Goal: Information Seeking & Learning: Learn about a topic

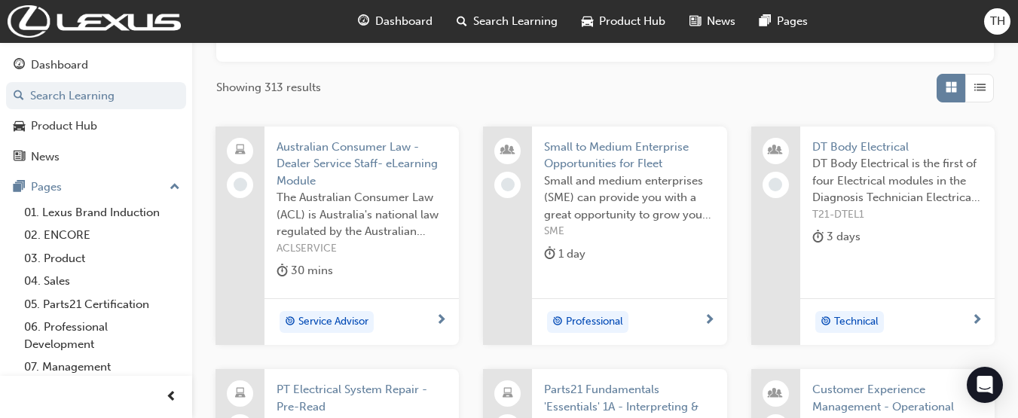
scroll to position [234, 0]
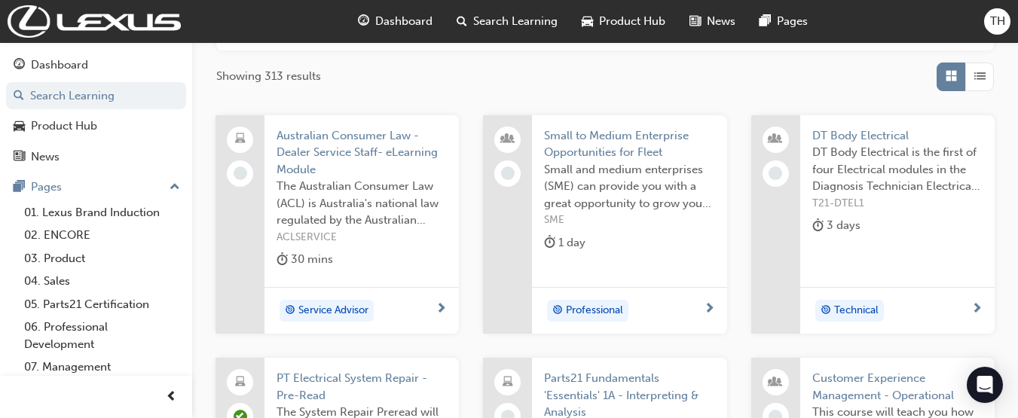
click at [539, 16] on span "Search Learning" at bounding box center [515, 21] width 84 height 17
click at [532, 16] on span "Search Learning" at bounding box center [515, 21] width 84 height 17
click at [520, 23] on span "Search Learning" at bounding box center [515, 21] width 84 height 17
click at [599, 16] on span "Product Hub" at bounding box center [632, 21] width 66 height 17
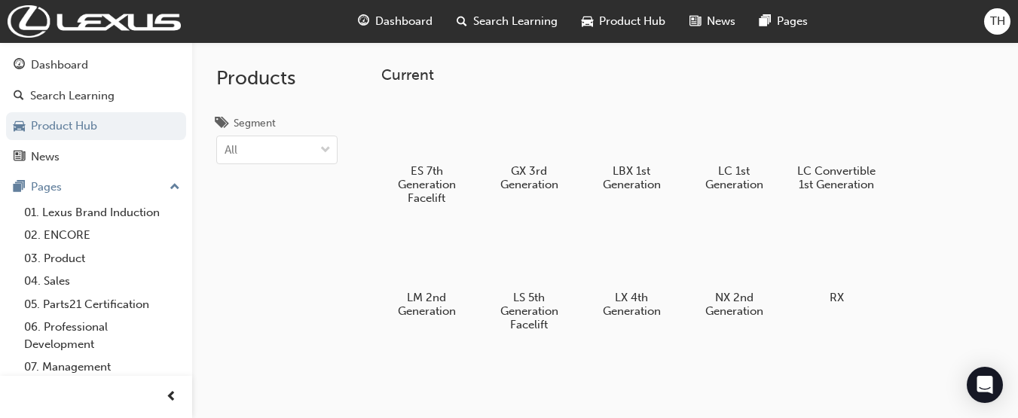
click at [406, 25] on span "Dashboard" at bounding box center [403, 21] width 57 height 17
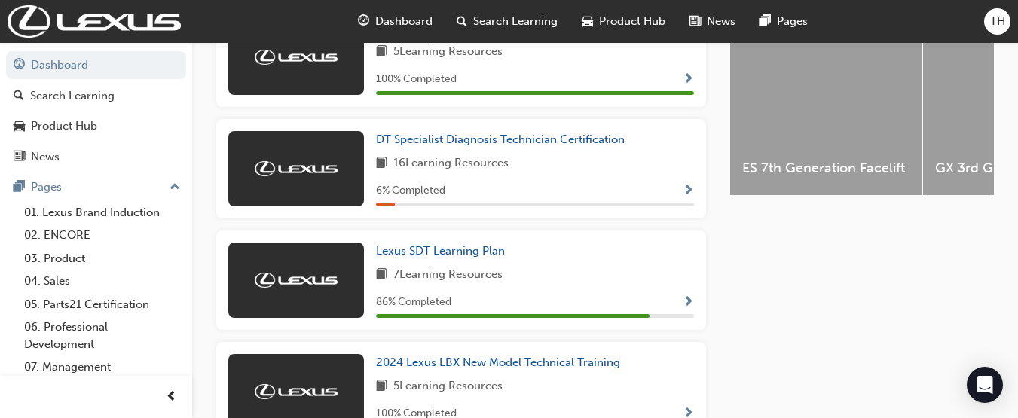
scroll to position [604, 0]
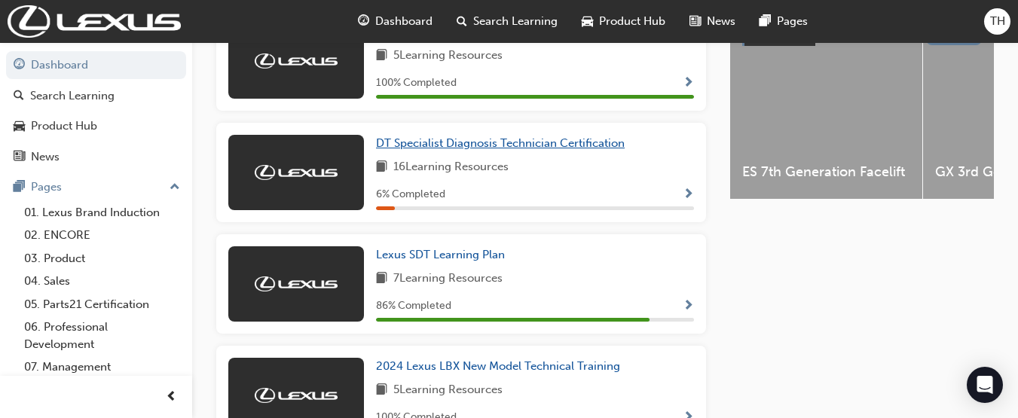
click at [554, 146] on span "DT Specialist Diagnosis Technician Certification" at bounding box center [500, 143] width 249 height 14
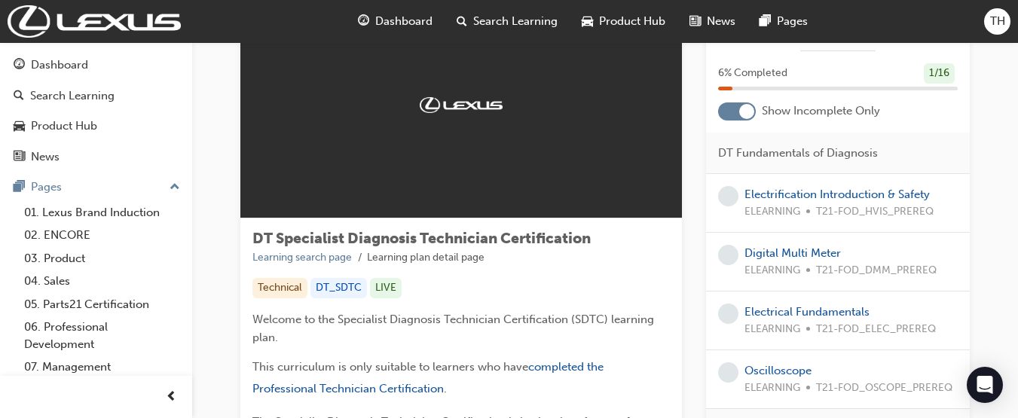
scroll to position [83, 0]
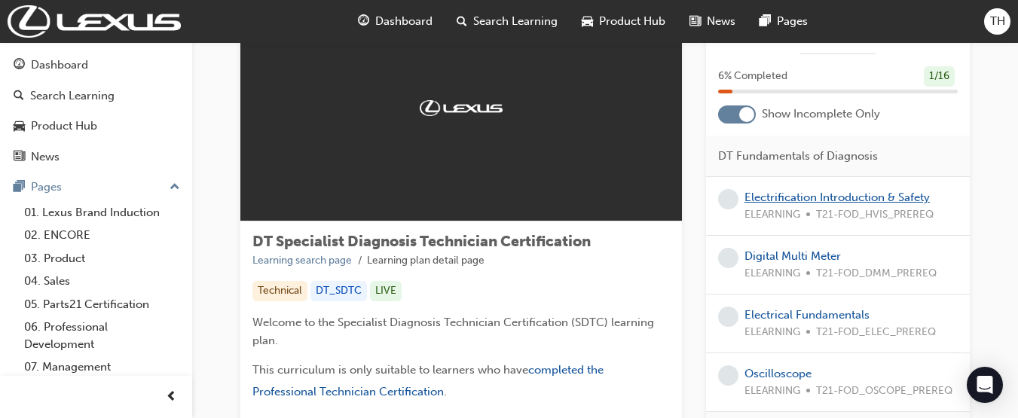
click at [840, 196] on link "Electrification Introduction & Safety" at bounding box center [836, 198] width 185 height 14
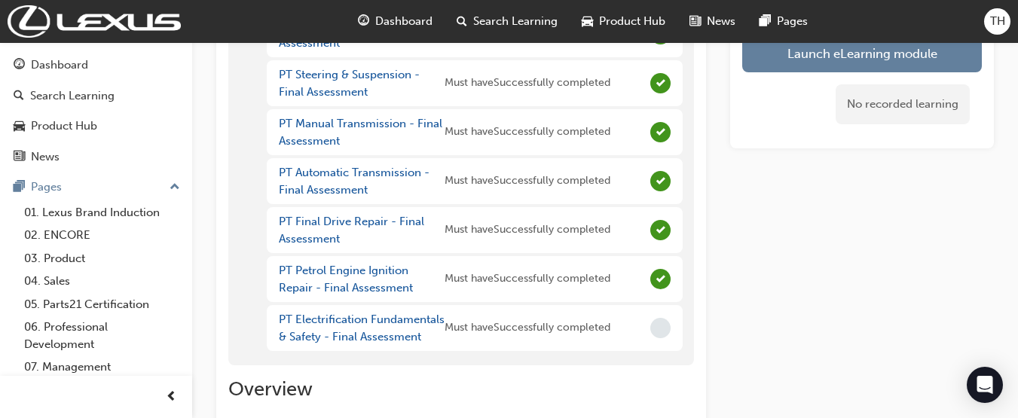
scroll to position [580, 0]
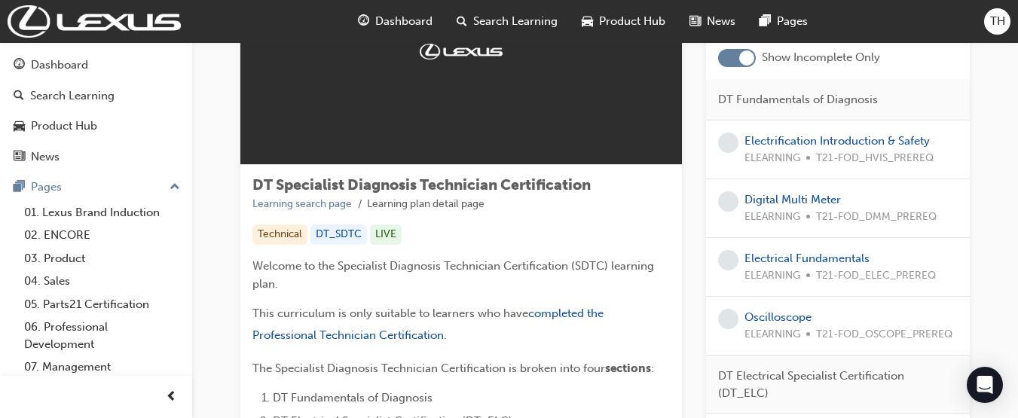
scroll to position [137, 0]
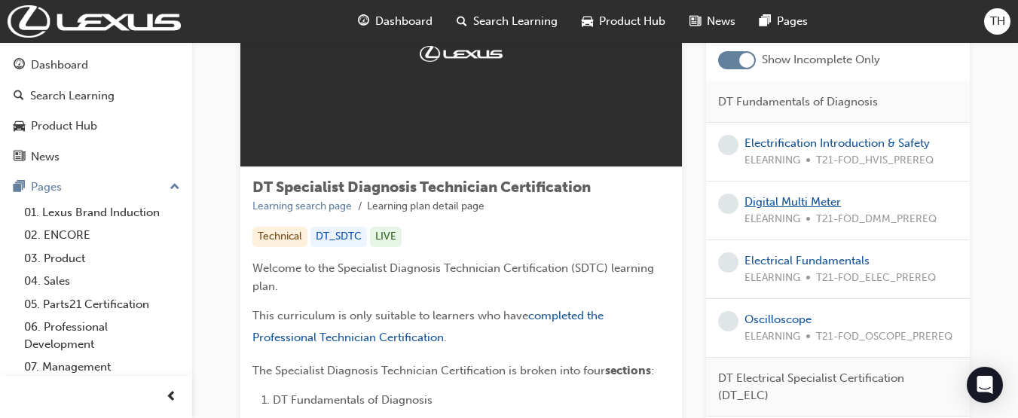
click at [829, 204] on link "Digital Multi Meter" at bounding box center [792, 202] width 96 height 14
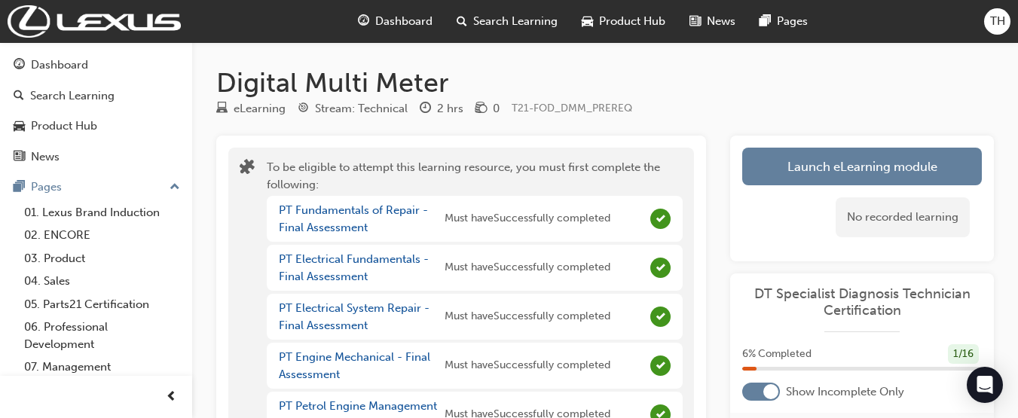
click at [502, 18] on span "Search Learning" at bounding box center [515, 21] width 84 height 17
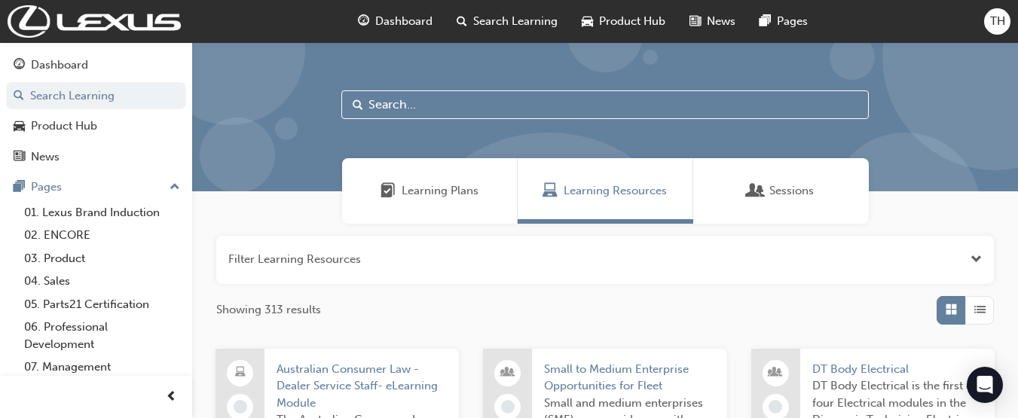
click at [422, 23] on span "Dashboard" at bounding box center [403, 21] width 57 height 17
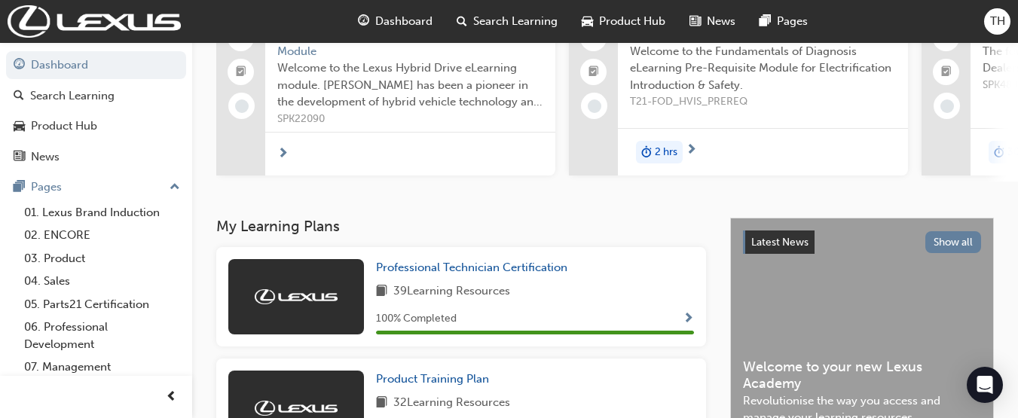
scroll to position [153, 0]
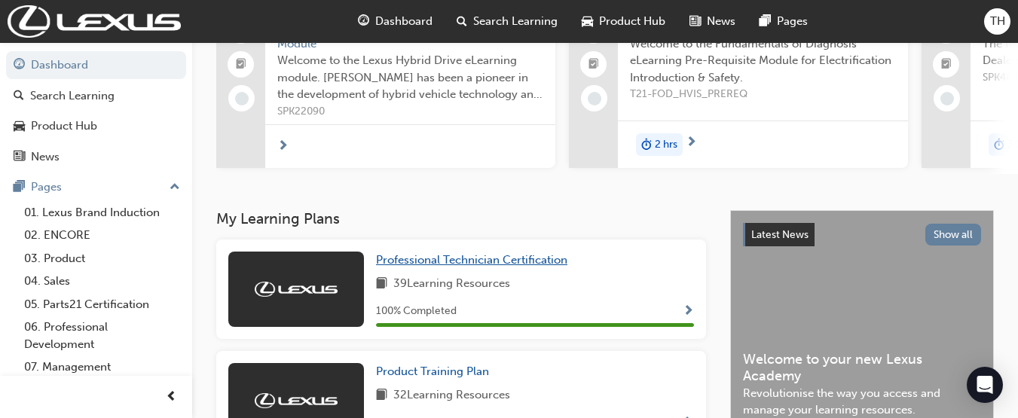
click at [554, 267] on span "Professional Technician Certification" at bounding box center [471, 260] width 191 height 14
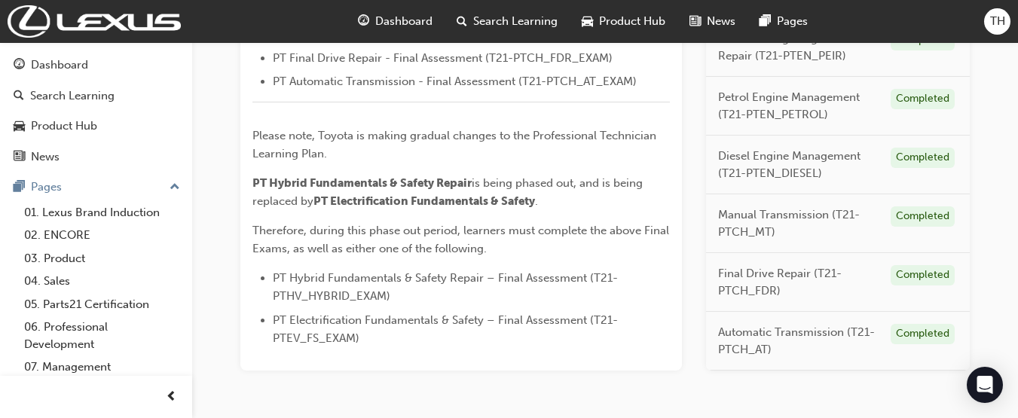
scroll to position [804, 0]
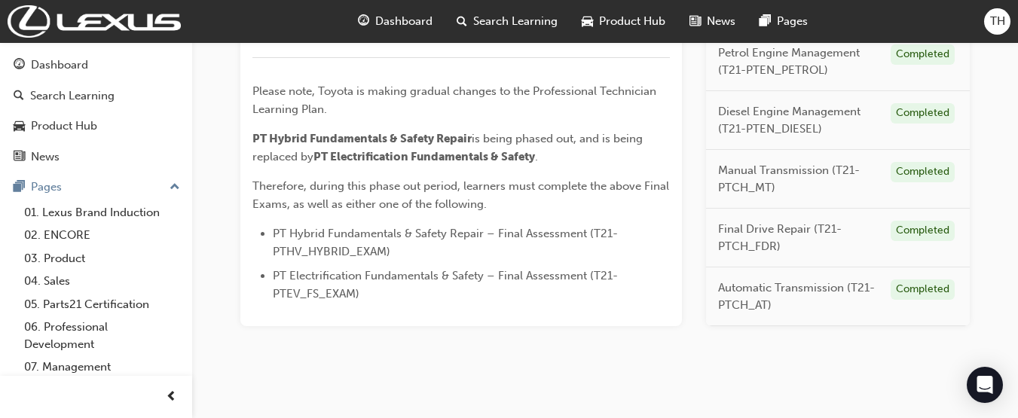
click at [404, 24] on span "Dashboard" at bounding box center [403, 21] width 57 height 17
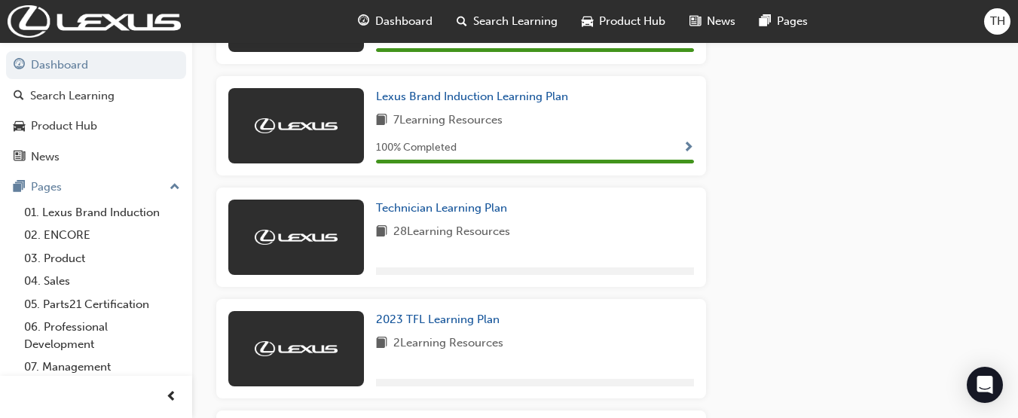
scroll to position [1348, 0]
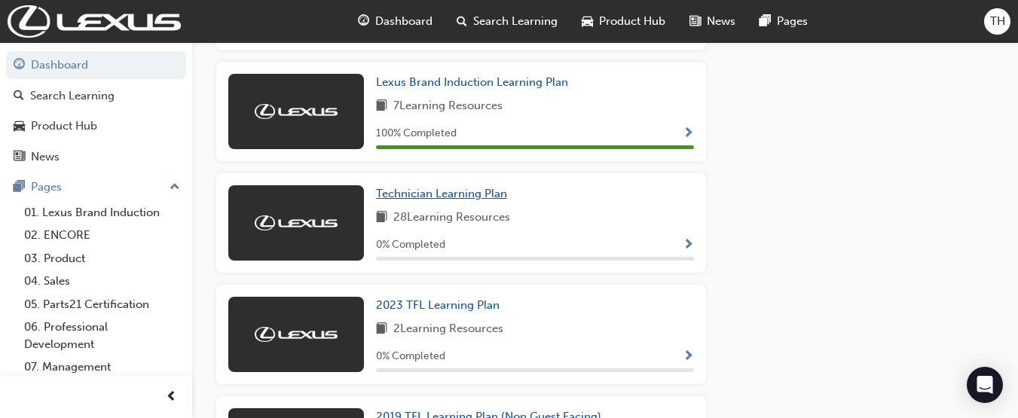
click at [470, 198] on span "Technician Learning Plan" at bounding box center [441, 194] width 131 height 14
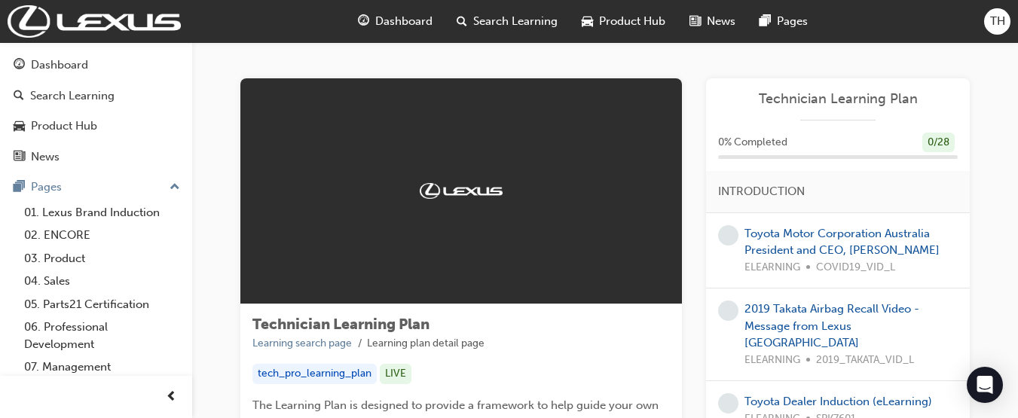
click at [866, 242] on div "Toyota Motor Corporation Australia President and CEO, [PERSON_NAME] ELEARNING C…" at bounding box center [850, 250] width 213 height 51
click at [878, 237] on link "Toyota Motor Corporation Australia President and CEO, [PERSON_NAME]" at bounding box center [841, 242] width 195 height 31
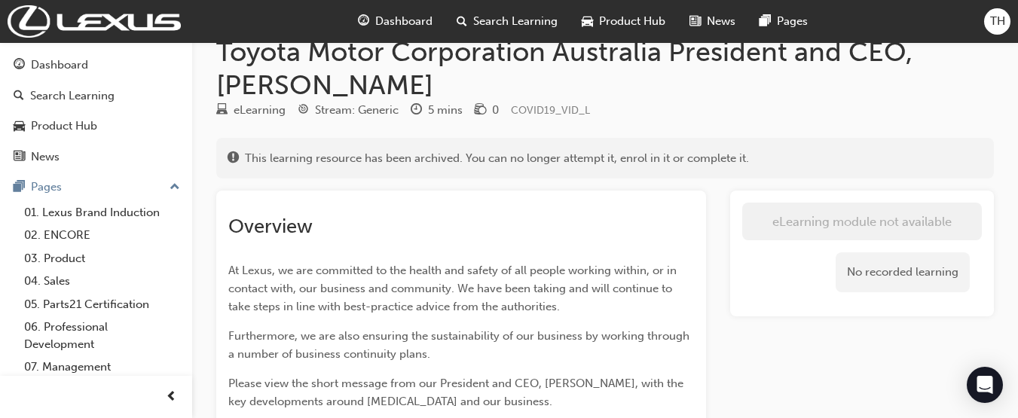
scroll to position [29, 0]
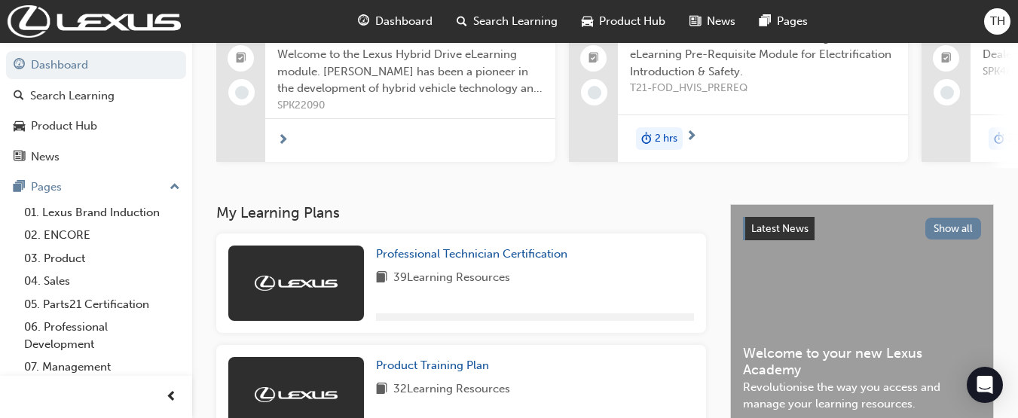
scroll to position [462, 0]
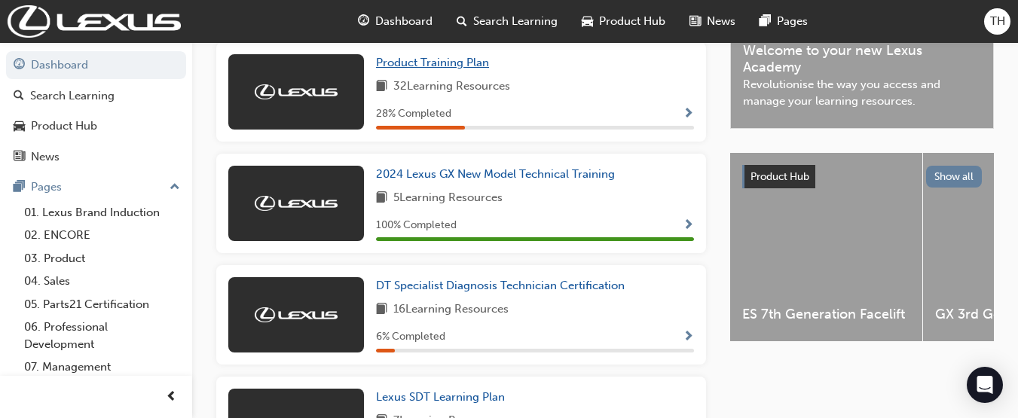
click at [445, 69] on span "Product Training Plan" at bounding box center [432, 63] width 113 height 14
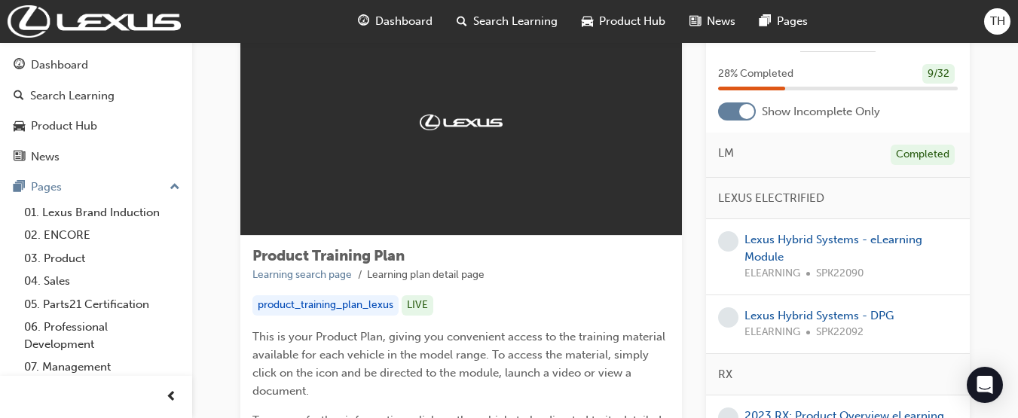
scroll to position [64, 0]
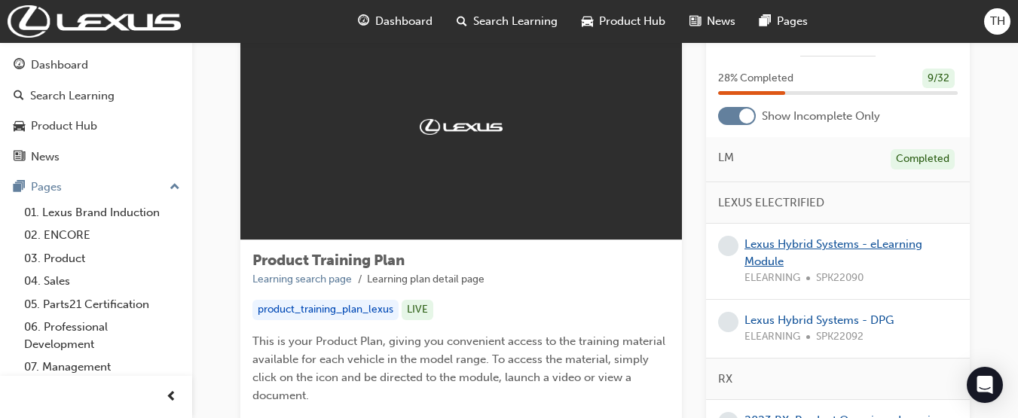
click at [872, 244] on link "Lexus Hybrid Systems - eLearning Module" at bounding box center [833, 252] width 178 height 31
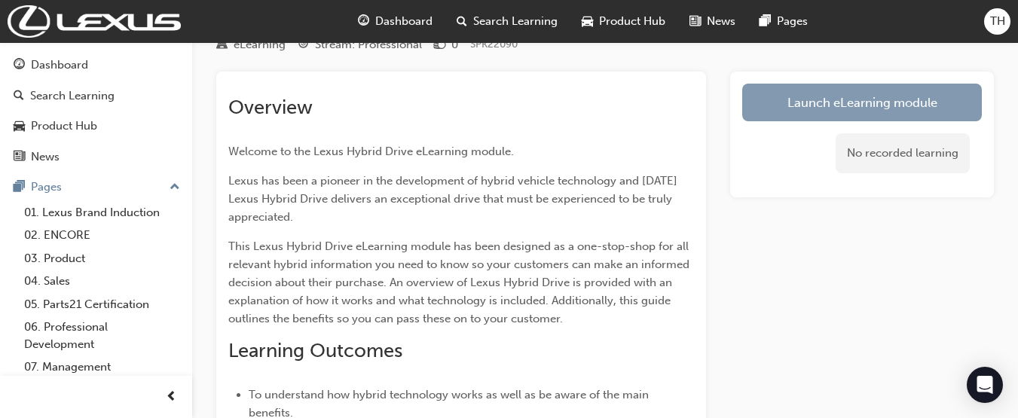
click at [896, 110] on link "Launch eLearning module" at bounding box center [862, 103] width 240 height 38
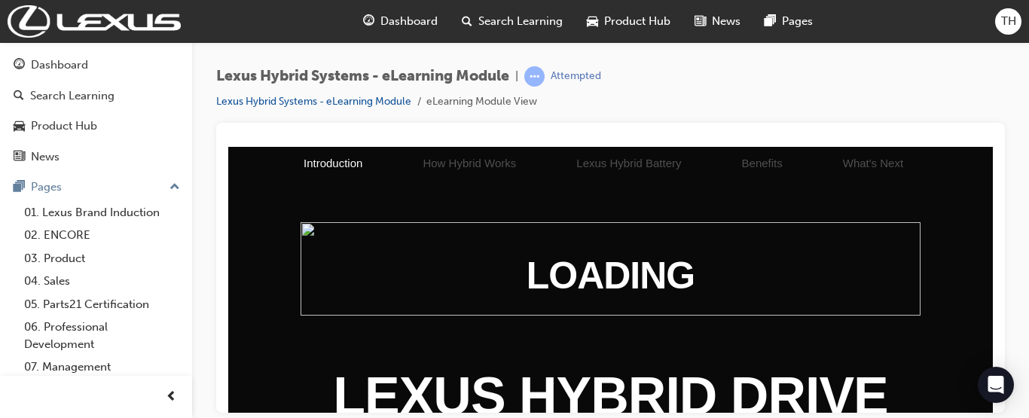
click at [877, 392] on h2 "LEXUS HYBRID DRIVE eLearning Module" at bounding box center [610, 419] width 765 height 113
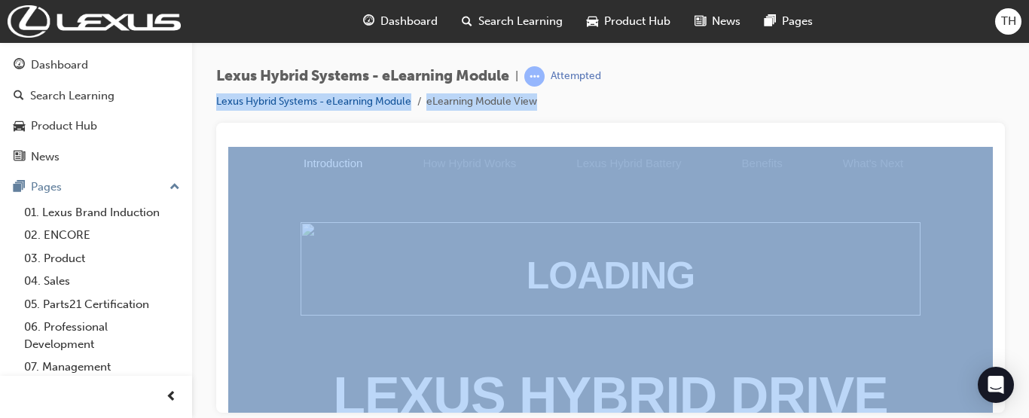
drag, startPoint x: 1028, startPoint y: 78, endPoint x: 1028, endPoint y: 166, distance: 87.4
click at [1028, 166] on div "Lexus Hybrid Systems - eLearning Module | Attempted Lexus Hybrid Systems - eLea…" at bounding box center [610, 211] width 837 height 338
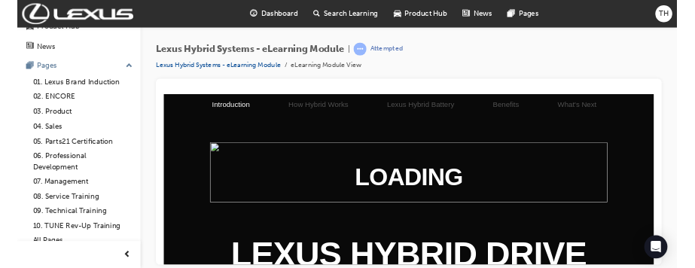
scroll to position [96, 0]
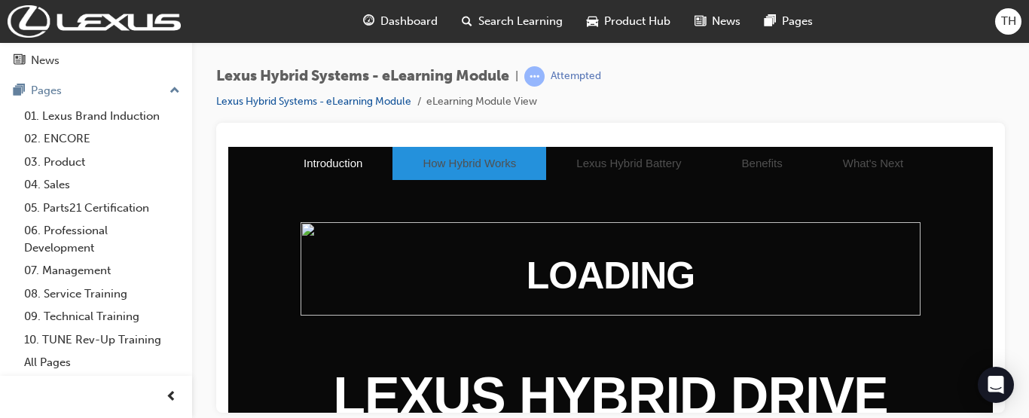
click at [442, 159] on li "How Hybrid Works" at bounding box center [469, 162] width 154 height 33
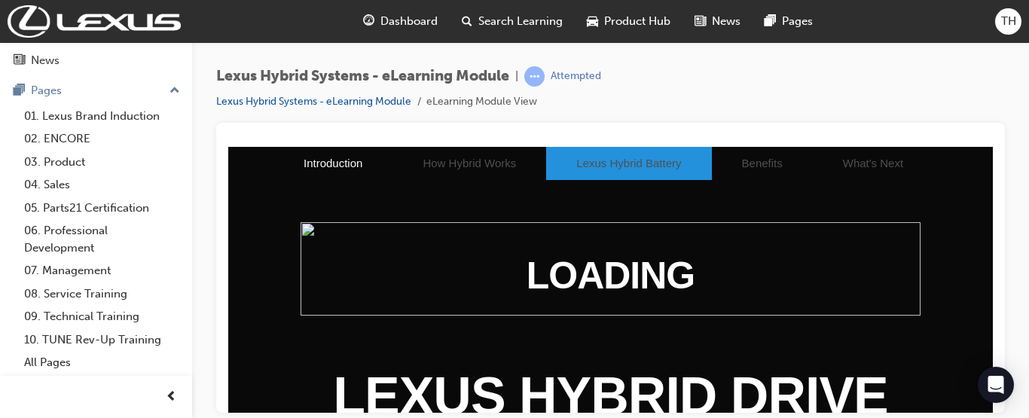
click at [559, 166] on li "Lexus Hybrid Battery" at bounding box center [628, 162] width 165 height 33
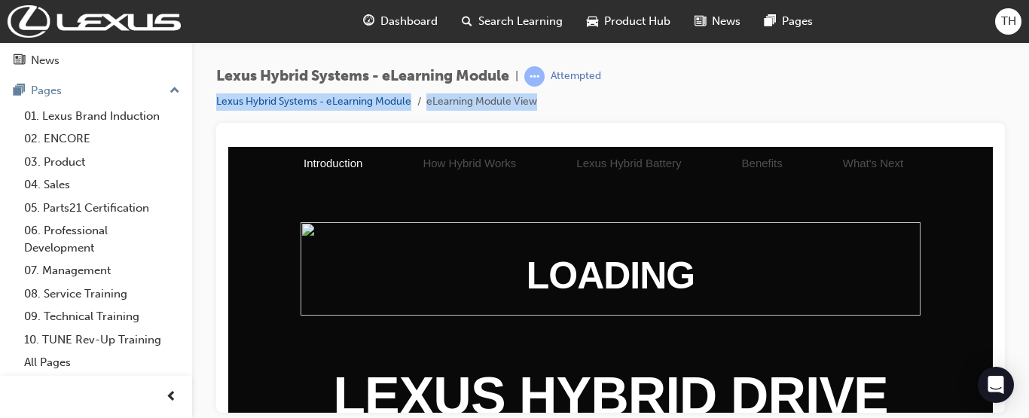
drag, startPoint x: 1028, startPoint y: 77, endPoint x: 1028, endPoint y: 99, distance: 22.6
click at [1028, 99] on div "Lexus Hybrid Systems - eLearning Module | Attempted Lexus Hybrid Systems - eLea…" at bounding box center [610, 211] width 837 height 338
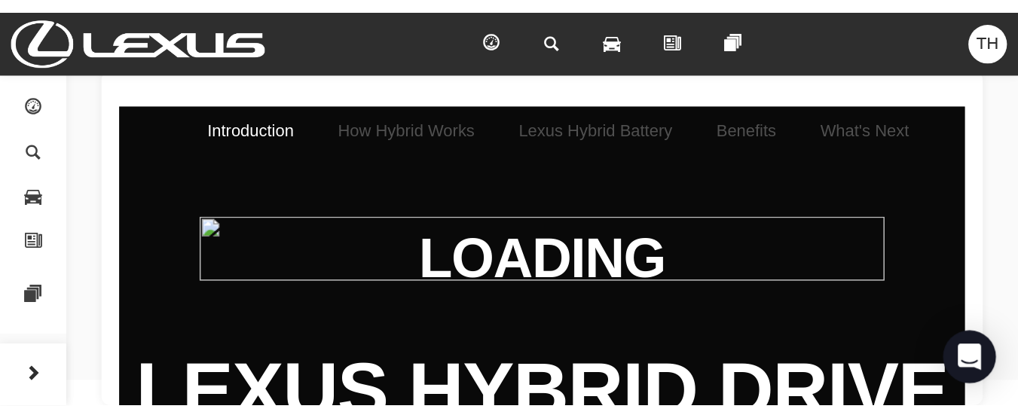
scroll to position [0, 0]
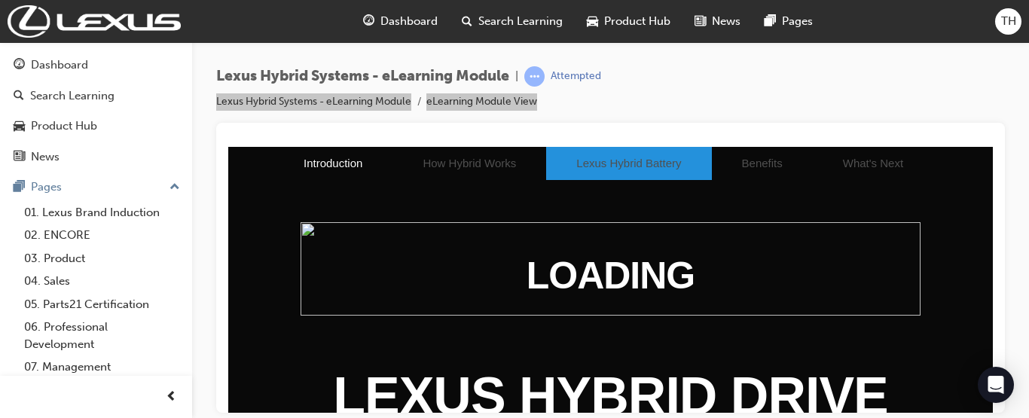
click at [616, 170] on li "Lexus Hybrid Battery" at bounding box center [628, 162] width 165 height 33
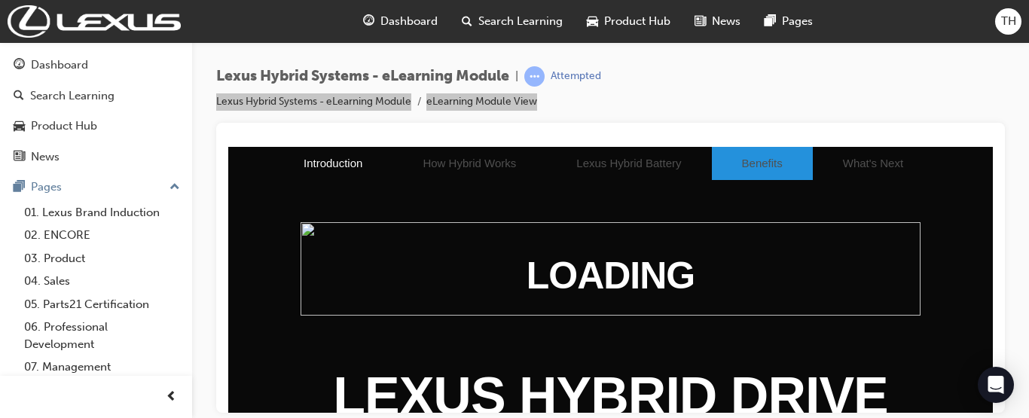
click at [712, 174] on li "Benefits" at bounding box center [762, 162] width 101 height 33
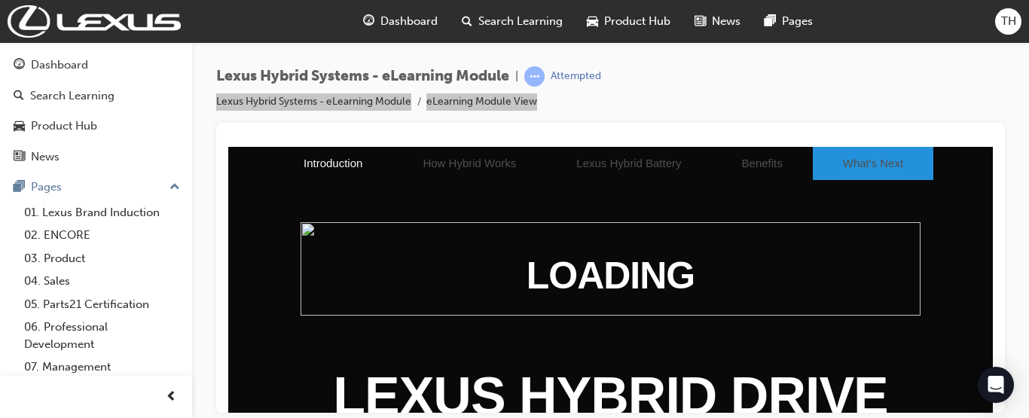
click at [813, 169] on li "What's Next" at bounding box center [873, 162] width 121 height 33
click at [725, 304] on img at bounding box center [611, 273] width 689 height 104
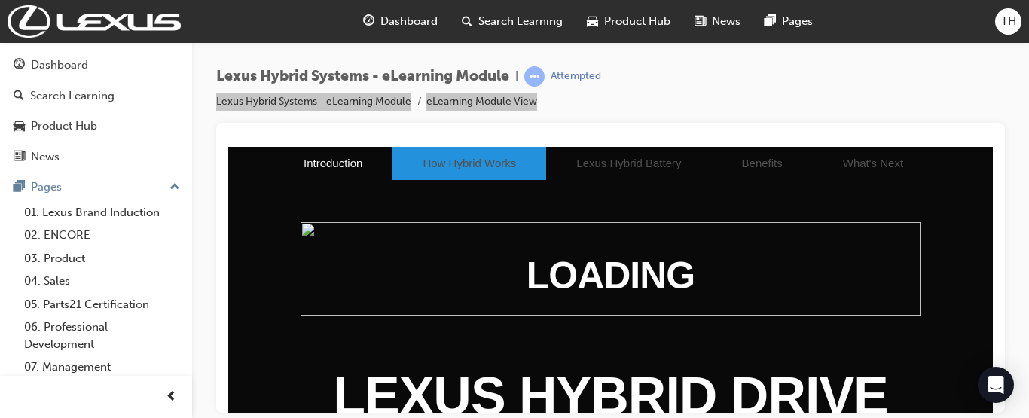
click at [466, 169] on li "How Hybrid Works" at bounding box center [469, 162] width 154 height 33
click at [463, 173] on li "How Hybrid Works" at bounding box center [469, 162] width 154 height 33
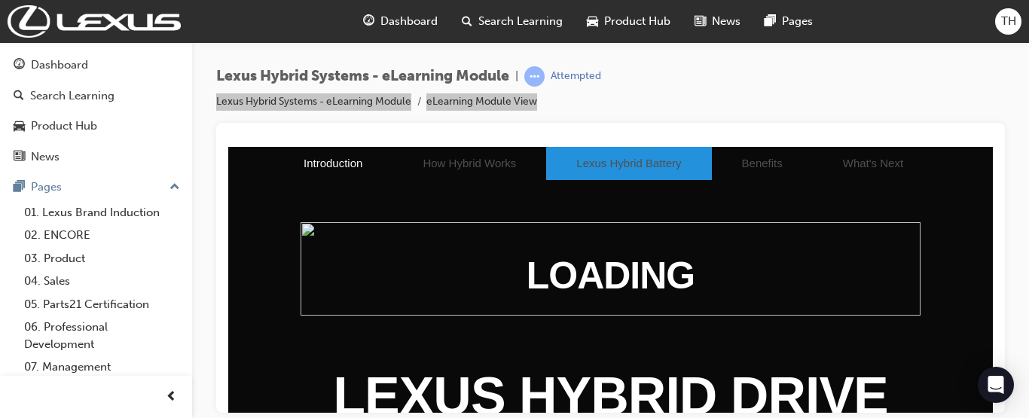
click at [589, 157] on li "Lexus Hybrid Battery" at bounding box center [628, 162] width 165 height 33
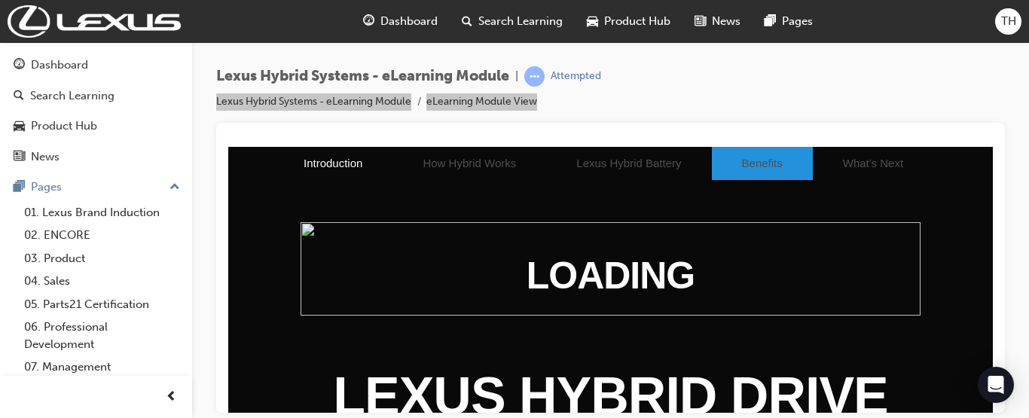
click at [726, 163] on li "Benefits" at bounding box center [762, 162] width 101 height 33
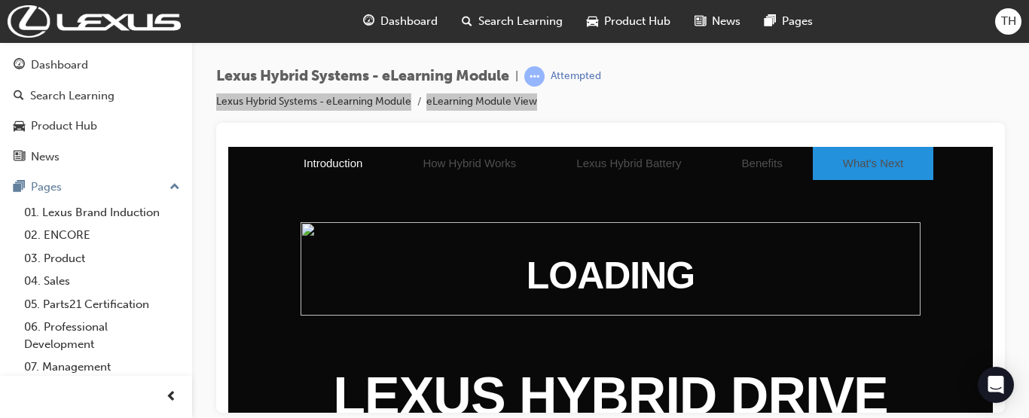
click at [813, 173] on li "What's Next" at bounding box center [873, 162] width 121 height 33
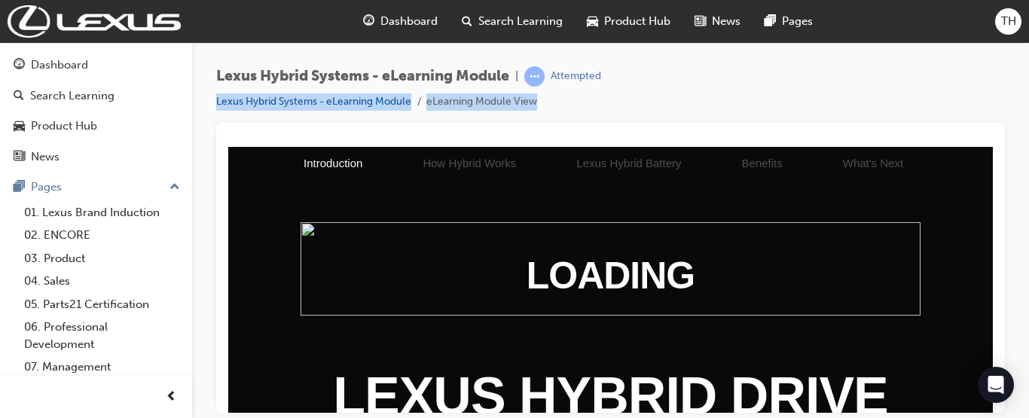
click at [417, 26] on span "Dashboard" at bounding box center [408, 21] width 57 height 17
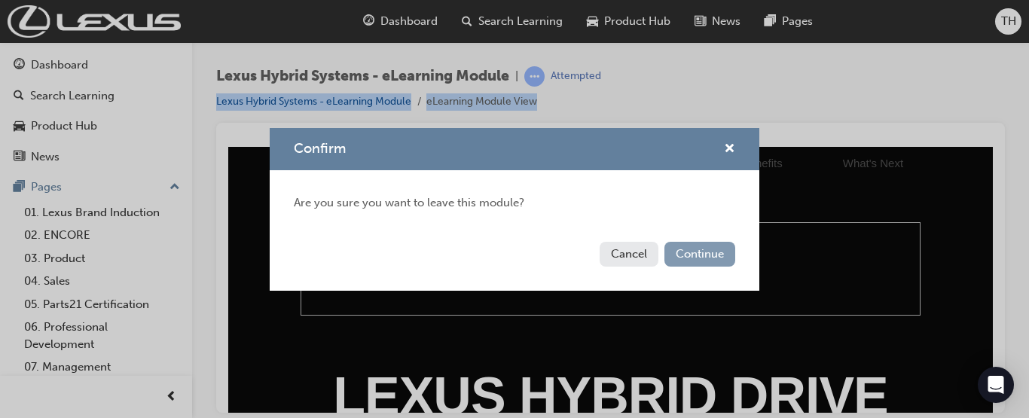
click at [704, 258] on button "Continue" at bounding box center [699, 254] width 71 height 25
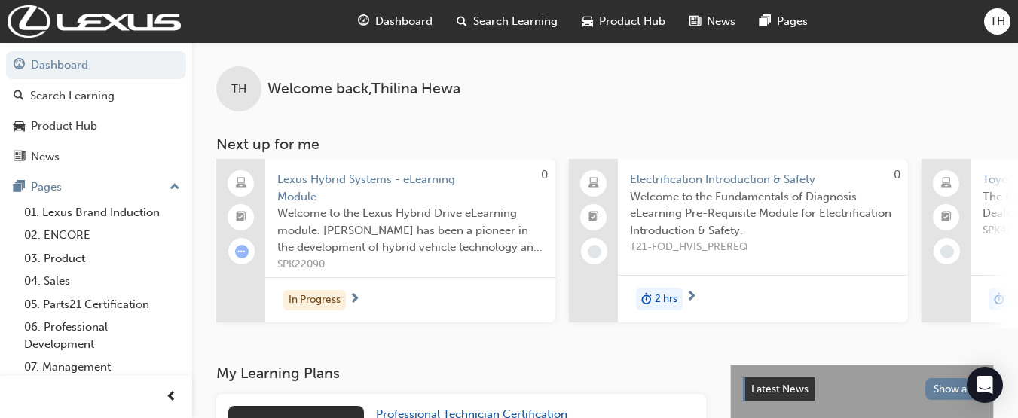
click at [503, 16] on span "Search Learning" at bounding box center [515, 21] width 84 height 17
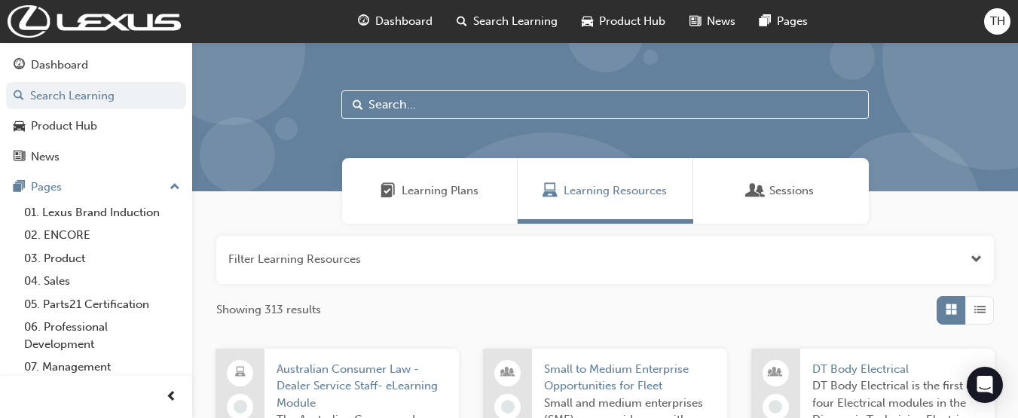
click at [758, 186] on span "Sessions" at bounding box center [755, 190] width 15 height 17
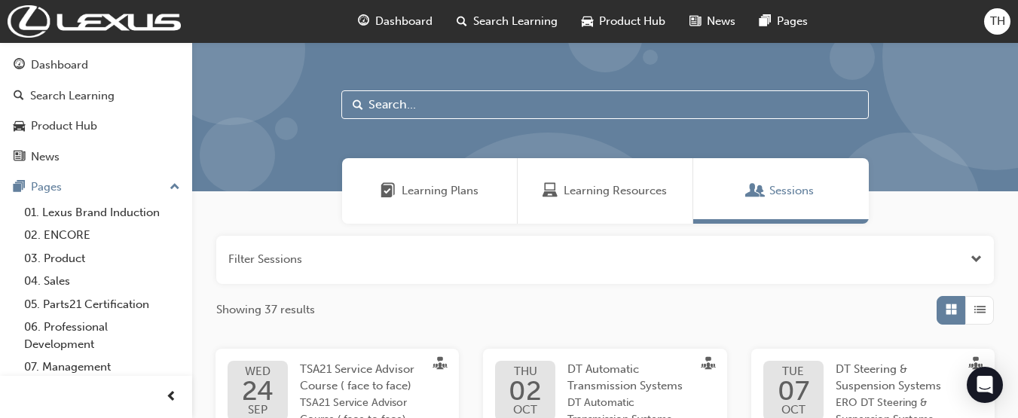
click at [877, 368] on span "DT Steering & Suspension Systems" at bounding box center [887, 377] width 105 height 31
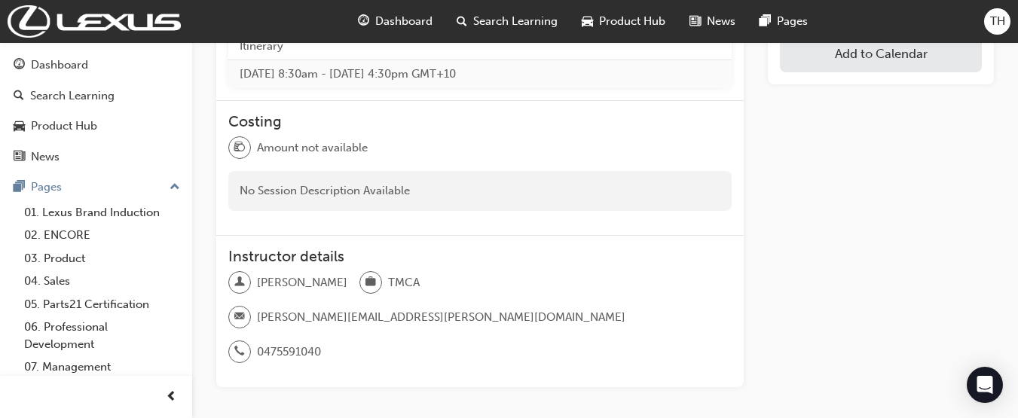
scroll to position [472, 0]
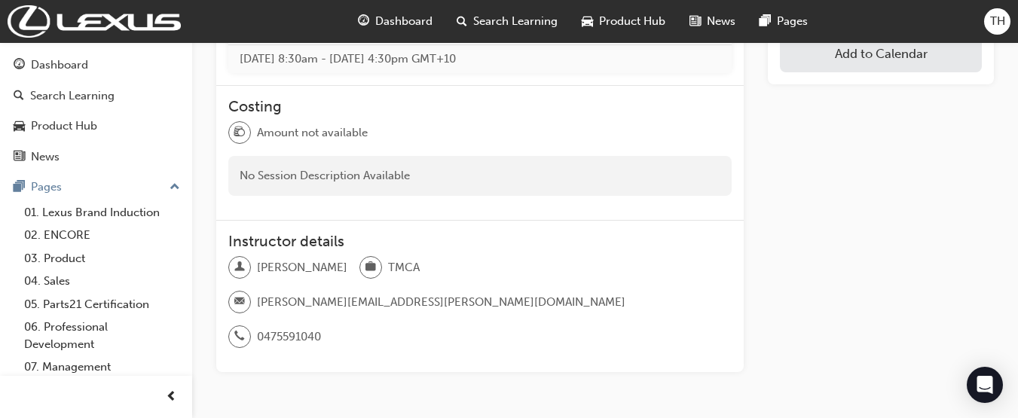
click at [602, 26] on span "Product Hub" at bounding box center [632, 21] width 66 height 17
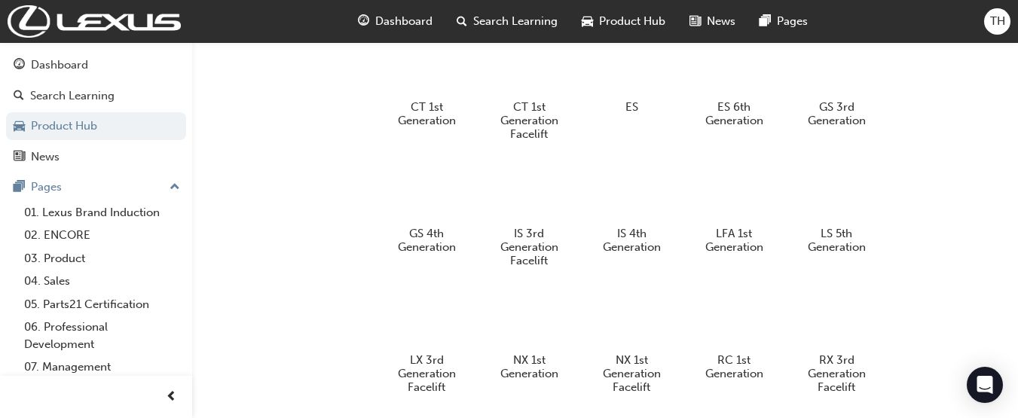
click at [560, 23] on div "Search Learning" at bounding box center [506, 21] width 125 height 31
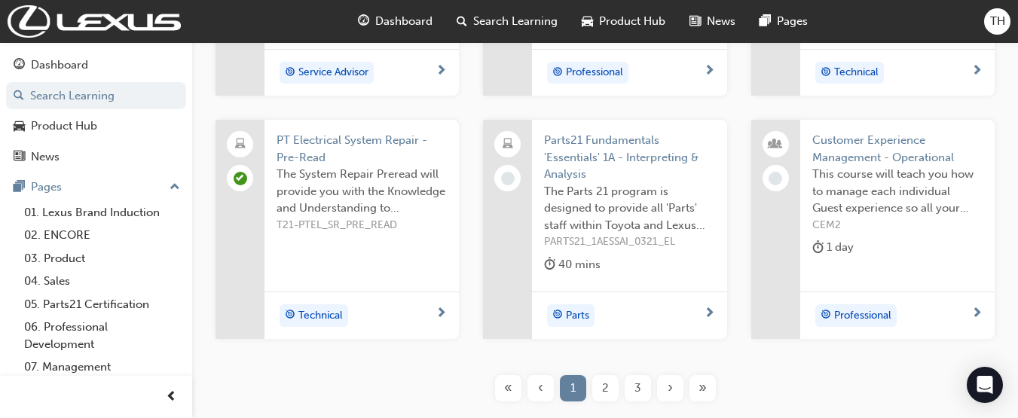
click at [419, 21] on span "Dashboard" at bounding box center [403, 21] width 57 height 17
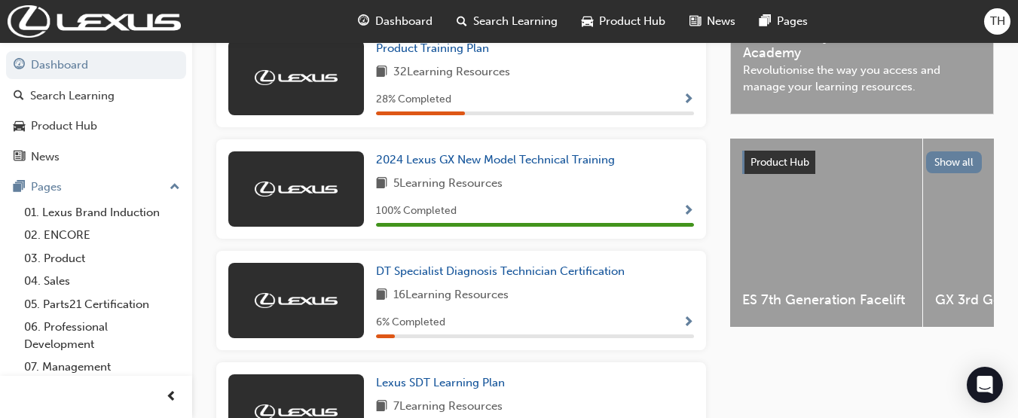
scroll to position [466, 0]
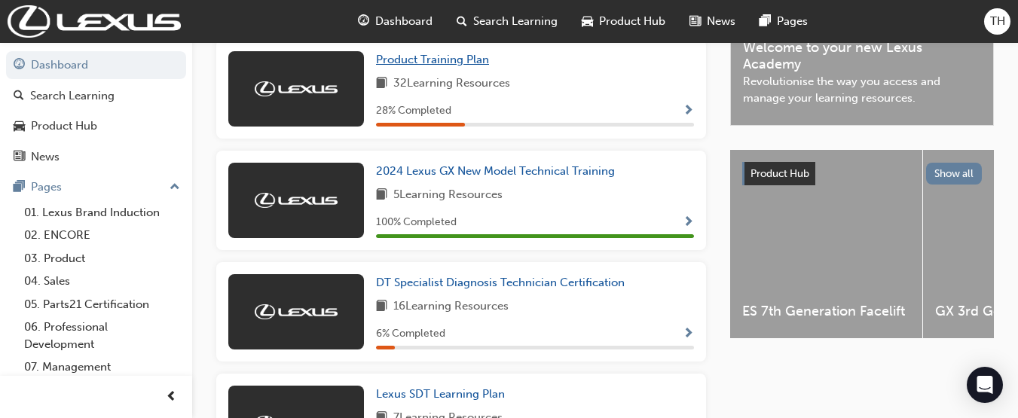
click at [449, 66] on span "Product Training Plan" at bounding box center [432, 60] width 113 height 14
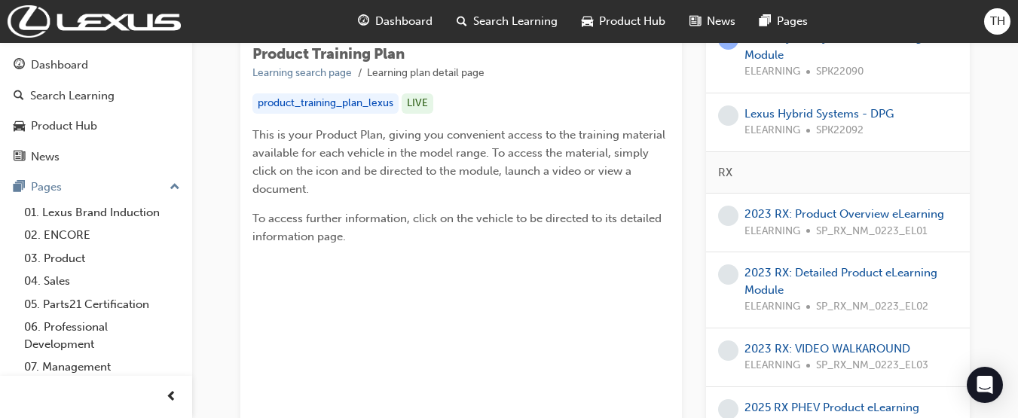
scroll to position [218, 0]
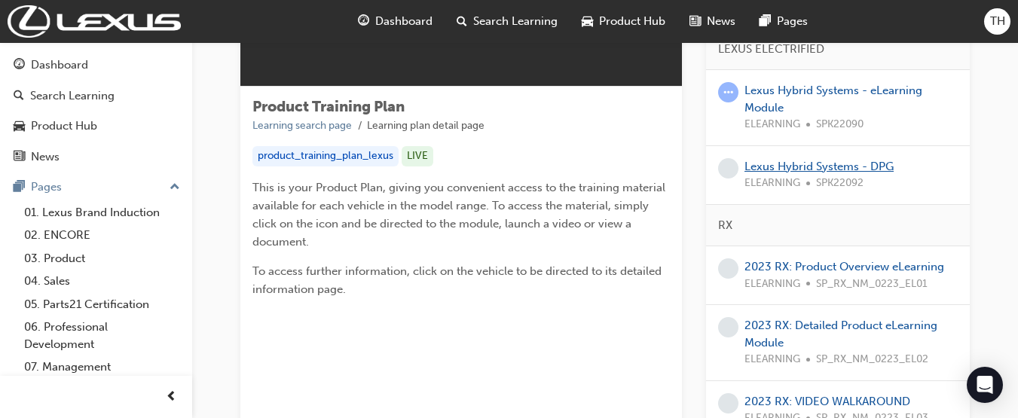
click at [844, 162] on link "Lexus Hybrid Systems - DPG" at bounding box center [818, 167] width 149 height 14
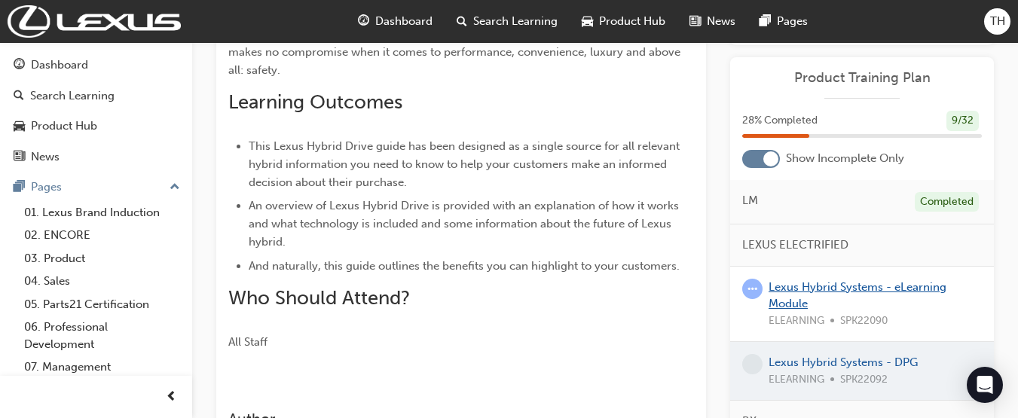
click at [888, 286] on link "Lexus Hybrid Systems - eLearning Module" at bounding box center [857, 295] width 178 height 31
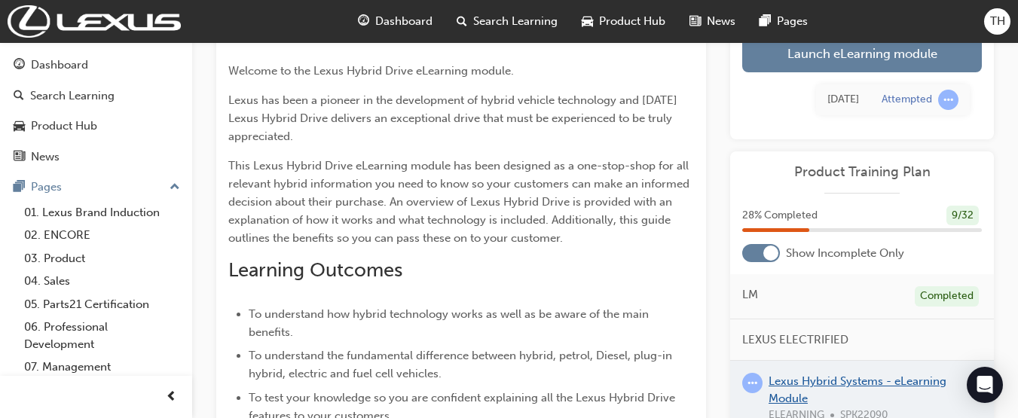
scroll to position [130, 0]
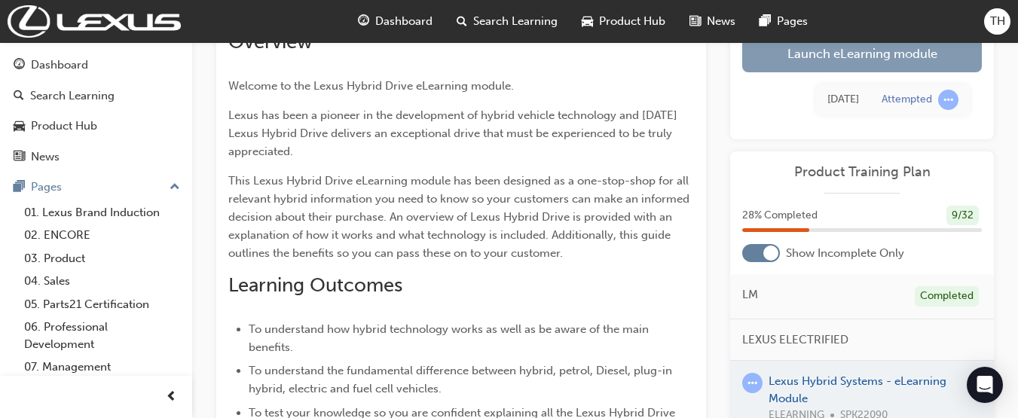
click at [938, 65] on link "Launch eLearning module" at bounding box center [862, 54] width 240 height 38
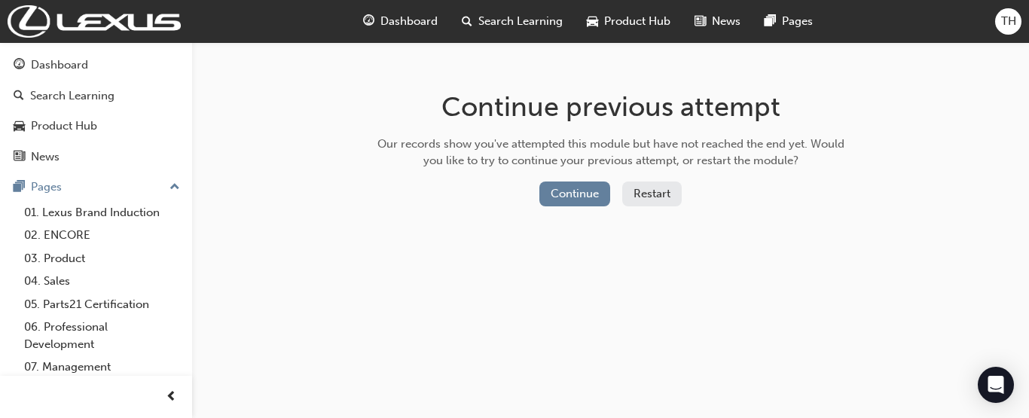
click at [643, 203] on button "Restart" at bounding box center [652, 194] width 60 height 25
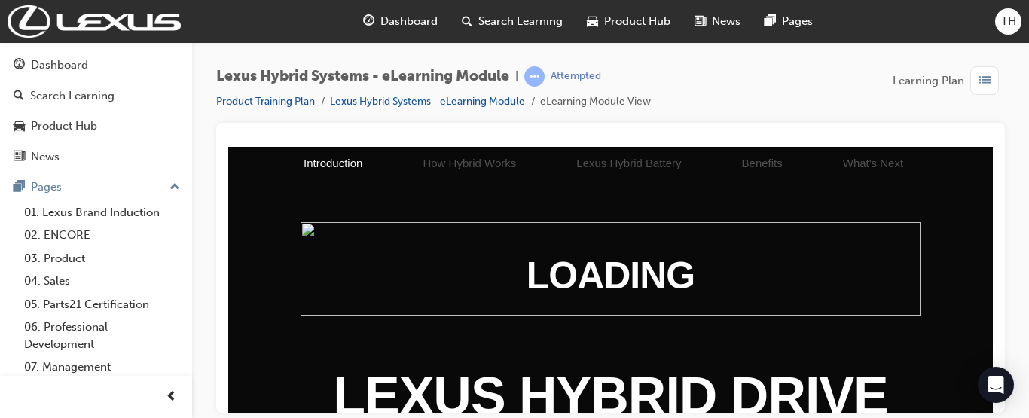
click at [846, 295] on img at bounding box center [611, 273] width 689 height 104
click at [780, 248] on img at bounding box center [611, 273] width 689 height 104
click at [695, 374] on span "LEXUS HYBRID DRIVE" at bounding box center [610, 395] width 555 height 59
drag, startPoint x: 695, startPoint y: 374, endPoint x: 717, endPoint y: 372, distance: 21.9
click at [713, 373] on span "LEXUS HYBRID DRIVE" at bounding box center [610, 395] width 555 height 59
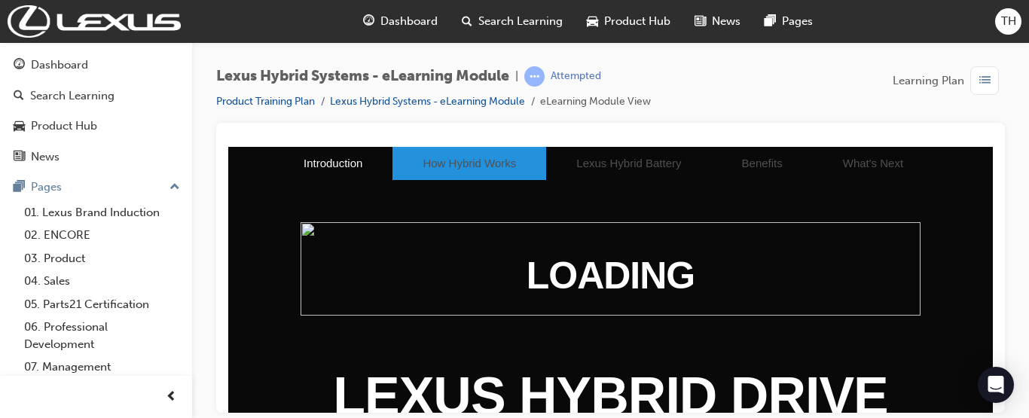
click at [466, 163] on li "How Hybrid Works" at bounding box center [469, 162] width 154 height 33
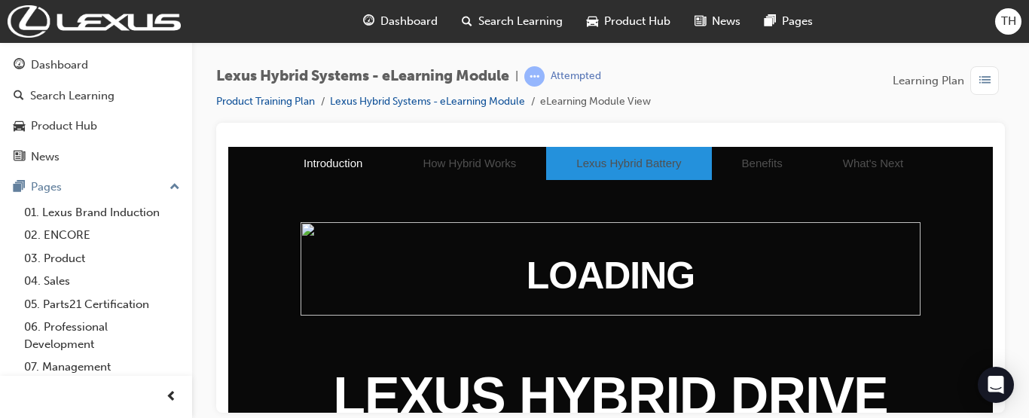
click at [574, 154] on li "Lexus Hybrid Battery" at bounding box center [628, 162] width 165 height 33
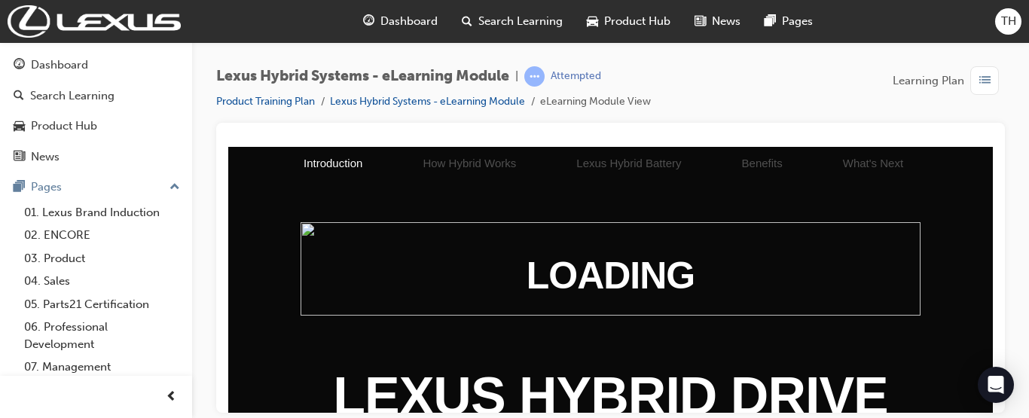
click at [609, 370] on span "LEXUS HYBRID DRIVE" at bounding box center [610, 395] width 555 height 59
drag, startPoint x: 631, startPoint y: 378, endPoint x: 677, endPoint y: 347, distance: 56.4
click at [677, 347] on div "LEXUS HYBRID DRIVE eLearning Module ENTER" at bounding box center [610, 279] width 765 height 266
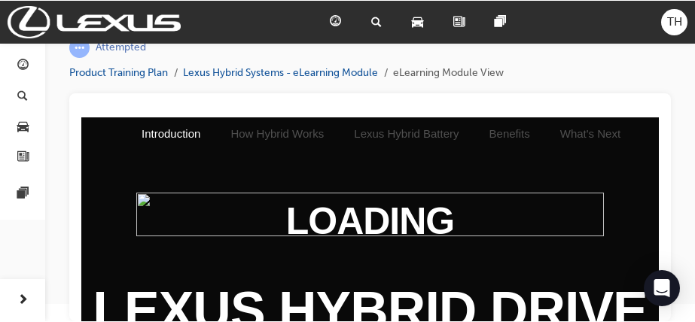
scroll to position [51, 0]
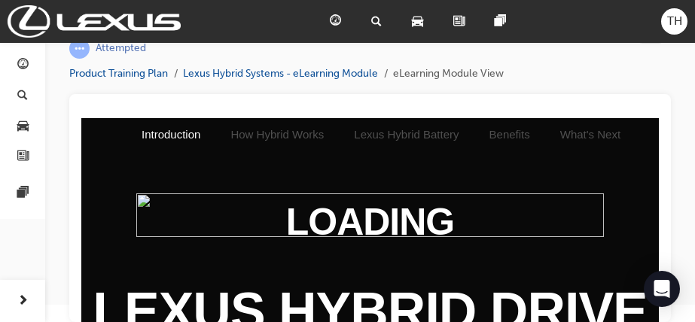
click at [506, 12] on div "Pages" at bounding box center [503, 21] width 41 height 31
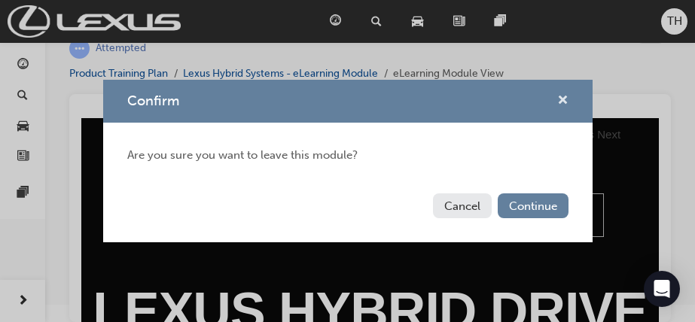
click at [566, 96] on span "cross-icon" at bounding box center [562, 102] width 11 height 14
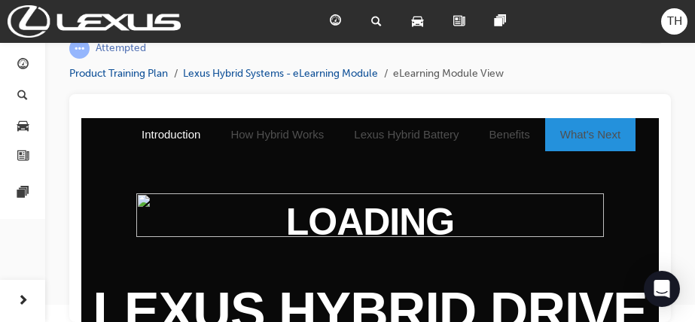
click at [545, 130] on li "What's Next" at bounding box center [590, 134] width 90 height 33
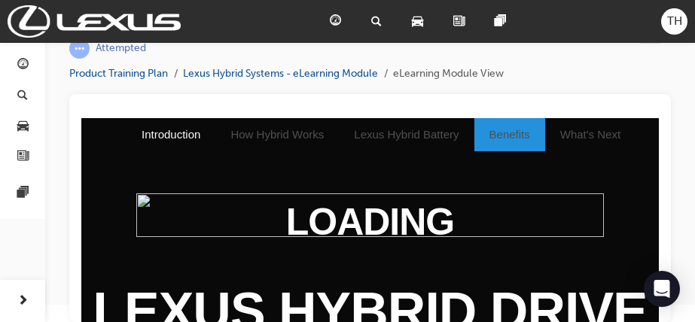
click at [489, 137] on li "Benefits" at bounding box center [510, 134] width 71 height 33
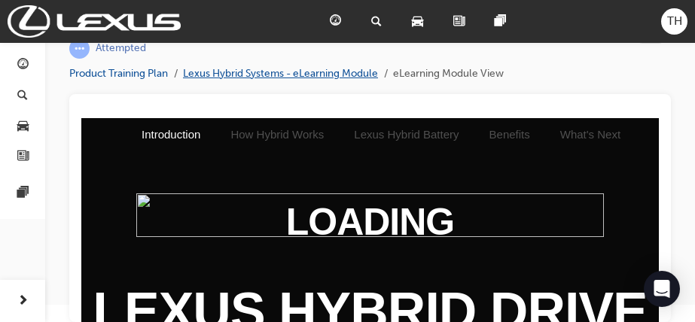
click at [267, 74] on link "Lexus Hybrid Systems - eLearning Module" at bounding box center [280, 73] width 195 height 13
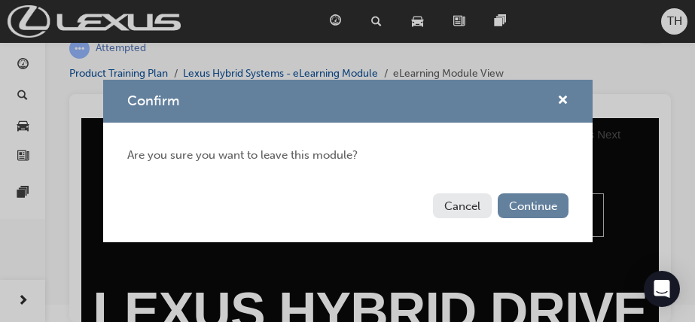
click at [466, 194] on button "Cancel" at bounding box center [462, 206] width 59 height 25
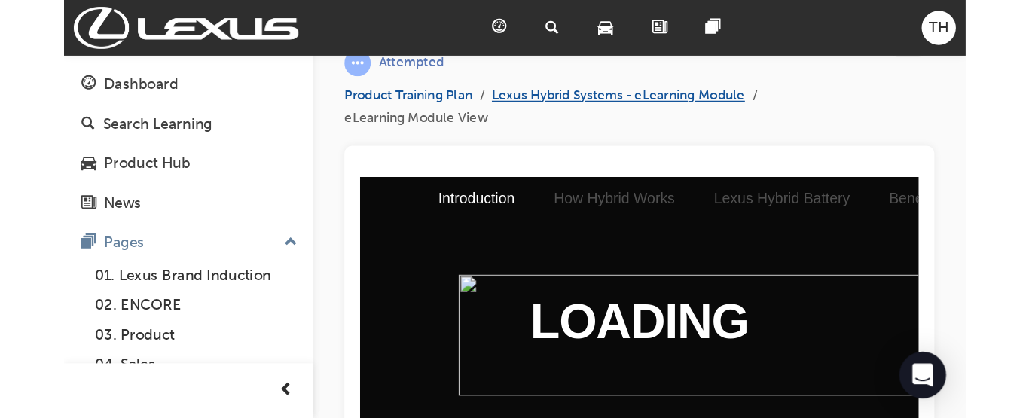
scroll to position [0, 0]
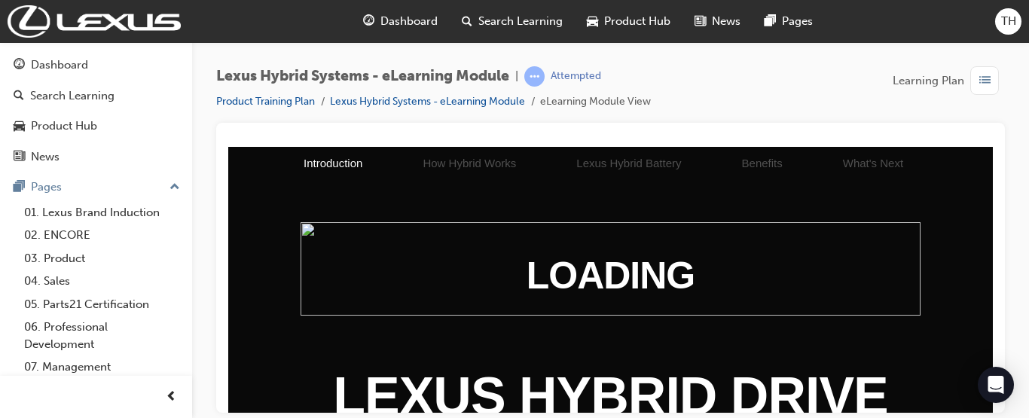
click at [406, 267] on img at bounding box center [611, 273] width 689 height 104
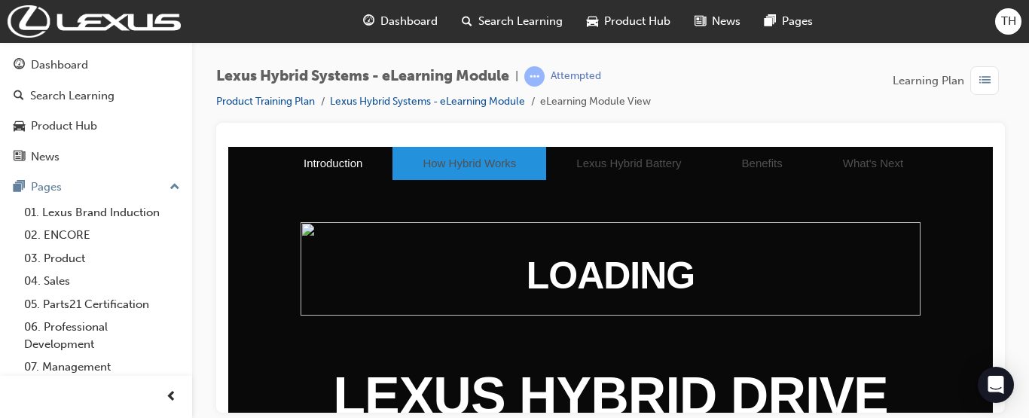
click at [450, 164] on li "How Hybrid Works" at bounding box center [469, 162] width 154 height 33
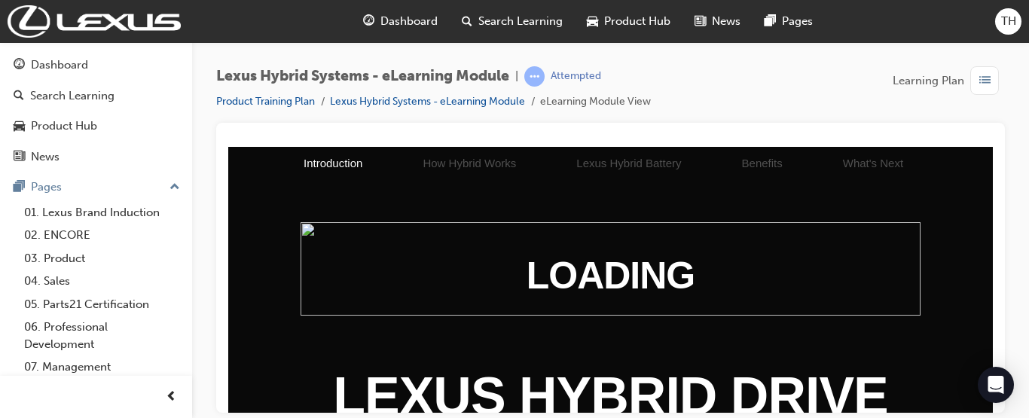
click at [444, 326] on div "LEXUS HYBRID DRIVE eLearning Module ENTER" at bounding box center [610, 278] width 765 height 115
click at [452, 326] on div "LEXUS HYBRID DRIVE eLearning Module ENTER" at bounding box center [610, 278] width 765 height 115
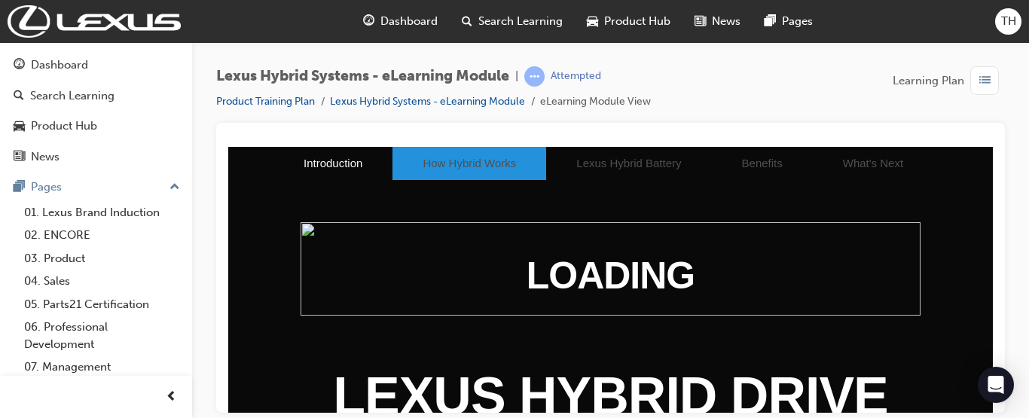
click at [466, 158] on li "How Hybrid Works" at bounding box center [469, 162] width 154 height 33
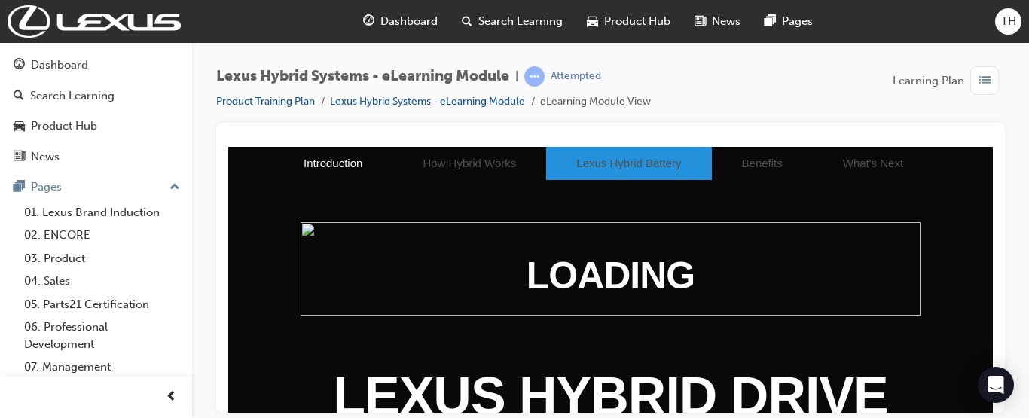
click at [597, 155] on li "Lexus Hybrid Battery" at bounding box center [628, 162] width 165 height 33
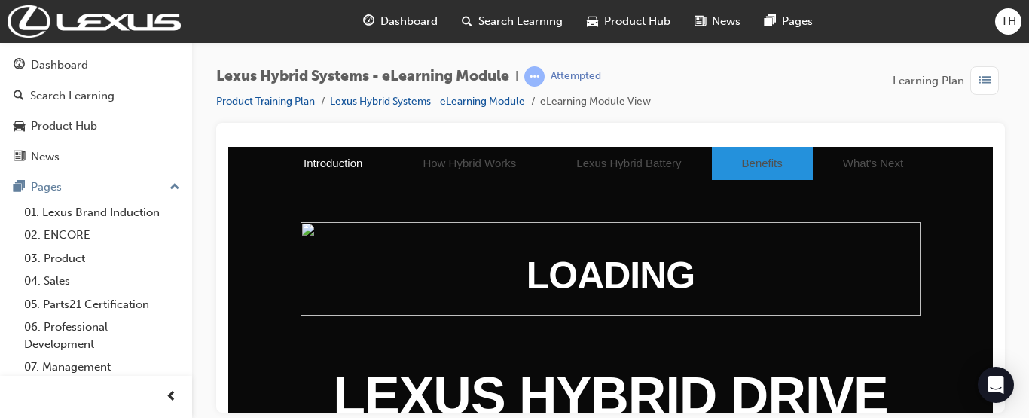
click at [722, 154] on li "Benefits" at bounding box center [762, 162] width 101 height 33
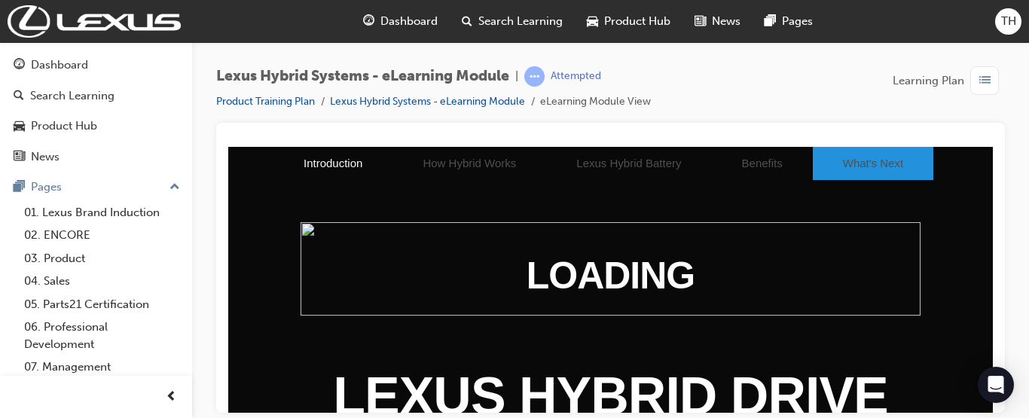
click at [813, 155] on li "What's Next" at bounding box center [873, 162] width 121 height 33
click at [986, 84] on span "list-icon" at bounding box center [984, 81] width 11 height 19
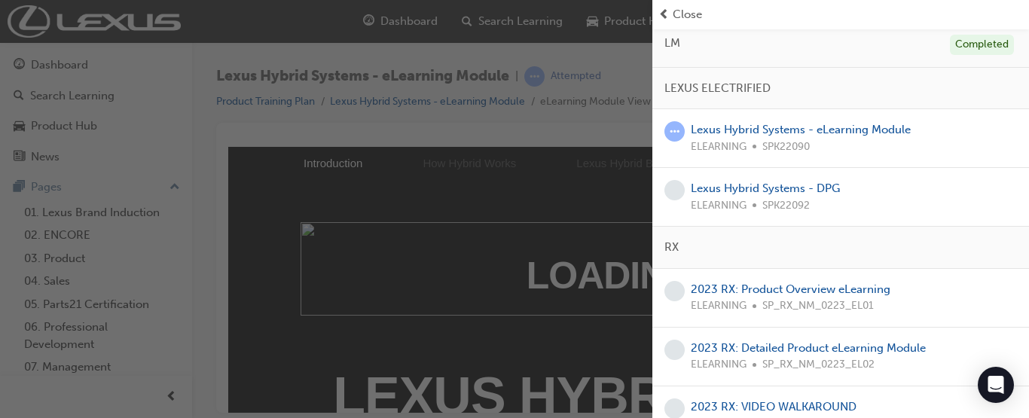
scroll to position [173, 0]
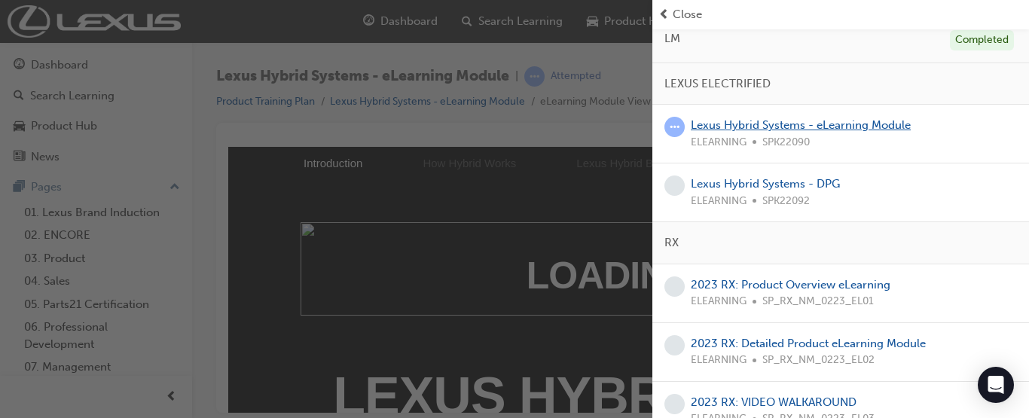
click at [844, 125] on link "Lexus Hybrid Systems - eLearning Module" at bounding box center [801, 125] width 220 height 14
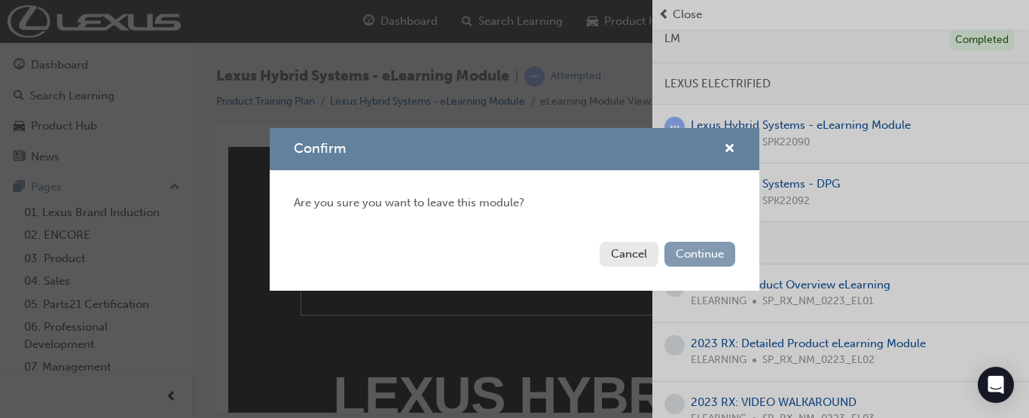
click at [705, 261] on button "Continue" at bounding box center [699, 254] width 71 height 25
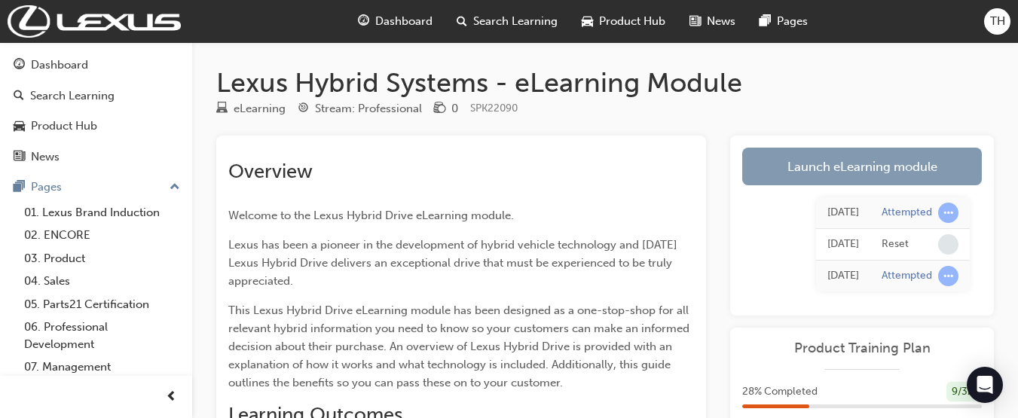
click at [775, 176] on link "Launch eLearning module" at bounding box center [862, 167] width 240 height 38
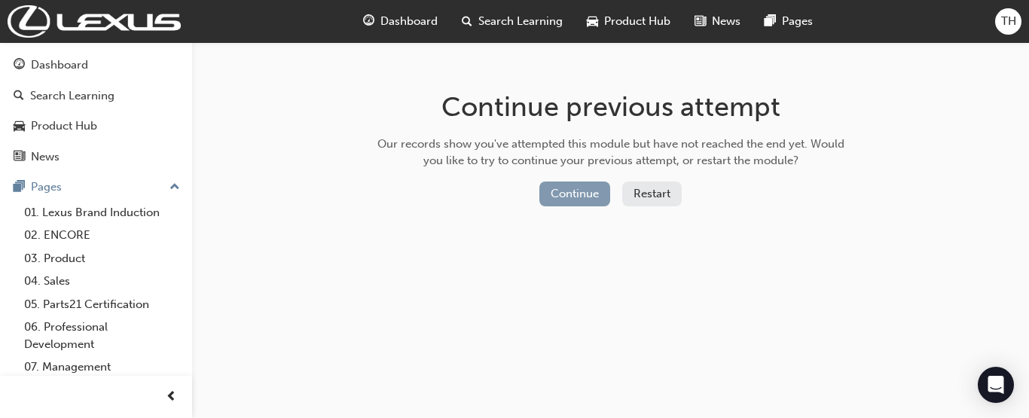
click at [567, 194] on button "Continue" at bounding box center [574, 194] width 71 height 25
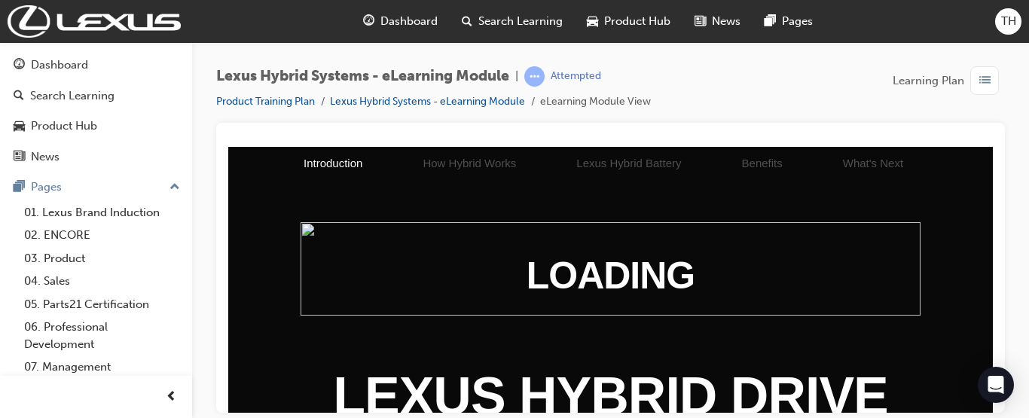
click at [508, 17] on span "Search Learning" at bounding box center [520, 21] width 84 height 17
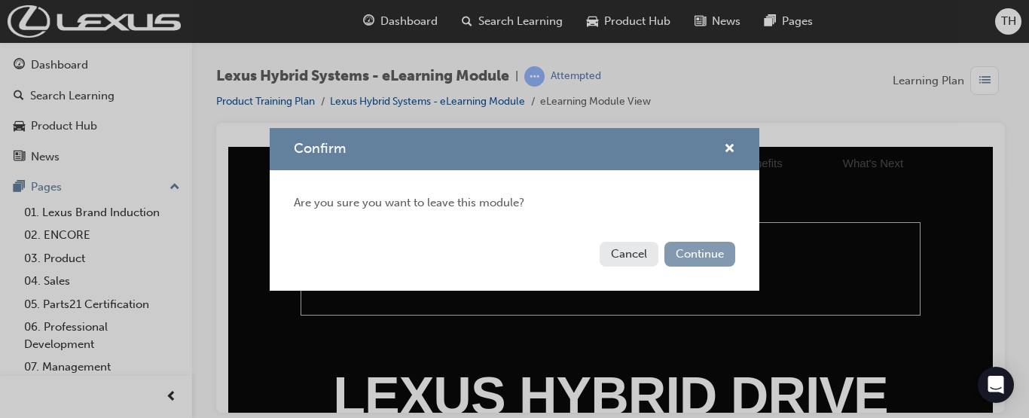
click at [683, 254] on button "Continue" at bounding box center [699, 254] width 71 height 25
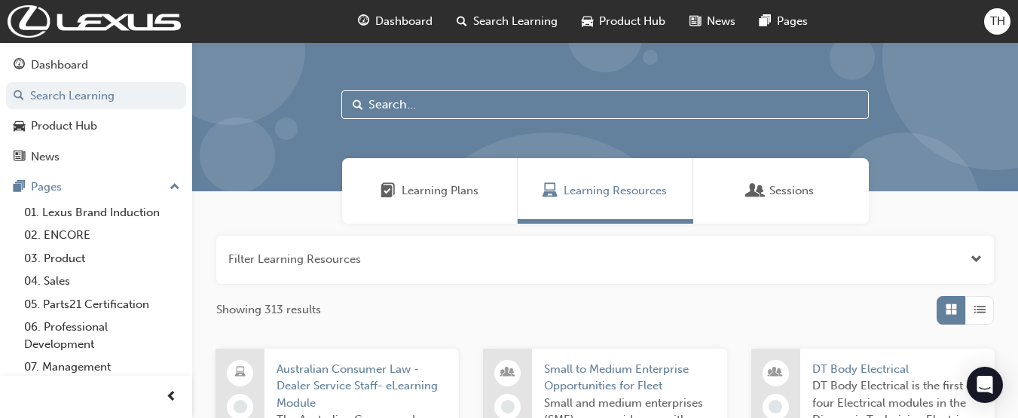
click at [437, 182] on span "Learning Plans" at bounding box center [440, 190] width 77 height 17
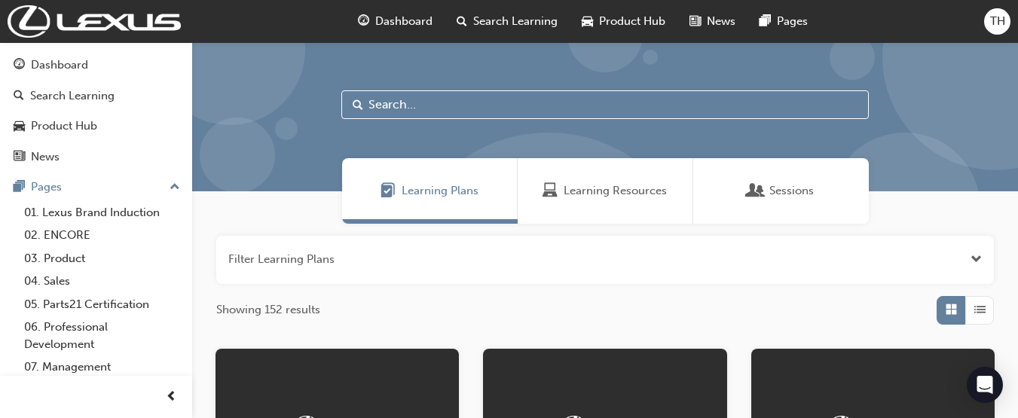
click at [646, 196] on span "Learning Resources" at bounding box center [614, 190] width 103 height 17
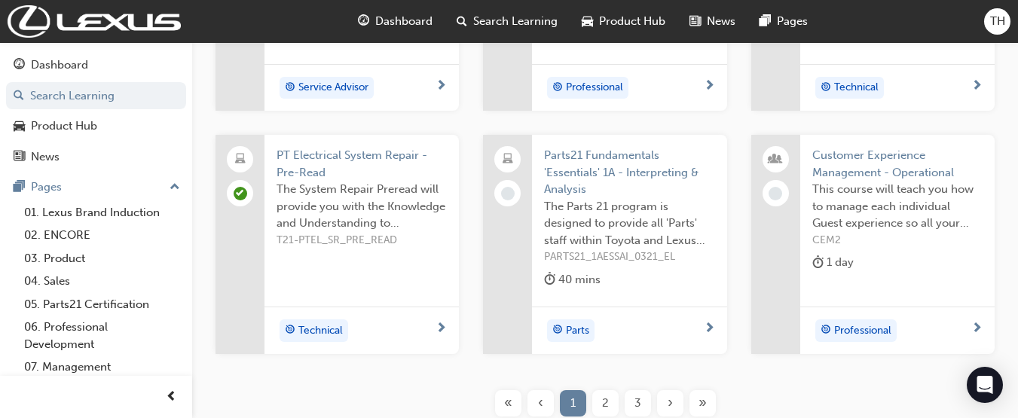
scroll to position [460, 0]
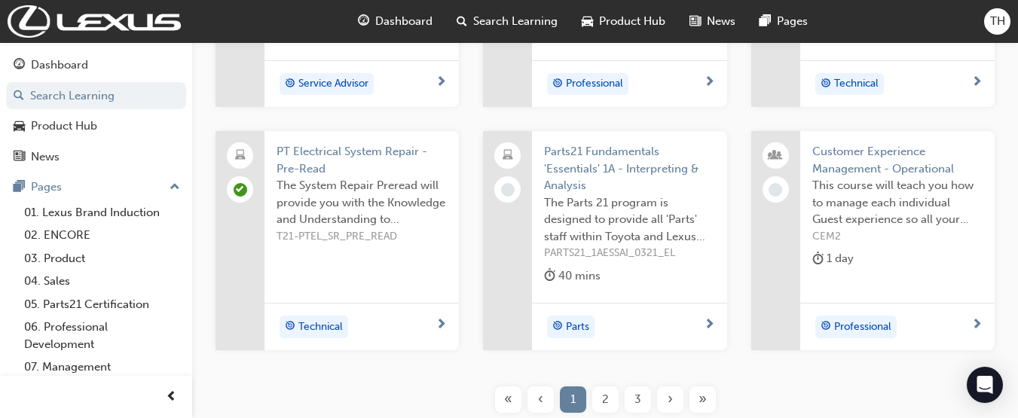
click at [1013, 336] on div "Filter Learning Resources Showing 313 results Australian Consumer Law - Dealer …" at bounding box center [605, 106] width 826 height 686
click at [411, 26] on span "Dashboard" at bounding box center [403, 21] width 57 height 17
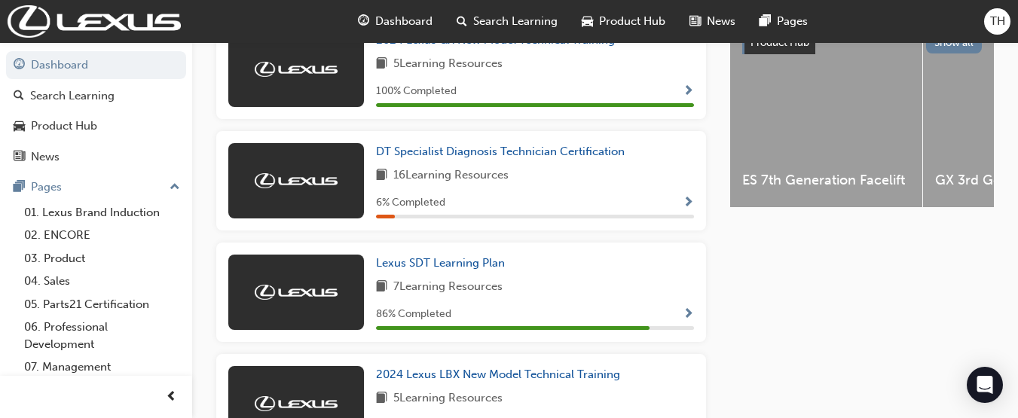
scroll to position [676, 0]
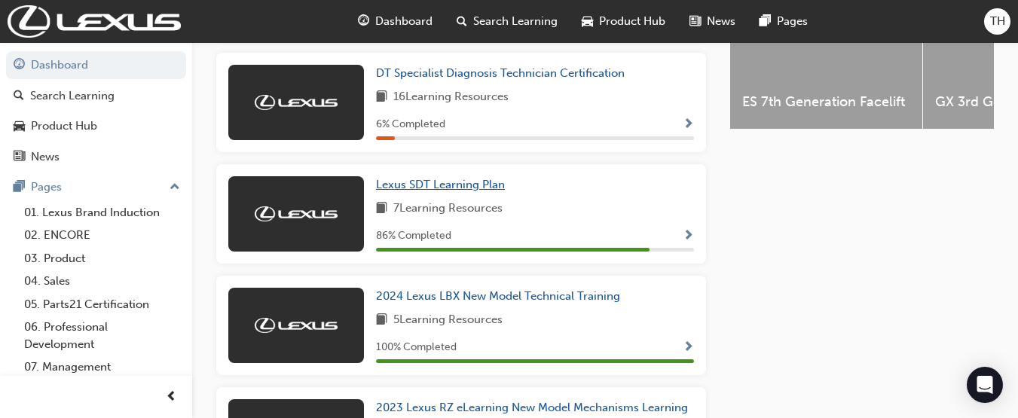
click at [491, 191] on span "Lexus SDT Learning Plan" at bounding box center [440, 185] width 129 height 14
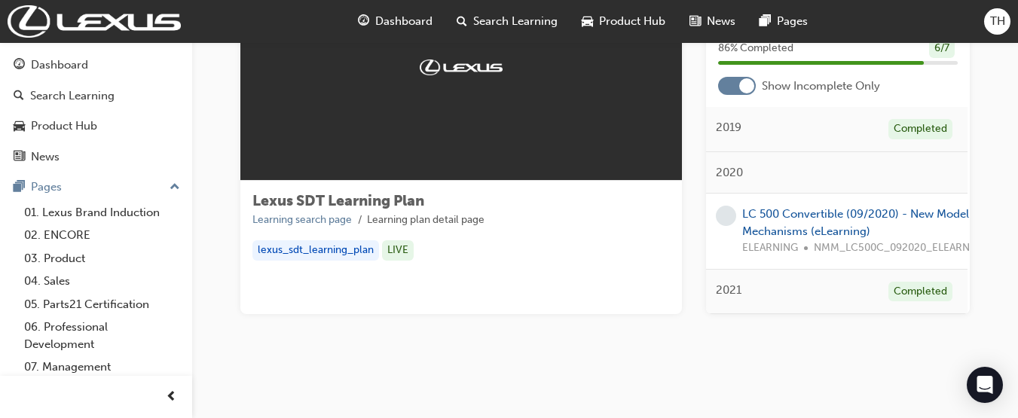
scroll to position [111, 0]
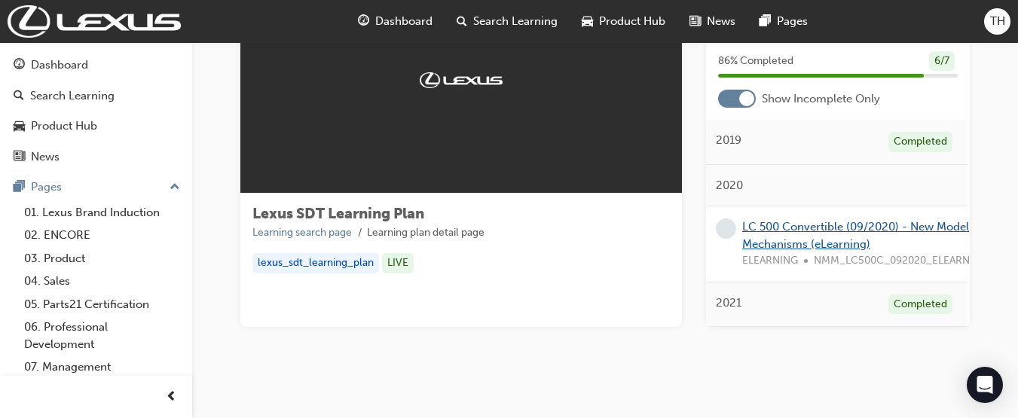
click at [882, 220] on link "LC 500 Convertible (09/2020) - New Model Mechanisms (eLearning)" at bounding box center [855, 235] width 227 height 31
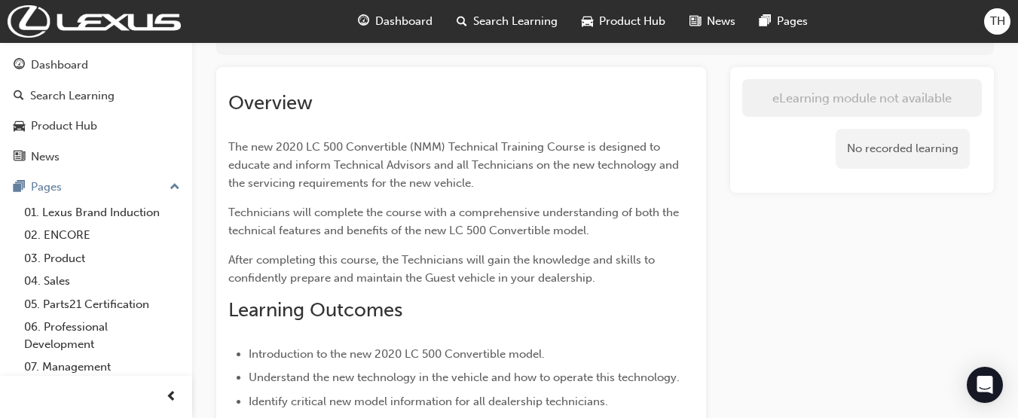
scroll to position [152, 0]
click at [423, 21] on span "Dashboard" at bounding box center [403, 21] width 57 height 17
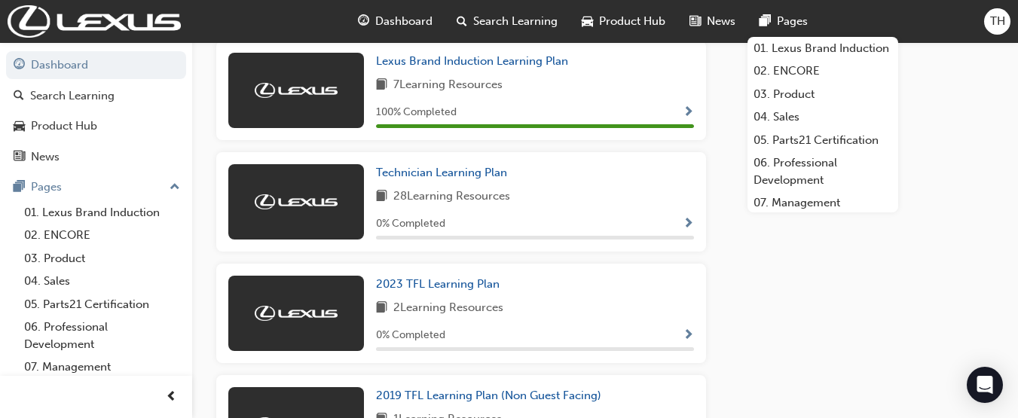
scroll to position [1352, 0]
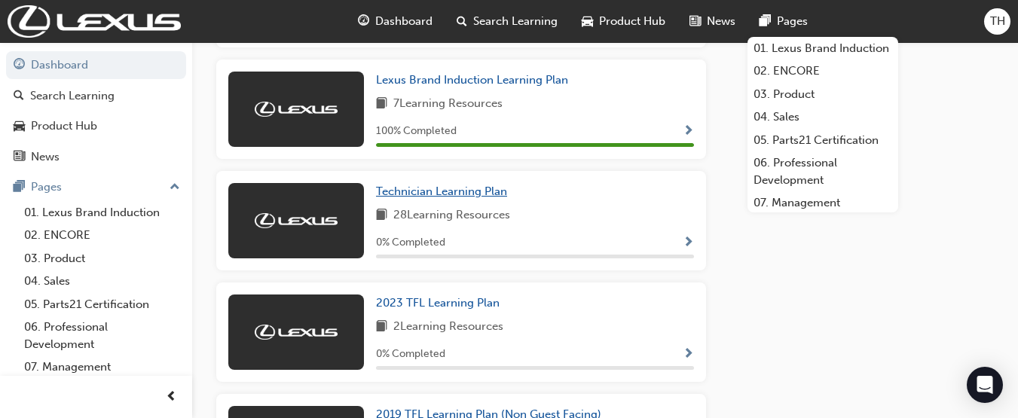
click at [484, 198] on span "Technician Learning Plan" at bounding box center [441, 192] width 131 height 14
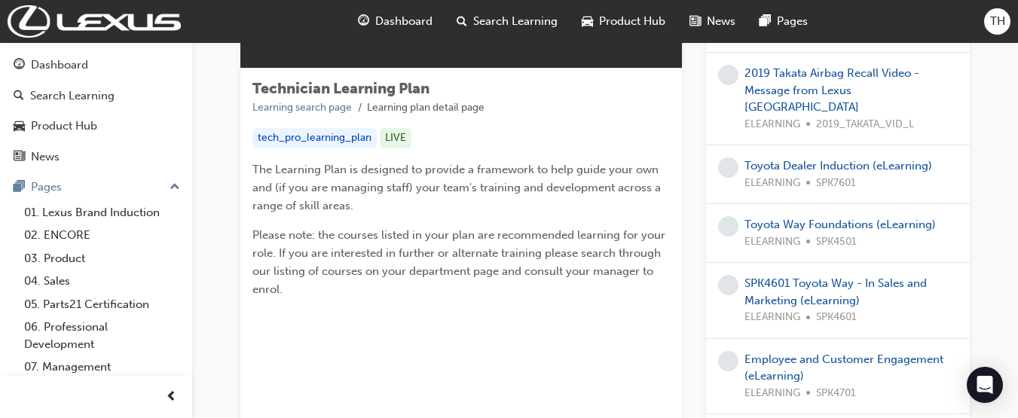
scroll to position [276, 0]
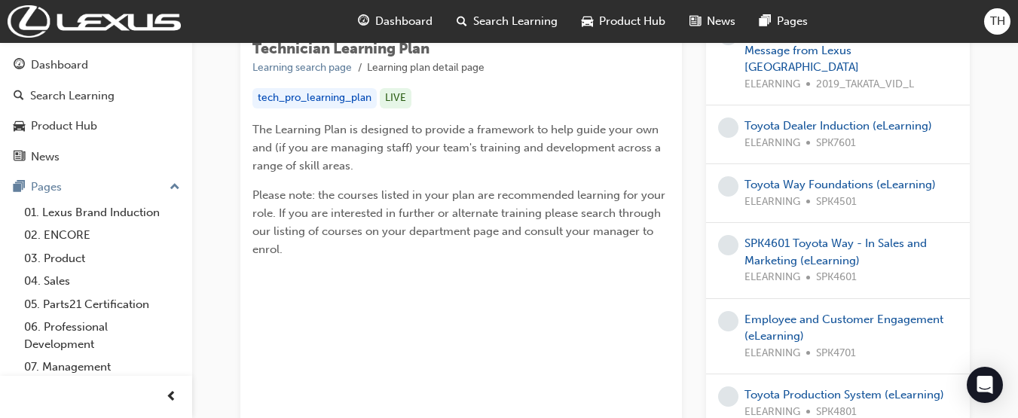
click at [414, 19] on span "Dashboard" at bounding box center [403, 21] width 57 height 17
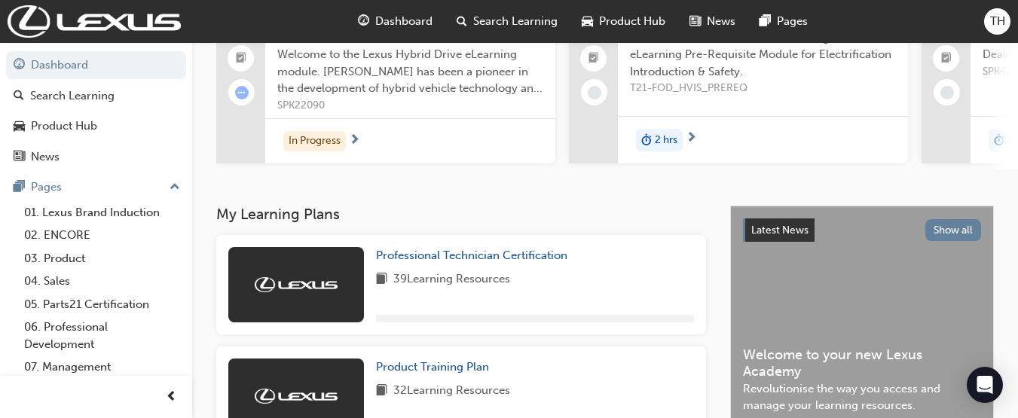
scroll to position [276, 0]
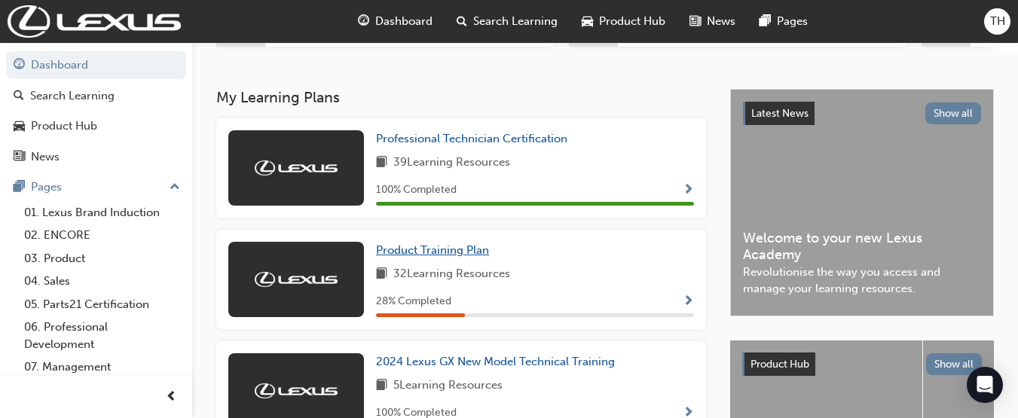
click at [434, 254] on span "Product Training Plan" at bounding box center [432, 250] width 113 height 14
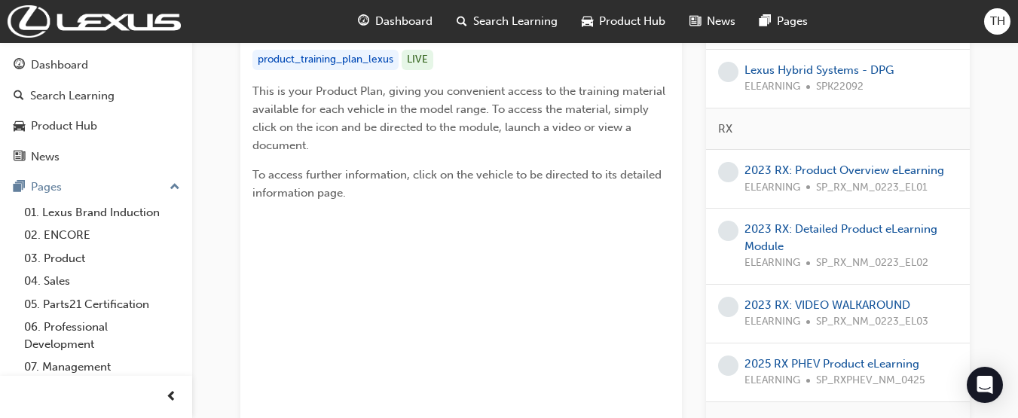
scroll to position [386, 0]
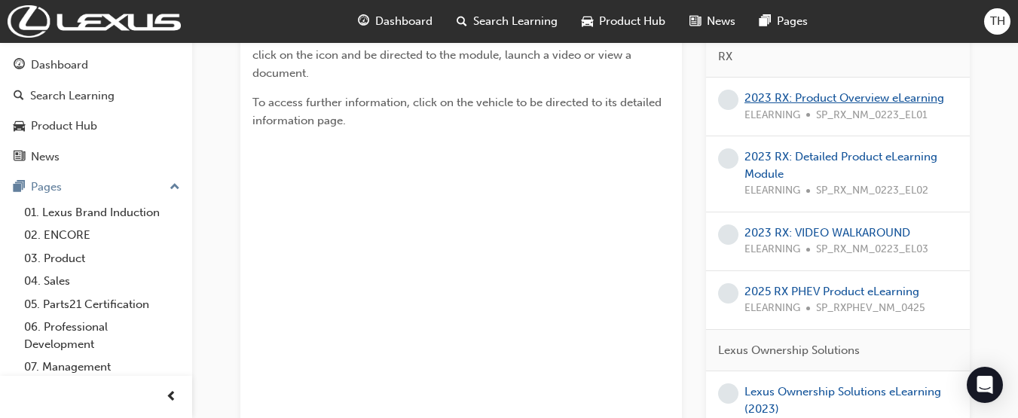
click at [938, 96] on link "2023 RX: Product Overview eLearning" at bounding box center [844, 98] width 200 height 14
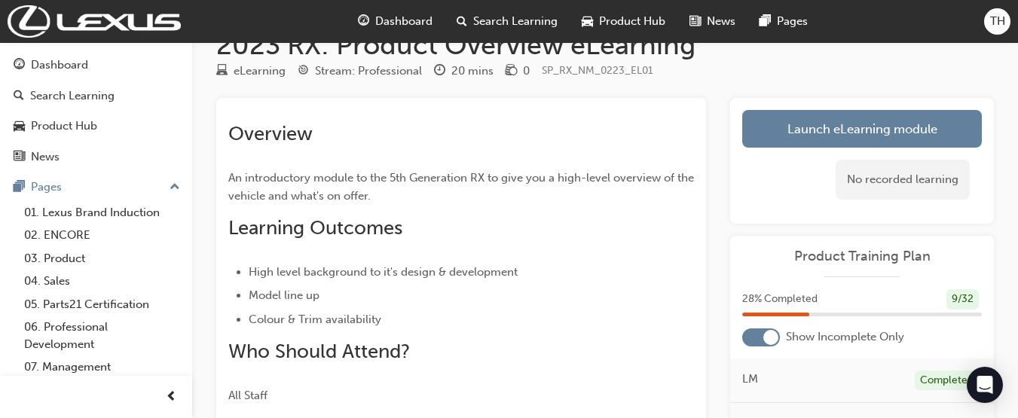
scroll to position [35, 0]
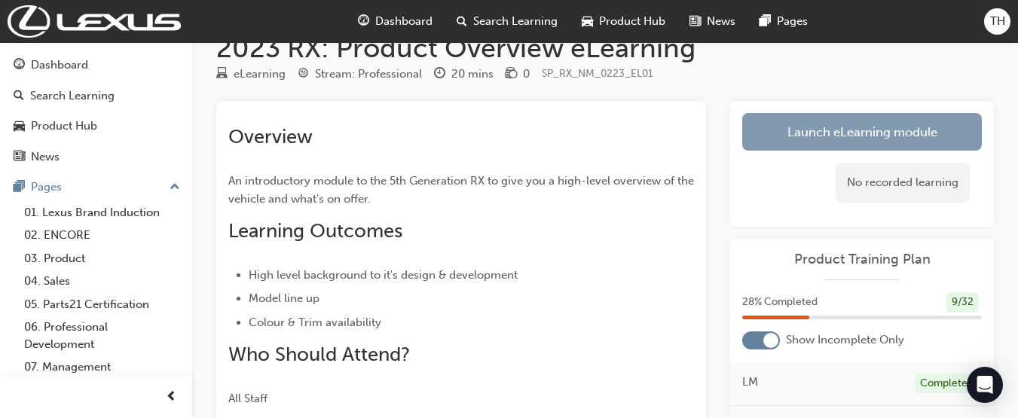
click at [909, 144] on link "Launch eLearning module" at bounding box center [862, 132] width 240 height 38
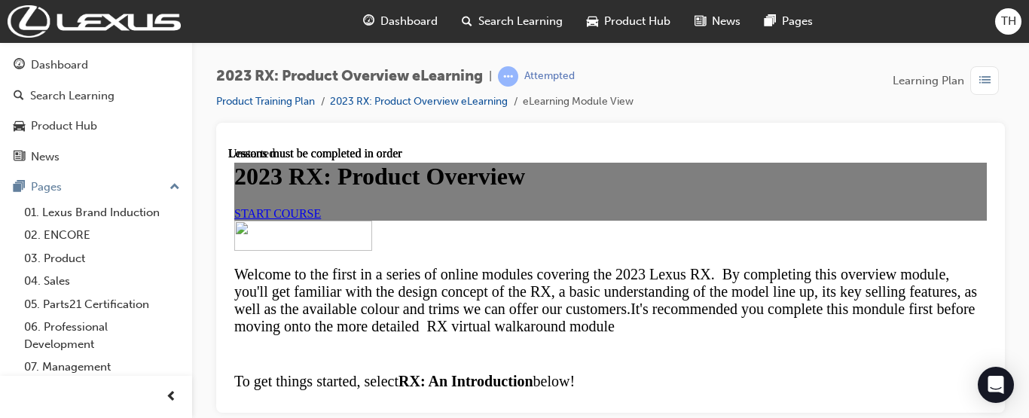
scroll to position [208, 0]
click at [321, 210] on span "START COURSE" at bounding box center [277, 212] width 87 height 13
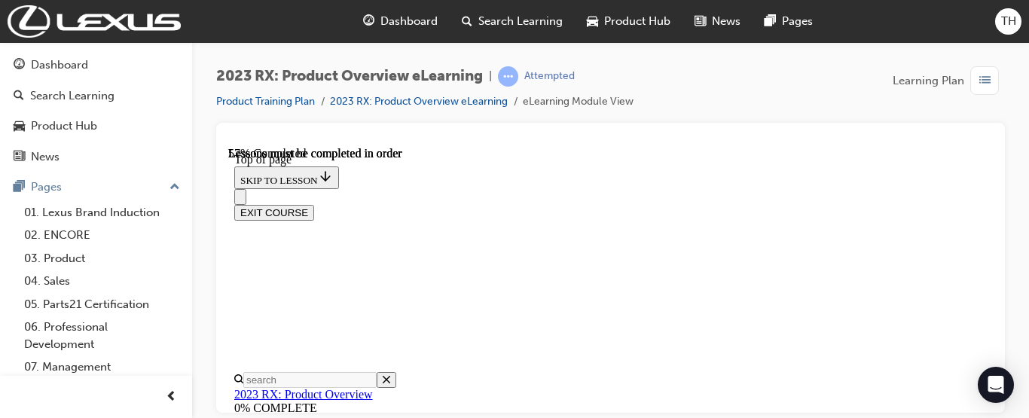
scroll to position [2041, 0]
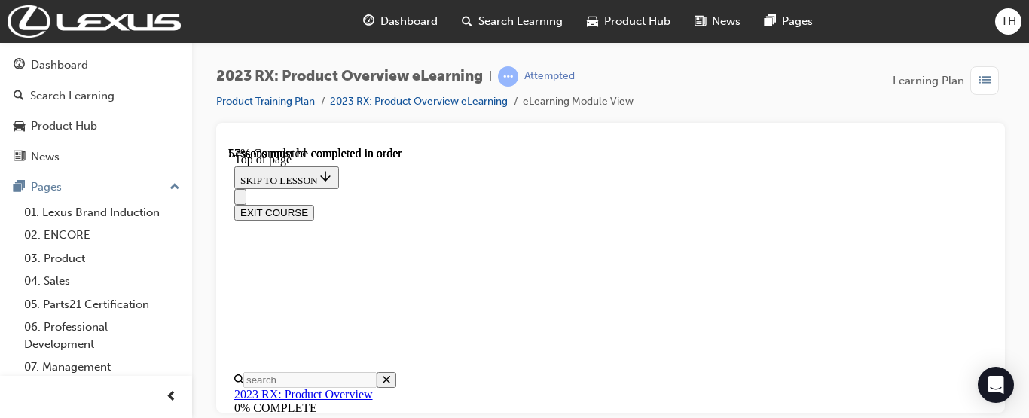
click at [985, 369] on div "Open Intercom Messenger" at bounding box center [996, 385] width 40 height 40
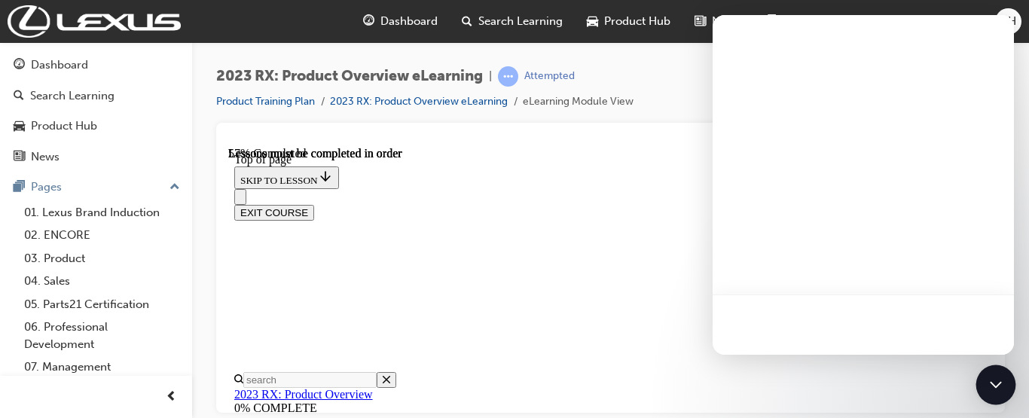
click at [985, 374] on div "Open Intercom Messenger" at bounding box center [996, 385] width 40 height 40
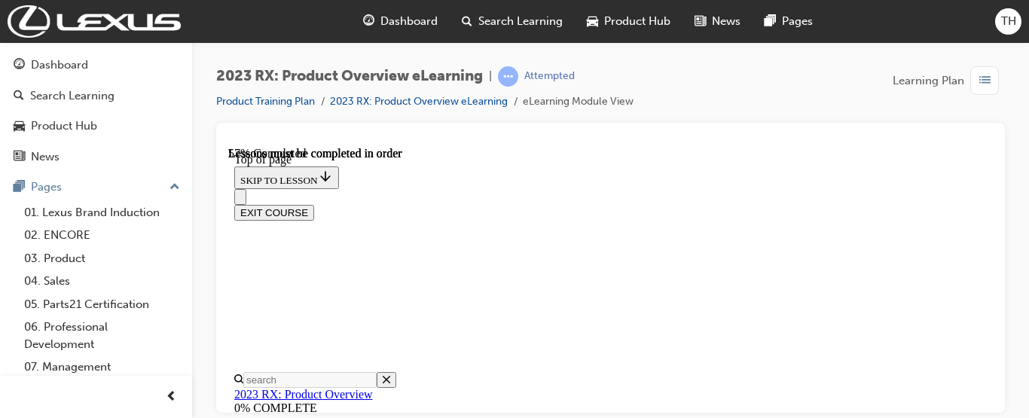
scroll to position [2408, 0]
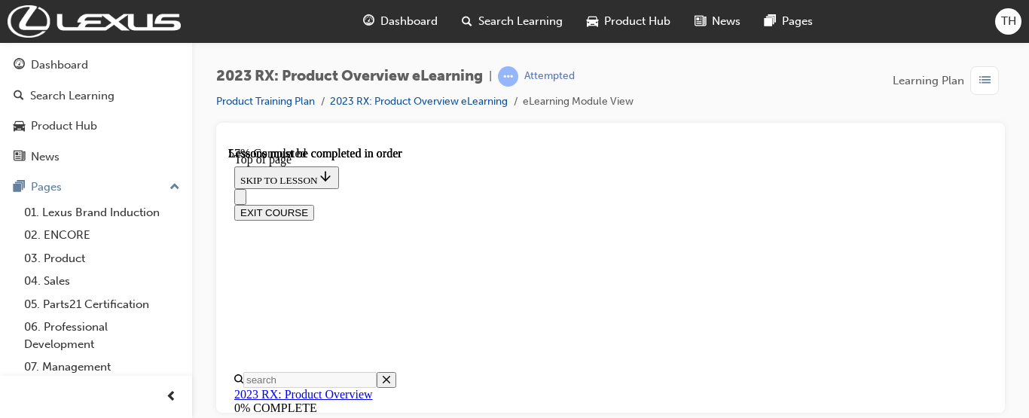
scroll to position [2124, 0]
drag, startPoint x: 619, startPoint y: 380, endPoint x: 597, endPoint y: 386, distance: 23.4
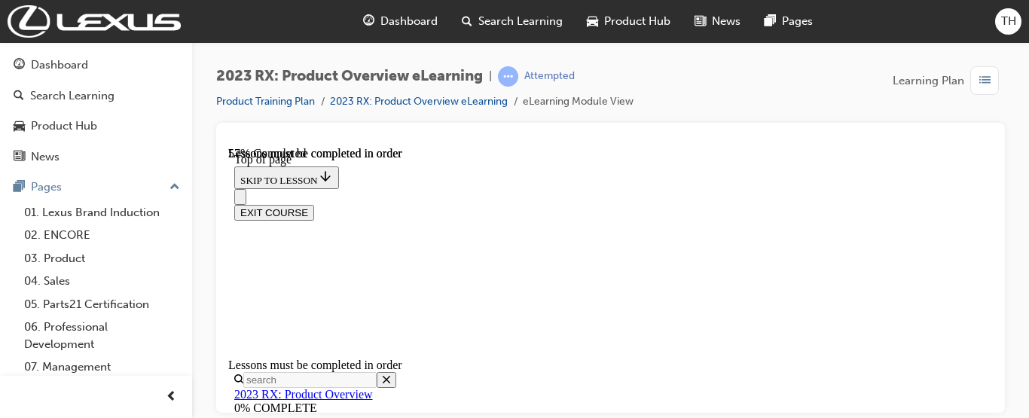
scroll to position [2132, 0]
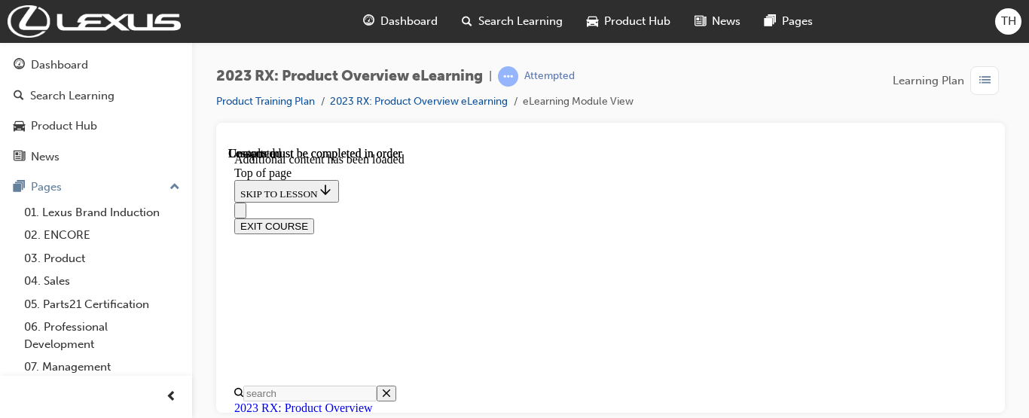
scroll to position [2691, 0]
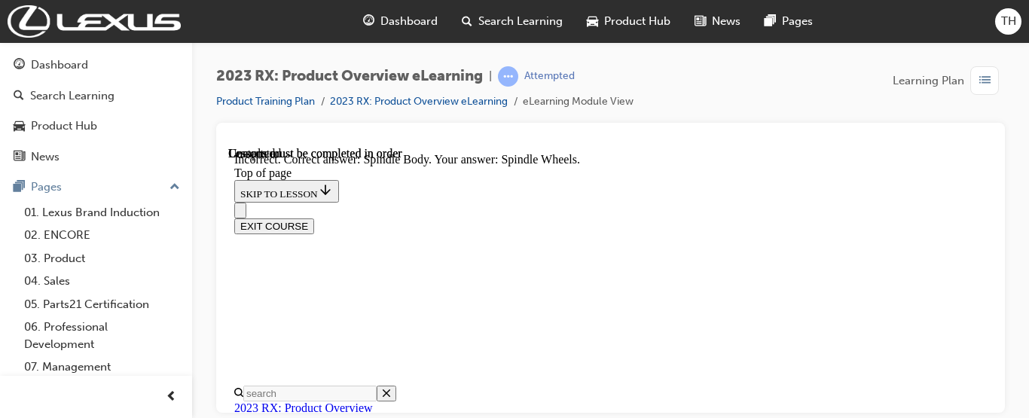
scroll to position [2709, 0]
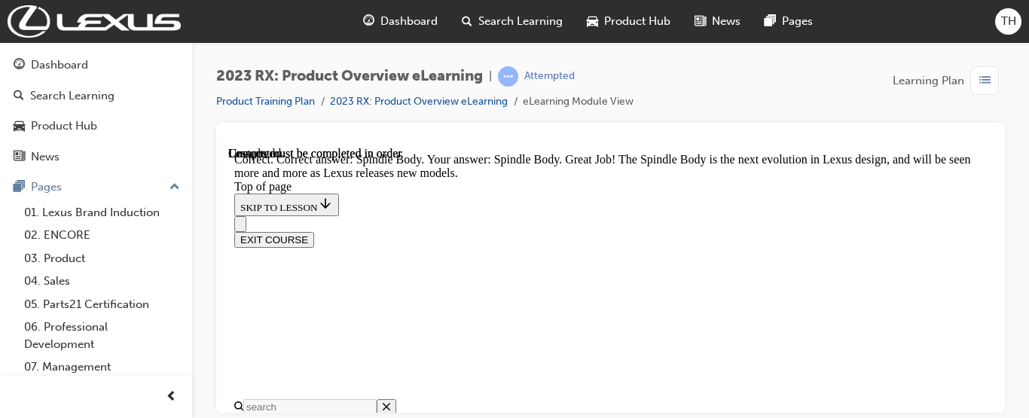
scroll to position [3148, 0]
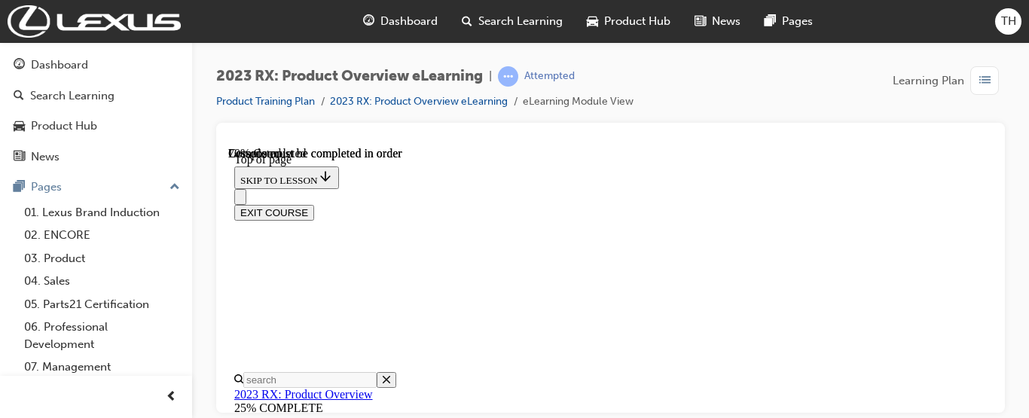
scroll to position [1145, 0]
drag, startPoint x: 976, startPoint y: 270, endPoint x: 987, endPoint y: 278, distance: 13.0
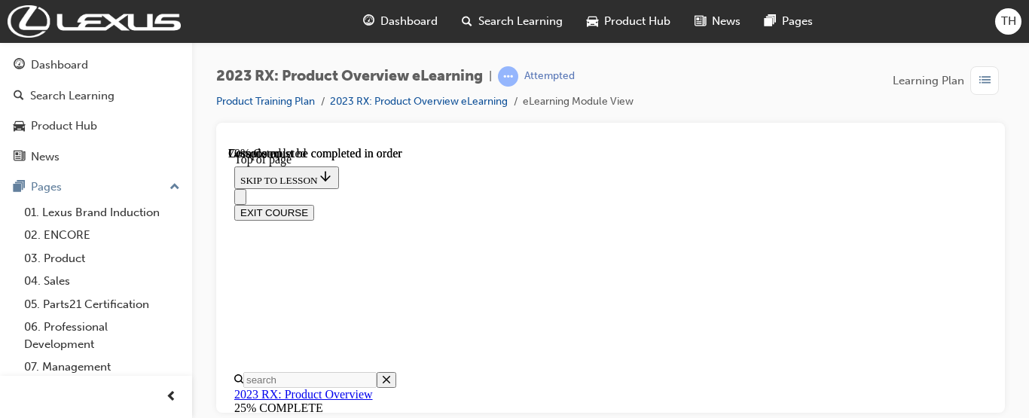
scroll to position [416, 0]
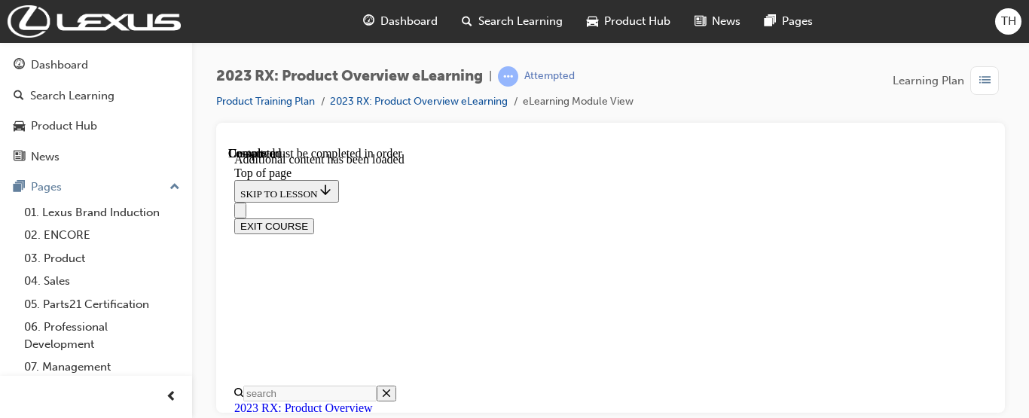
scroll to position [2497, 0]
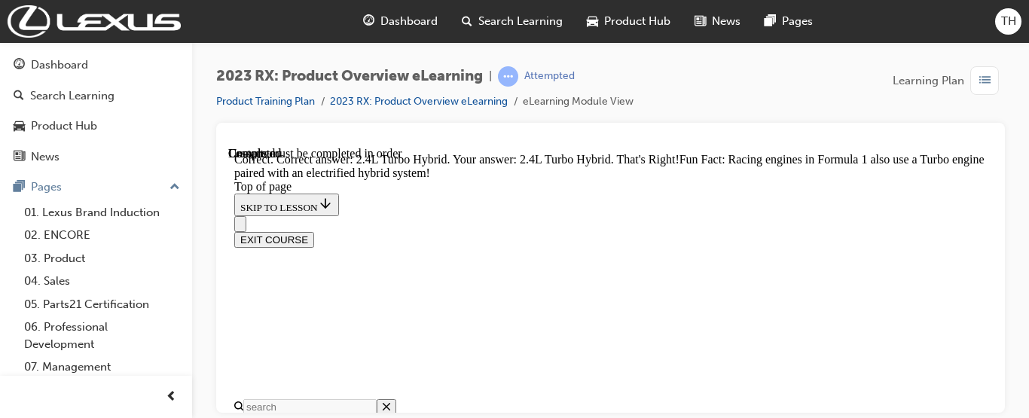
scroll to position [2939, 0]
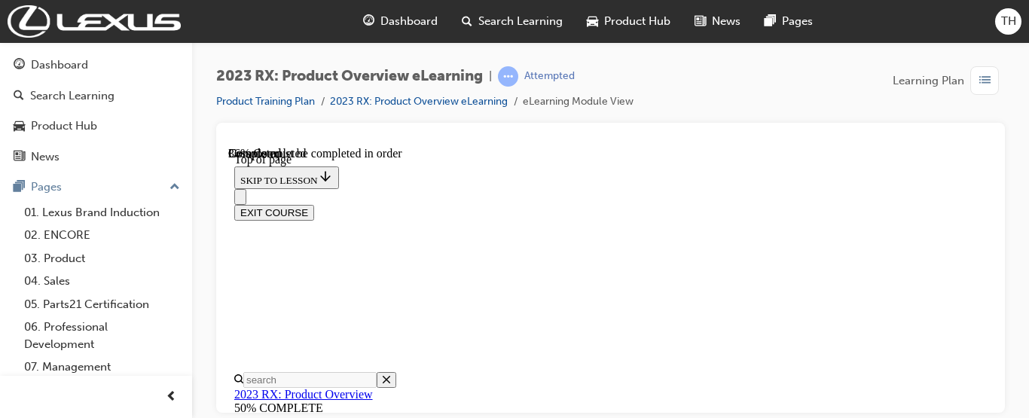
scroll to position [2368, 0]
drag, startPoint x: 970, startPoint y: 356, endPoint x: 979, endPoint y: 369, distance: 16.7
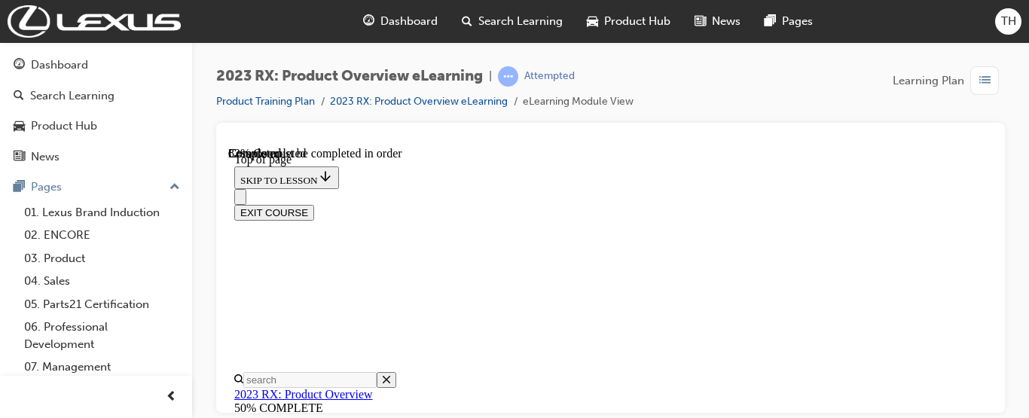
scroll to position [2274, 0]
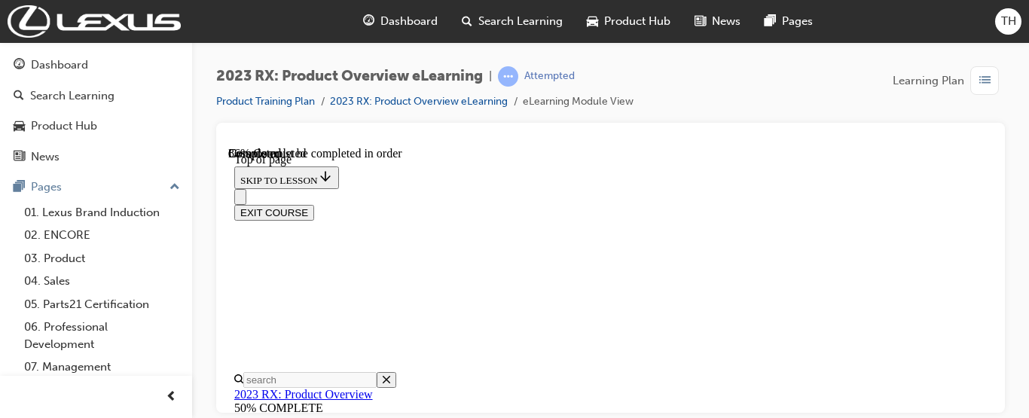
scroll to position [1171, 0]
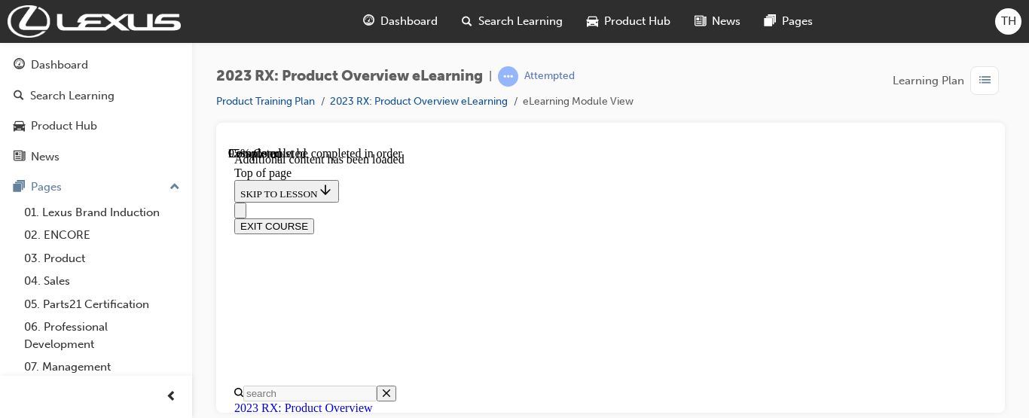
scroll to position [5874, 0]
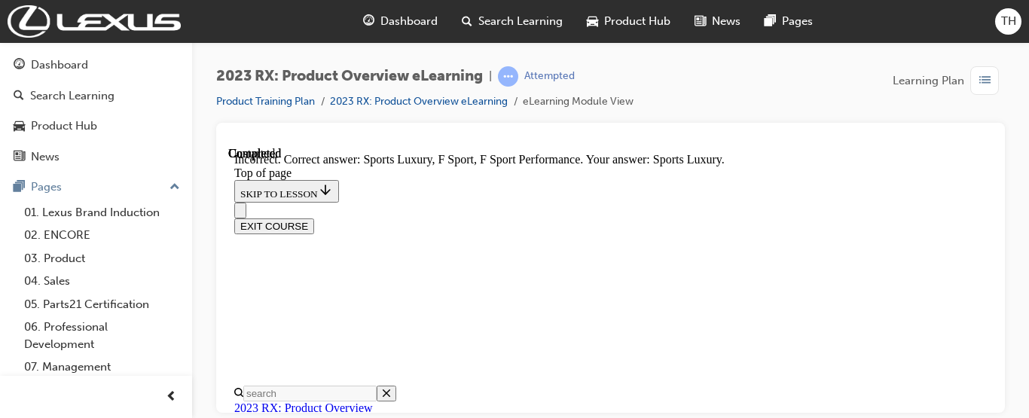
scroll to position [6157, 0]
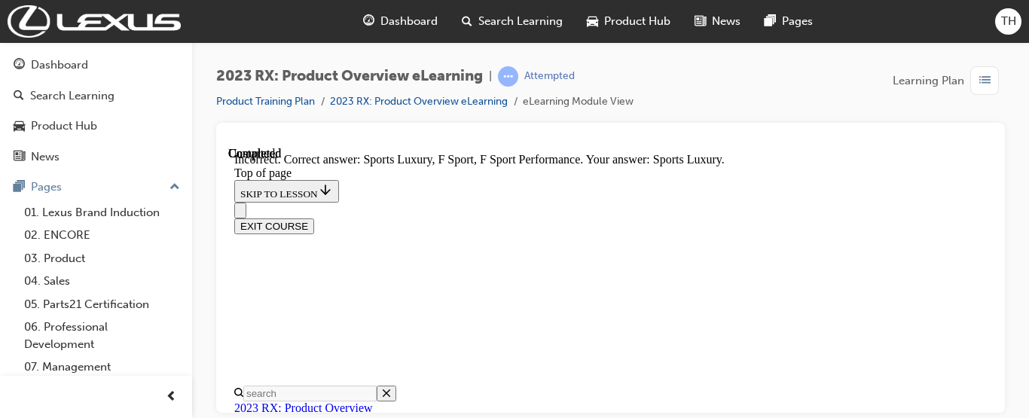
scroll to position [5939, 0]
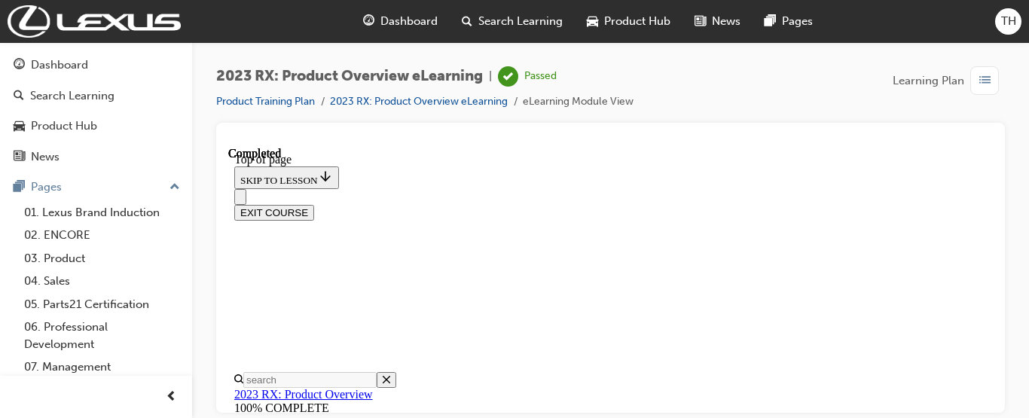
scroll to position [191, 0]
click at [314, 204] on button "EXIT COURSE" at bounding box center [274, 212] width 80 height 16
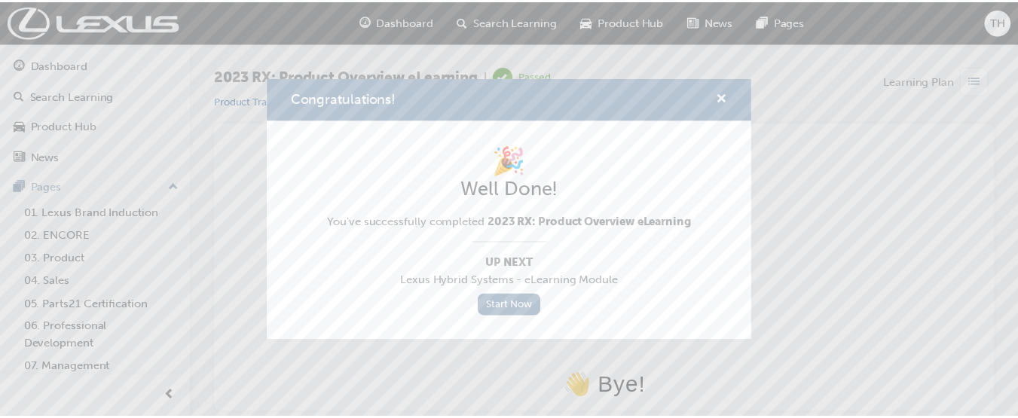
scroll to position [0, 0]
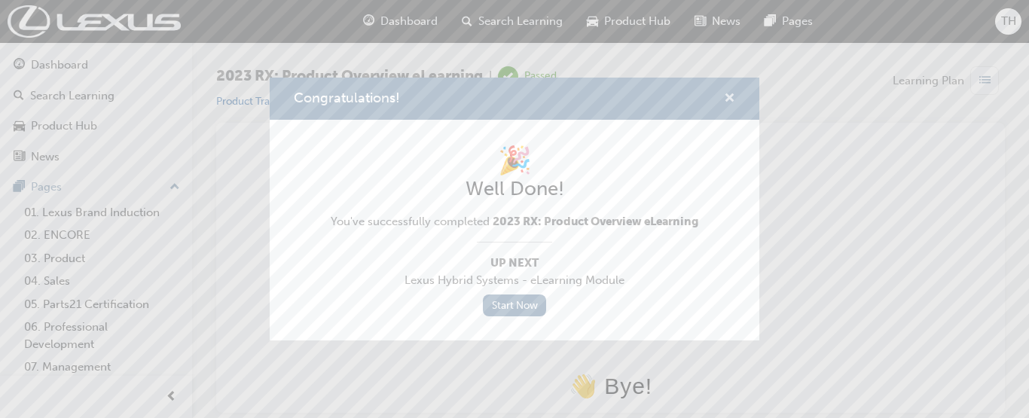
click at [727, 99] on span "cross-icon" at bounding box center [729, 100] width 11 height 14
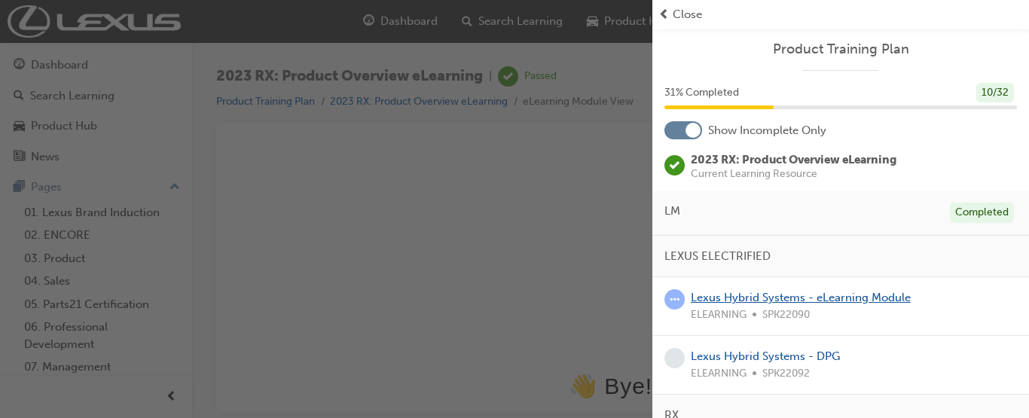
click at [802, 297] on link "Lexus Hybrid Systems - eLearning Module" at bounding box center [801, 298] width 220 height 14
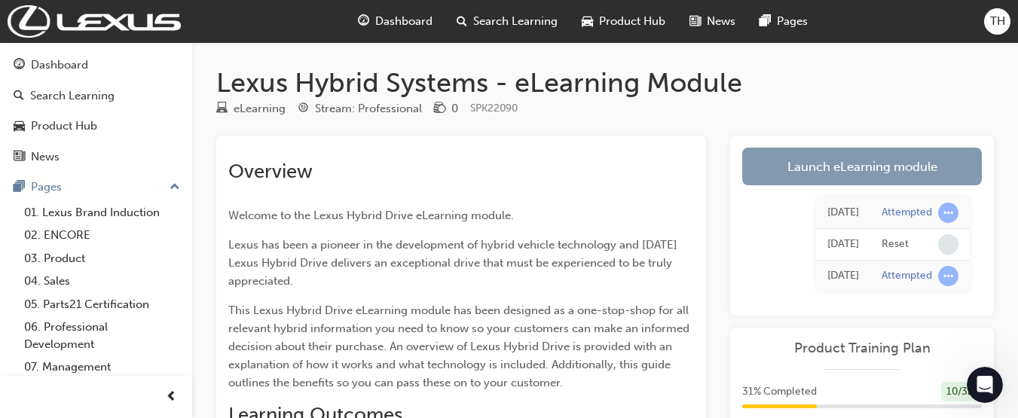
click at [887, 179] on link "Launch eLearning module" at bounding box center [862, 167] width 240 height 38
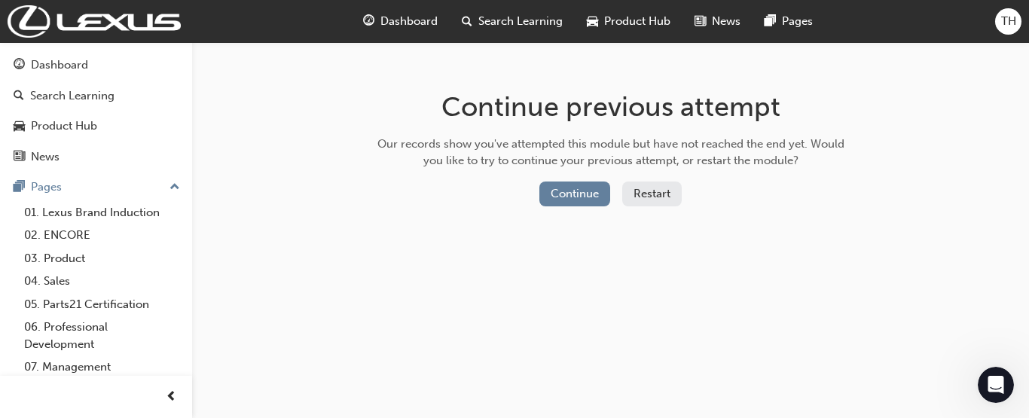
click at [508, 29] on span "Search Learning" at bounding box center [520, 21] width 84 height 17
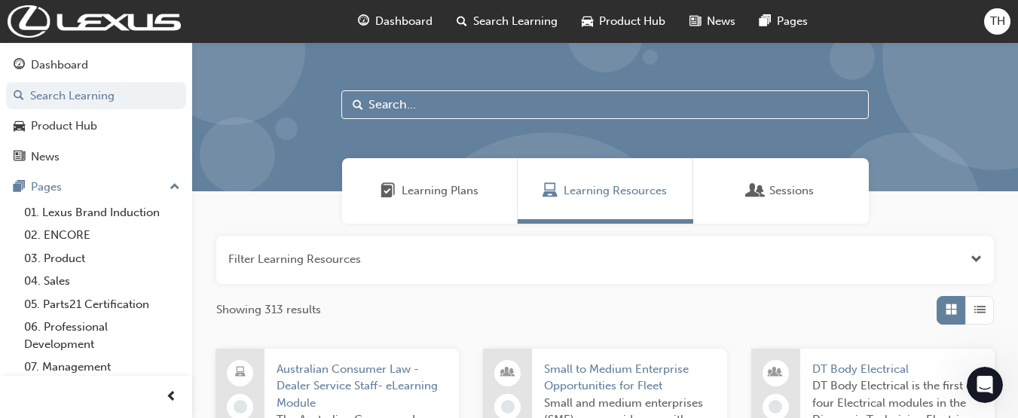
click at [414, 20] on span "Dashboard" at bounding box center [403, 21] width 57 height 17
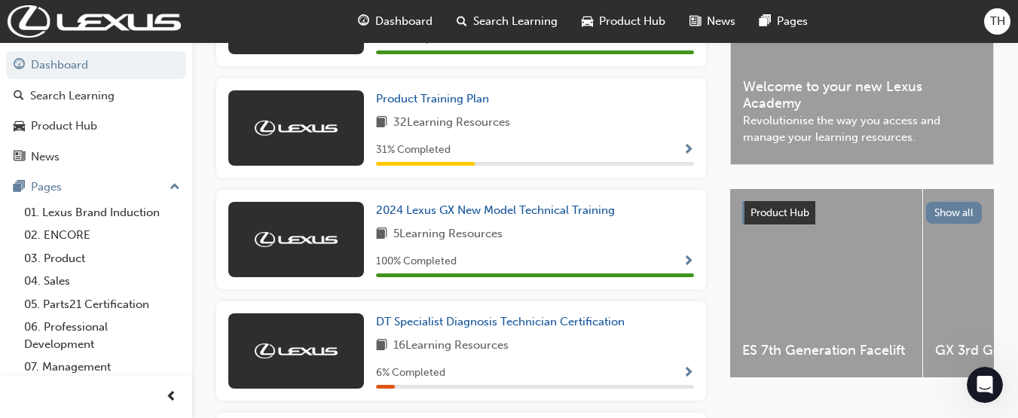
scroll to position [401, 0]
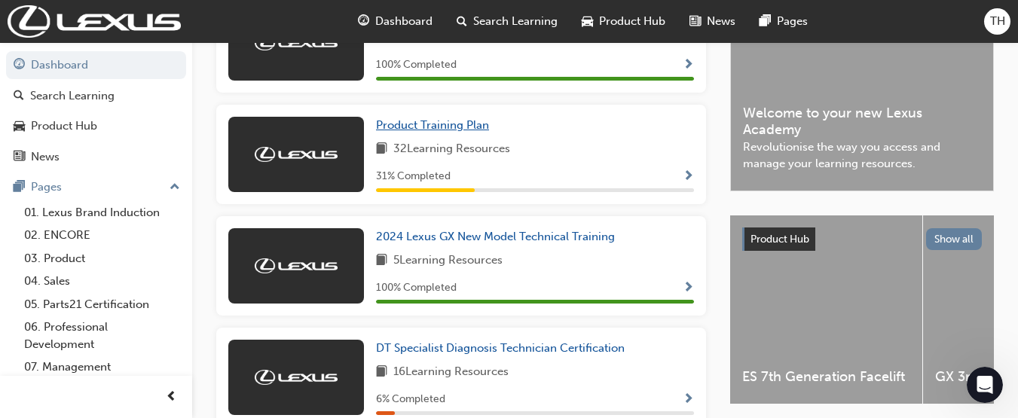
click at [437, 127] on span "Product Training Plan" at bounding box center [432, 125] width 113 height 14
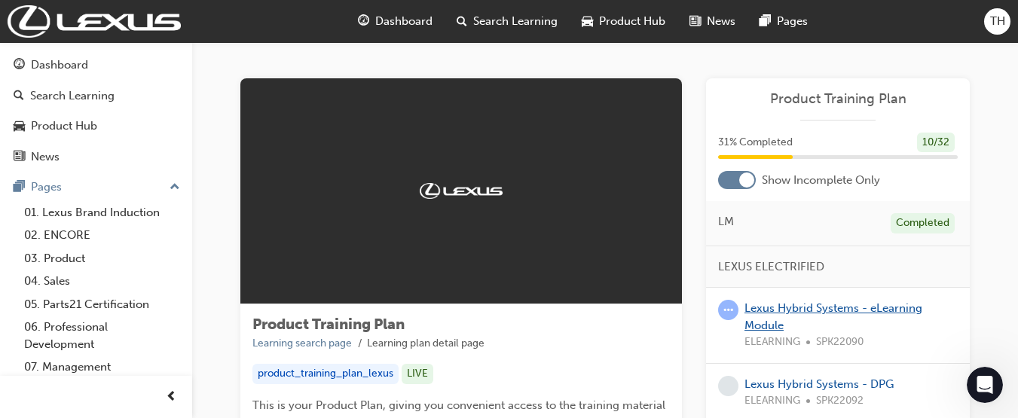
click at [853, 310] on link "Lexus Hybrid Systems - eLearning Module" at bounding box center [833, 316] width 178 height 31
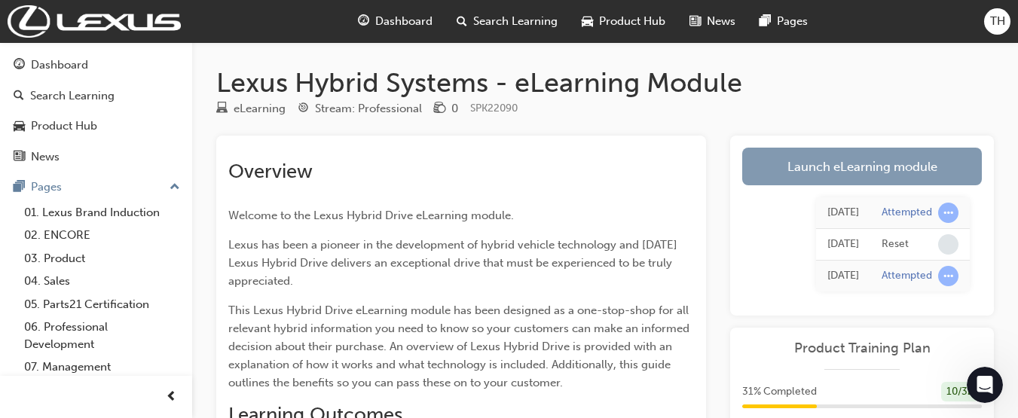
click at [886, 161] on link "Launch eLearning module" at bounding box center [862, 167] width 240 height 38
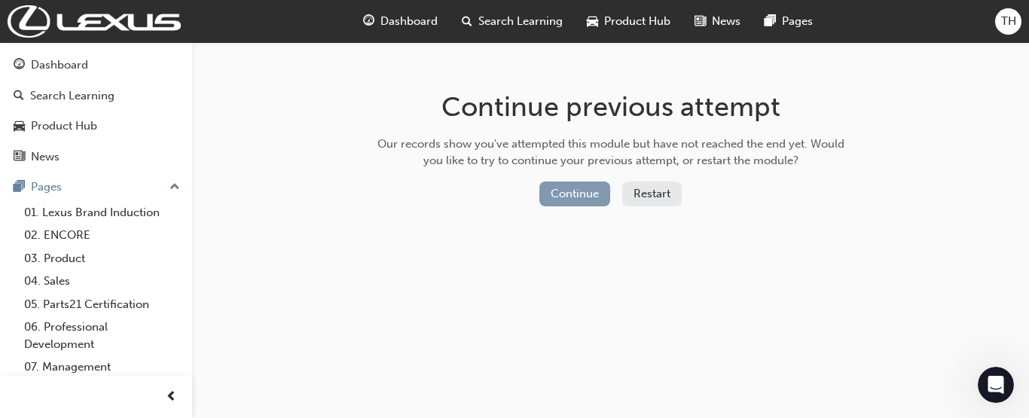
click at [591, 199] on button "Continue" at bounding box center [574, 194] width 71 height 25
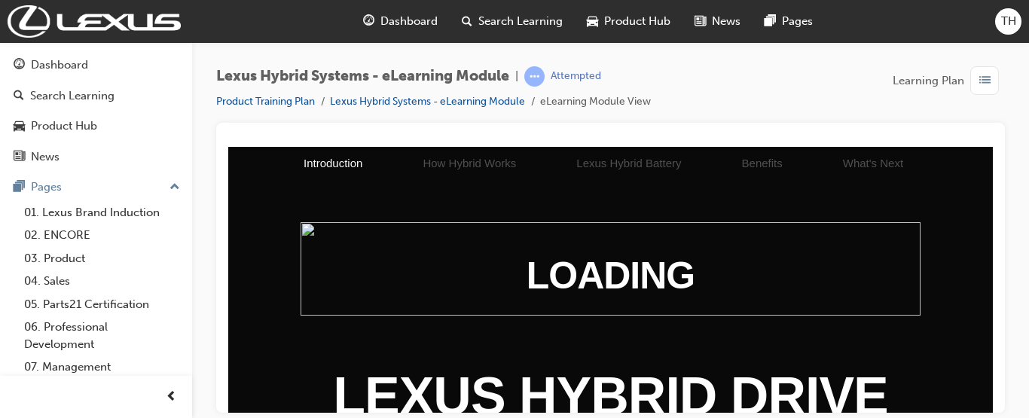
click at [914, 301] on img at bounding box center [611, 273] width 689 height 104
click at [736, 167] on li "Benefits" at bounding box center [762, 162] width 101 height 33
click at [817, 159] on li "What's Next" at bounding box center [873, 162] width 121 height 33
click at [546, 308] on img at bounding box center [611, 273] width 689 height 104
click at [418, 26] on span "Dashboard" at bounding box center [408, 21] width 57 height 17
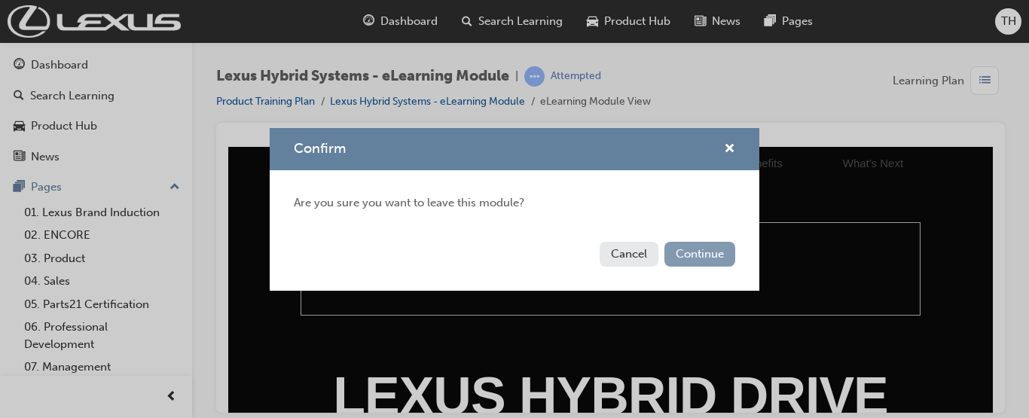
click at [683, 252] on button "Continue" at bounding box center [699, 254] width 71 height 25
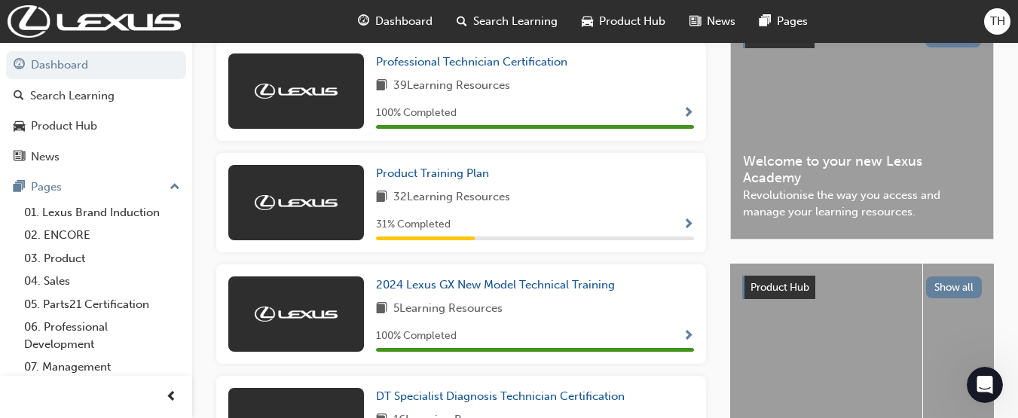
scroll to position [386, 0]
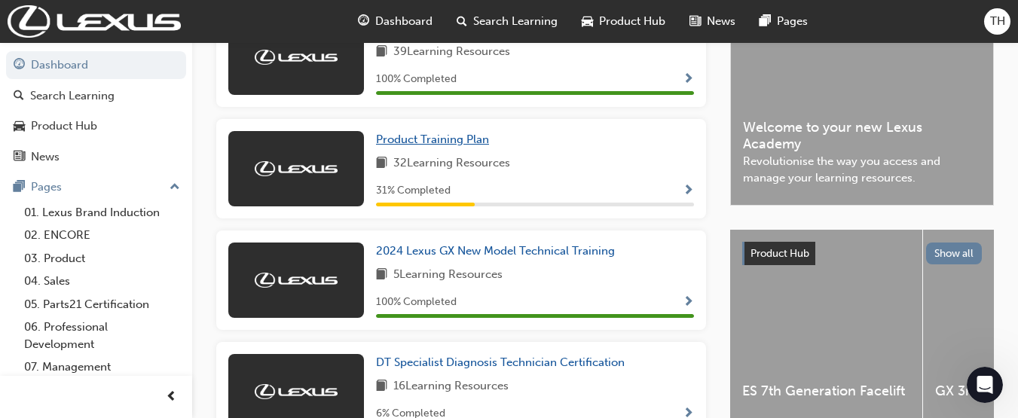
click at [456, 146] on span "Product Training Plan" at bounding box center [432, 140] width 113 height 14
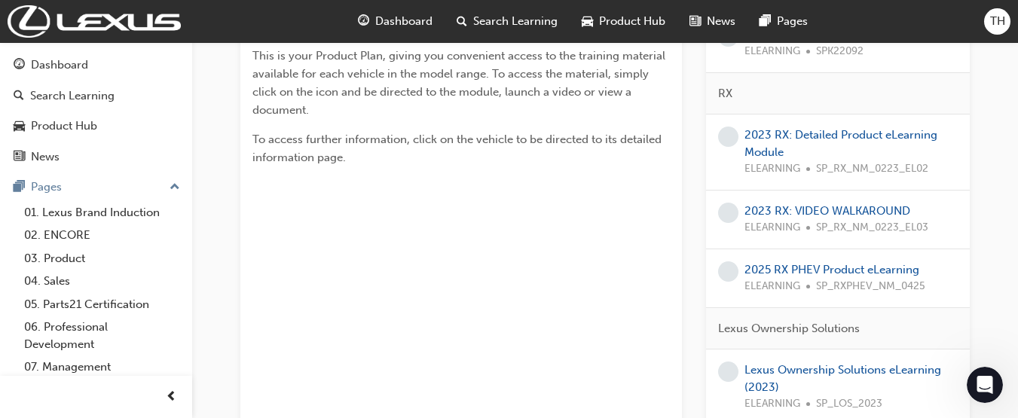
scroll to position [364, 0]
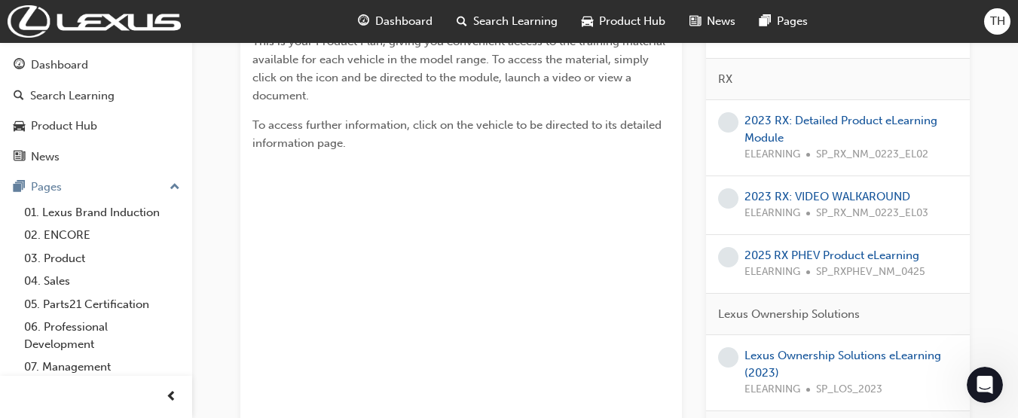
drag, startPoint x: 1015, startPoint y: 115, endPoint x: 1005, endPoint y: 118, distance: 10.2
click at [891, 124] on link "2023 RX: Detailed Product eLearning Module" at bounding box center [840, 129] width 193 height 31
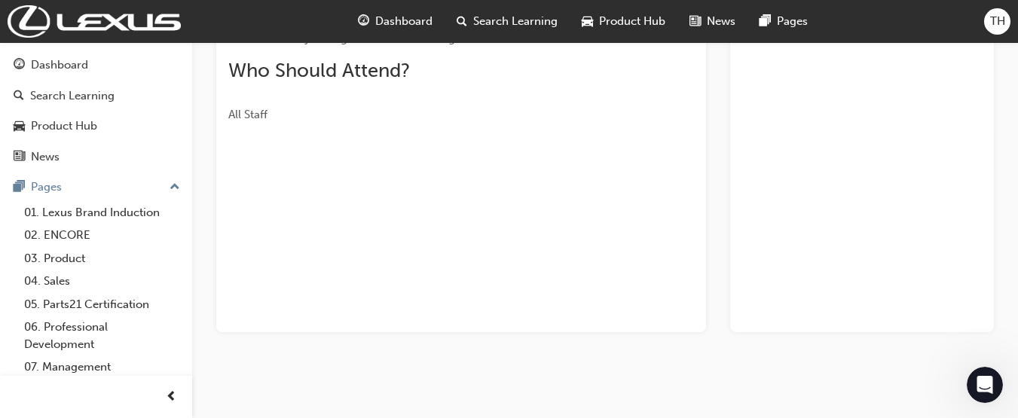
scroll to position [364, 0]
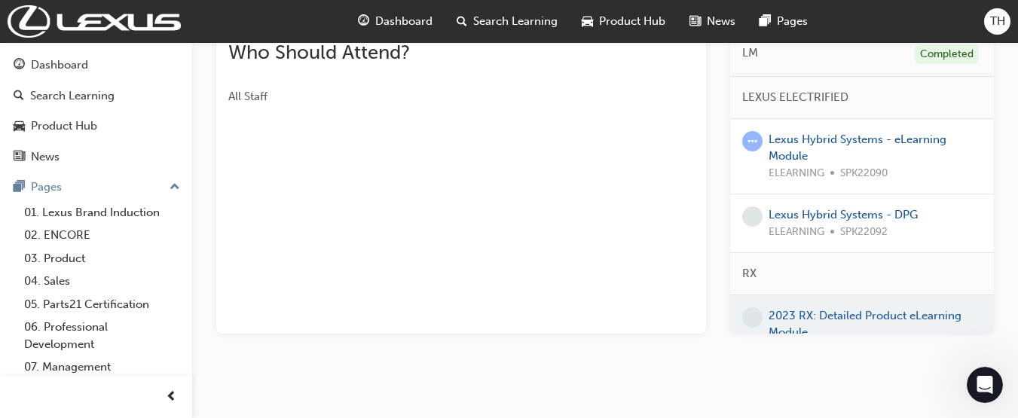
click at [878, 316] on div at bounding box center [862, 332] width 264 height 75
click at [875, 220] on link "Lexus Hybrid Systems - DPG" at bounding box center [842, 215] width 149 height 14
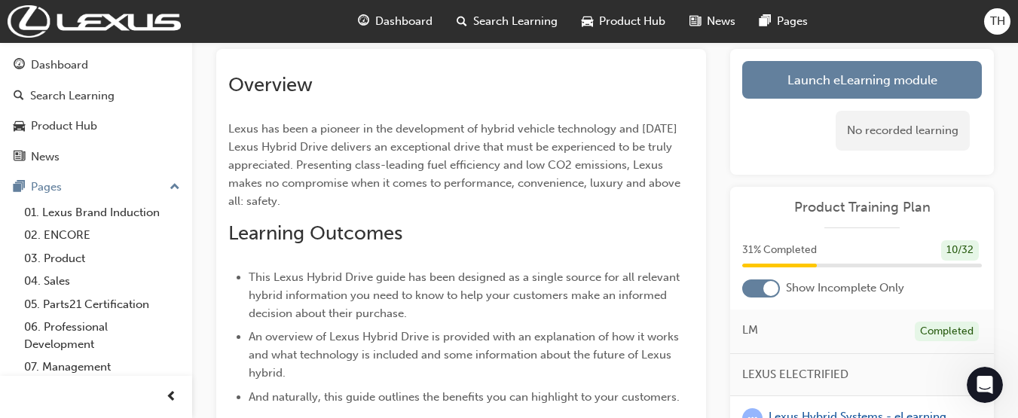
scroll to position [85, 0]
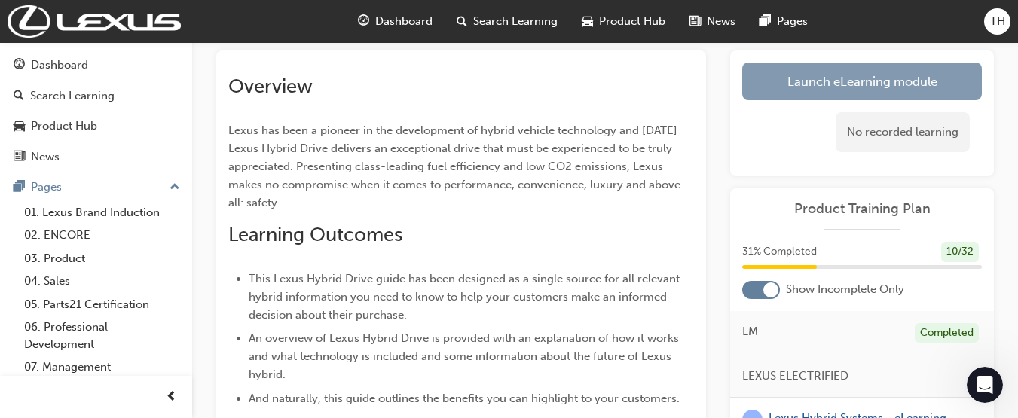
click at [954, 79] on link "Launch eLearning module" at bounding box center [862, 82] width 240 height 38
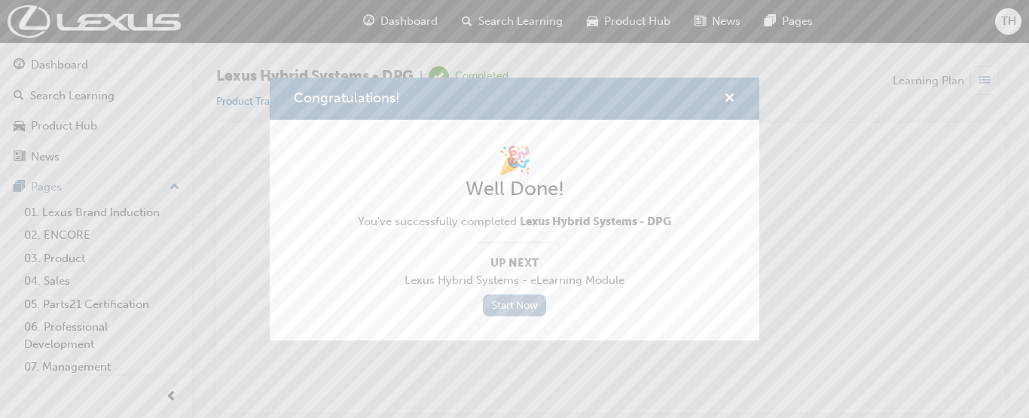
click at [522, 315] on link "Start Now" at bounding box center [514, 306] width 63 height 22
click at [521, 315] on link "Start Now" at bounding box center [514, 306] width 63 height 22
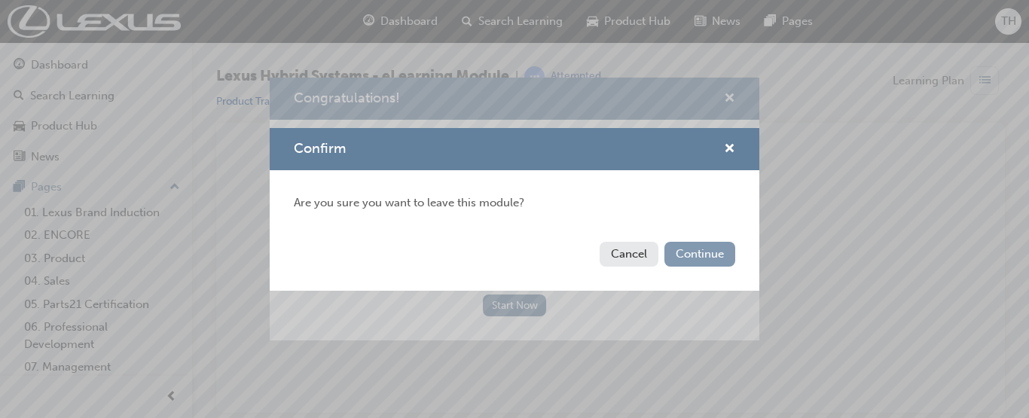
click at [696, 249] on button "Continue" at bounding box center [699, 254] width 71 height 25
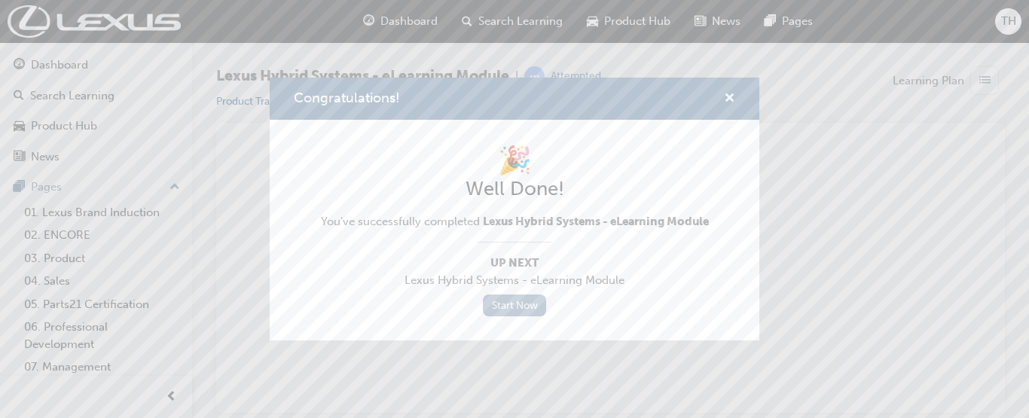
click at [509, 316] on link "Start Now" at bounding box center [514, 306] width 63 height 22
click at [506, 308] on link "Start Now" at bounding box center [514, 306] width 63 height 22
click at [733, 94] on span "cross-icon" at bounding box center [729, 100] width 11 height 14
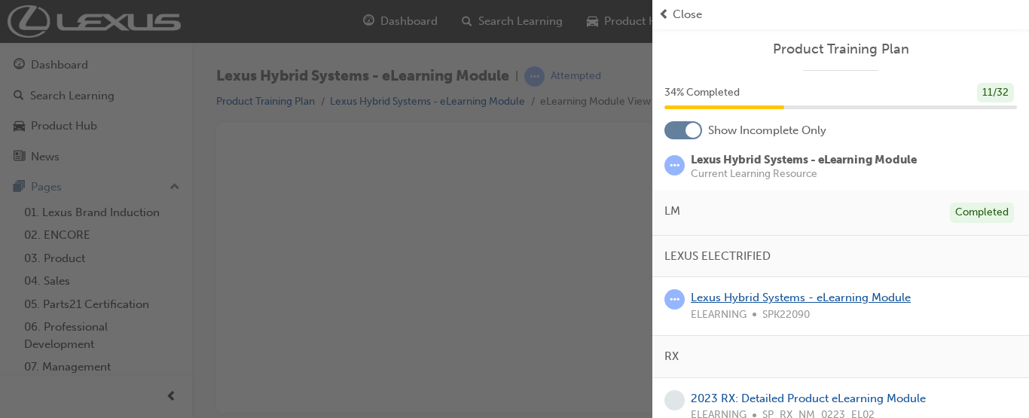
click at [837, 298] on link "Lexus Hybrid Systems - eLearning Module" at bounding box center [801, 298] width 220 height 14
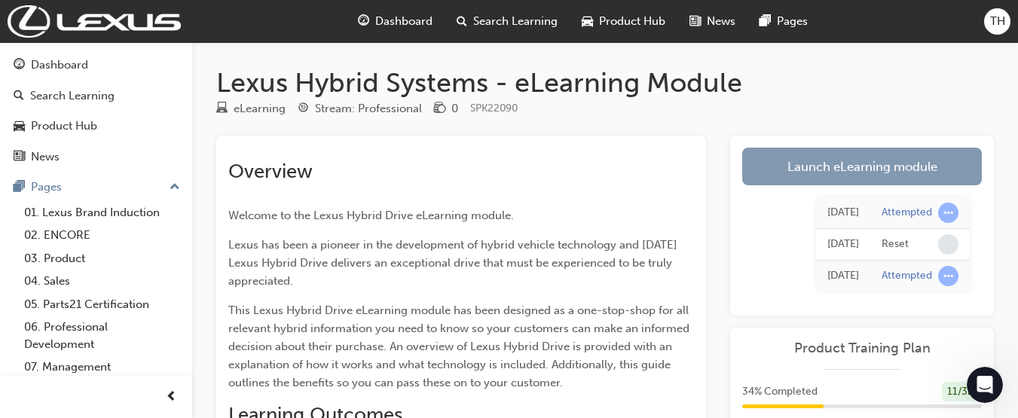
click at [860, 174] on link "Launch eLearning module" at bounding box center [862, 167] width 240 height 38
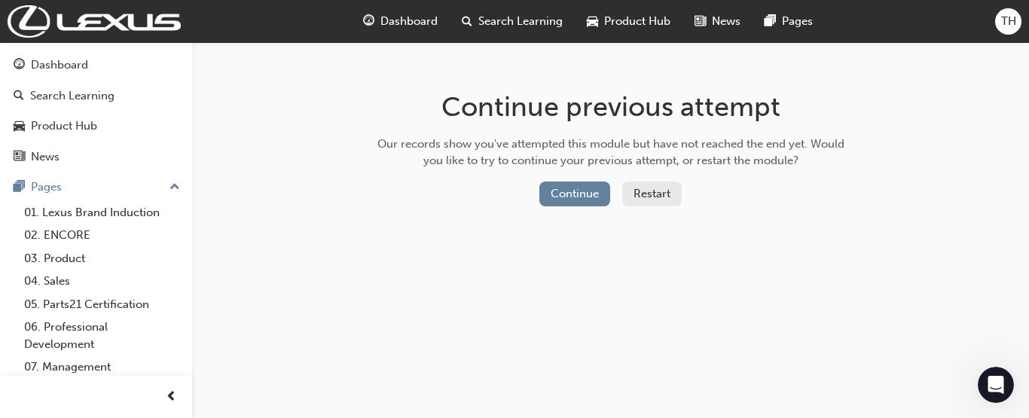
click at [638, 198] on button "Restart" at bounding box center [652, 194] width 60 height 25
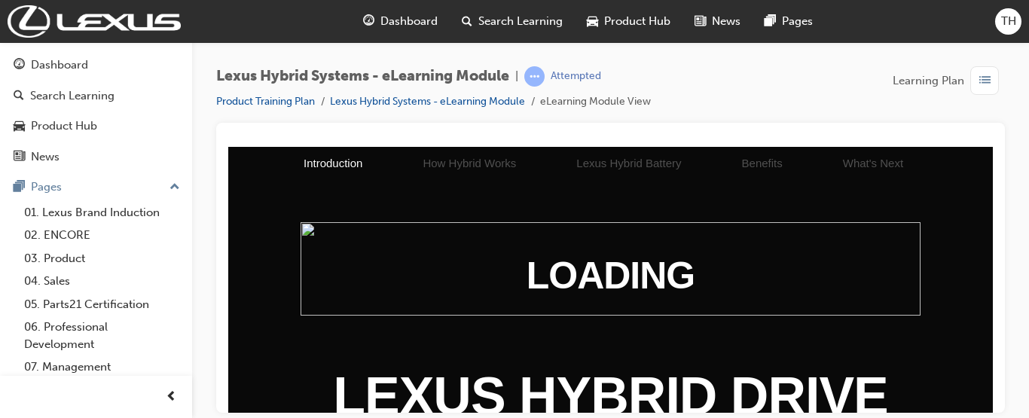
click at [780, 262] on img at bounding box center [611, 273] width 689 height 104
click at [822, 171] on li "What's Next" at bounding box center [873, 162] width 121 height 33
click at [715, 153] on li "Benefits" at bounding box center [762, 162] width 101 height 33
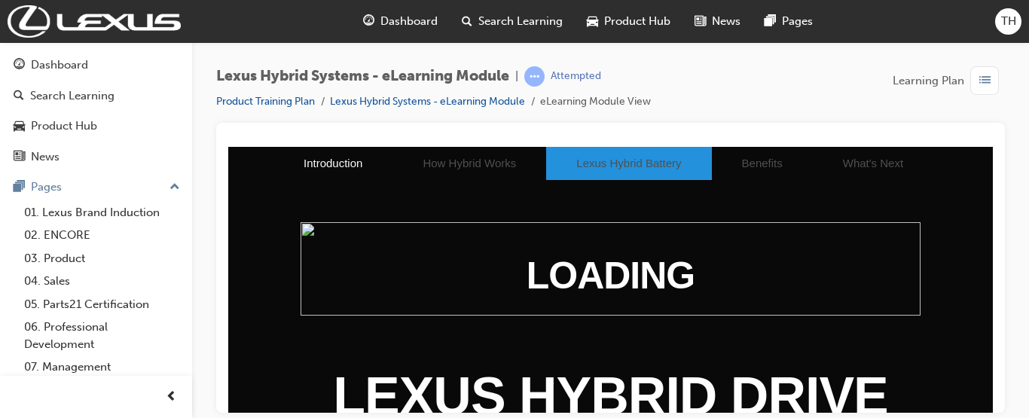
click at [636, 162] on li "Lexus Hybrid Battery" at bounding box center [628, 162] width 165 height 33
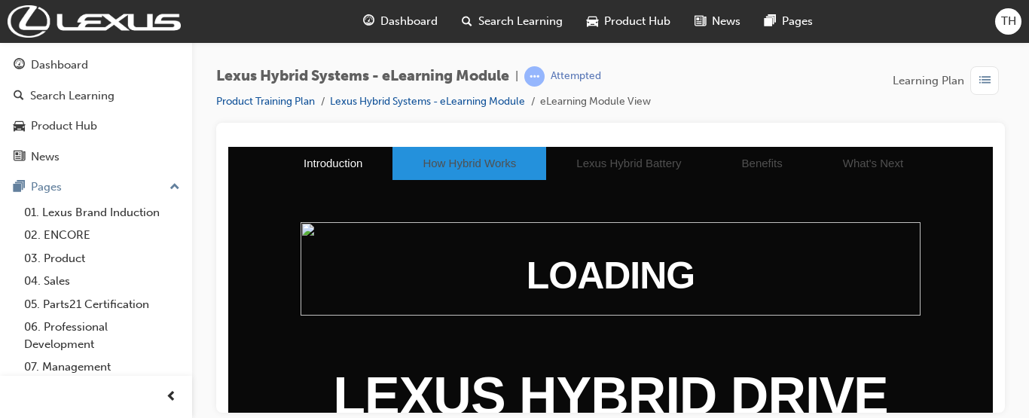
click at [503, 166] on li "How Hybrid Works" at bounding box center [469, 162] width 154 height 33
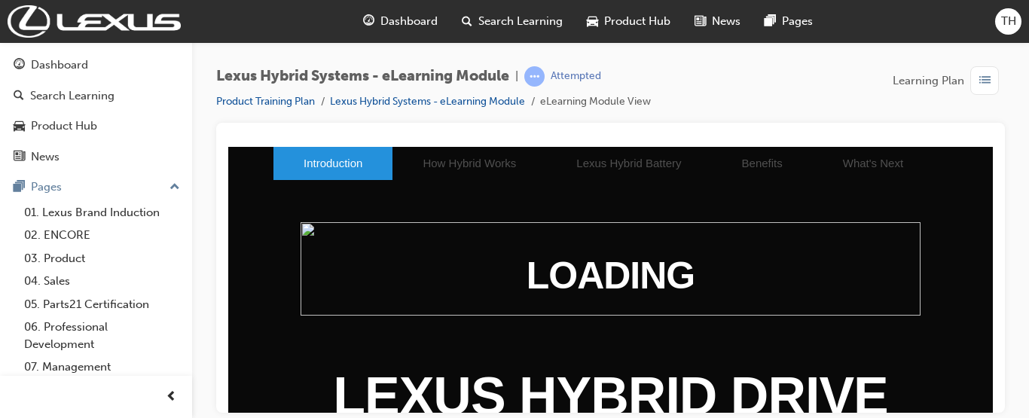
click at [324, 163] on li "Introduction" at bounding box center [332, 162] width 119 height 33
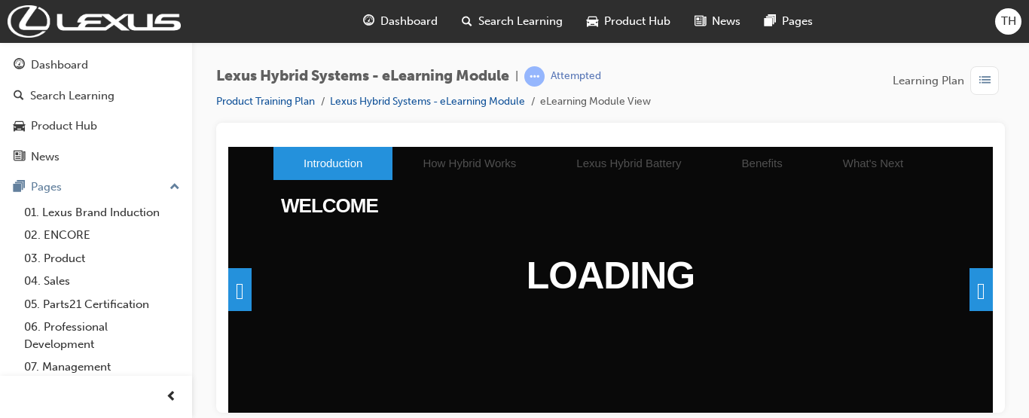
click at [970, 283] on span at bounding box center [981, 288] width 23 height 43
click at [974, 283] on span at bounding box center [981, 288] width 23 height 43
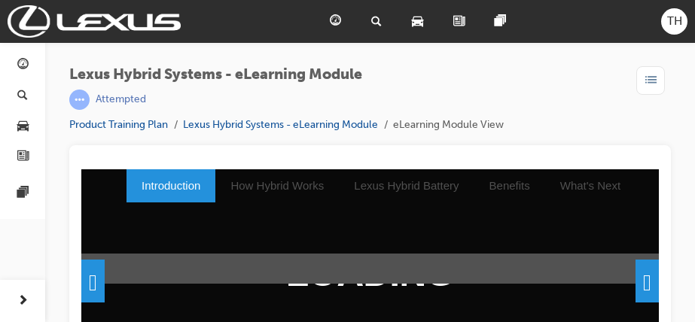
click at [636, 280] on span at bounding box center [647, 281] width 23 height 43
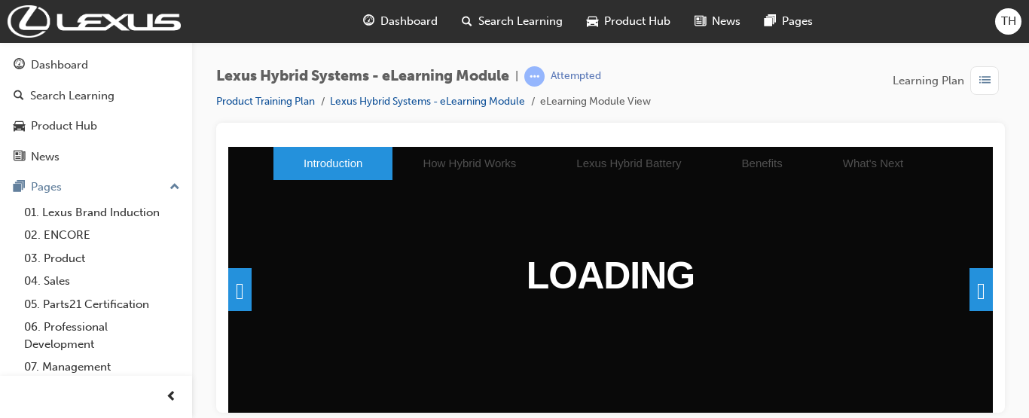
click at [970, 285] on span at bounding box center [981, 288] width 23 height 43
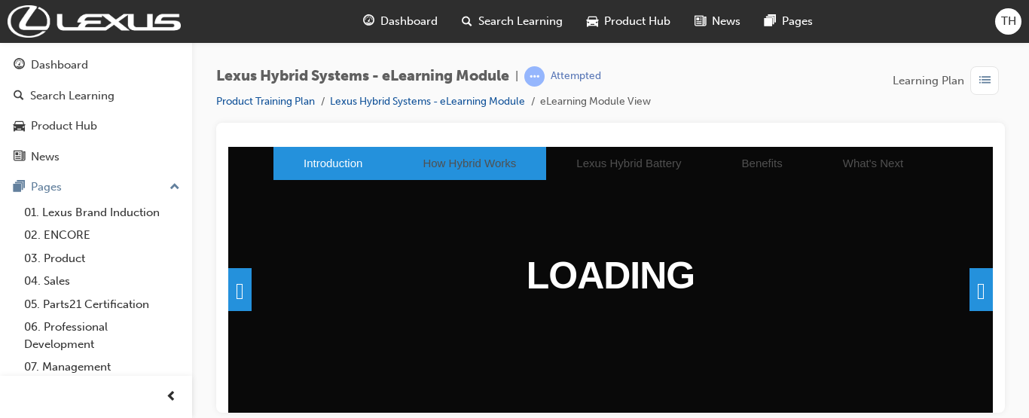
click at [472, 164] on li "How Hybrid Works" at bounding box center [469, 162] width 154 height 33
click at [459, 151] on li "How Hybrid Works" at bounding box center [469, 162] width 154 height 33
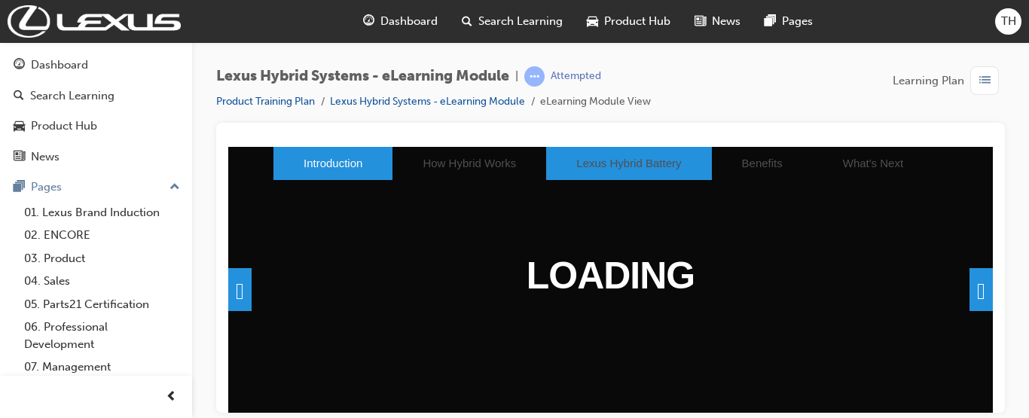
click at [579, 151] on li "Lexus Hybrid Battery" at bounding box center [628, 162] width 165 height 33
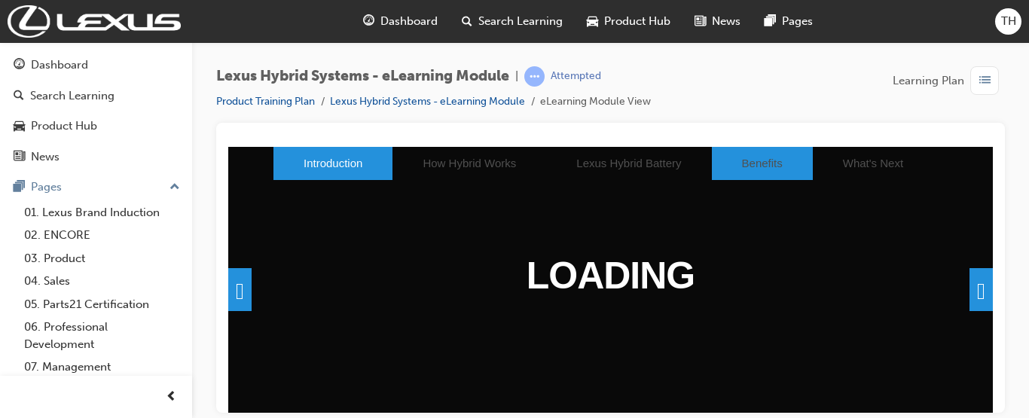
click at [712, 165] on li "Benefits" at bounding box center [762, 162] width 101 height 33
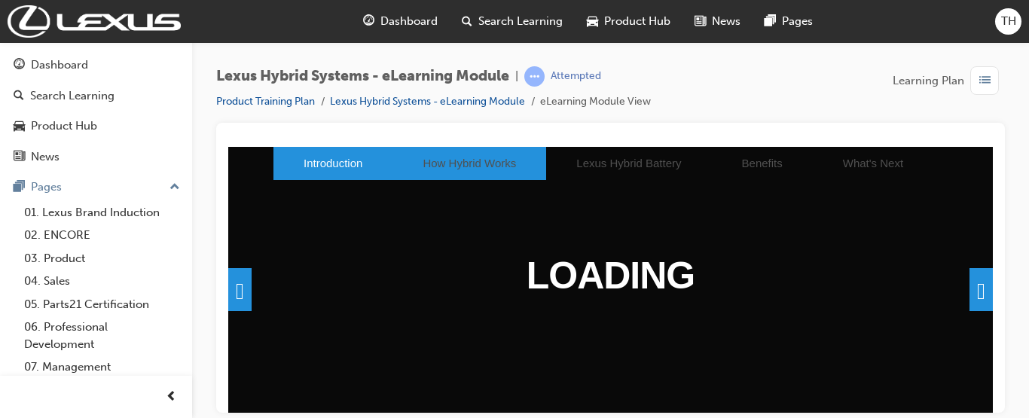
click at [493, 167] on li "How Hybrid Works" at bounding box center [469, 162] width 154 height 33
click at [492, 167] on li "How Hybrid Works" at bounding box center [469, 162] width 154 height 33
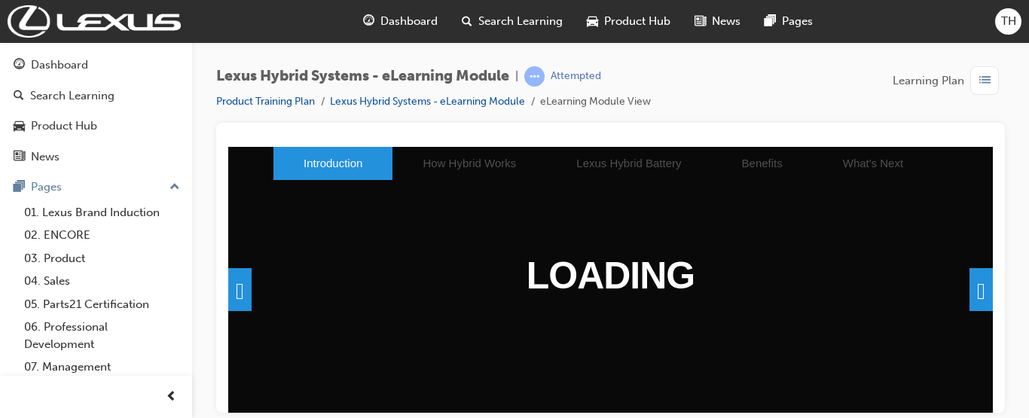
click at [403, 23] on span "Dashboard" at bounding box center [408, 21] width 57 height 17
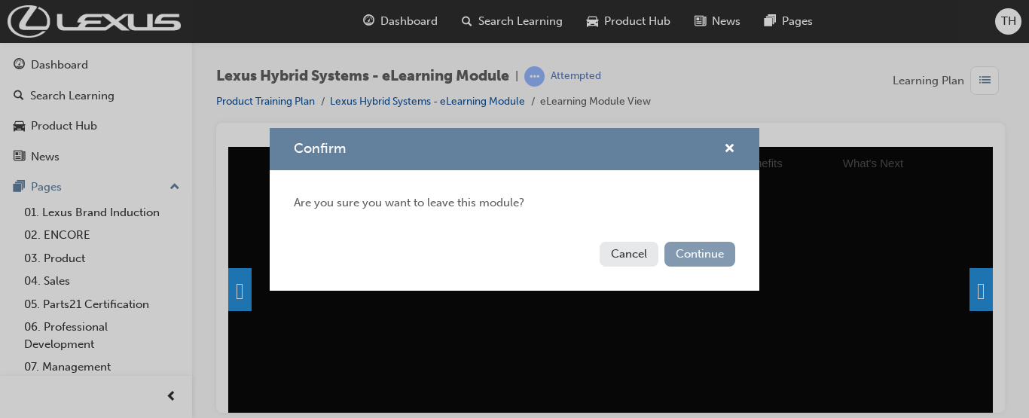
click at [670, 249] on button "Continue" at bounding box center [699, 254] width 71 height 25
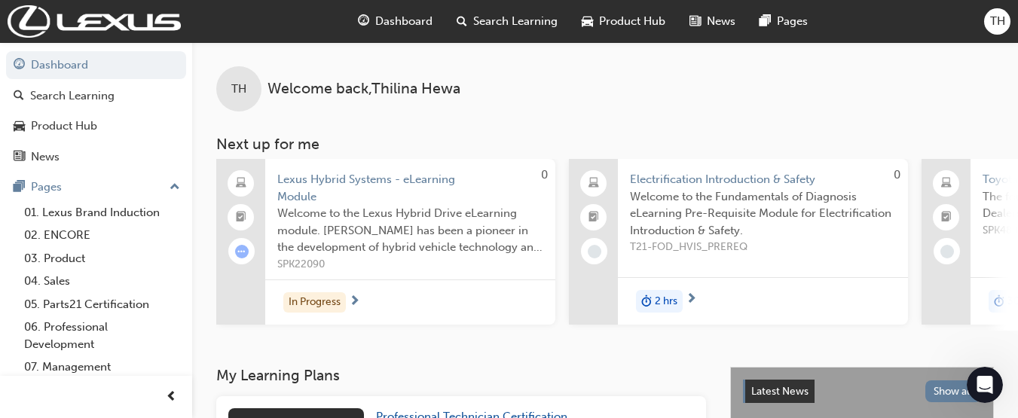
click at [425, 24] on span "Dashboard" at bounding box center [403, 21] width 57 height 17
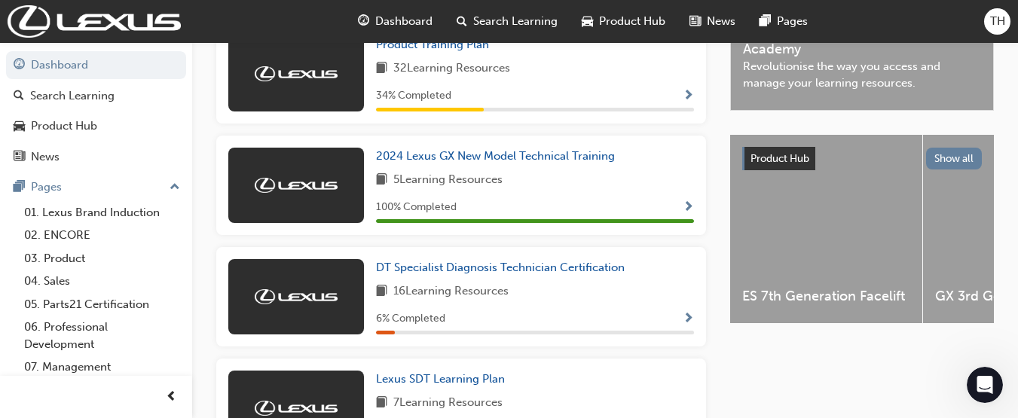
scroll to position [487, 0]
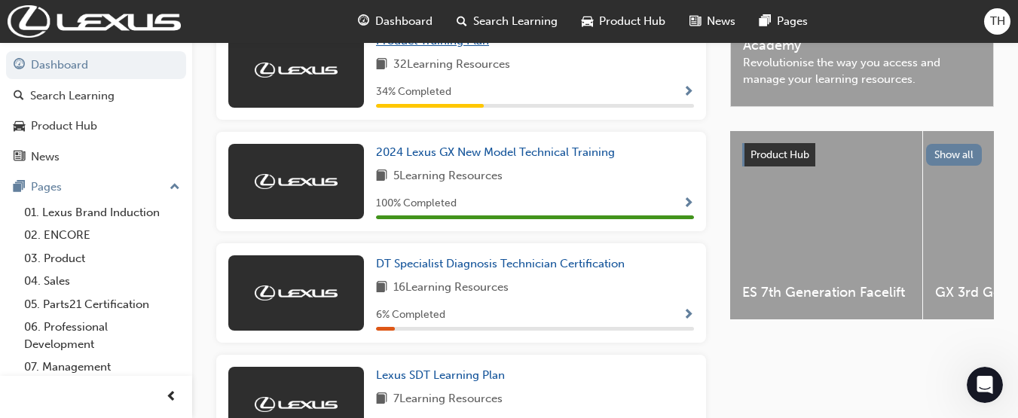
click at [449, 47] on span "Product Training Plan" at bounding box center [432, 41] width 113 height 14
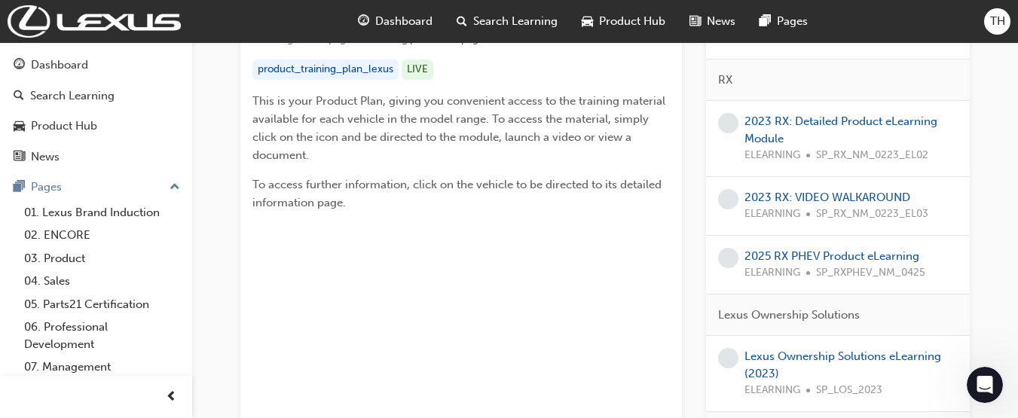
scroll to position [319, 0]
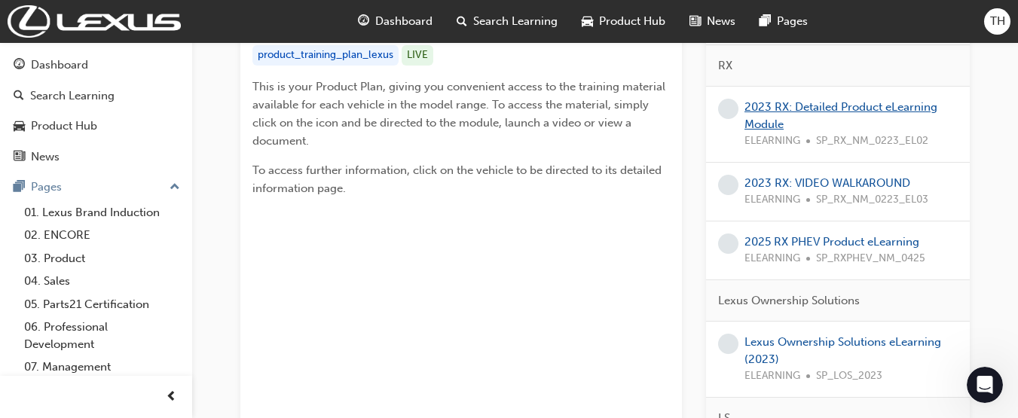
click at [863, 108] on link "2023 RX: Detailed Product eLearning Module" at bounding box center [840, 115] width 193 height 31
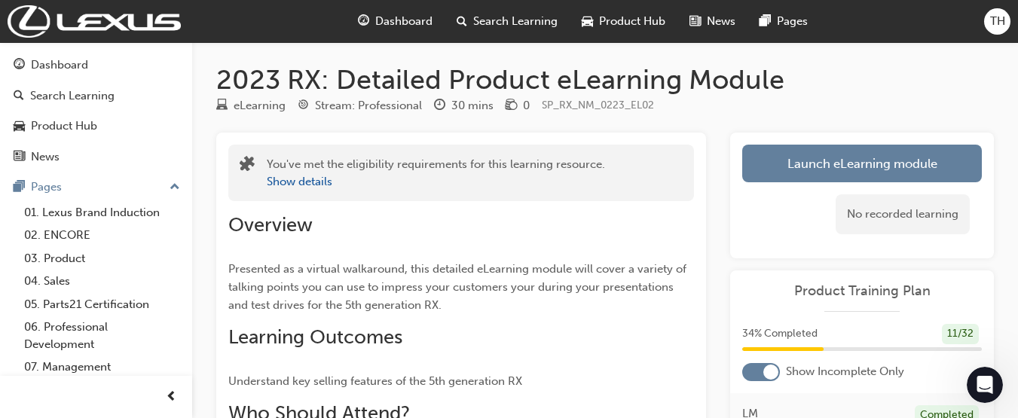
scroll to position [2, 0]
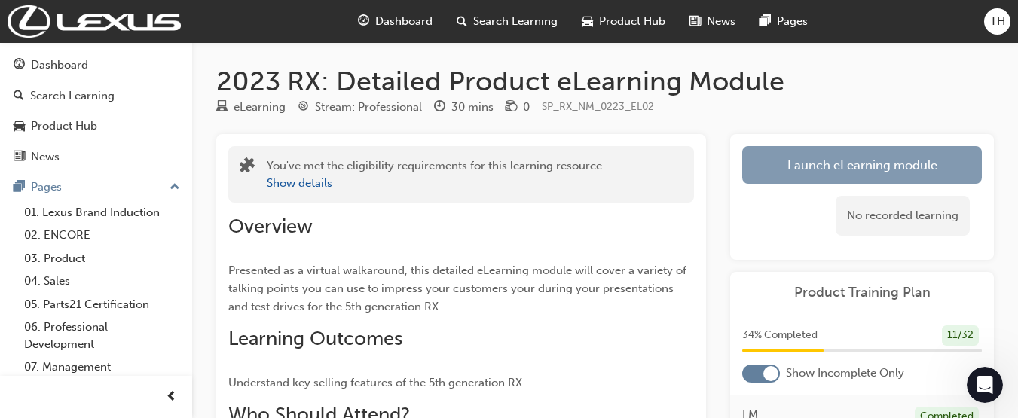
click at [895, 175] on link "Launch eLearning module" at bounding box center [862, 165] width 240 height 38
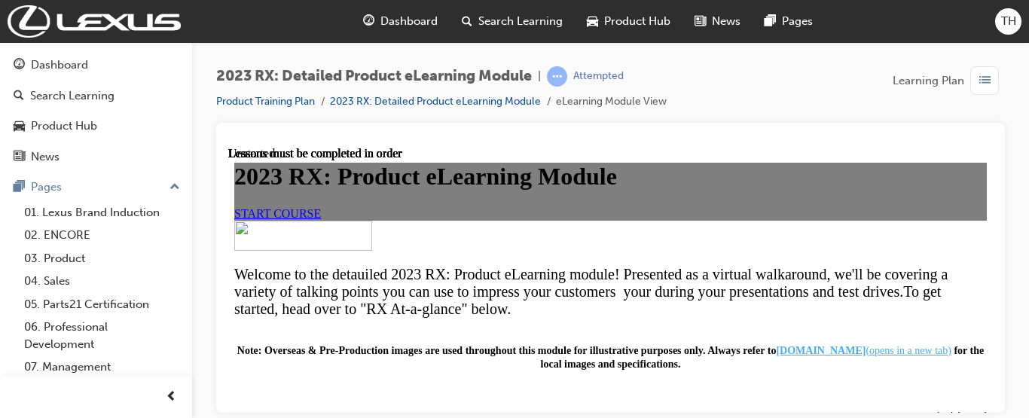
scroll to position [176, 0]
click at [321, 219] on span "START COURSE" at bounding box center [277, 212] width 87 height 13
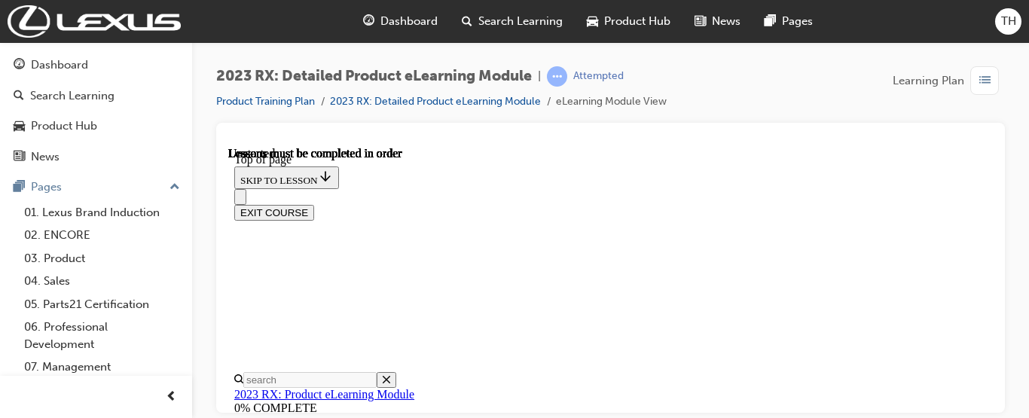
scroll to position [47, 0]
drag, startPoint x: 988, startPoint y: 166, endPoint x: 983, endPoint y: 193, distance: 26.8
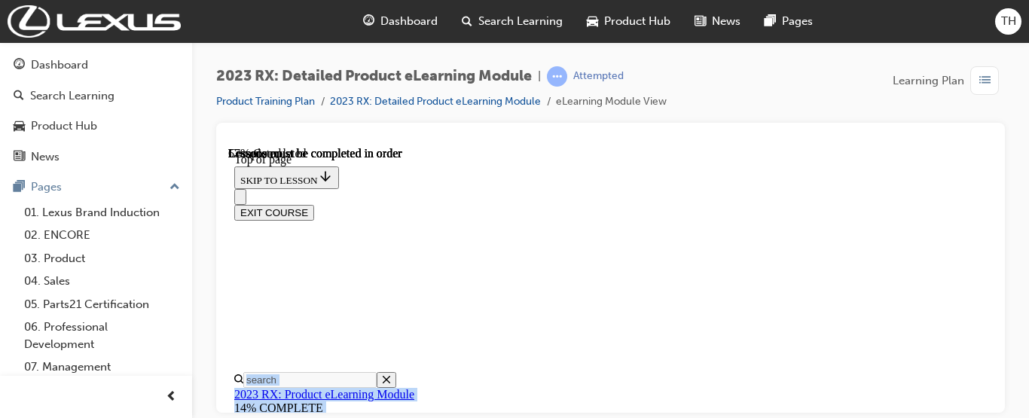
scroll to position [1803, 0]
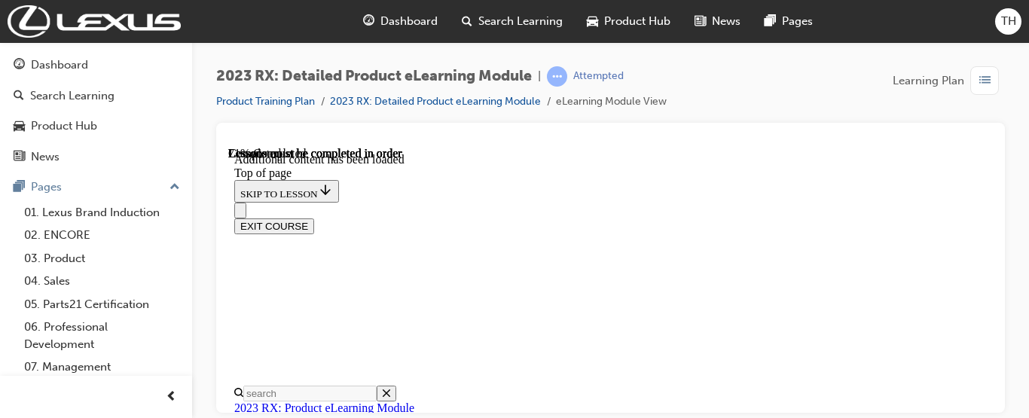
scroll to position [47, 0]
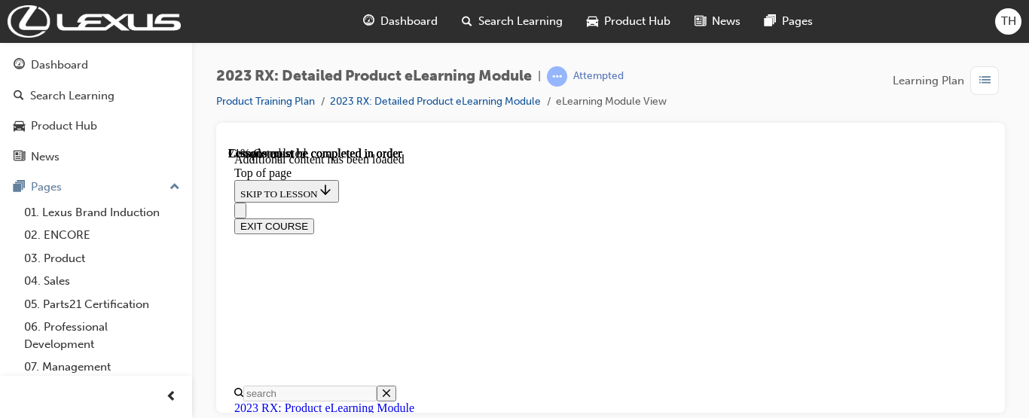
drag, startPoint x: 1222, startPoint y: 478, endPoint x: 989, endPoint y: 336, distance: 272.9
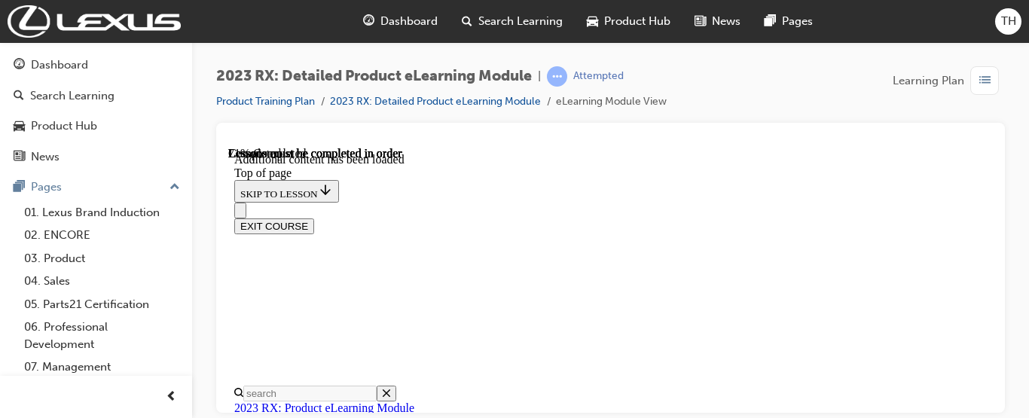
scroll to position [487, 0]
drag, startPoint x: 986, startPoint y: 279, endPoint x: 983, endPoint y: 329, distance: 49.8
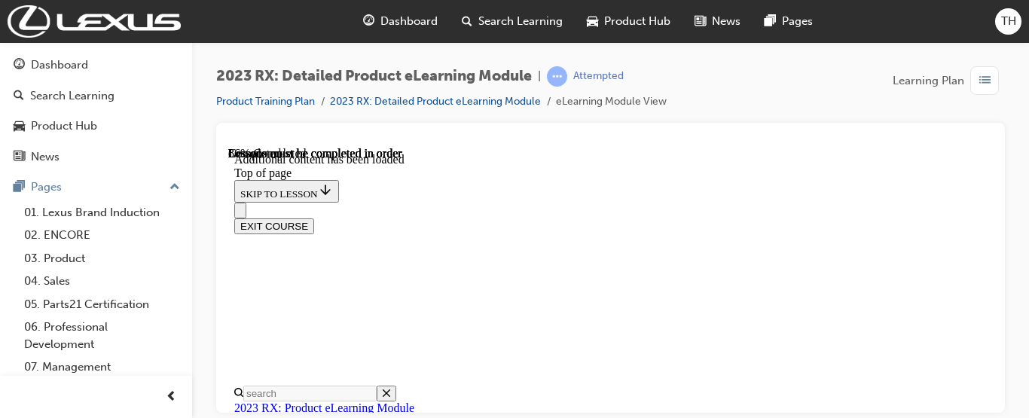
scroll to position [2453, 0]
drag, startPoint x: 989, startPoint y: 173, endPoint x: 985, endPoint y: 185, distance: 11.9
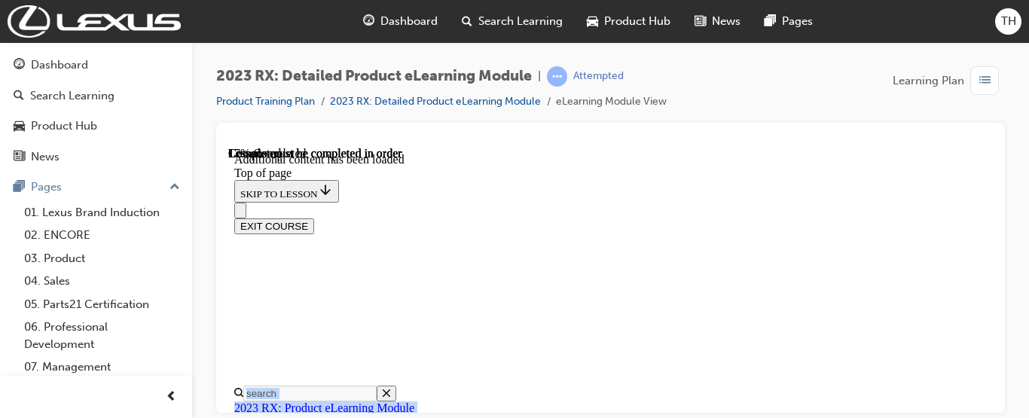
scroll to position [508, 0]
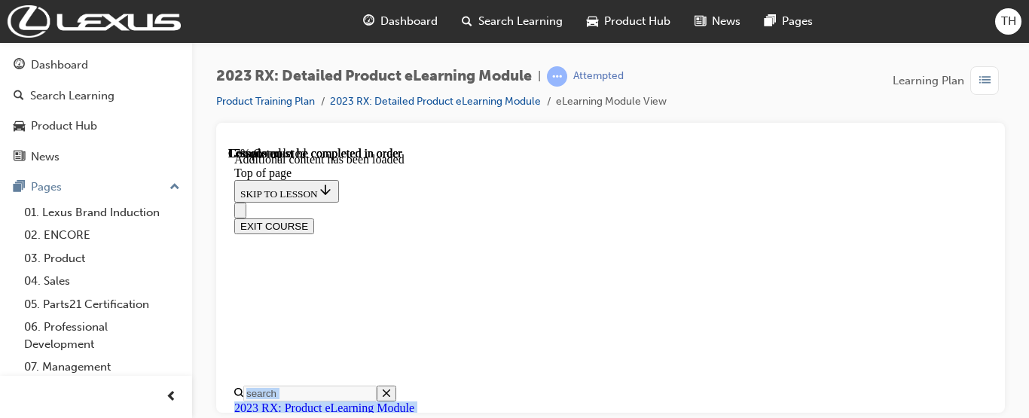
scroll to position [430, 0]
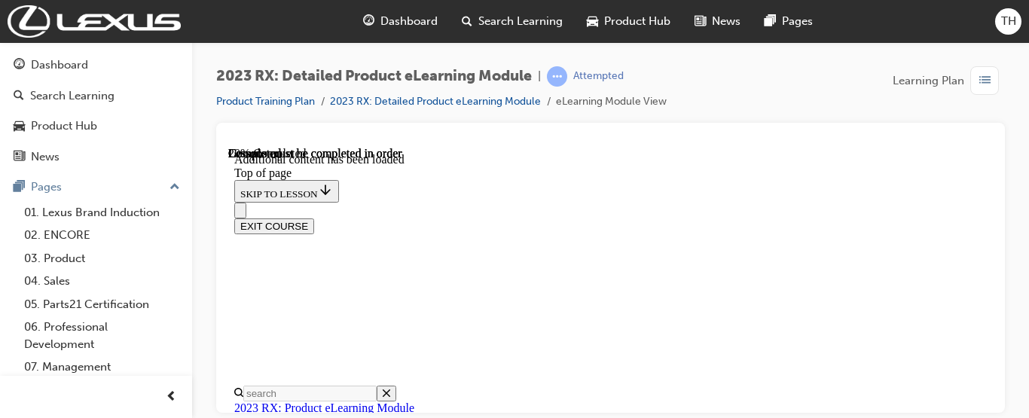
scroll to position [511, 0]
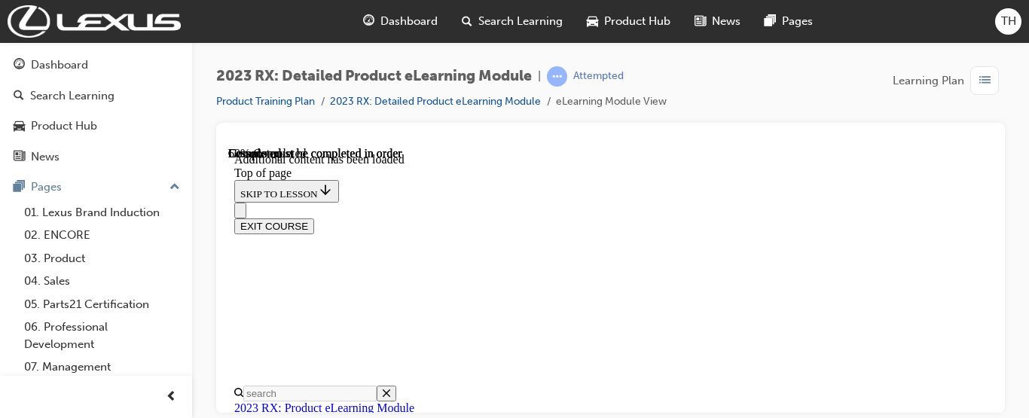
scroll to position [682, 0]
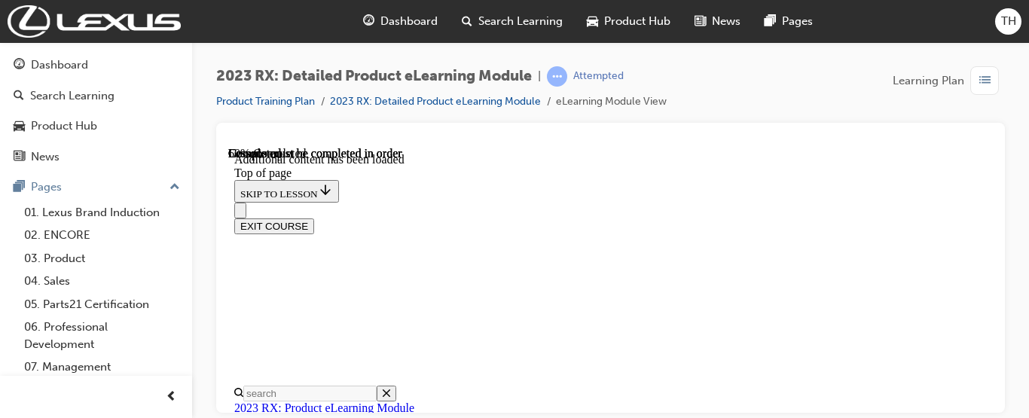
scroll to position [522, 0]
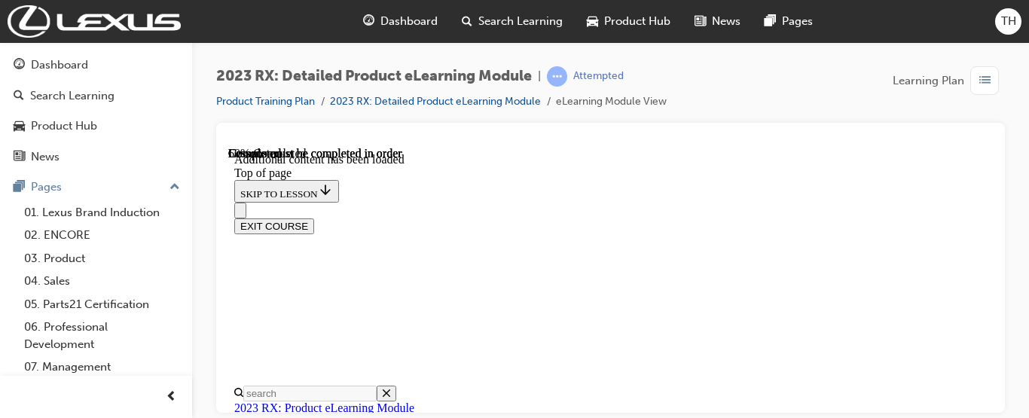
scroll to position [1032, 0]
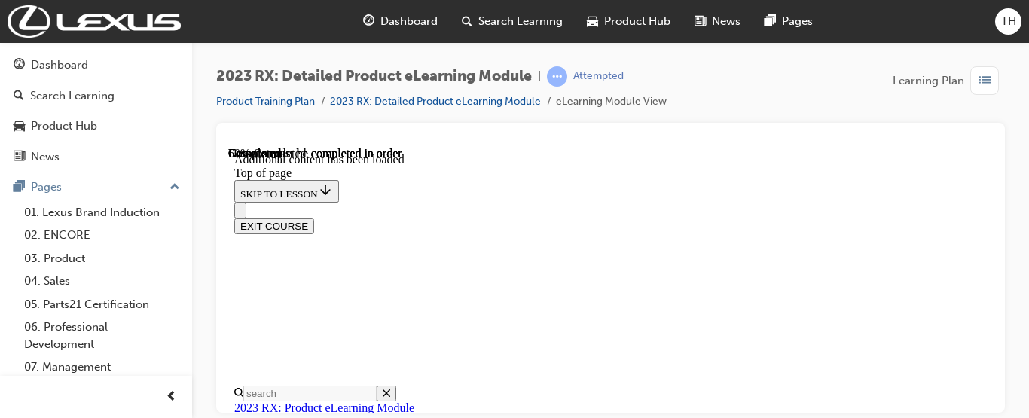
click at [986, 218] on div "EXIT COURSE" at bounding box center [610, 226] width 753 height 16
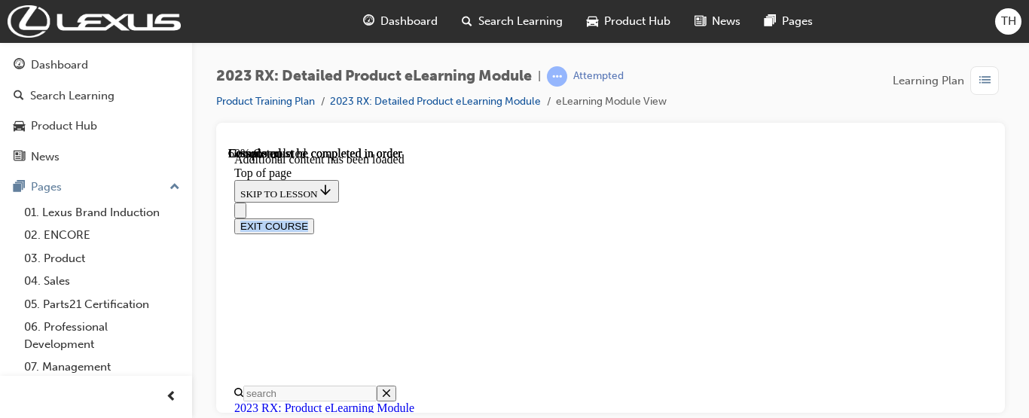
click at [986, 218] on div "EXIT COURSE" at bounding box center [610, 226] width 753 height 16
click at [987, 218] on div "EXIT COURSE" at bounding box center [610, 226] width 753 height 16
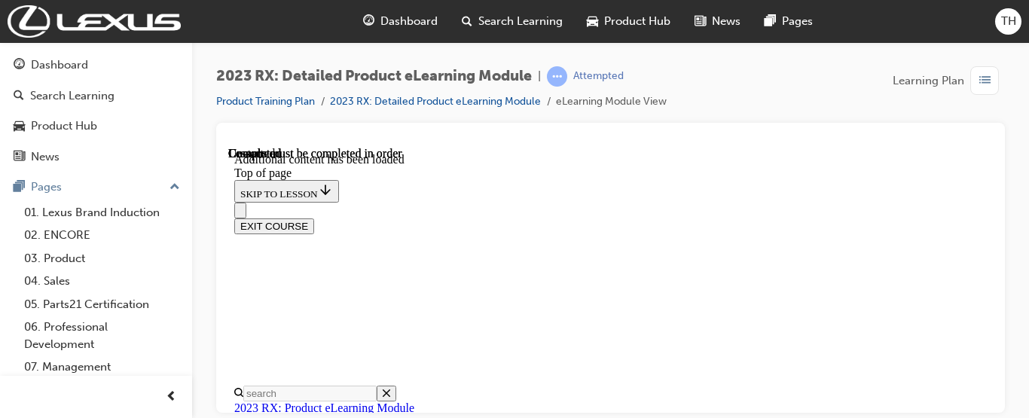
click at [987, 218] on div "EXIT COURSE" at bounding box center [610, 226] width 753 height 16
drag, startPoint x: 988, startPoint y: 171, endPoint x: 991, endPoint y: 368, distance: 197.4
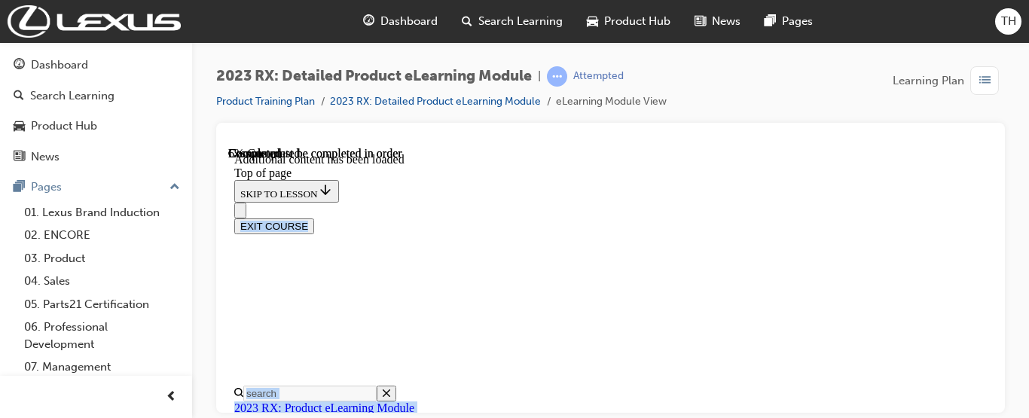
scroll to position [559, 0]
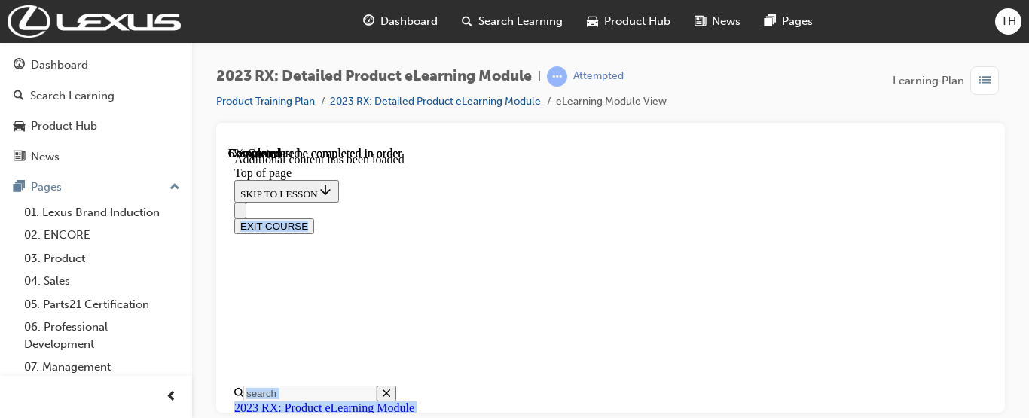
scroll to position [415, 0]
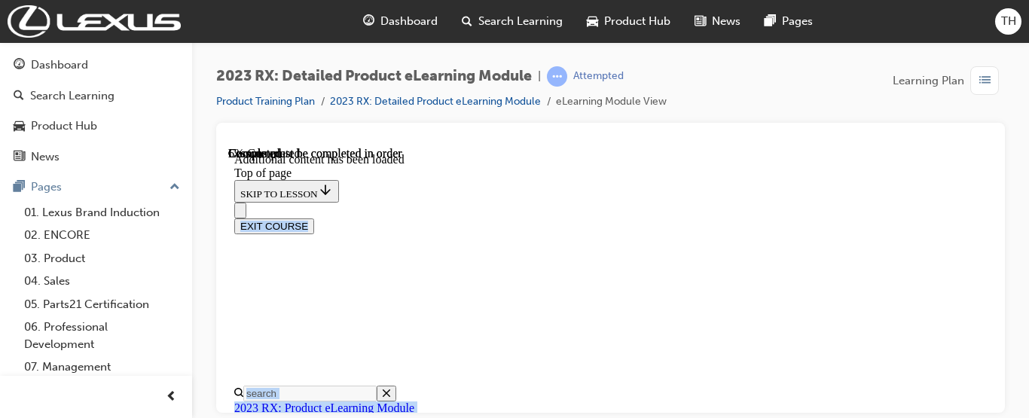
scroll to position [556, 0]
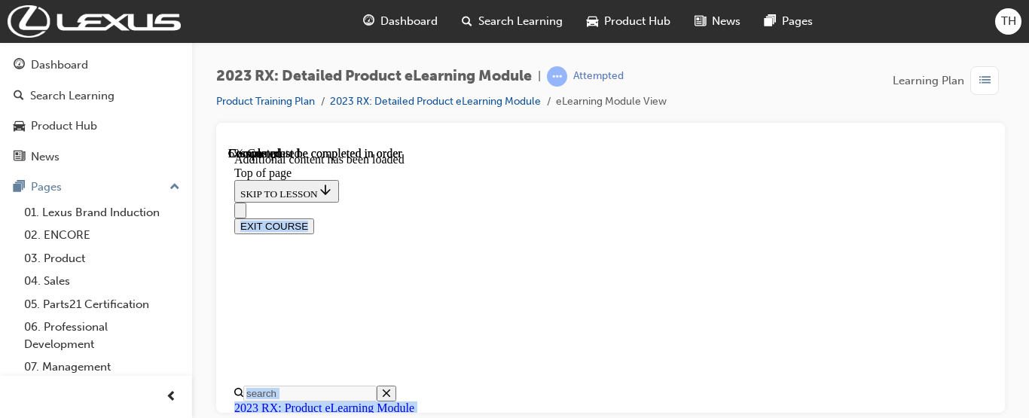
scroll to position [579, 0]
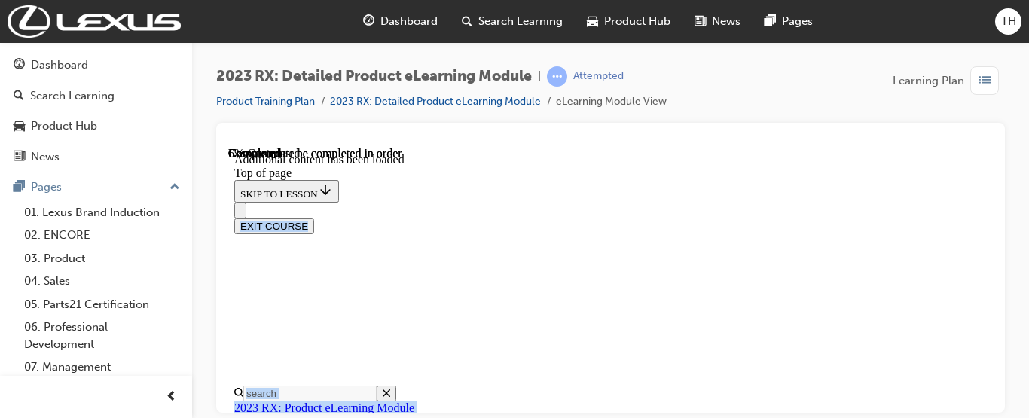
scroll to position [552, 0]
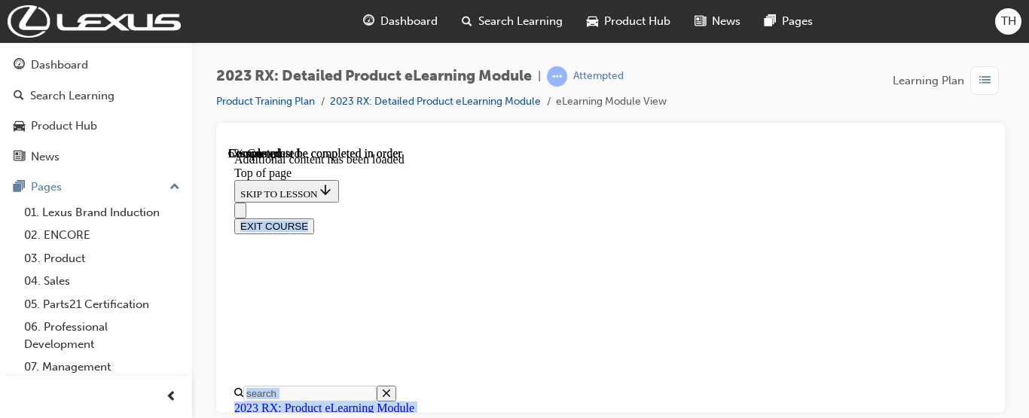
scroll to position [626, 0]
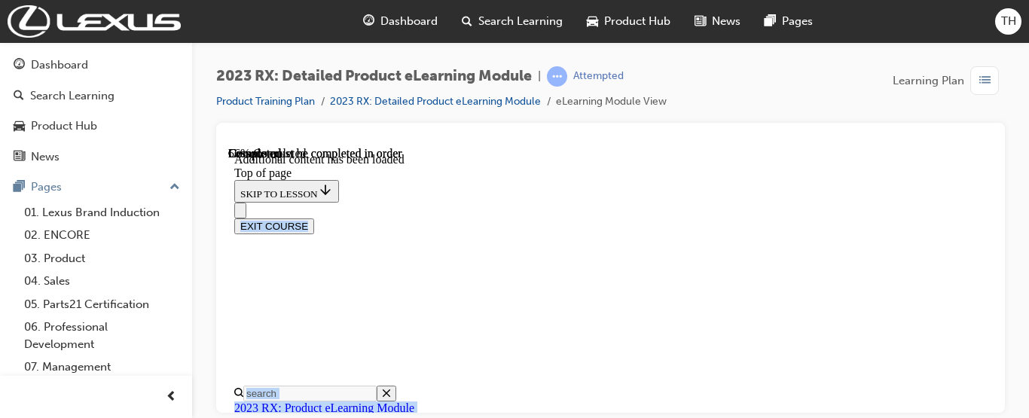
drag, startPoint x: 988, startPoint y: 408, endPoint x: 1217, endPoint y: 559, distance: 273.5
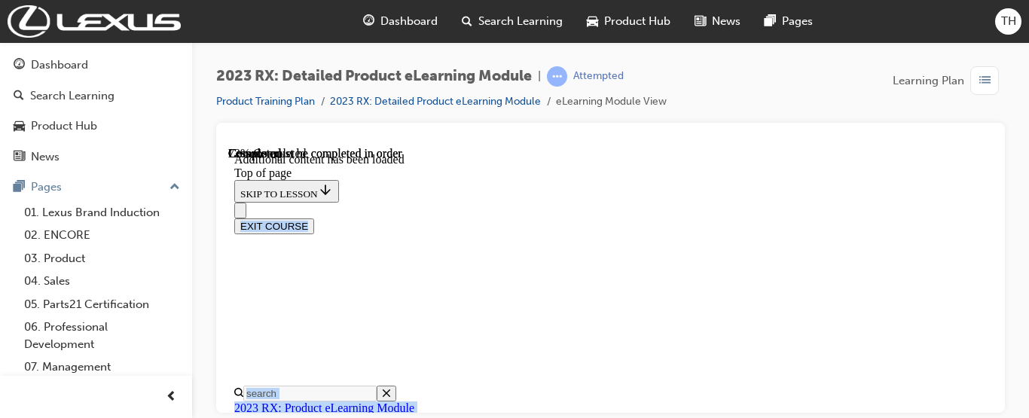
scroll to position [4017, 0]
click at [988, 413] on div "2023 RX: Detailed Product eLearning Module | Attempted Product Training Plan 20…" at bounding box center [514, 209] width 1029 height 418
click at [987, 218] on div "EXIT COURSE" at bounding box center [610, 226] width 753 height 16
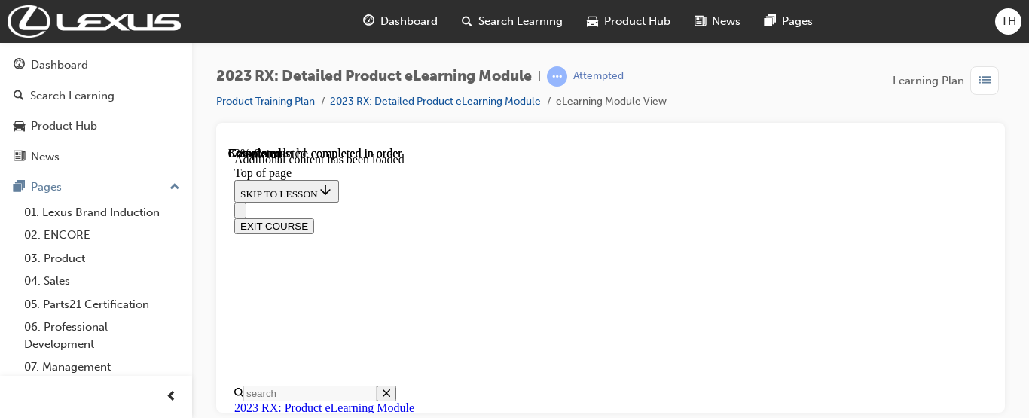
click at [987, 218] on div "EXIT COURSE" at bounding box center [610, 226] width 753 height 16
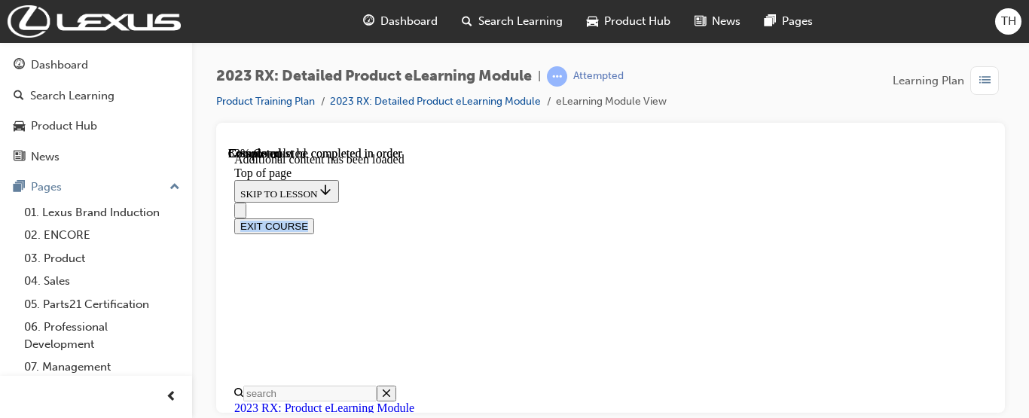
click at [987, 218] on div "EXIT COURSE" at bounding box center [610, 226] width 753 height 16
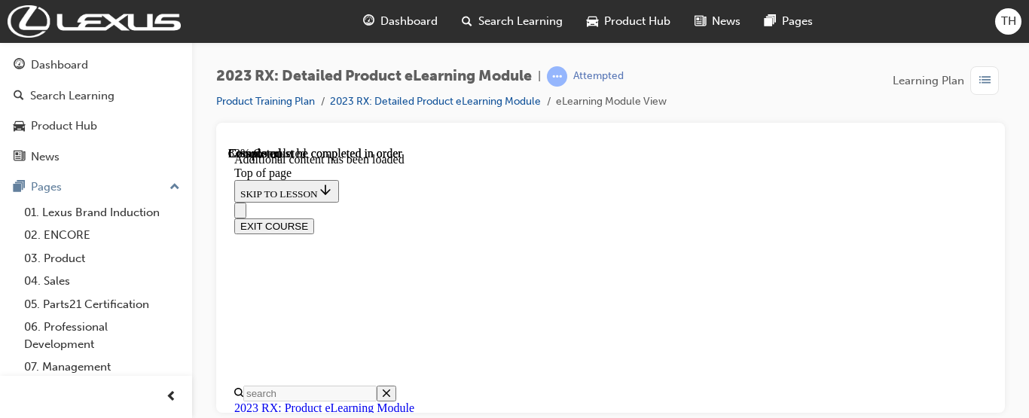
scroll to position [4807, 0]
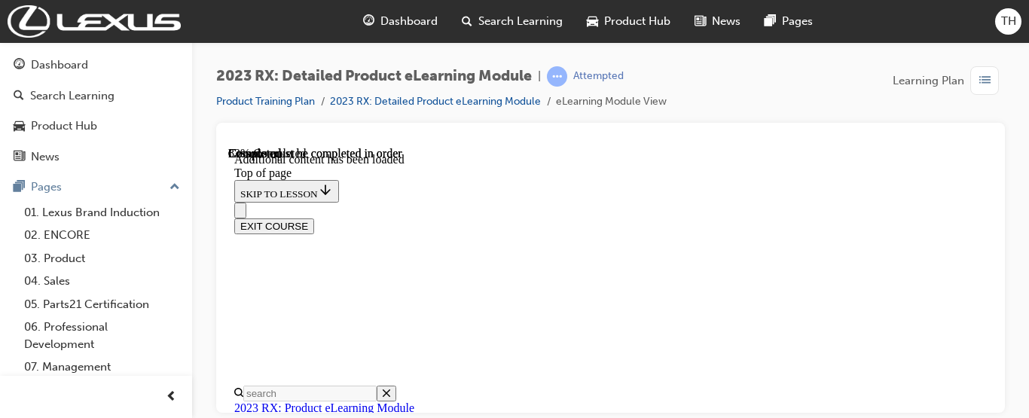
click at [987, 218] on div "EXIT COURSE" at bounding box center [610, 226] width 753 height 16
click at [986, 218] on div "EXIT COURSE" at bounding box center [610, 226] width 753 height 16
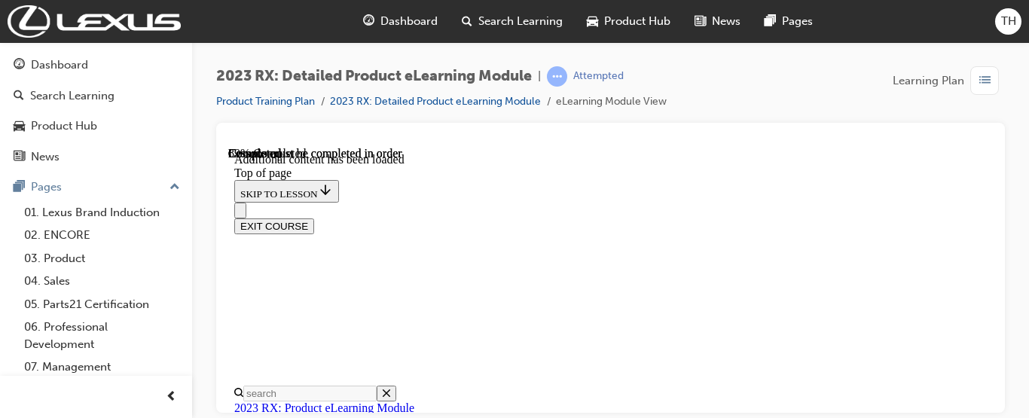
click at [986, 218] on div "EXIT COURSE" at bounding box center [610, 226] width 753 height 16
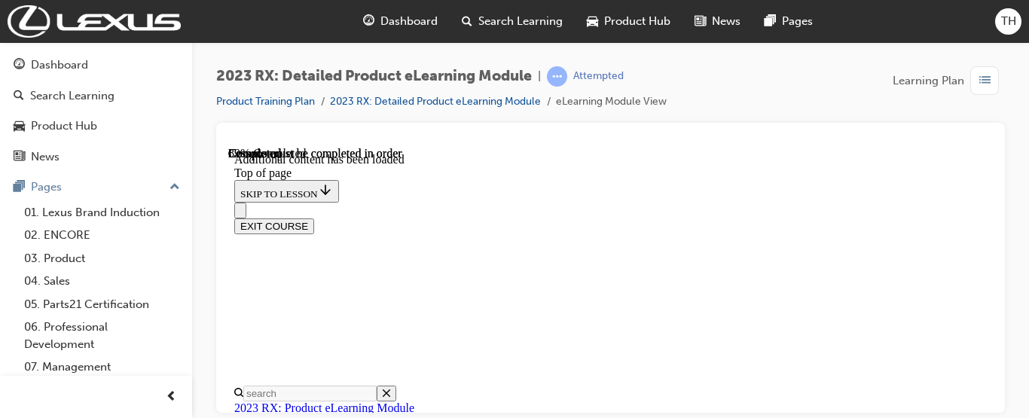
drag, startPoint x: 991, startPoint y: 388, endPoint x: 1221, endPoint y: 426, distance: 233.7
drag, startPoint x: 1220, startPoint y: 426, endPoint x: 971, endPoint y: 282, distance: 287.6
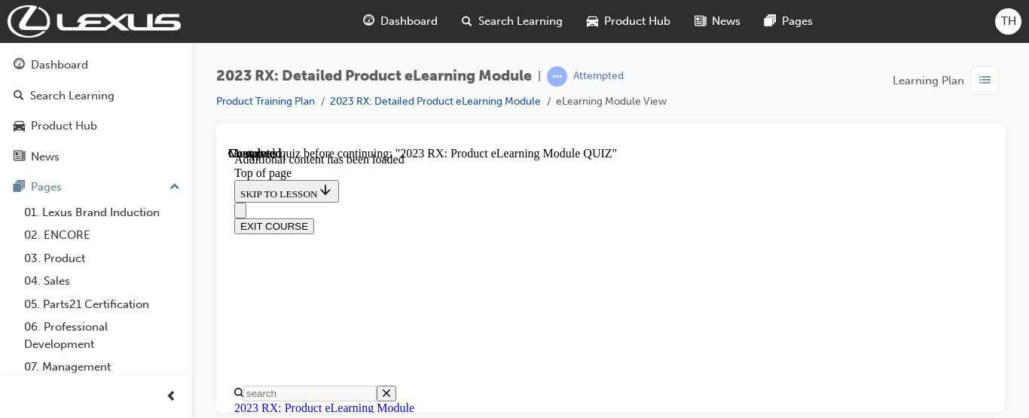
scroll to position [331, 0]
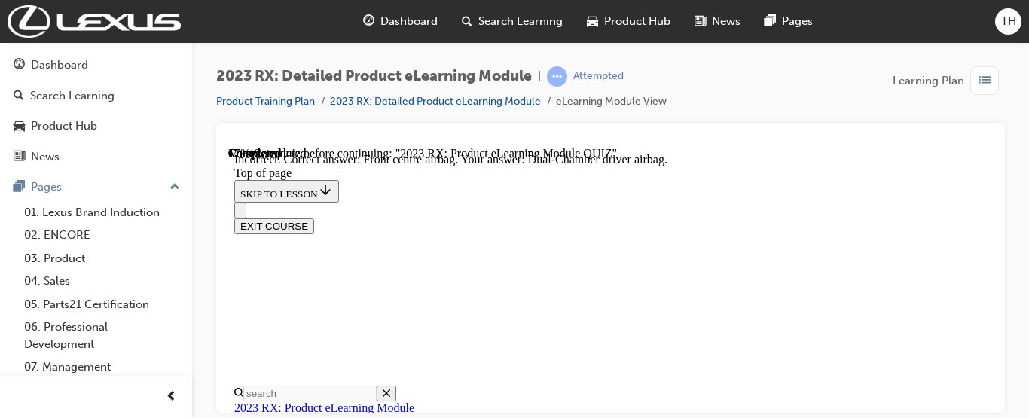
scroll to position [475, 0]
click at [579, 413] on div "2023 RX: Detailed Product eLearning Module | Attempted Product Training Plan 20…" at bounding box center [514, 209] width 1029 height 418
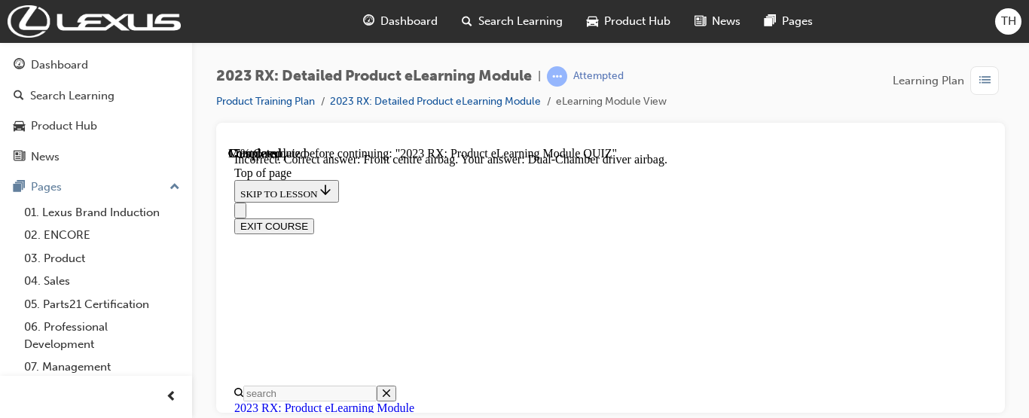
drag, startPoint x: 815, startPoint y: 386, endPoint x: 875, endPoint y: 345, distance: 72.1
drag, startPoint x: 957, startPoint y: 288, endPoint x: 994, endPoint y: 264, distance: 43.7
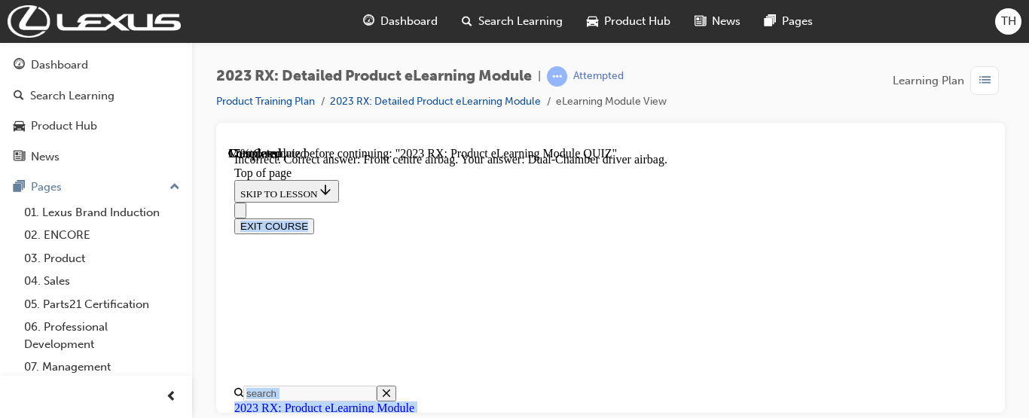
scroll to position [333, 0]
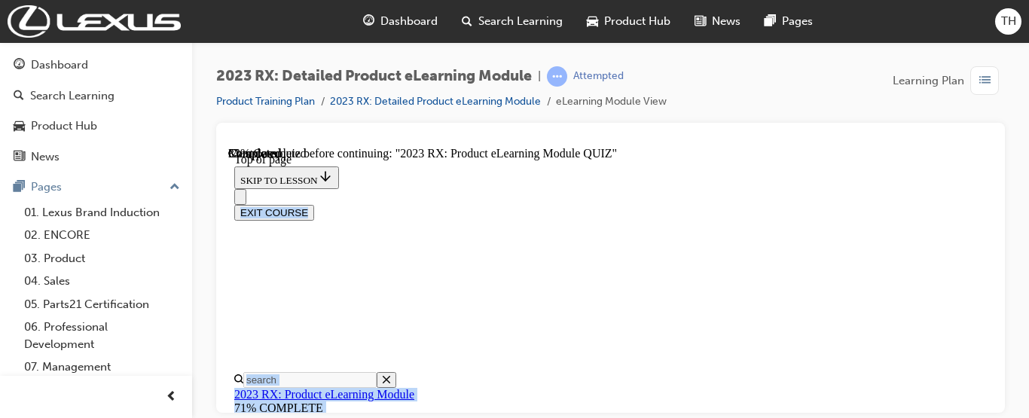
scroll to position [316, 0]
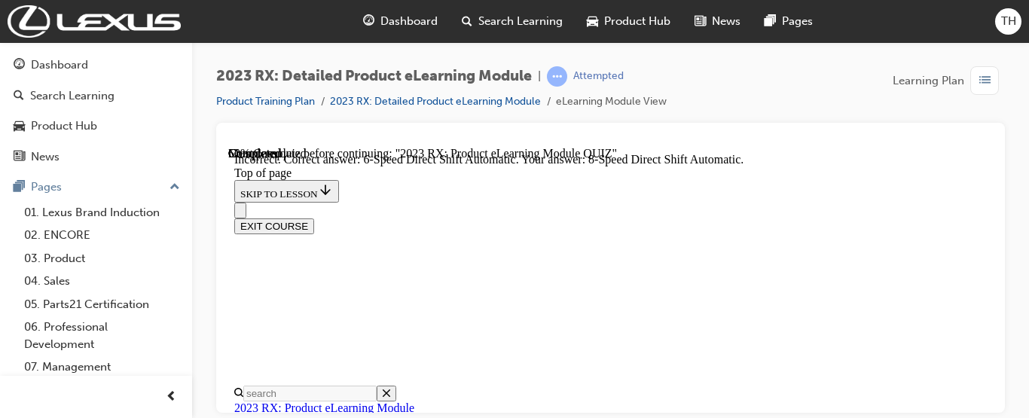
scroll to position [512, 0]
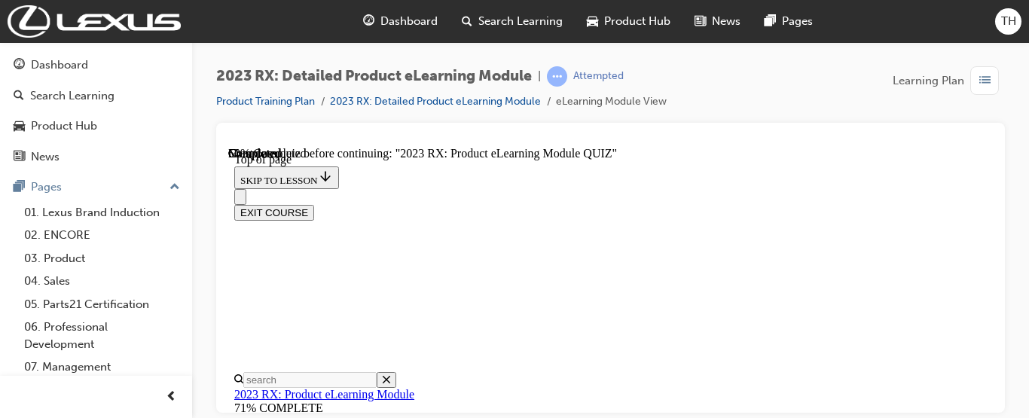
scroll to position [381, 0]
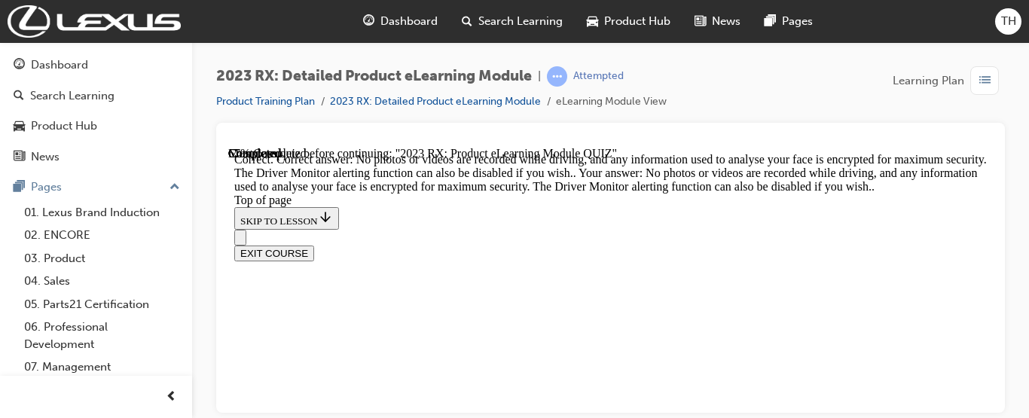
scroll to position [625, 0]
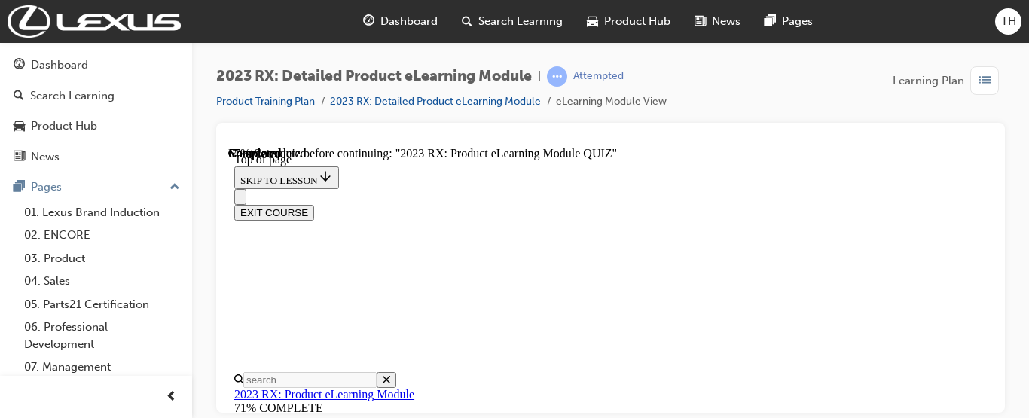
scroll to position [383, 0]
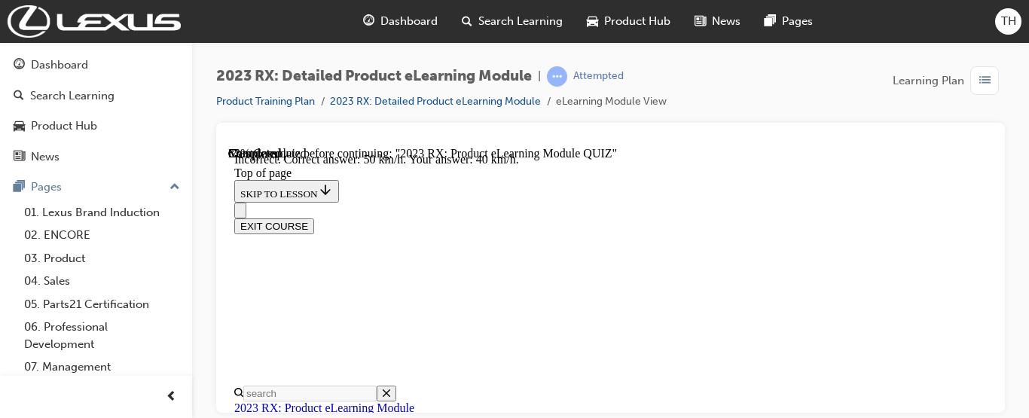
scroll to position [579, 0]
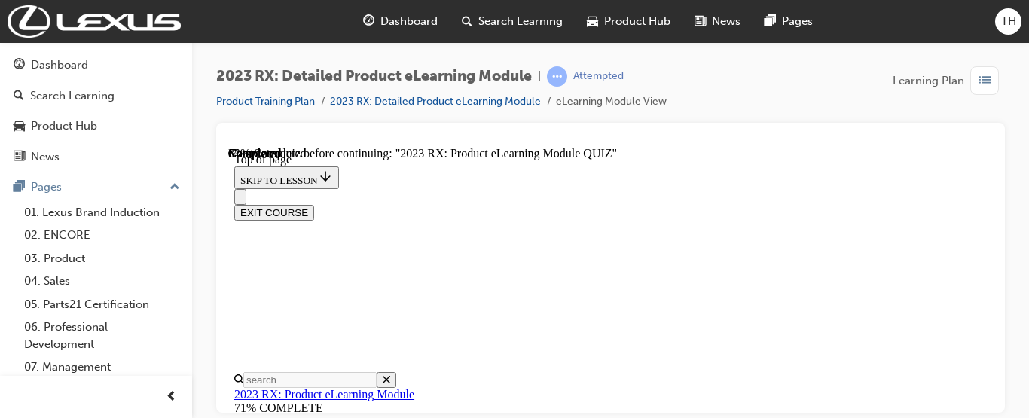
scroll to position [347, 0]
drag, startPoint x: 992, startPoint y: 253, endPoint x: 1223, endPoint y: 435, distance: 293.9
click at [994, 297] on div at bounding box center [610, 268] width 789 height 290
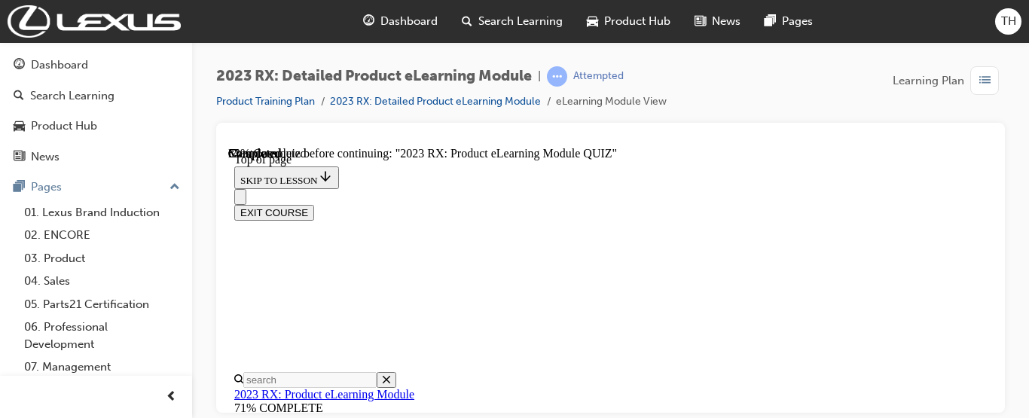
scroll to position [562, 0]
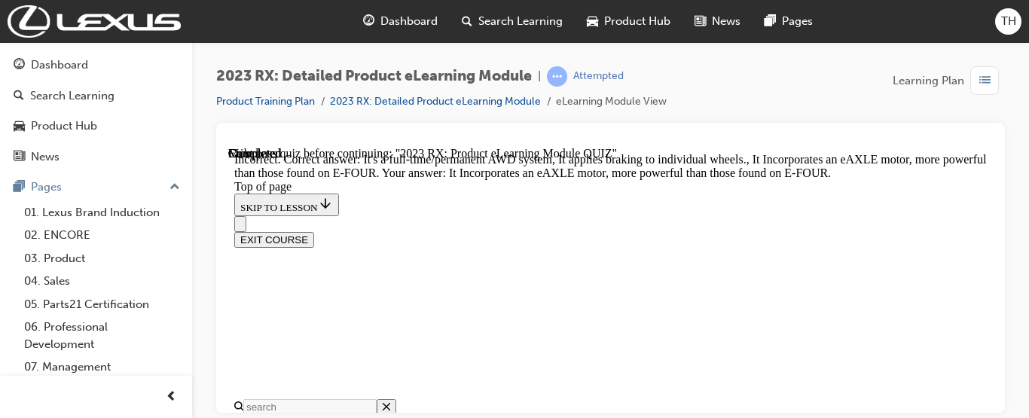
scroll to position [609, 0]
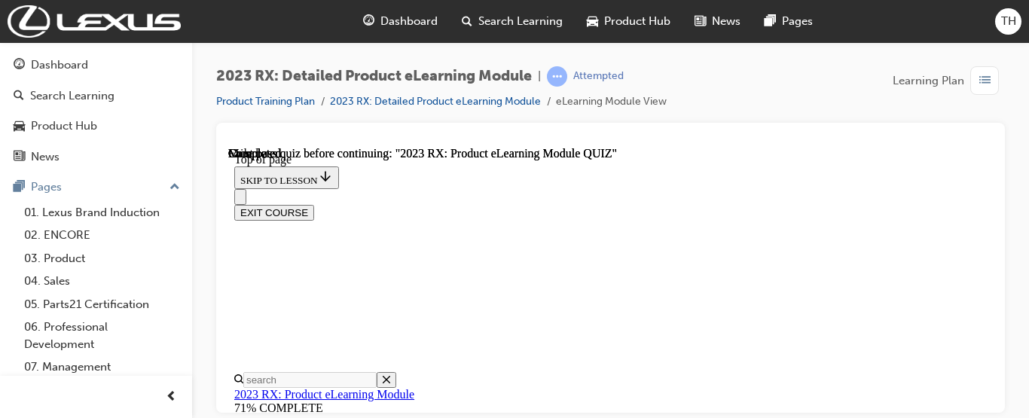
scroll to position [552, 0]
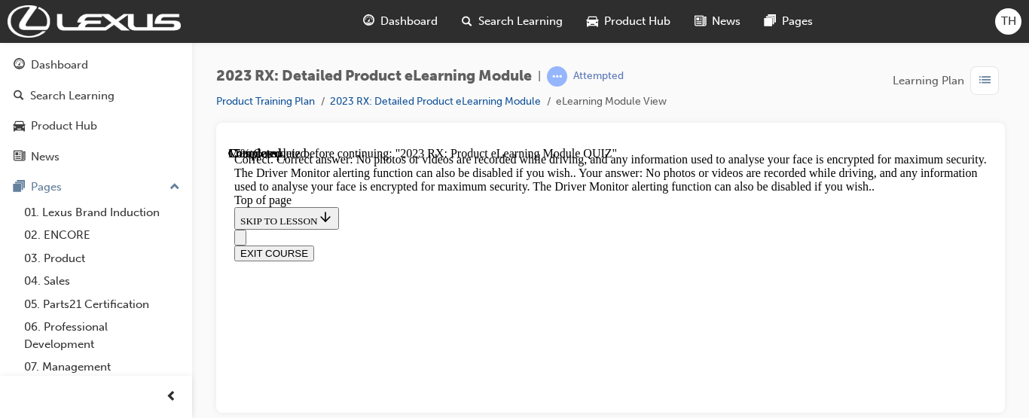
scroll to position [625, 0]
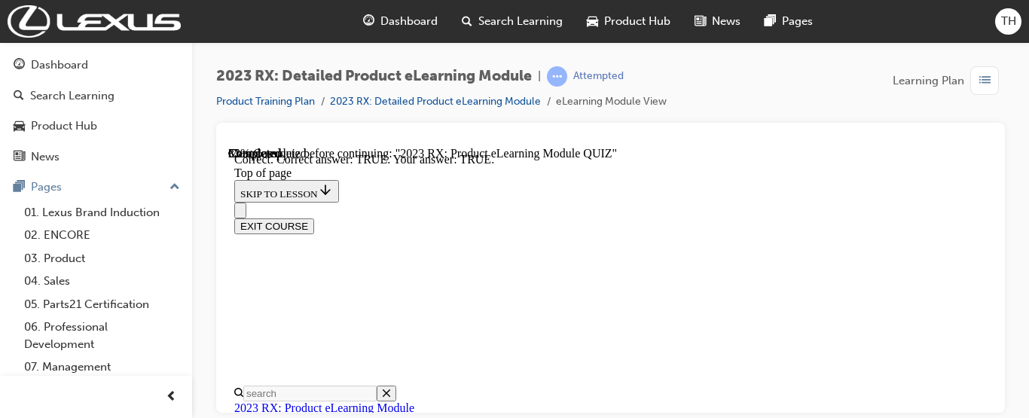
scroll to position [459, 0]
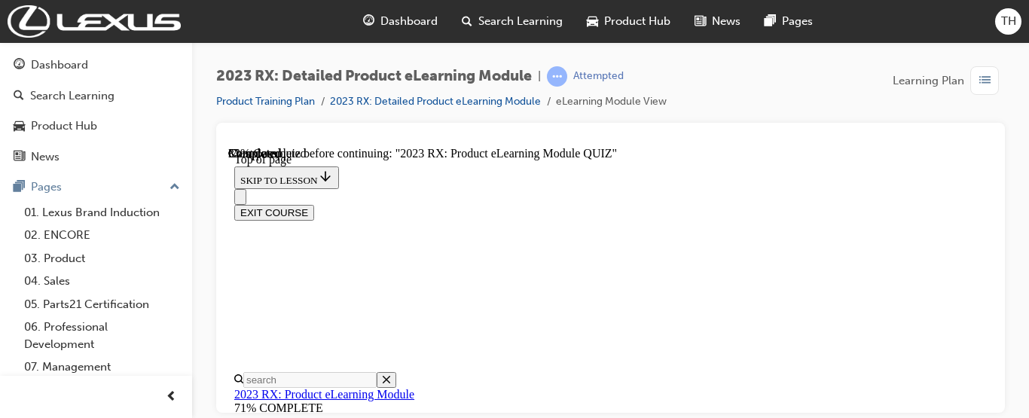
scroll to position [361, 0]
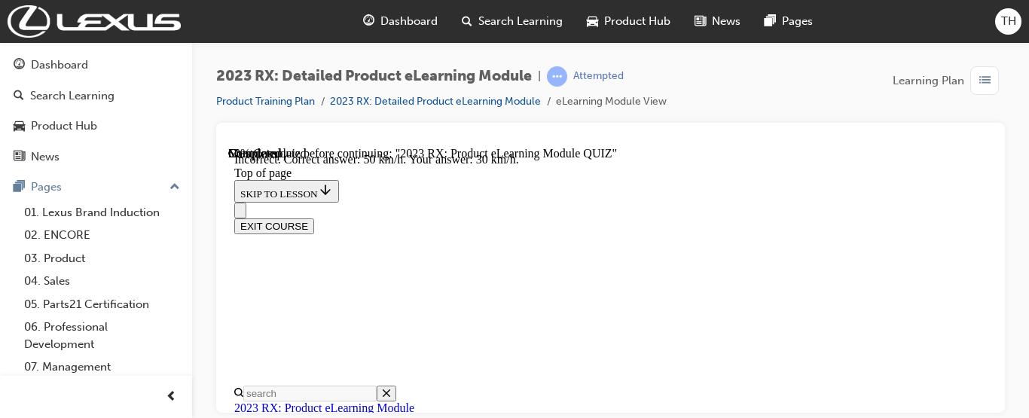
scroll to position [579, 0]
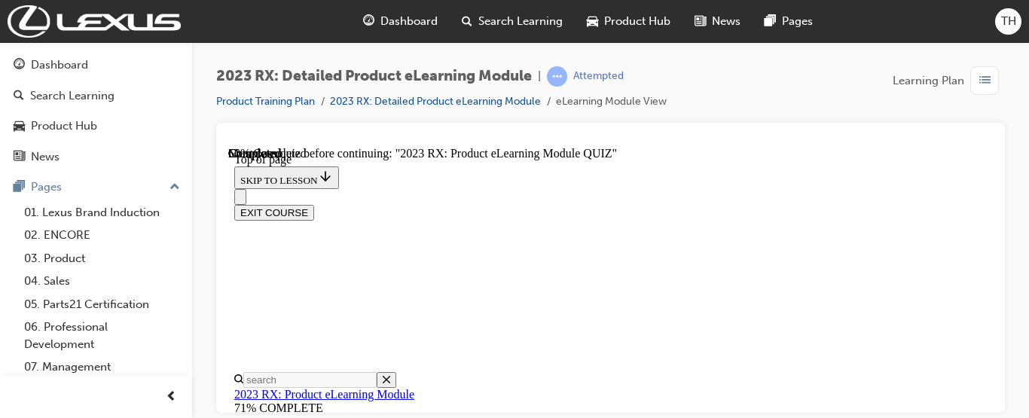
scroll to position [362, 0]
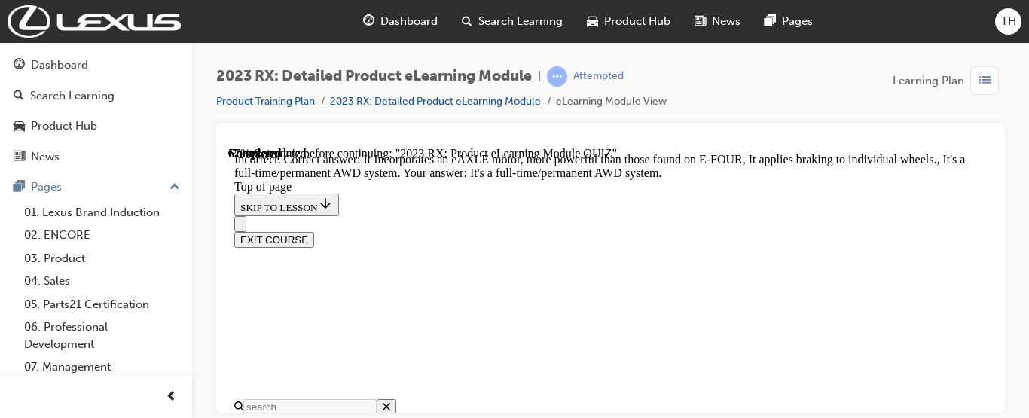
scroll to position [609, 0]
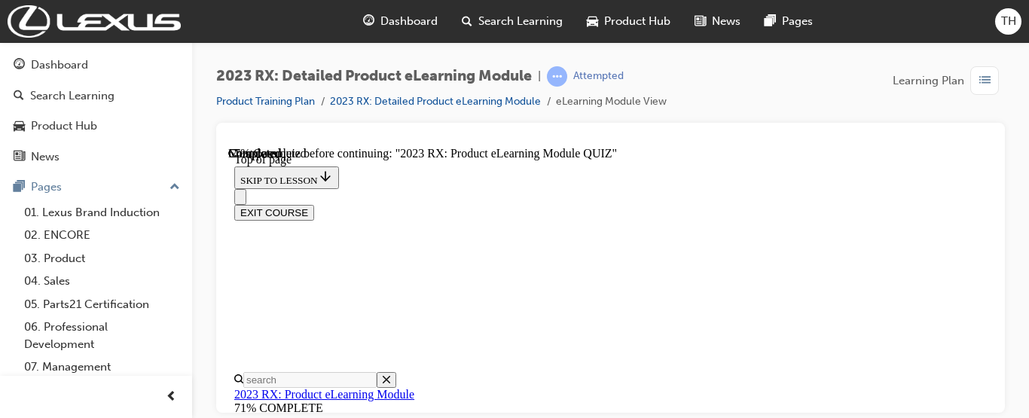
scroll to position [306, 0]
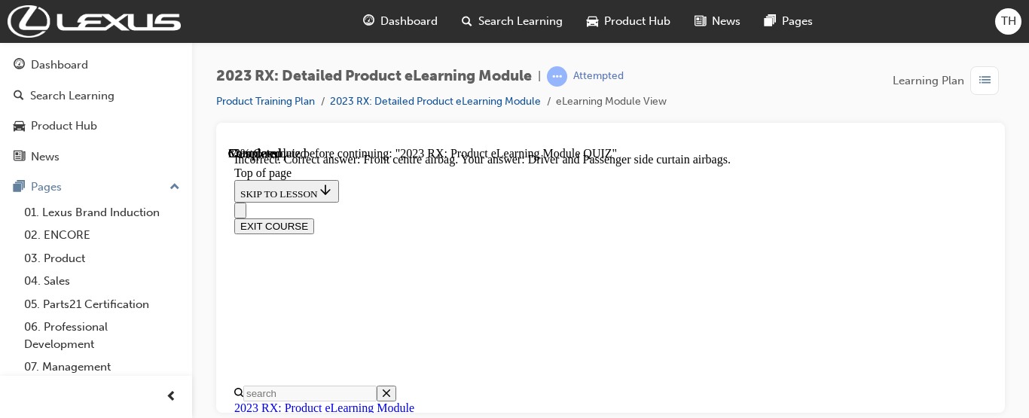
scroll to position [519, 0]
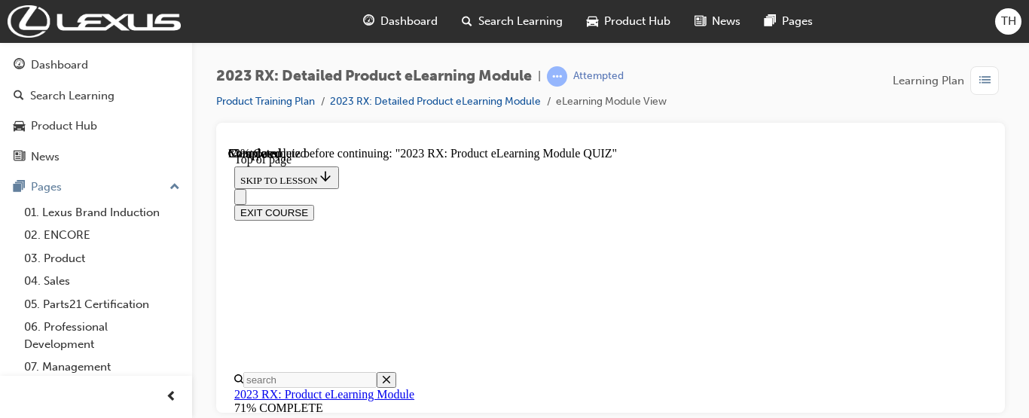
scroll to position [331, 0]
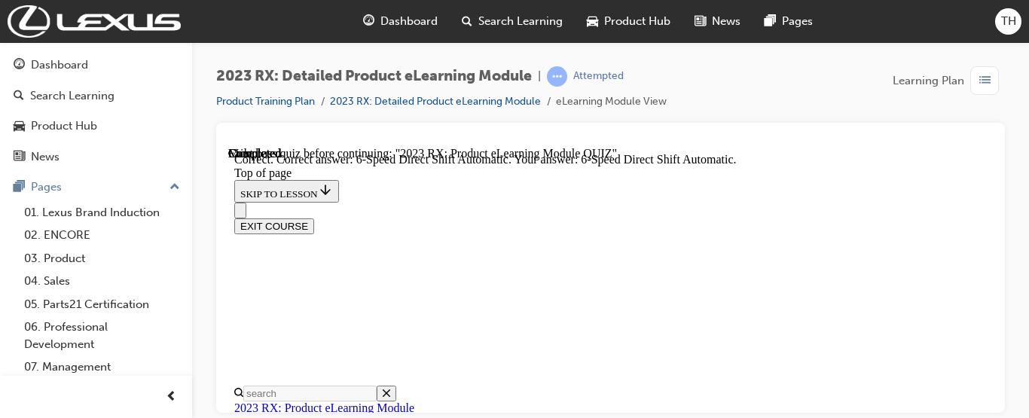
scroll to position [579, 0]
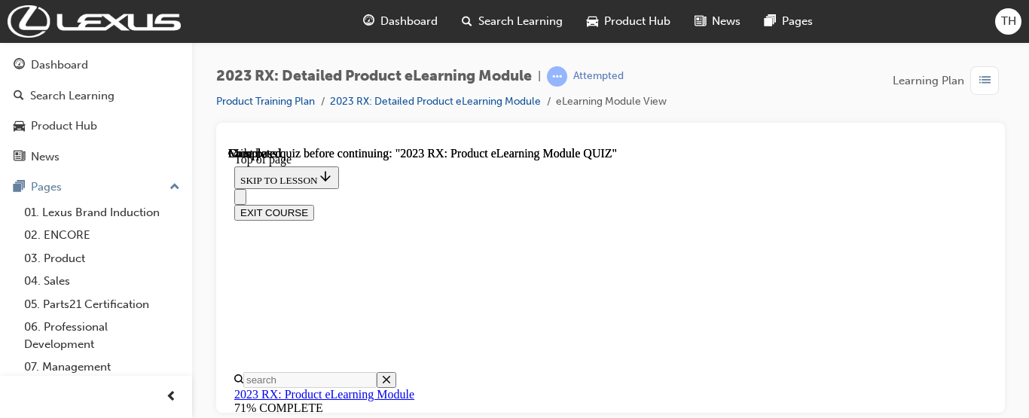
scroll to position [552, 0]
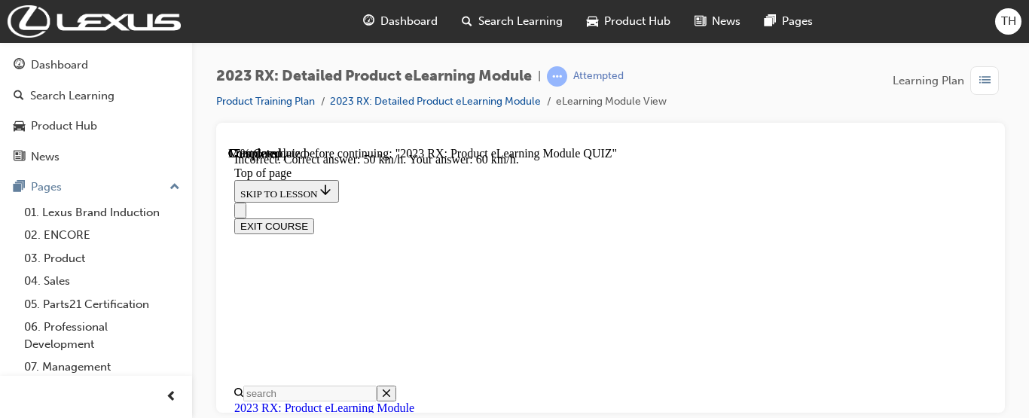
scroll to position [579, 0]
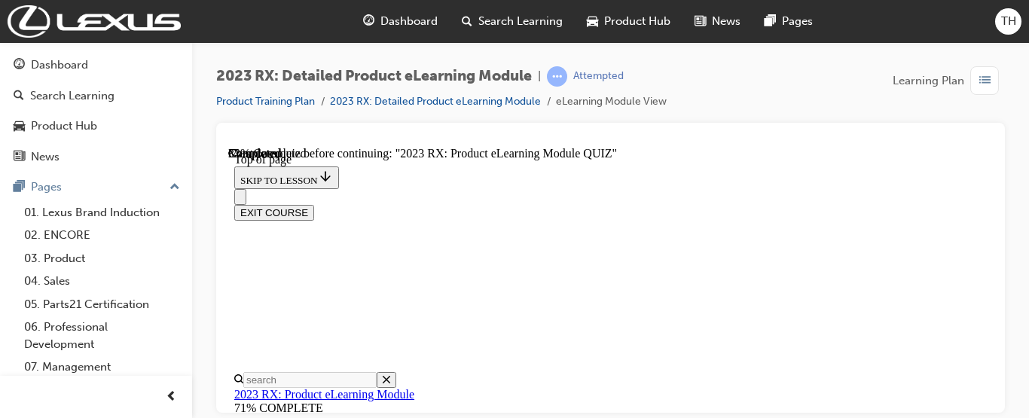
scroll to position [285, 0]
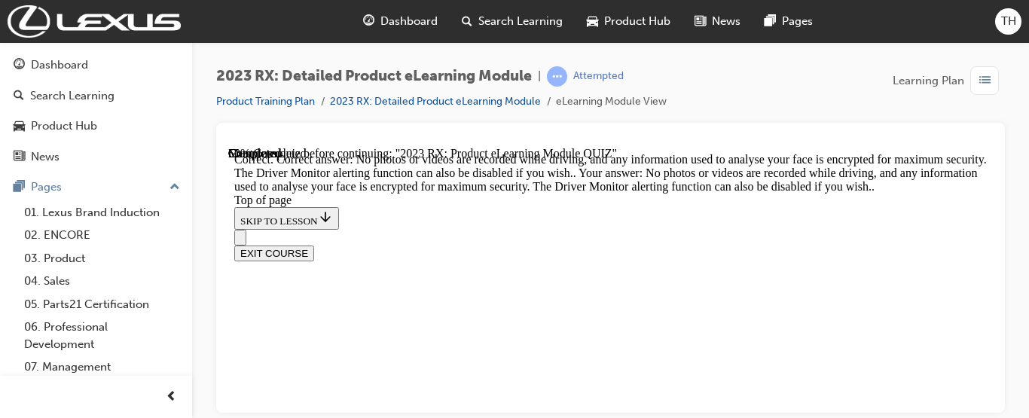
scroll to position [625, 0]
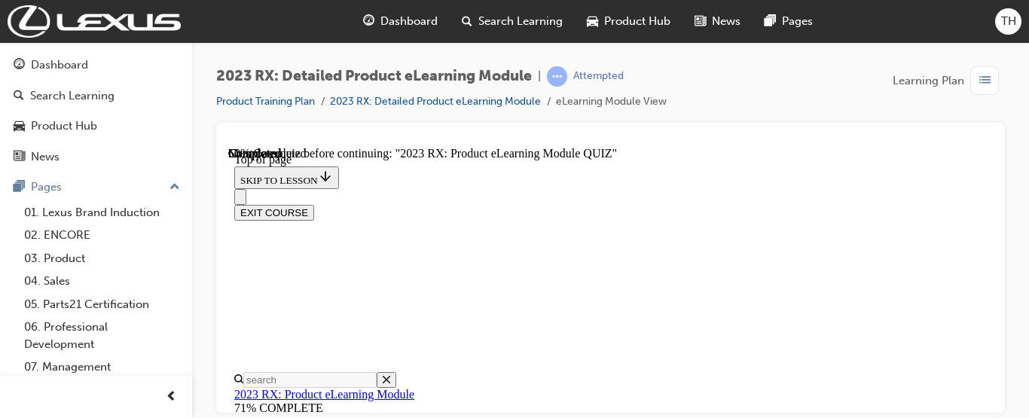
scroll to position [368, 0]
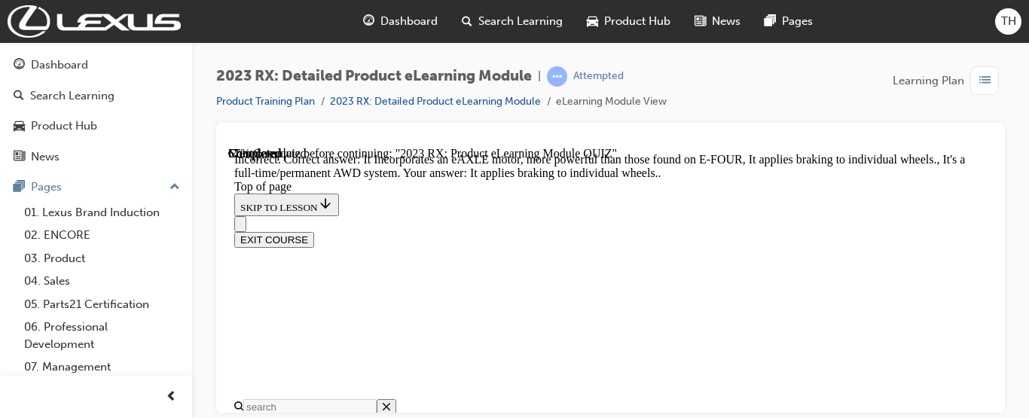
scroll to position [609, 0]
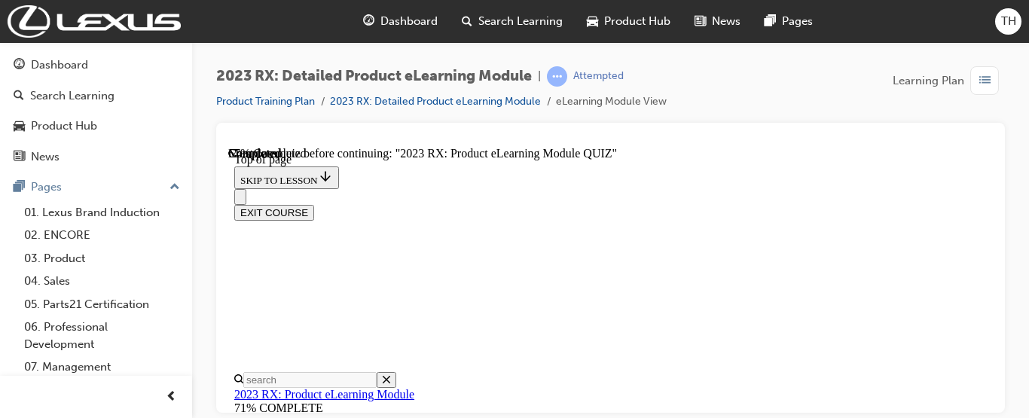
scroll to position [259, 0]
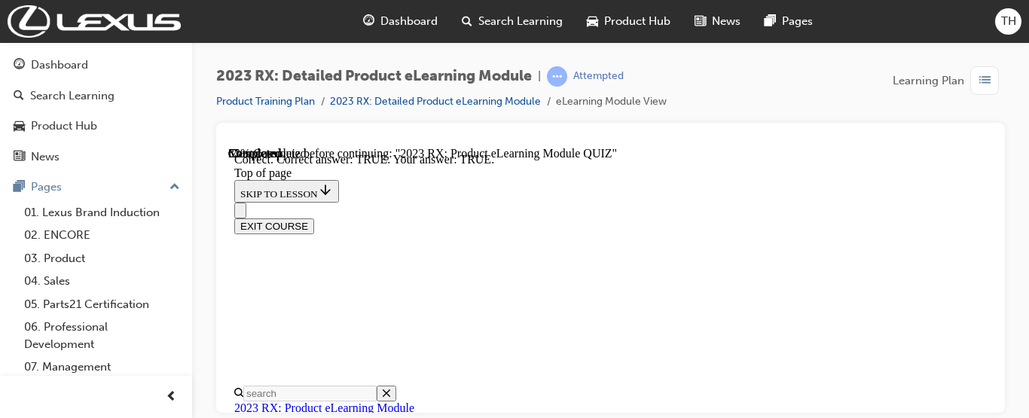
scroll to position [459, 0]
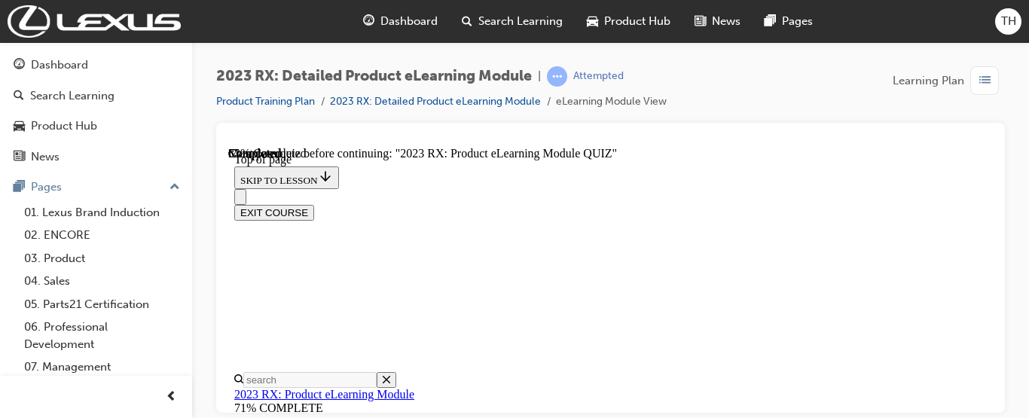
scroll to position [286, 0]
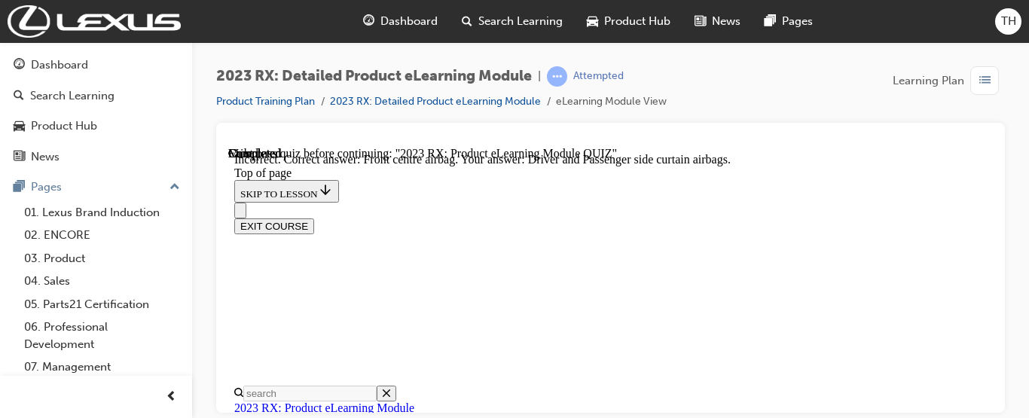
scroll to position [502, 0]
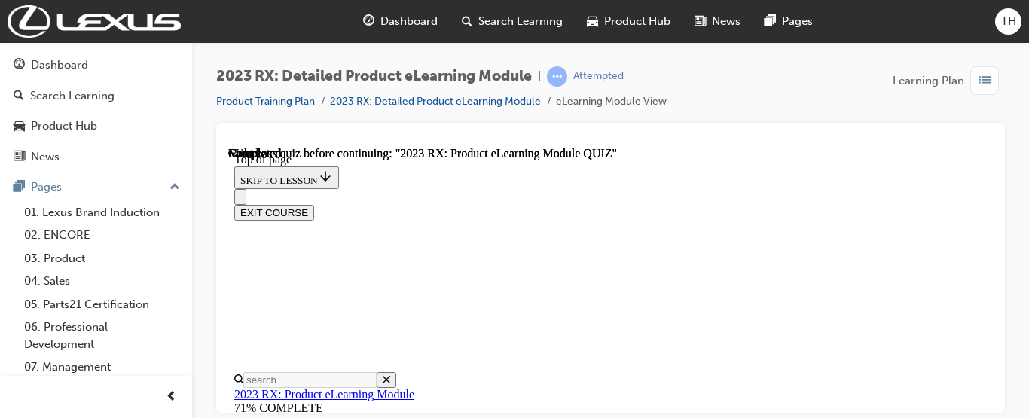
scroll to position [46, 0]
click at [994, 203] on div at bounding box center [610, 268] width 789 height 290
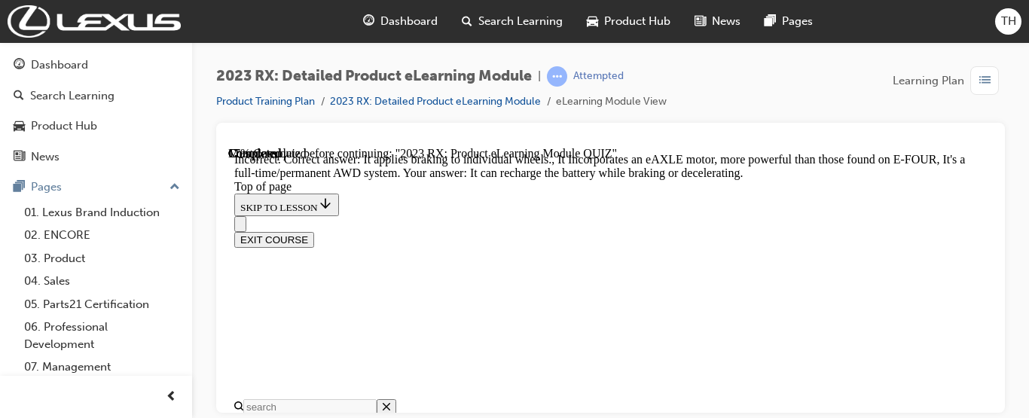
scroll to position [609, 0]
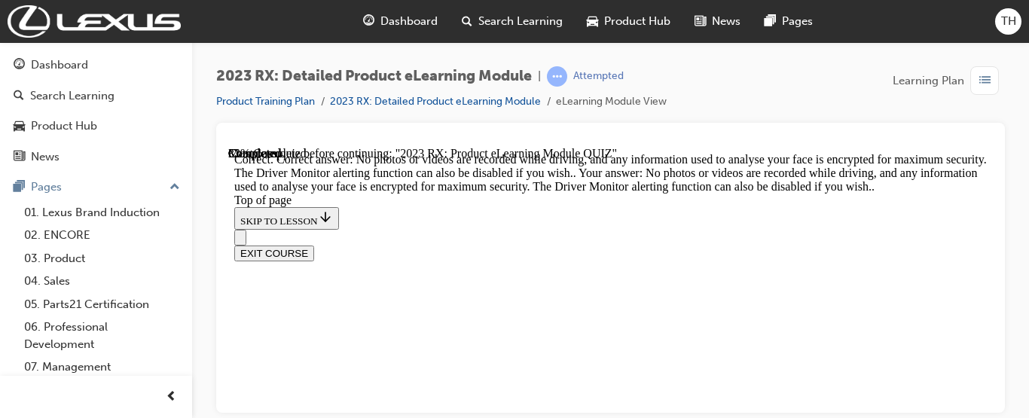
scroll to position [625, 0]
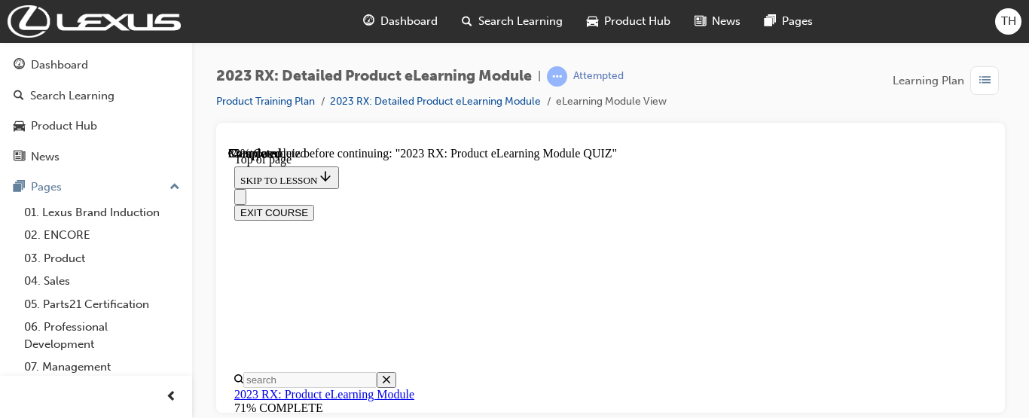
scroll to position [391, 0]
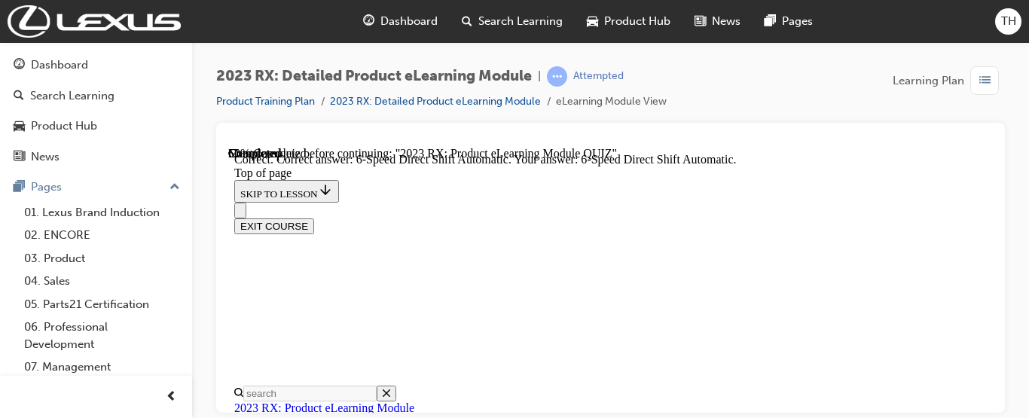
scroll to position [579, 0]
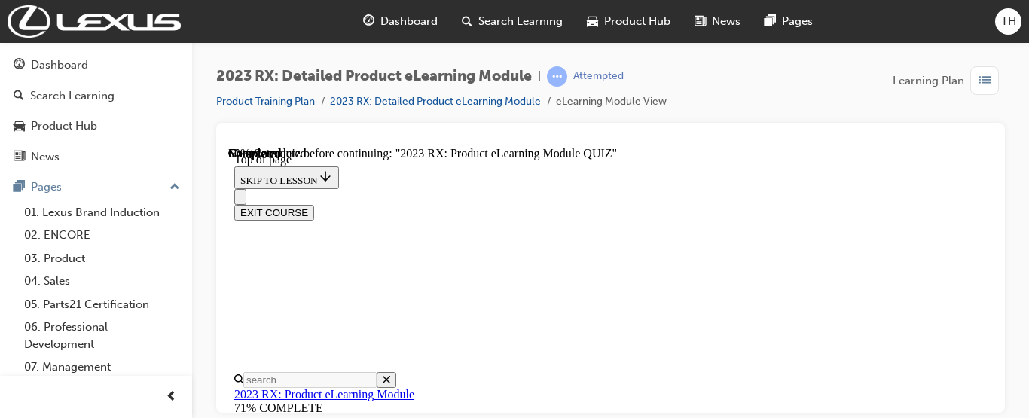
scroll to position [316, 0]
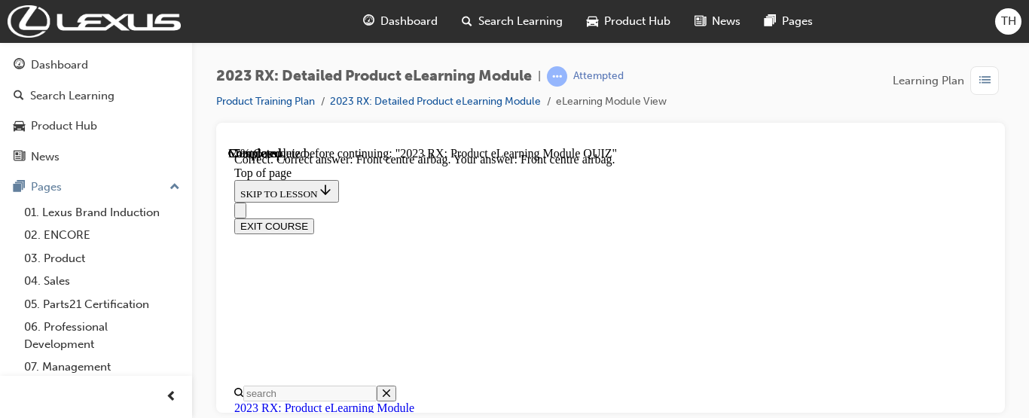
scroll to position [519, 0]
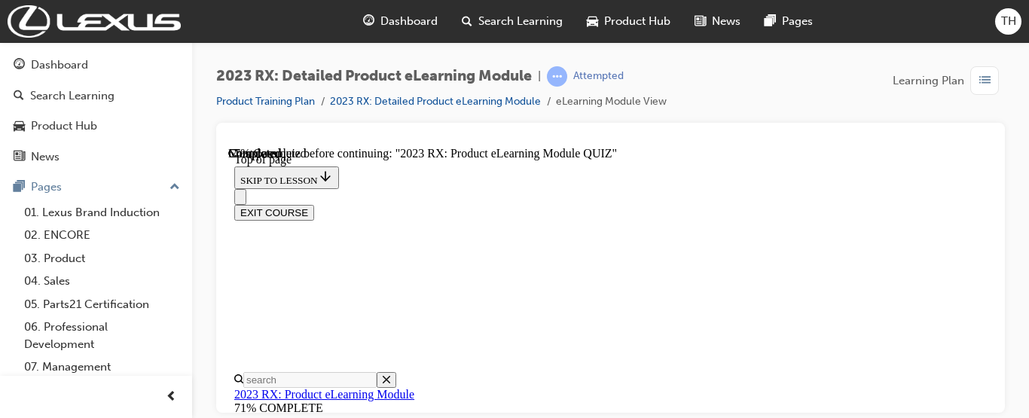
scroll to position [221, 0]
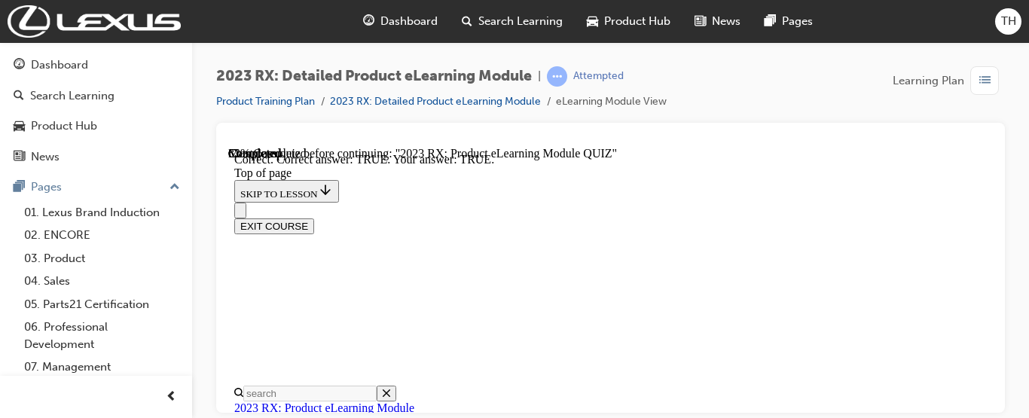
scroll to position [459, 0]
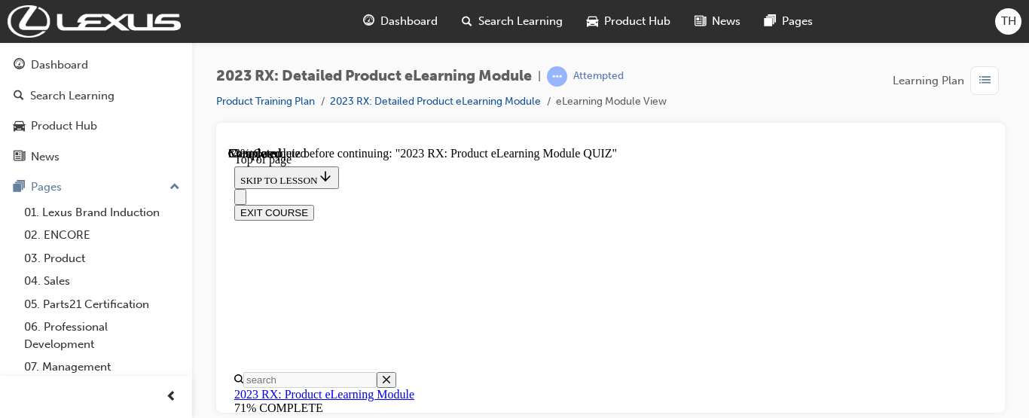
scroll to position [366, 0]
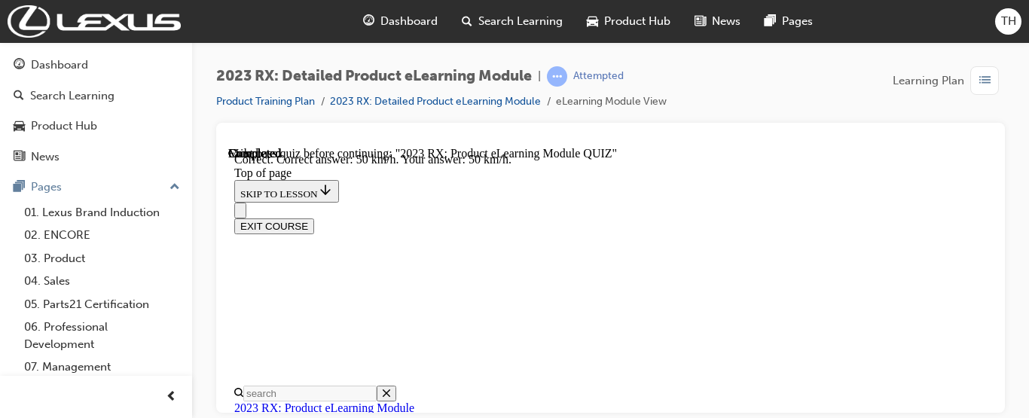
scroll to position [579, 0]
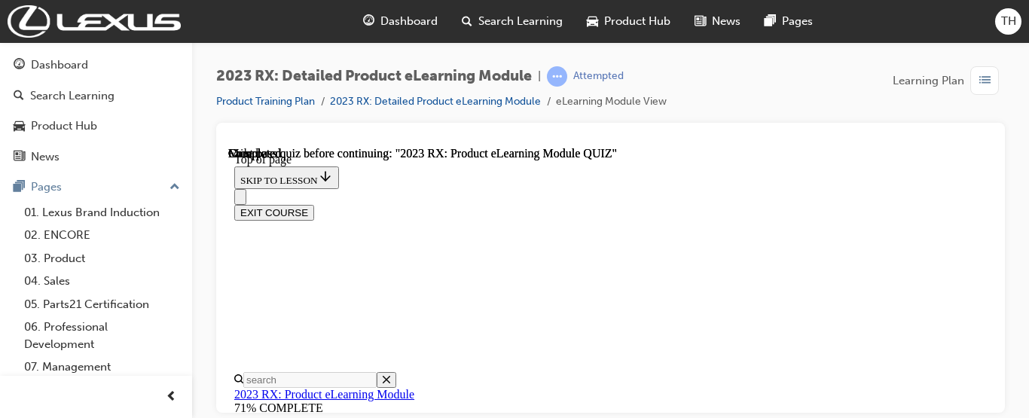
scroll to position [552, 0]
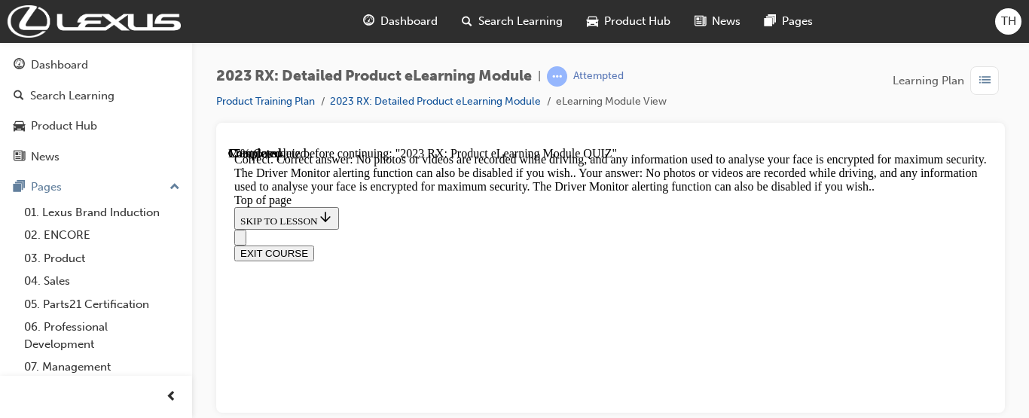
scroll to position [625, 0]
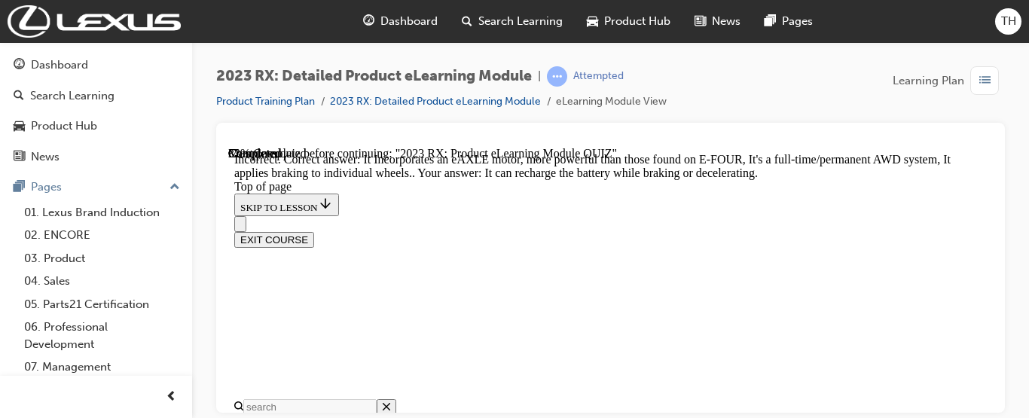
scroll to position [609, 0]
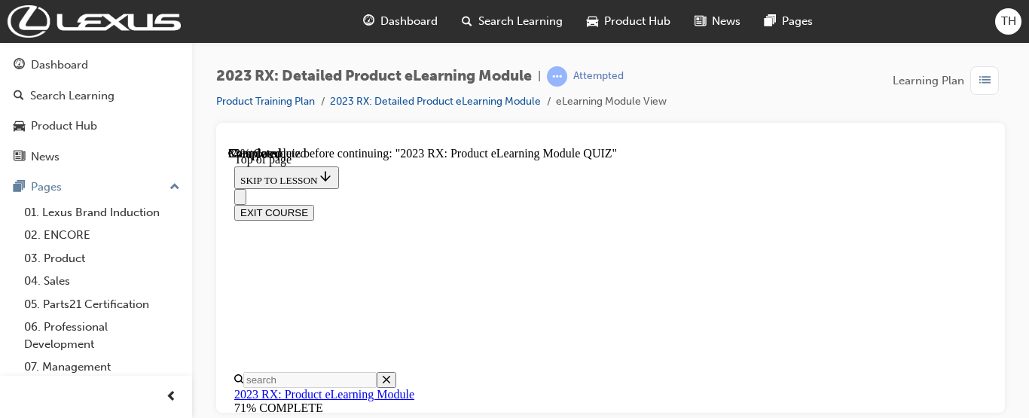
scroll to position [263, 0]
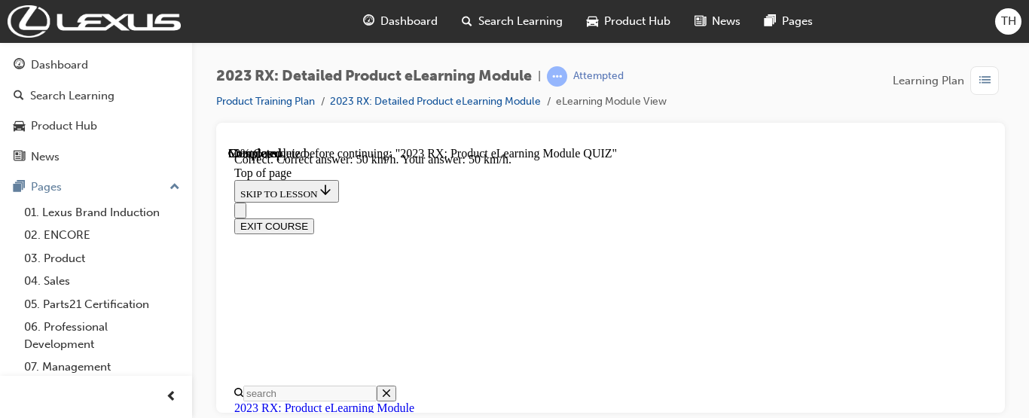
scroll to position [579, 0]
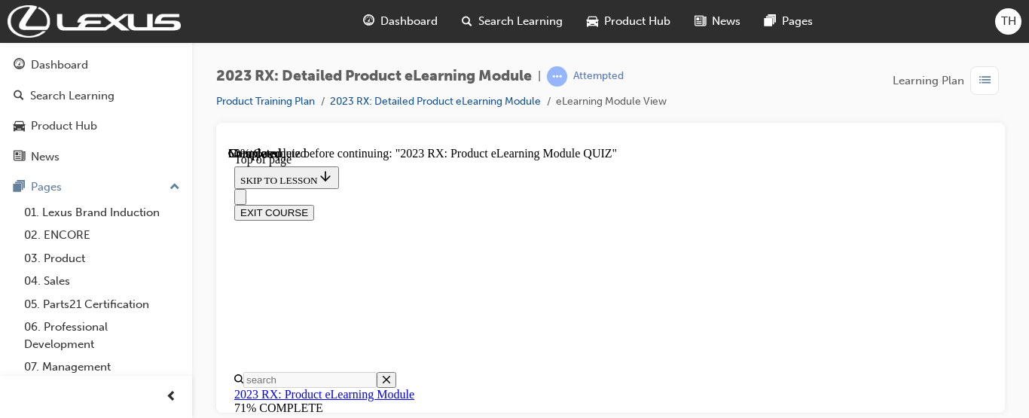
scroll to position [231, 0]
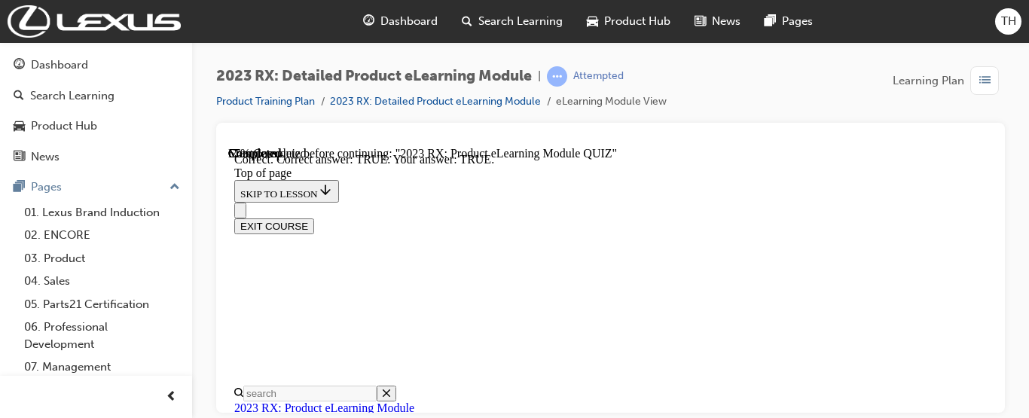
scroll to position [459, 0]
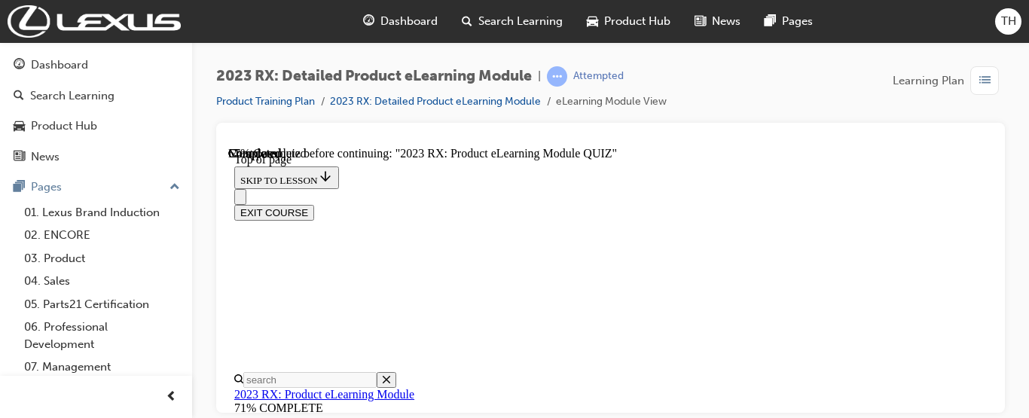
scroll to position [429, 0]
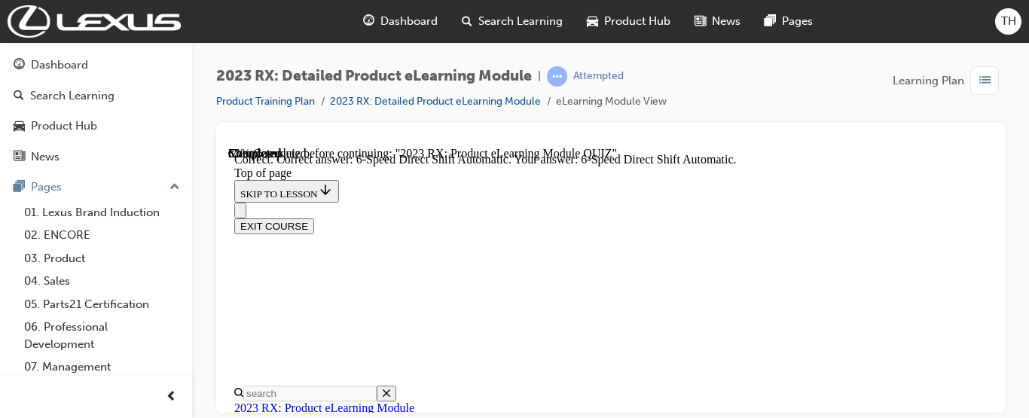
scroll to position [579, 0]
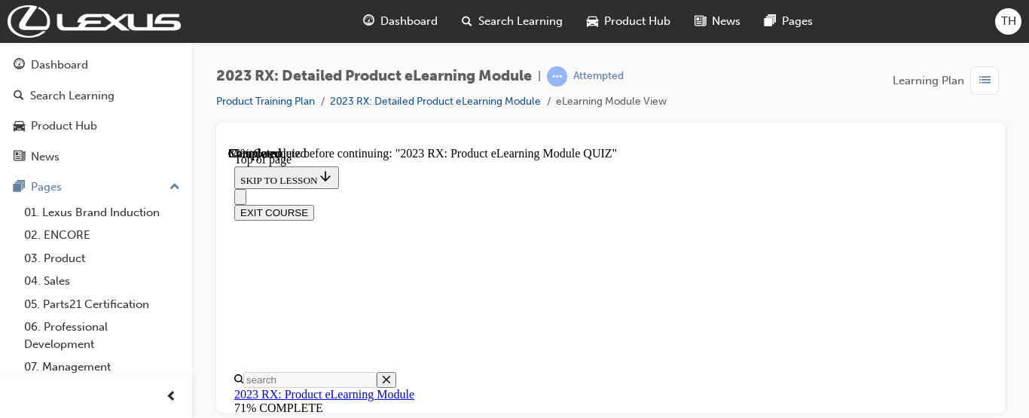
scroll to position [341, 0]
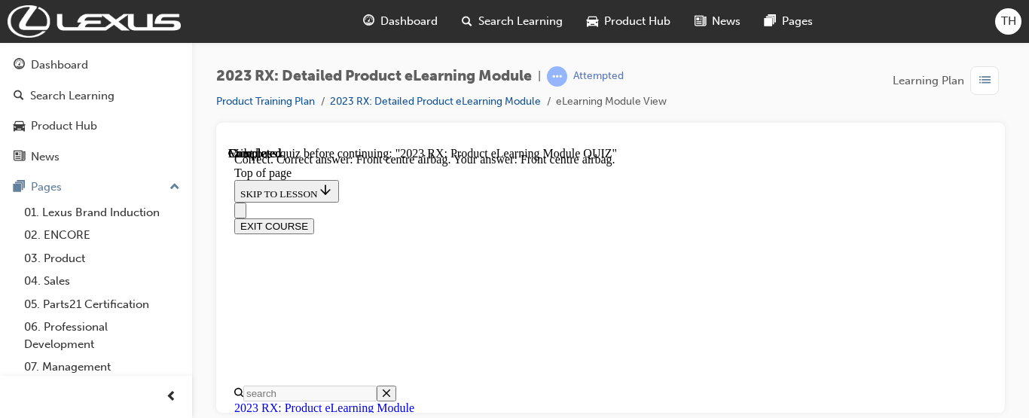
scroll to position [519, 0]
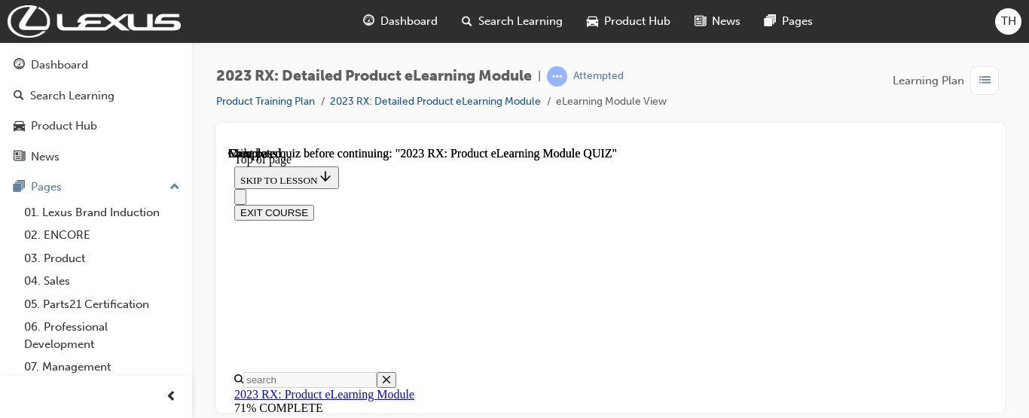
scroll to position [552, 0]
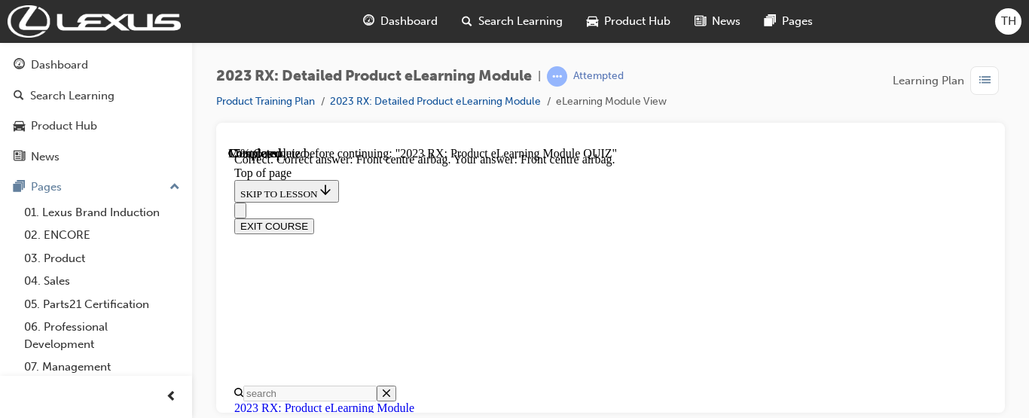
scroll to position [519, 0]
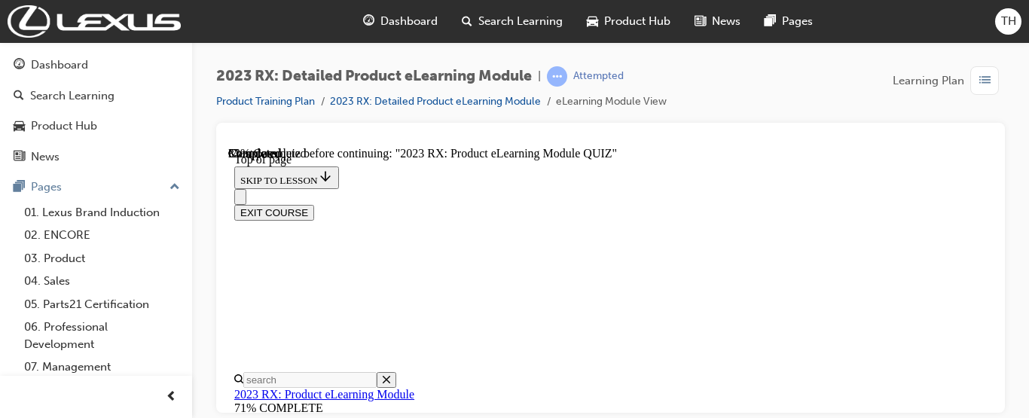
scroll to position [388, 0]
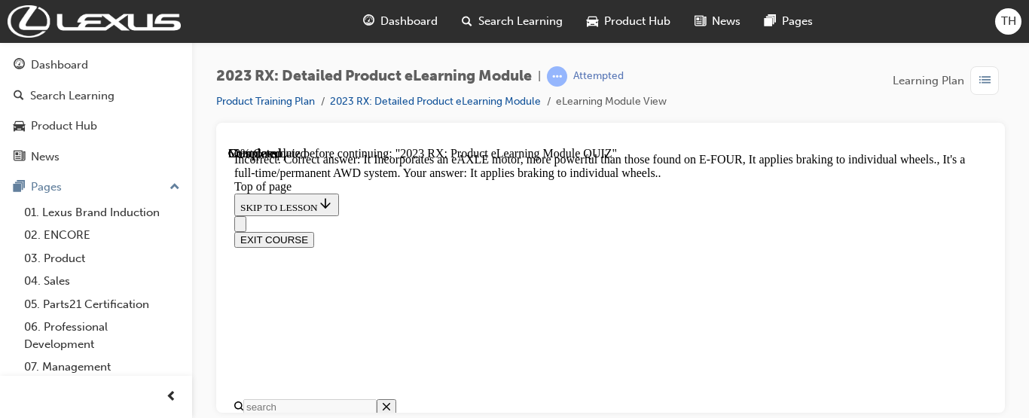
scroll to position [491, 0]
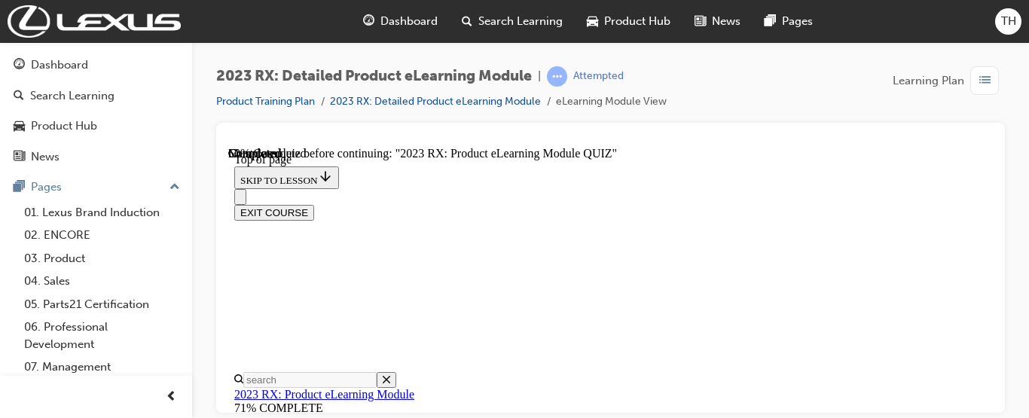
scroll to position [341, 0]
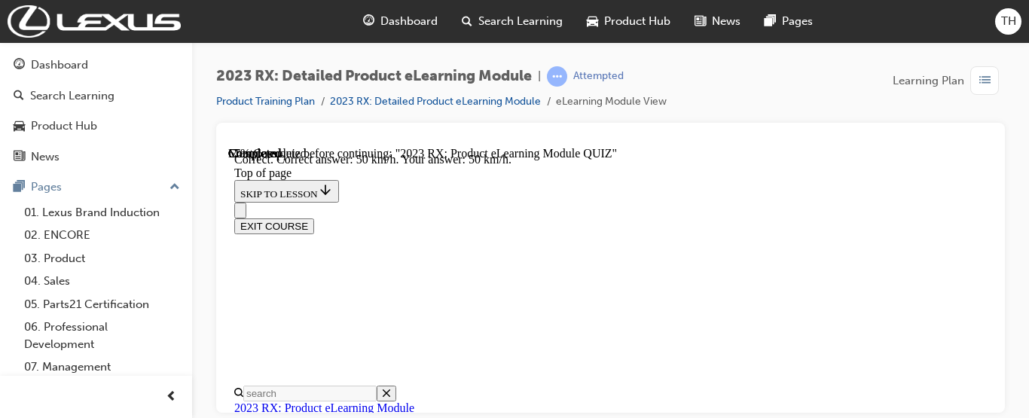
scroll to position [579, 0]
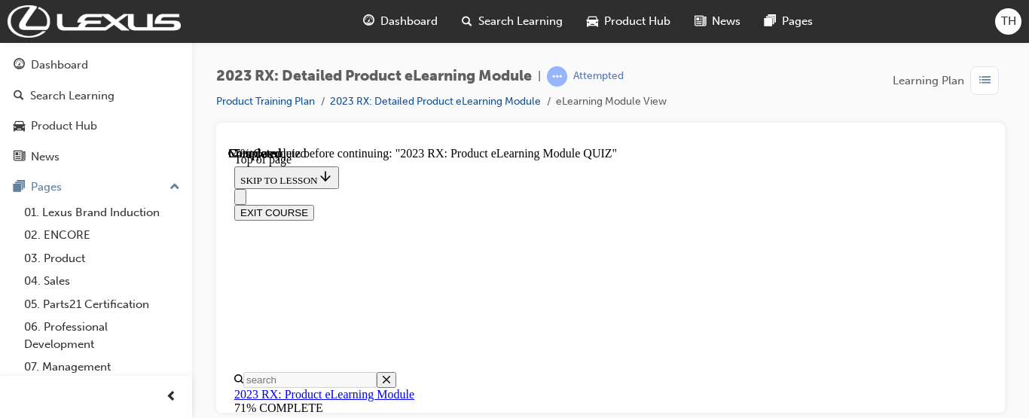
scroll to position [229, 0]
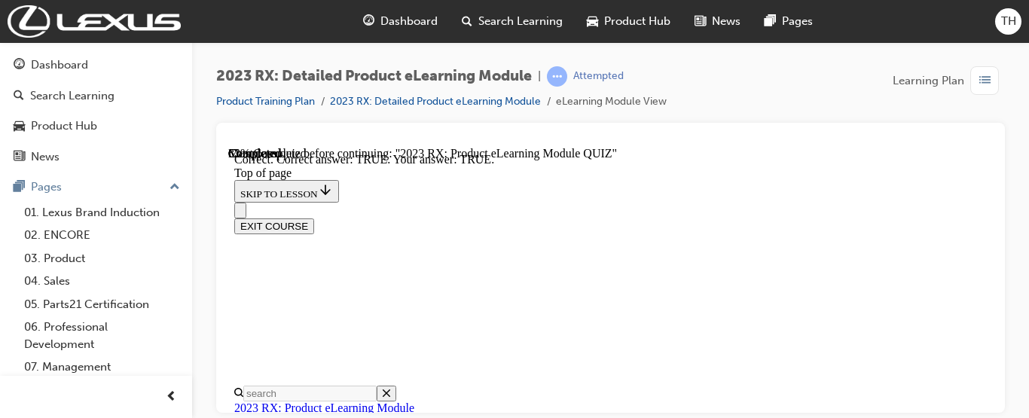
scroll to position [459, 0]
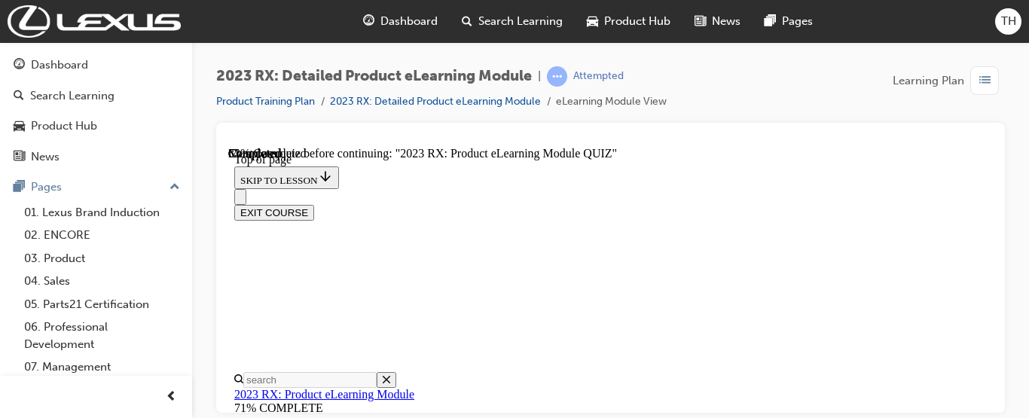
scroll to position [478, 0]
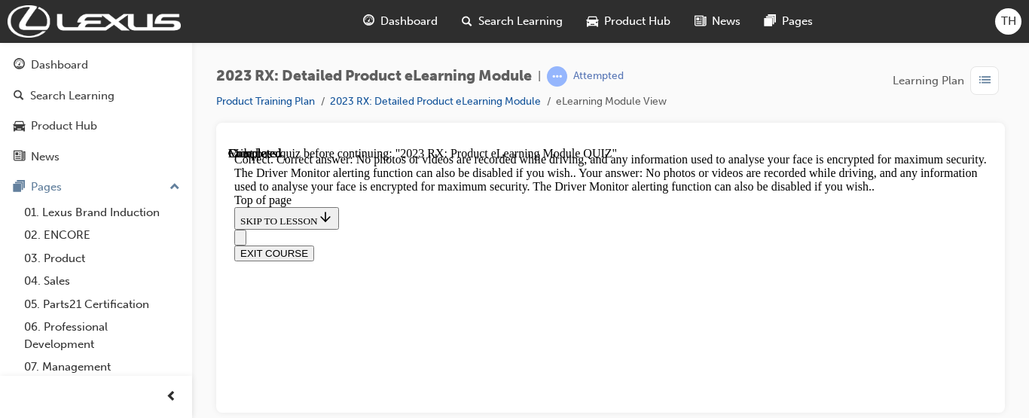
scroll to position [625, 0]
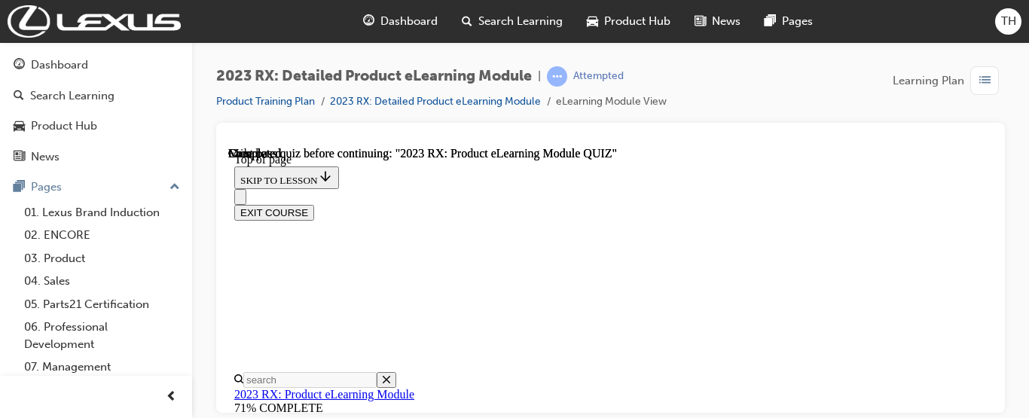
scroll to position [552, 0]
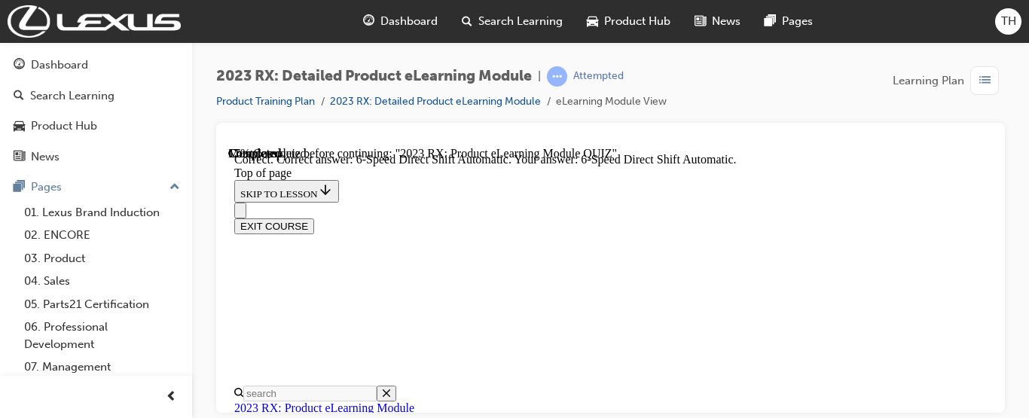
scroll to position [579, 0]
drag, startPoint x: 979, startPoint y: 261, endPoint x: 979, endPoint y: 273, distance: 12.8
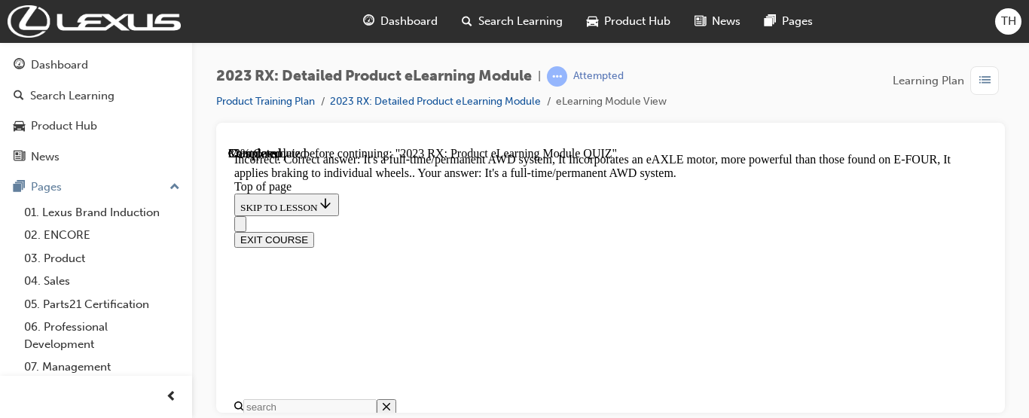
scroll to position [609, 0]
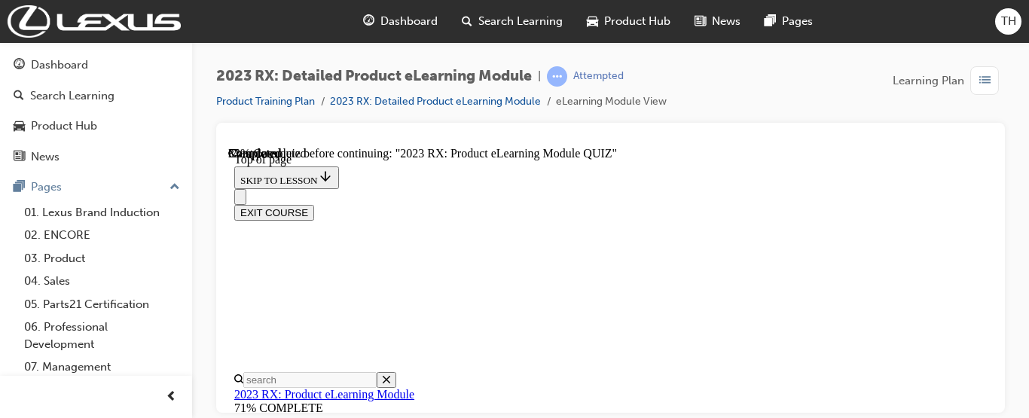
scroll to position [270, 0]
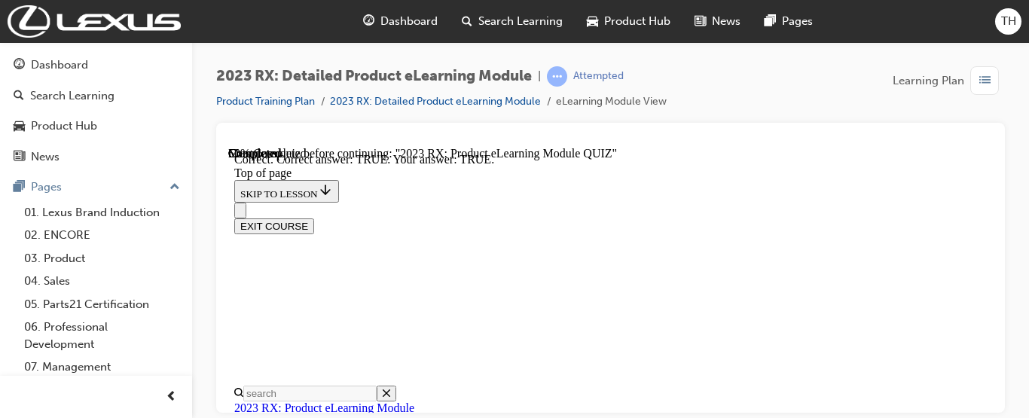
scroll to position [459, 0]
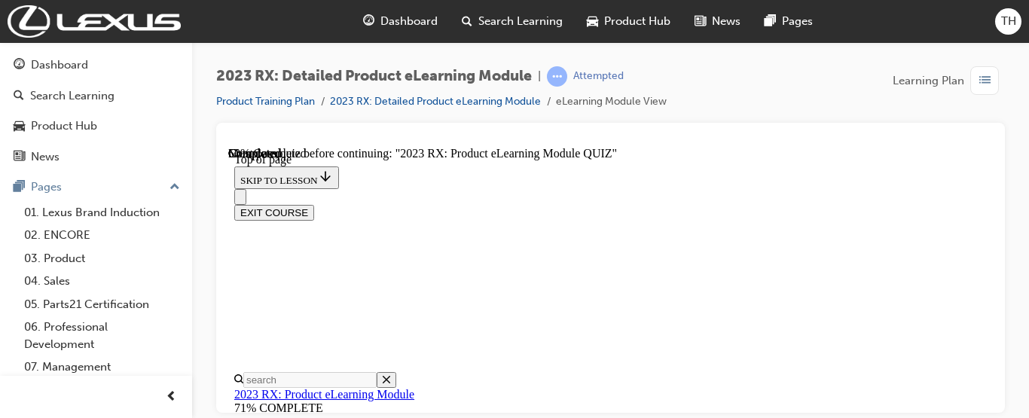
scroll to position [417, 0]
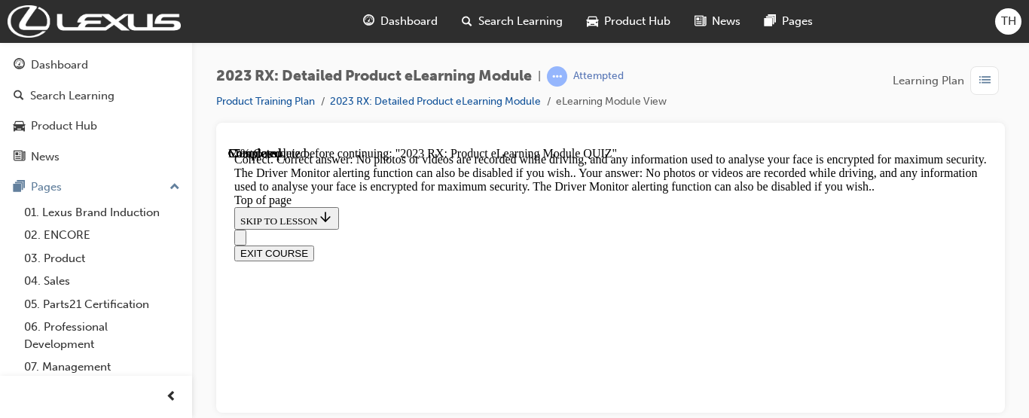
scroll to position [625, 0]
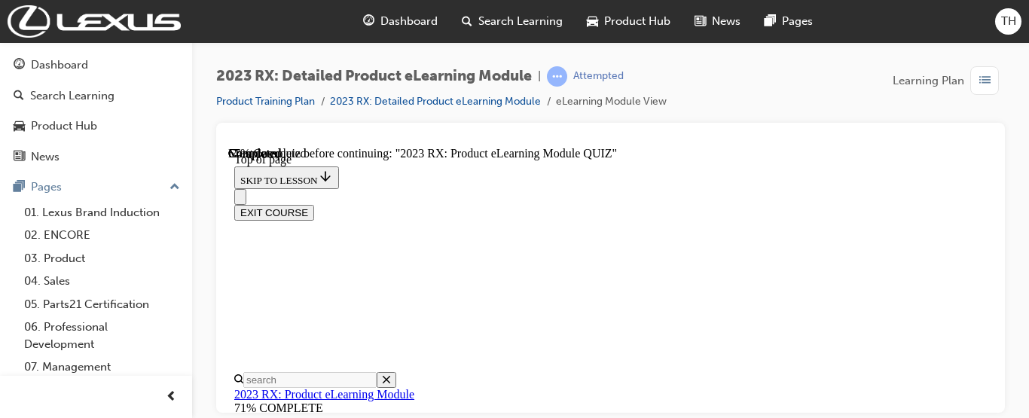
scroll to position [245, 0]
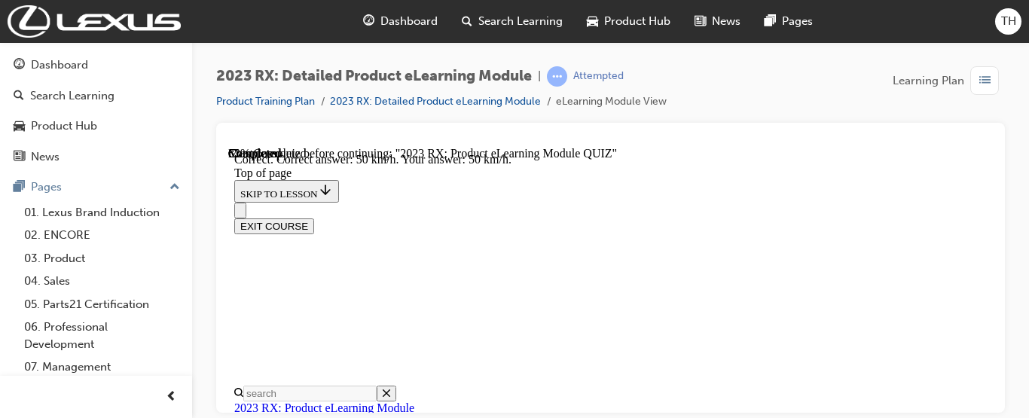
scroll to position [579, 0]
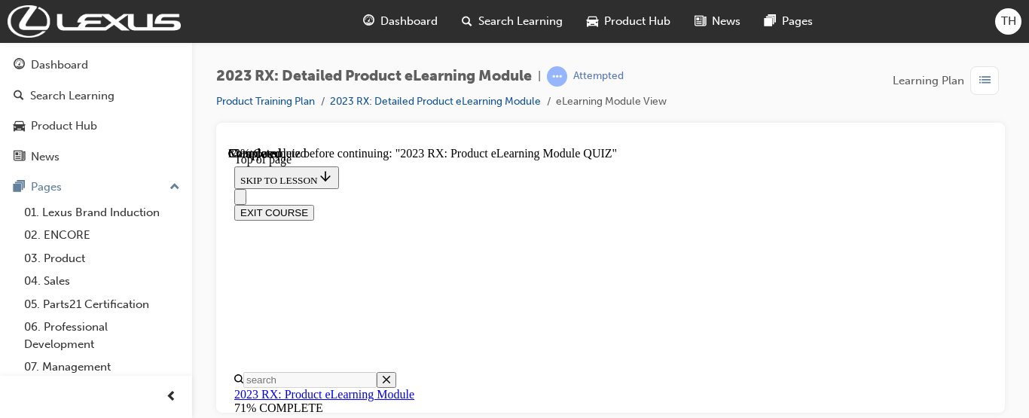
scroll to position [341, 0]
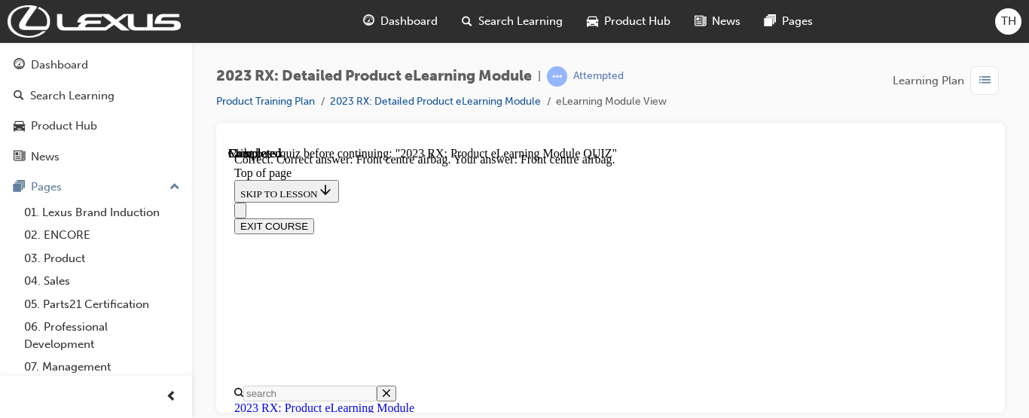
scroll to position [519, 0]
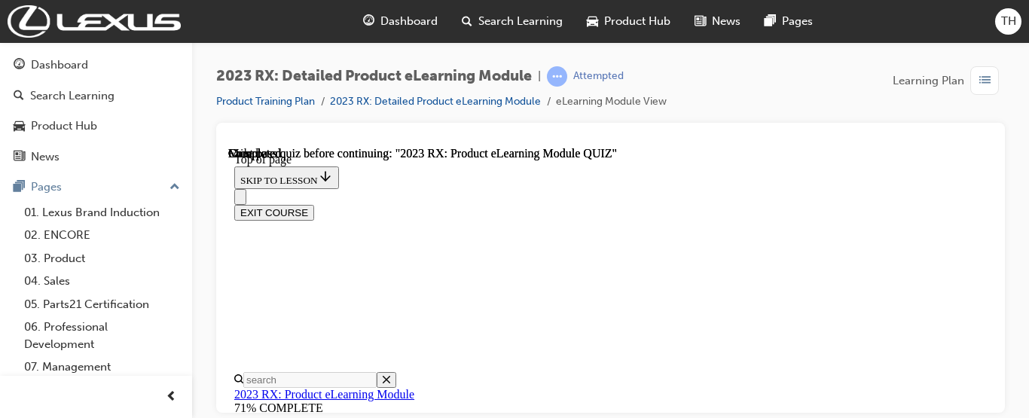
scroll to position [552, 0]
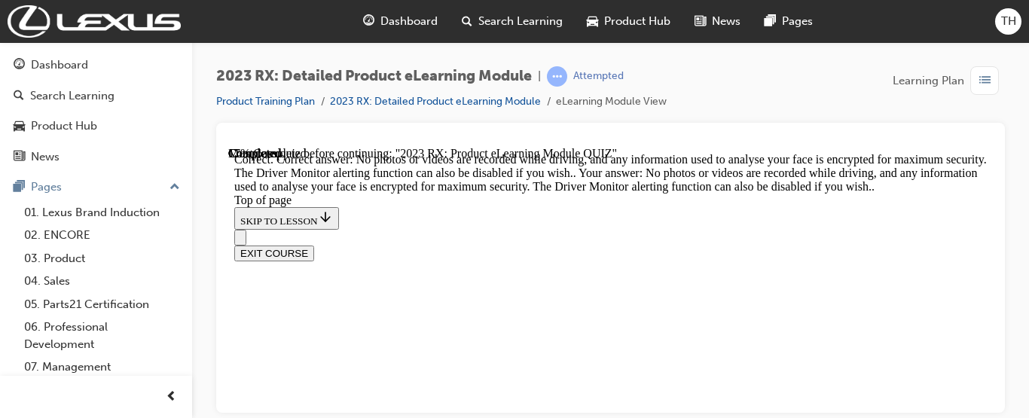
scroll to position [625, 0]
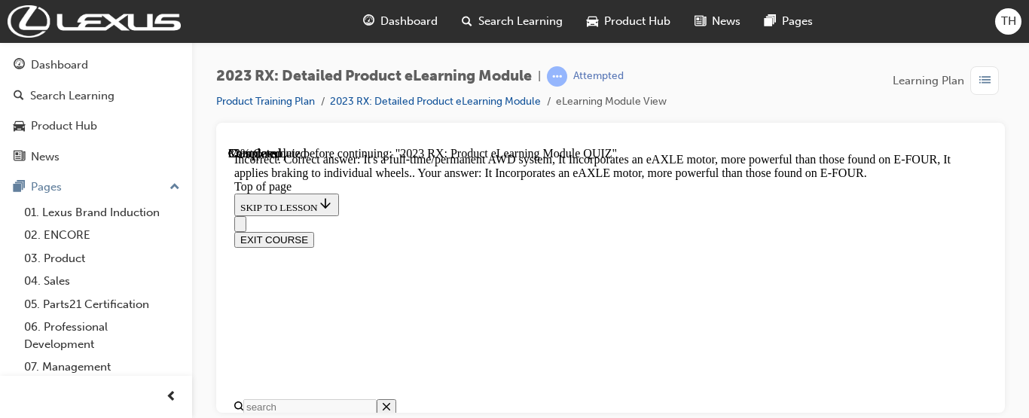
scroll to position [609, 0]
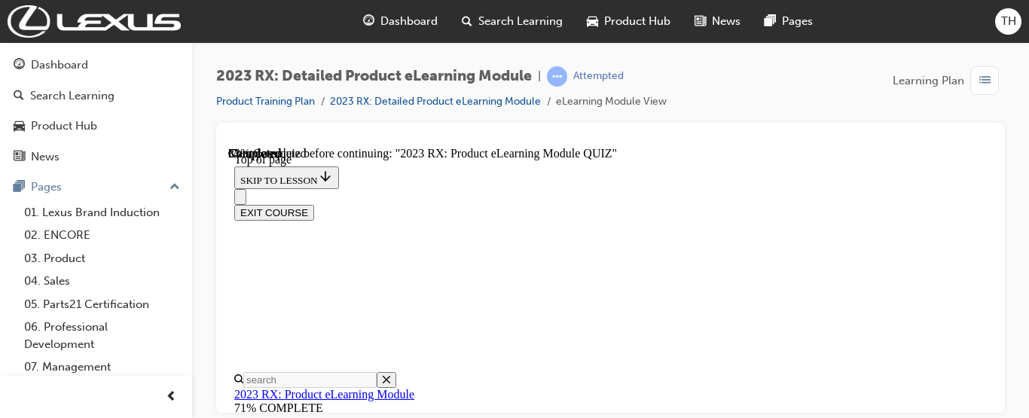
scroll to position [278, 0]
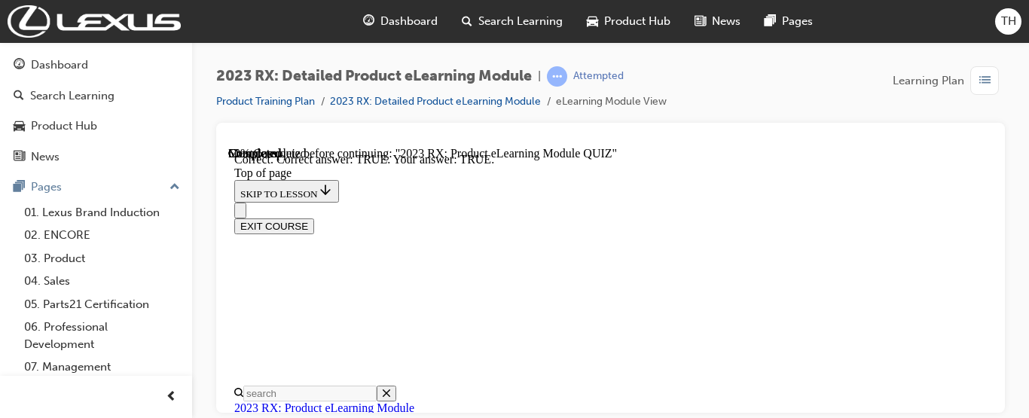
scroll to position [459, 0]
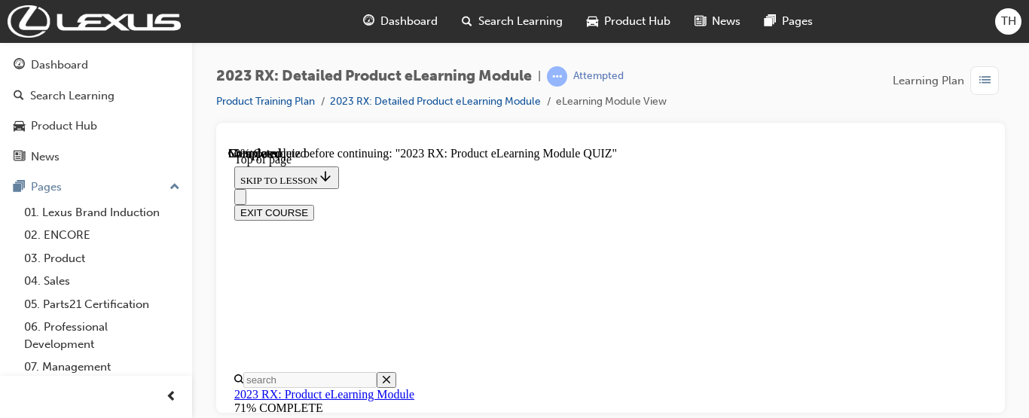
scroll to position [336, 0]
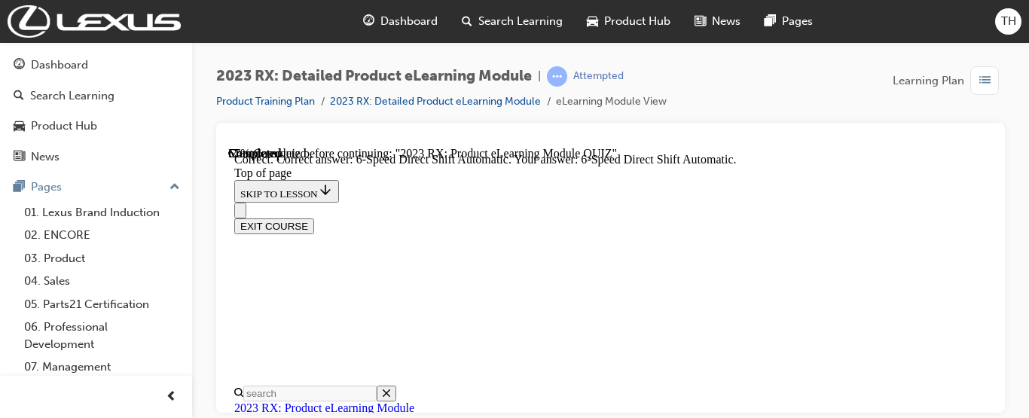
scroll to position [579, 0]
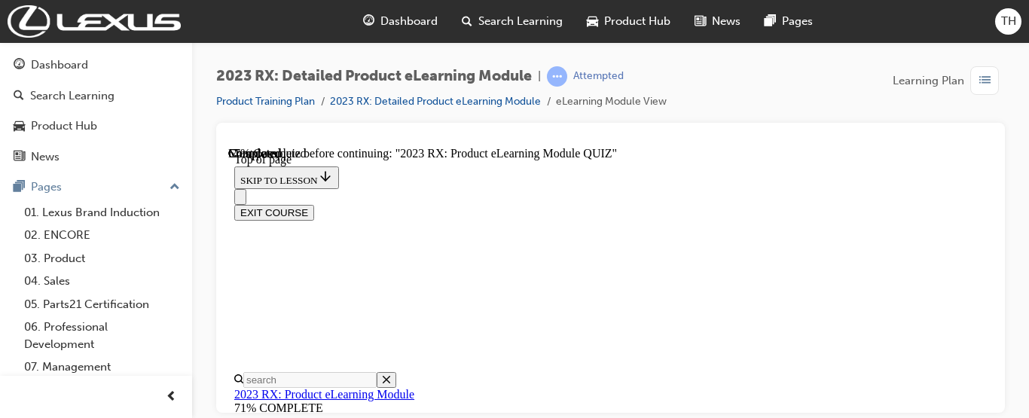
scroll to position [356, 0]
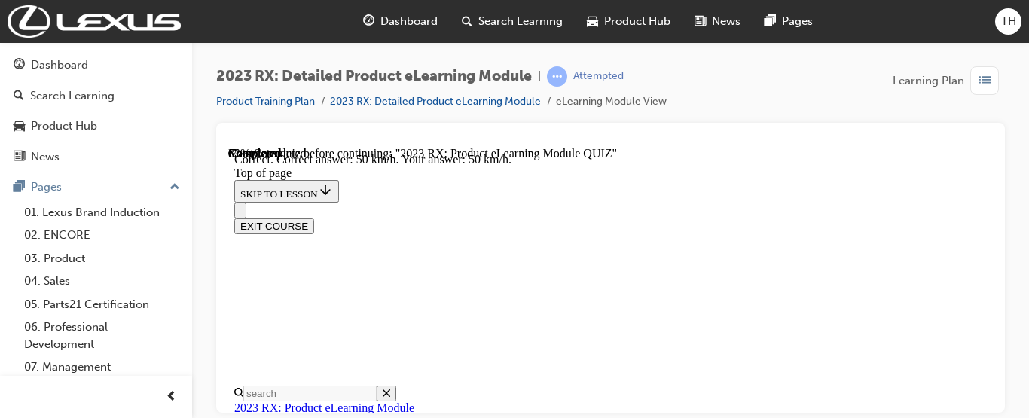
scroll to position [579, 0]
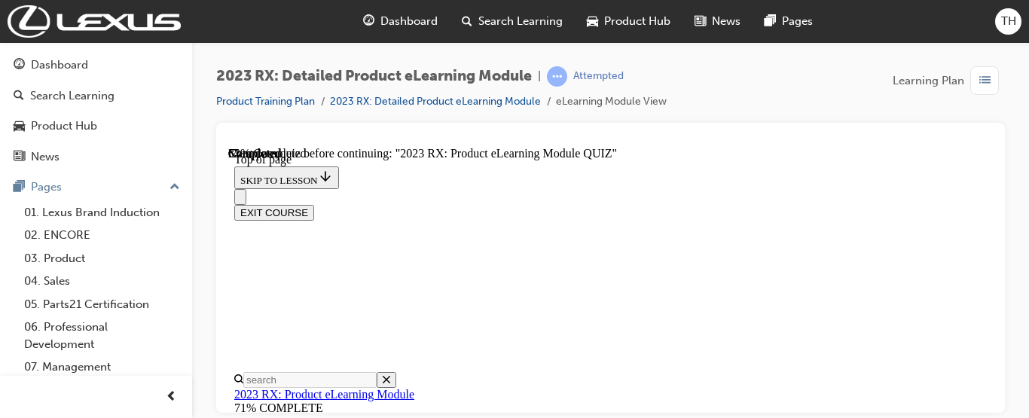
scroll to position [346, 0]
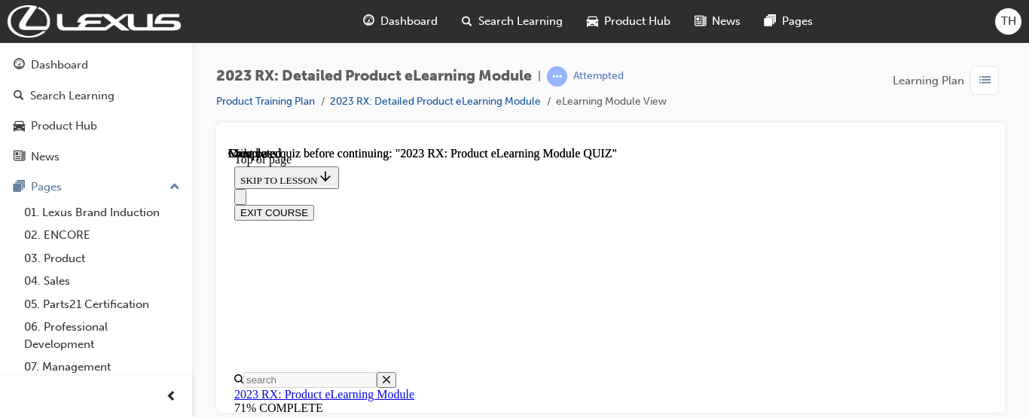
scroll to position [518, 0]
drag, startPoint x: 980, startPoint y: 350, endPoint x: 992, endPoint y: 343, distance: 14.2
drag, startPoint x: 1222, startPoint y: 488, endPoint x: 983, endPoint y: 369, distance: 266.8
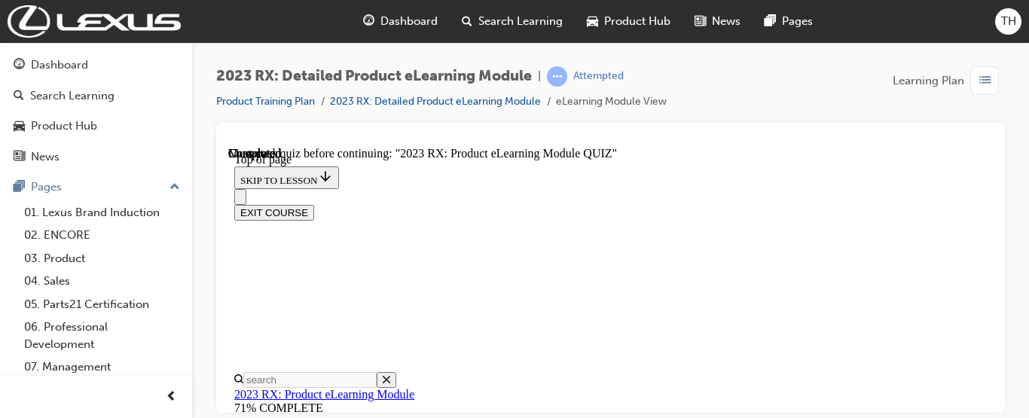
scroll to position [505, 0]
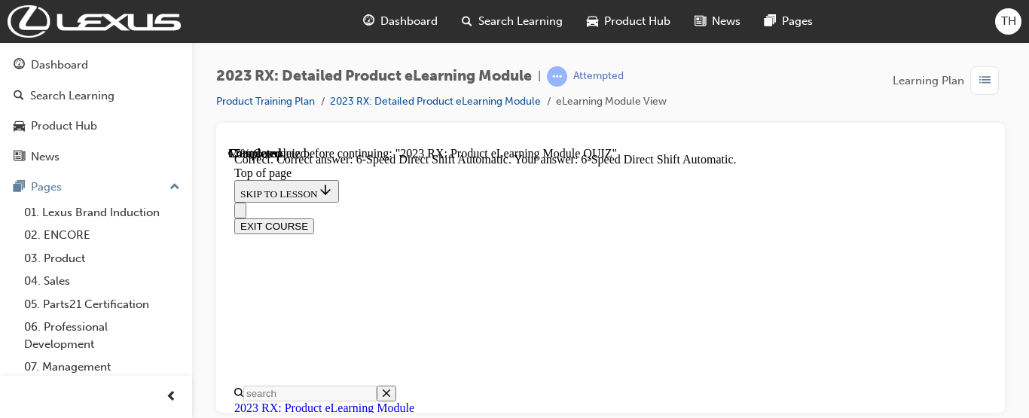
scroll to position [579, 0]
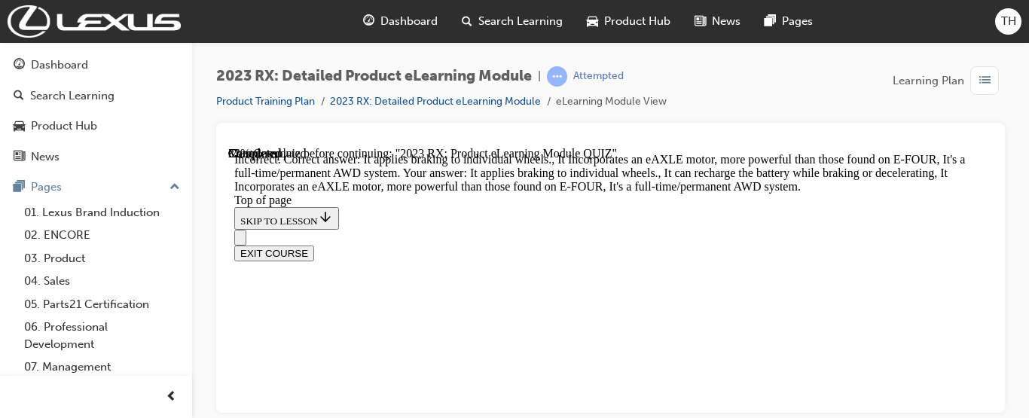
scroll to position [609, 0]
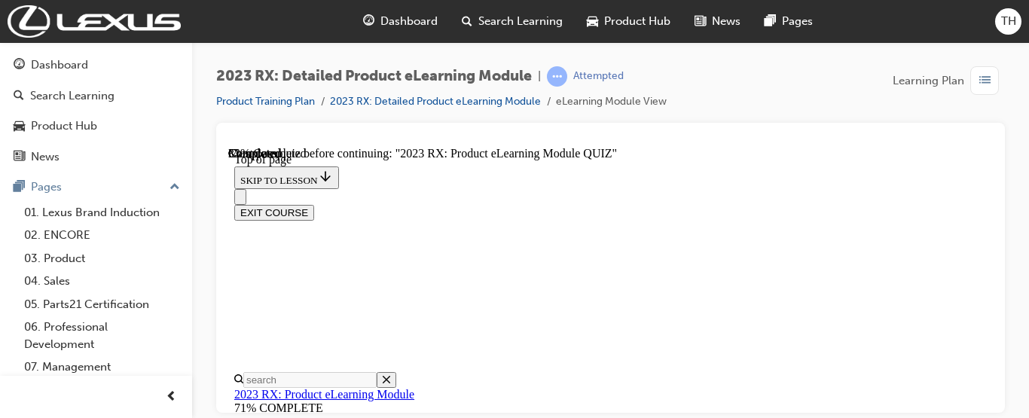
scroll to position [299, 0]
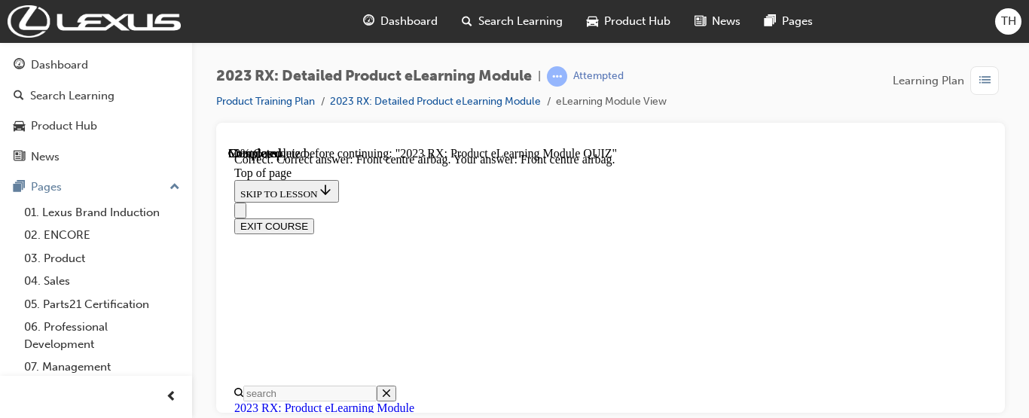
scroll to position [519, 0]
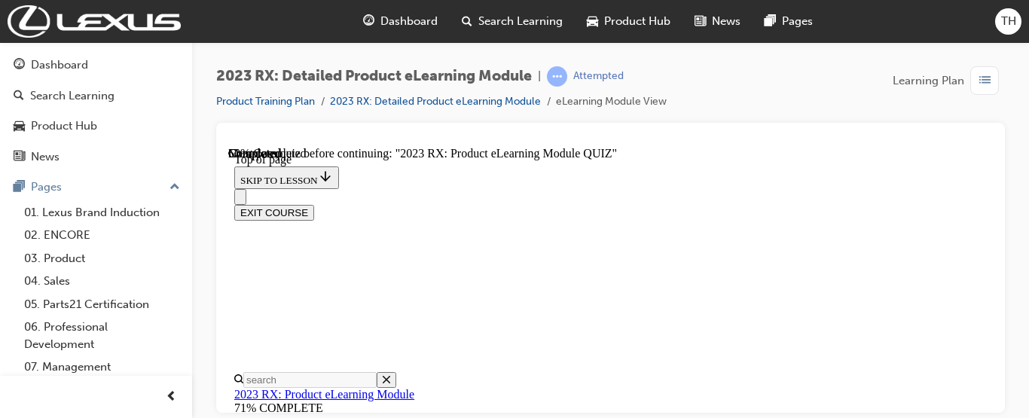
scroll to position [316, 0]
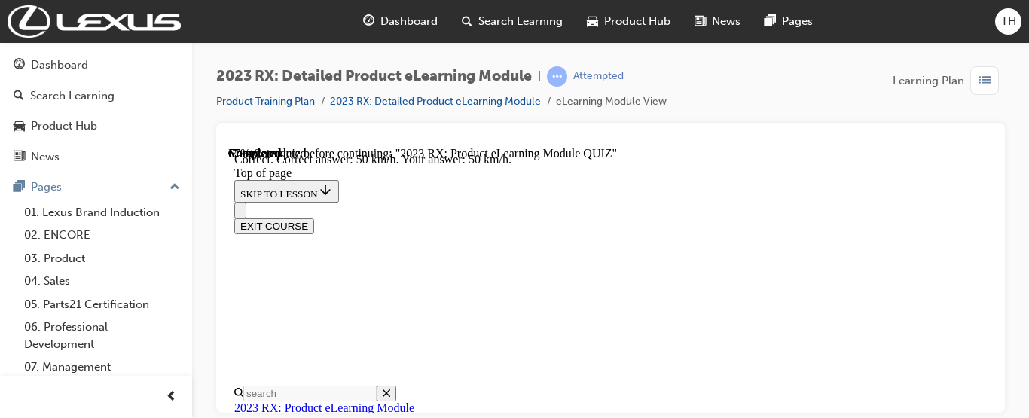
scroll to position [579, 0]
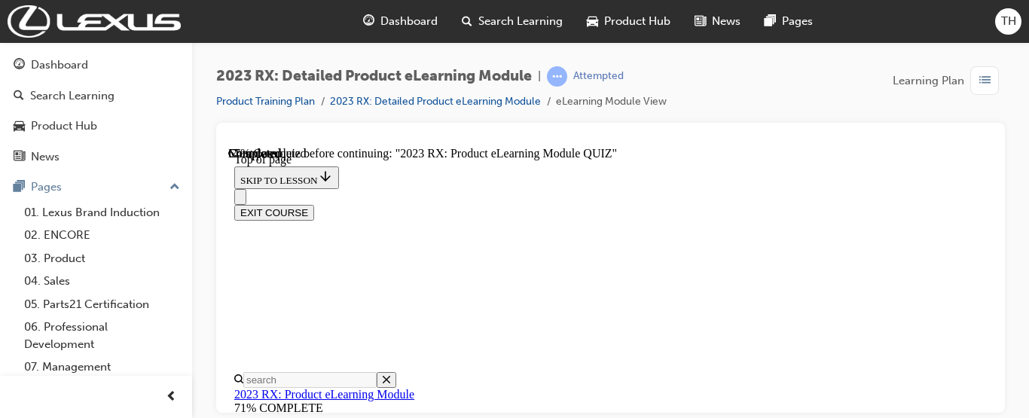
scroll to position [201, 0]
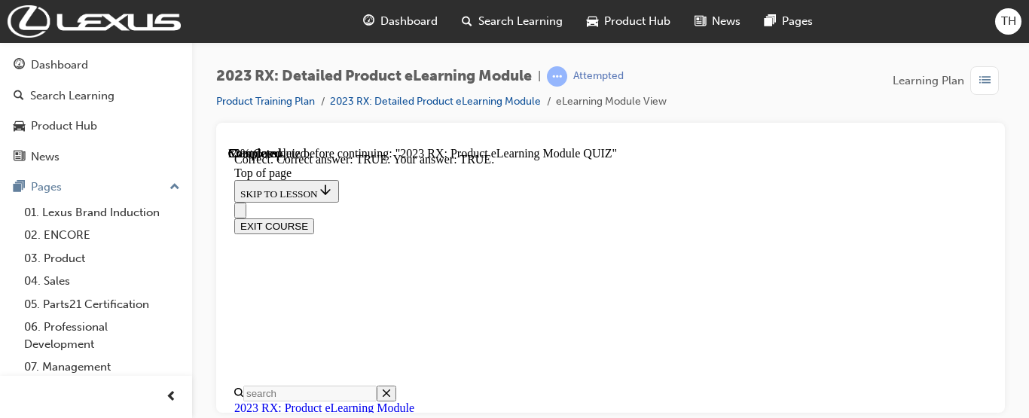
scroll to position [459, 0]
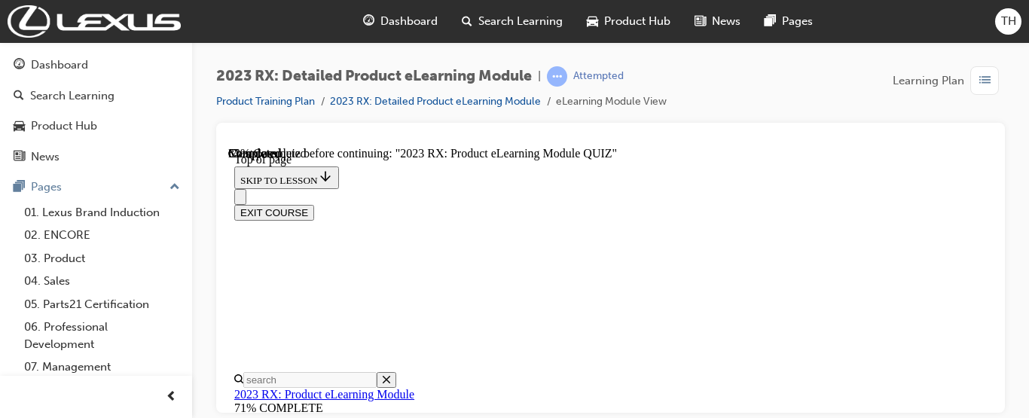
scroll to position [322, 0]
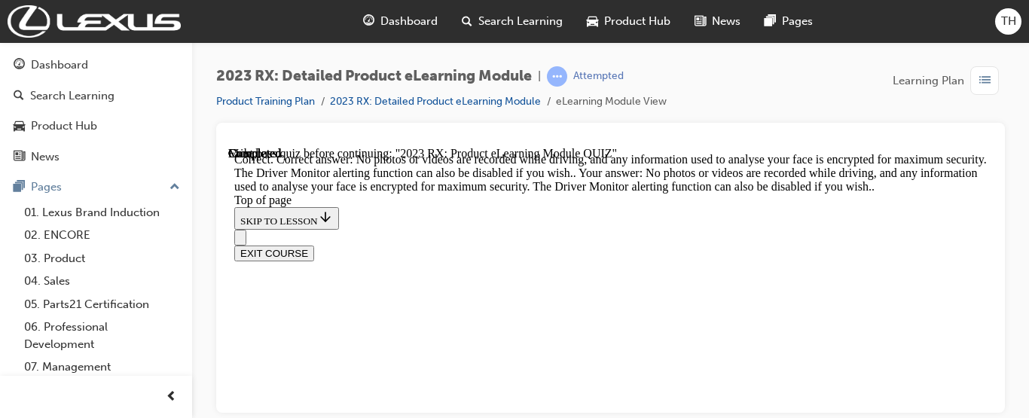
scroll to position [625, 0]
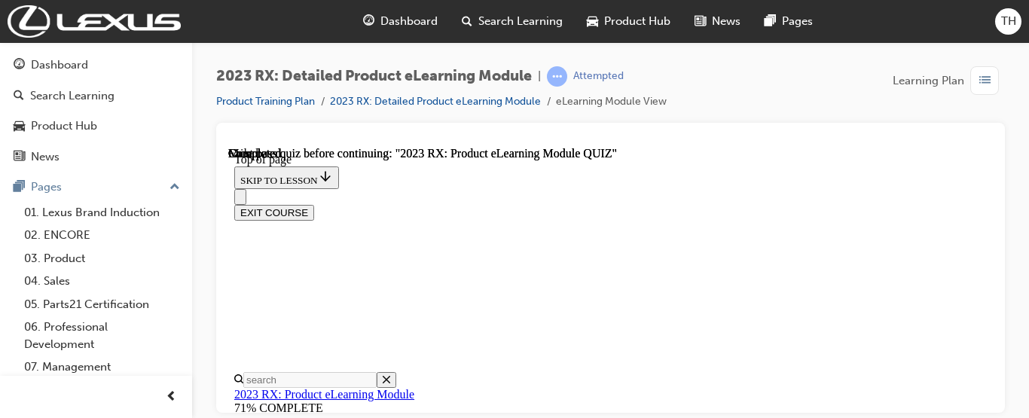
drag, startPoint x: 1223, startPoint y: 369, endPoint x: 985, endPoint y: 219, distance: 280.7
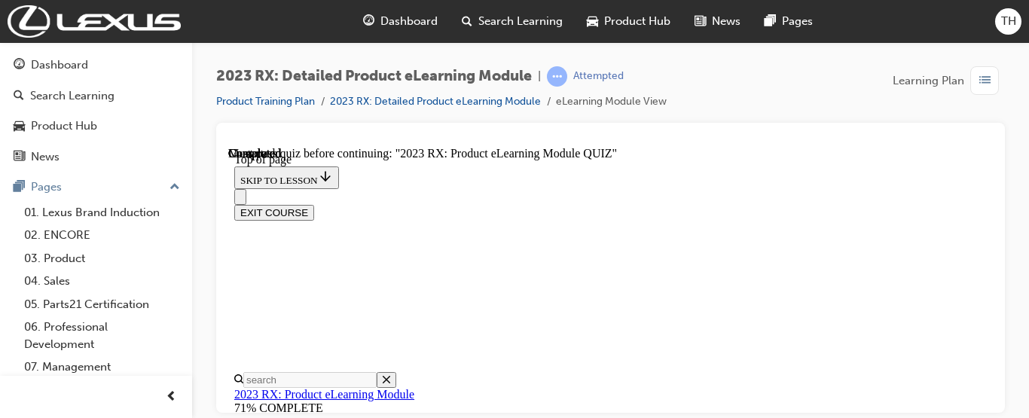
scroll to position [352, 0]
drag, startPoint x: 757, startPoint y: 374, endPoint x: 902, endPoint y: 352, distance: 147.0
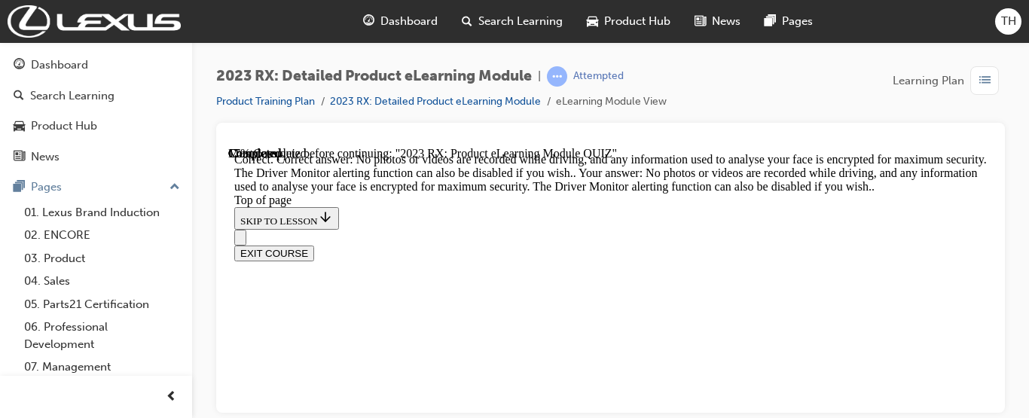
scroll to position [625, 0]
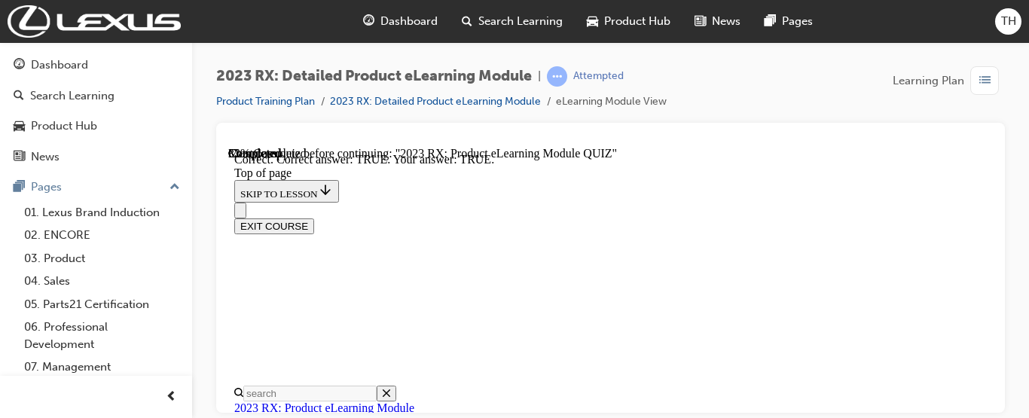
scroll to position [459, 0]
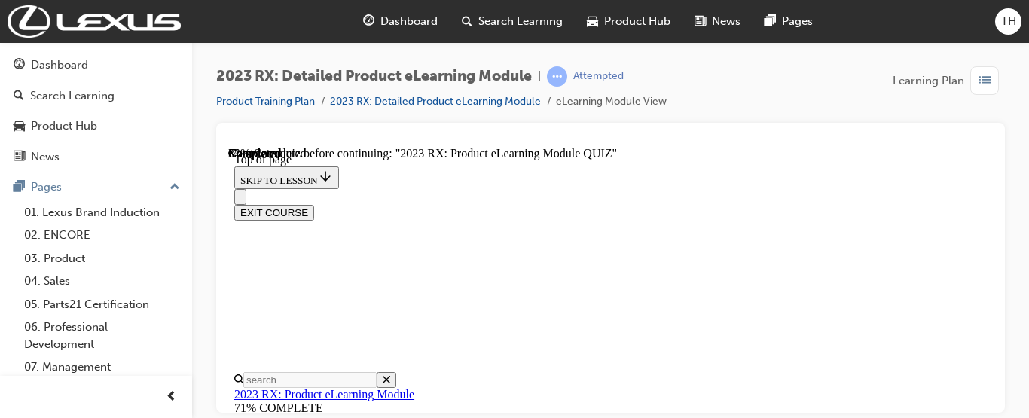
scroll to position [313, 0]
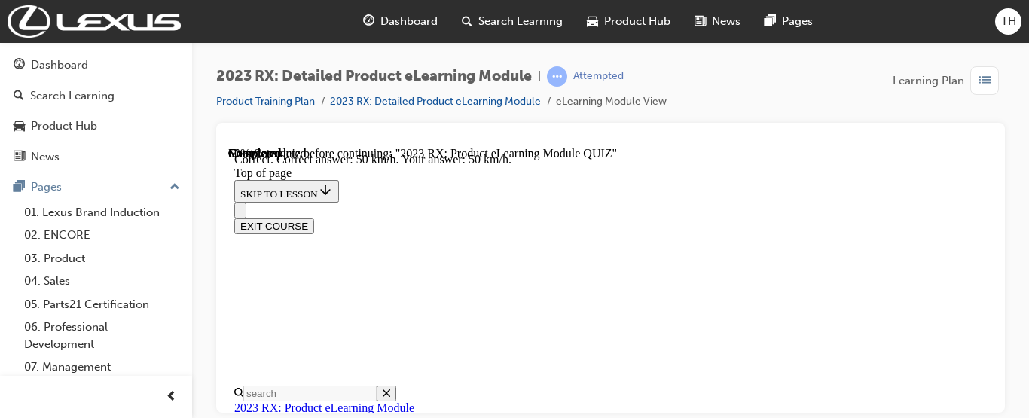
scroll to position [579, 0]
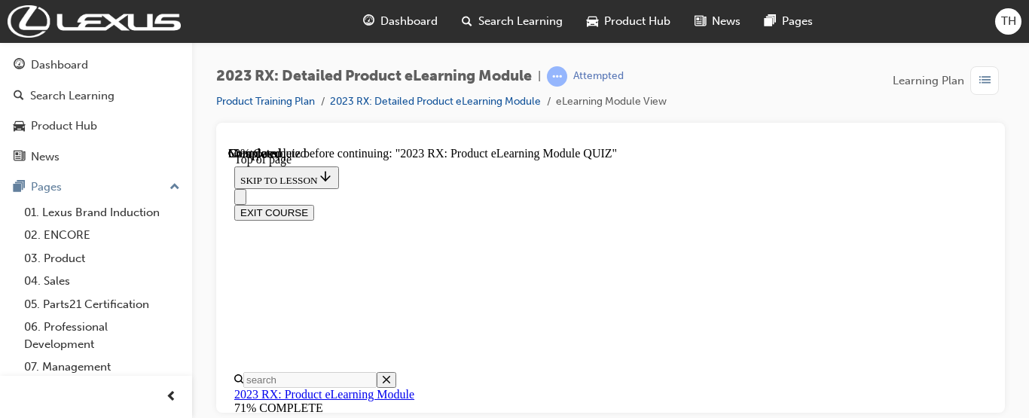
scroll to position [351, 0]
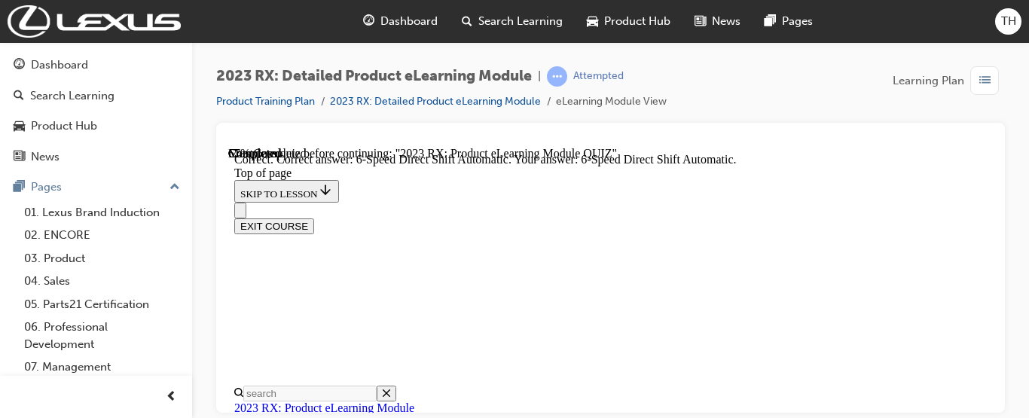
scroll to position [579, 0]
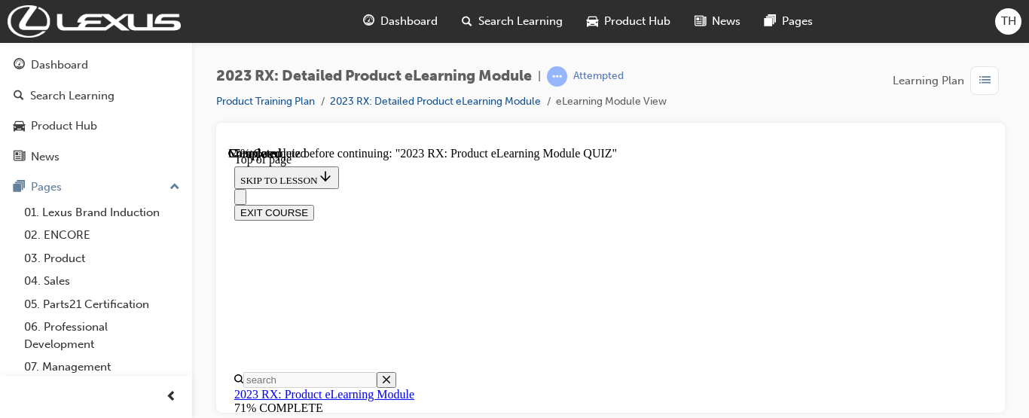
scroll to position [237, 0]
drag, startPoint x: 988, startPoint y: 252, endPoint x: 738, endPoint y: 293, distance: 252.6
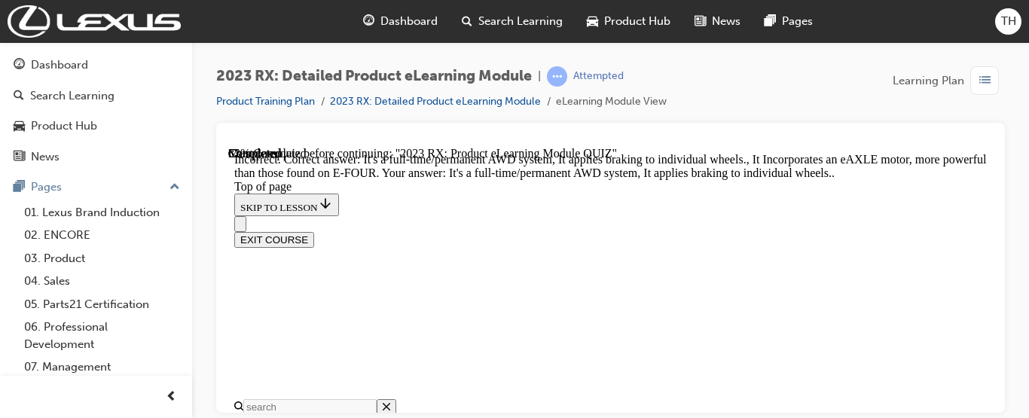
scroll to position [609, 0]
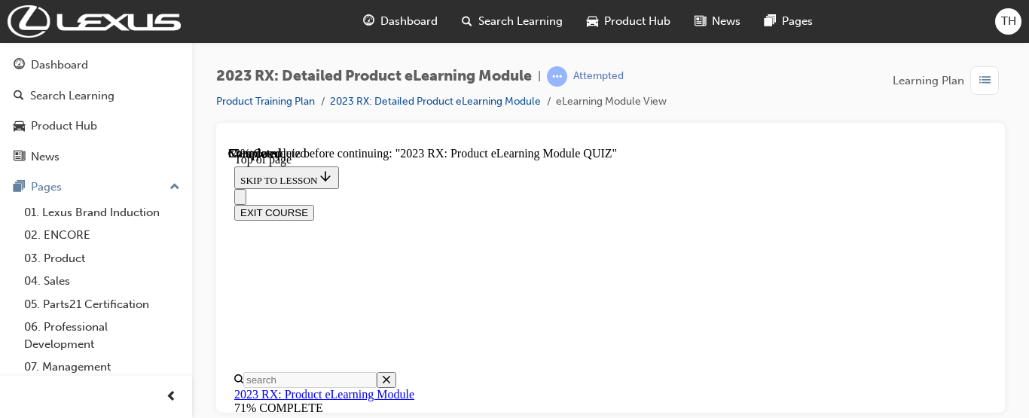
scroll to position [380, 0]
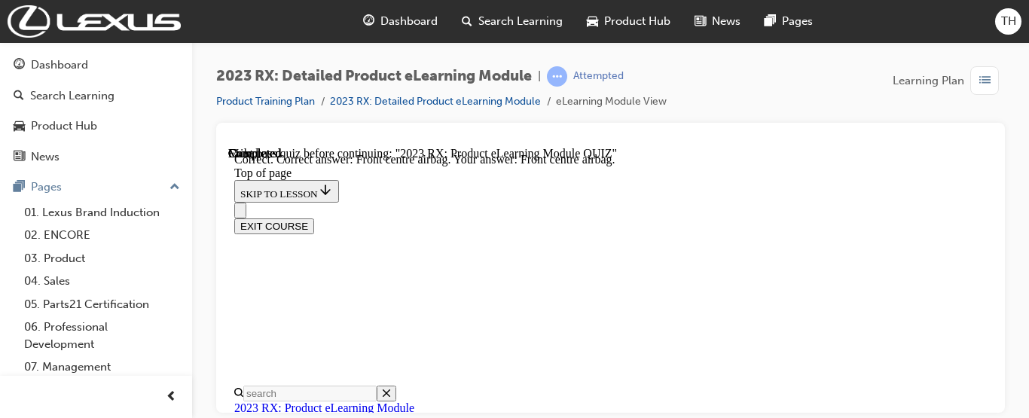
scroll to position [519, 0]
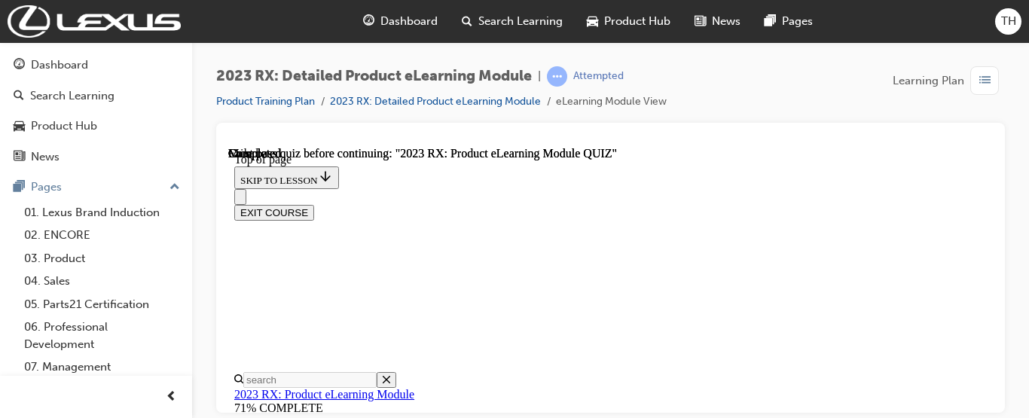
scroll to position [46, 0]
drag, startPoint x: 980, startPoint y: 285, endPoint x: 976, endPoint y: 333, distance: 48.4
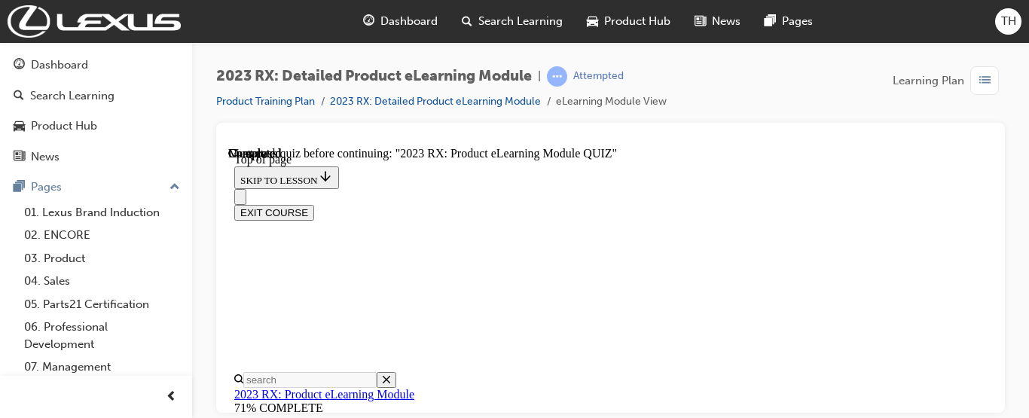
scroll to position [355, 0]
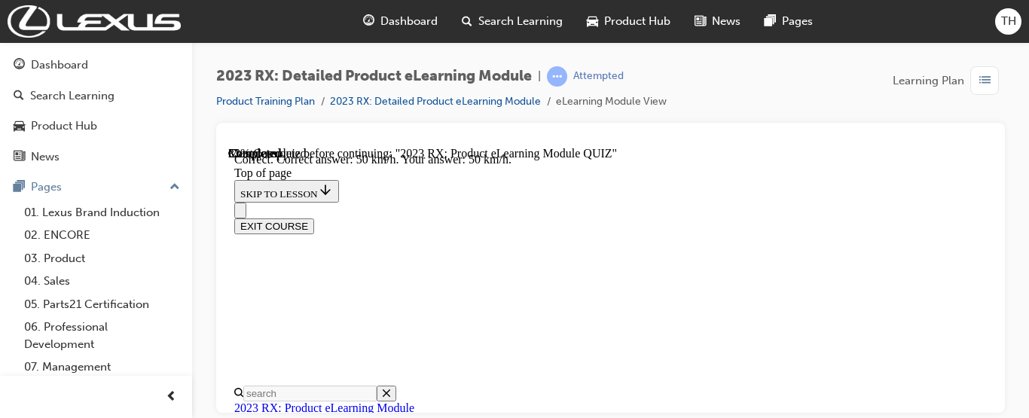
scroll to position [579, 0]
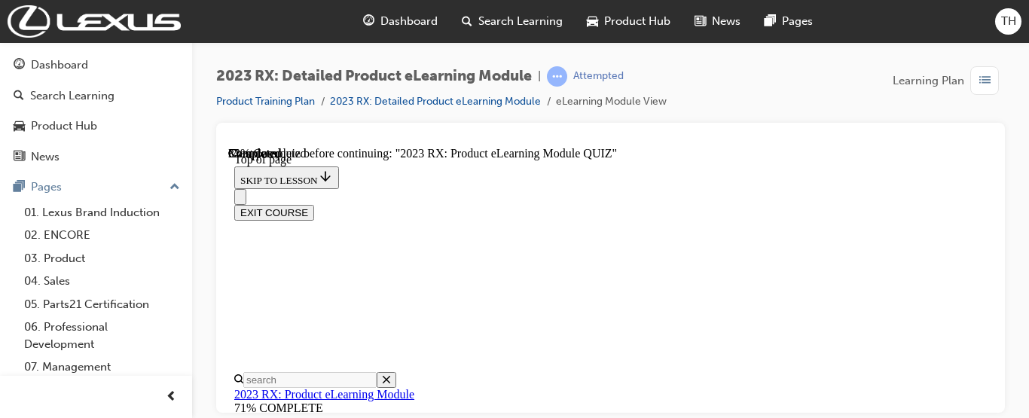
scroll to position [174, 0]
drag, startPoint x: 981, startPoint y: 272, endPoint x: 976, endPoint y: 295, distance: 23.0
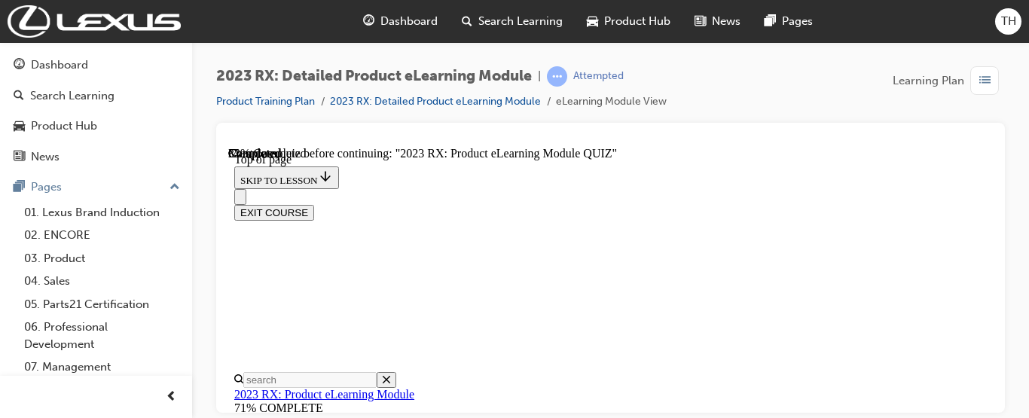
scroll to position [392, 0]
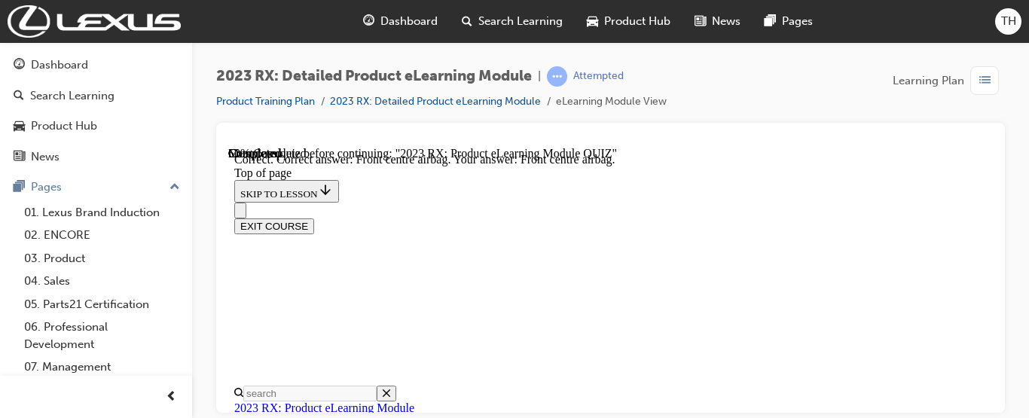
scroll to position [519, 0]
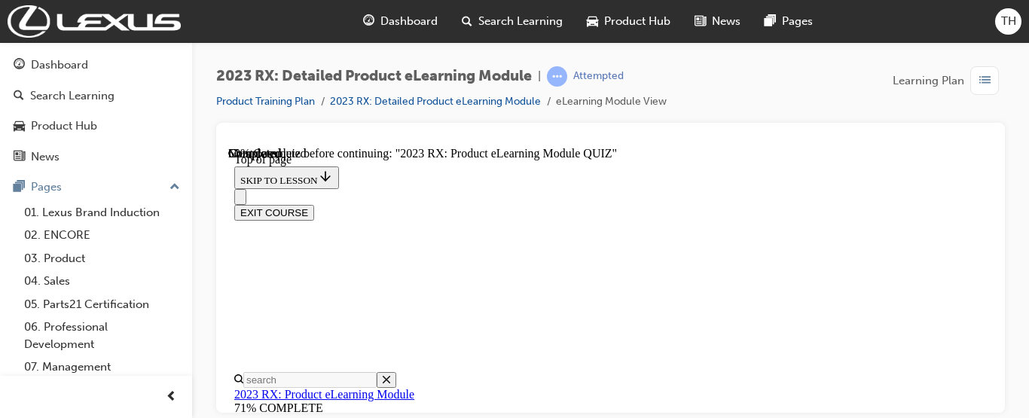
scroll to position [333, 0]
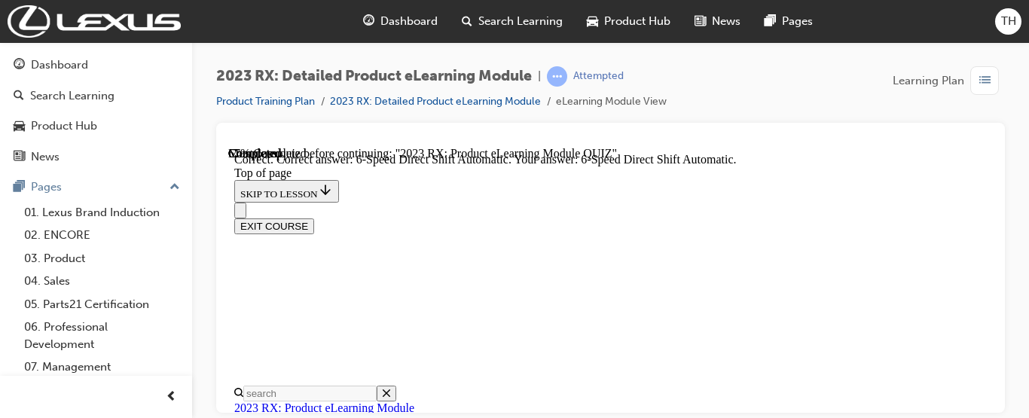
scroll to position [579, 0]
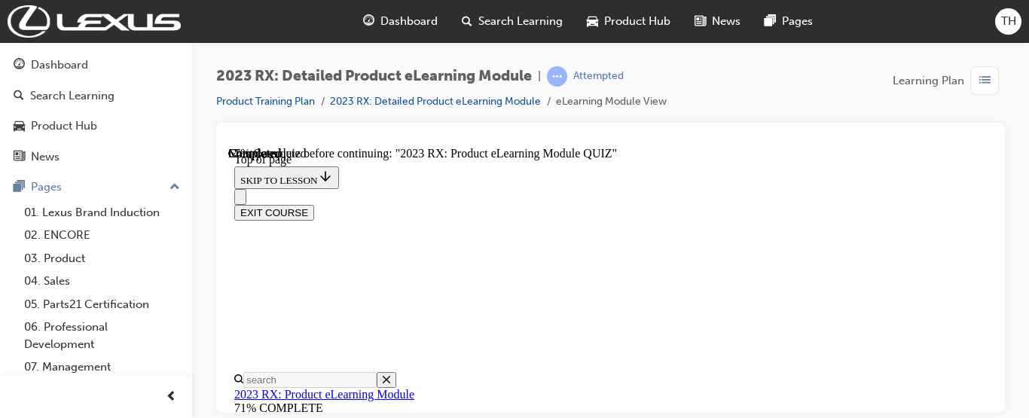
scroll to position [295, 0]
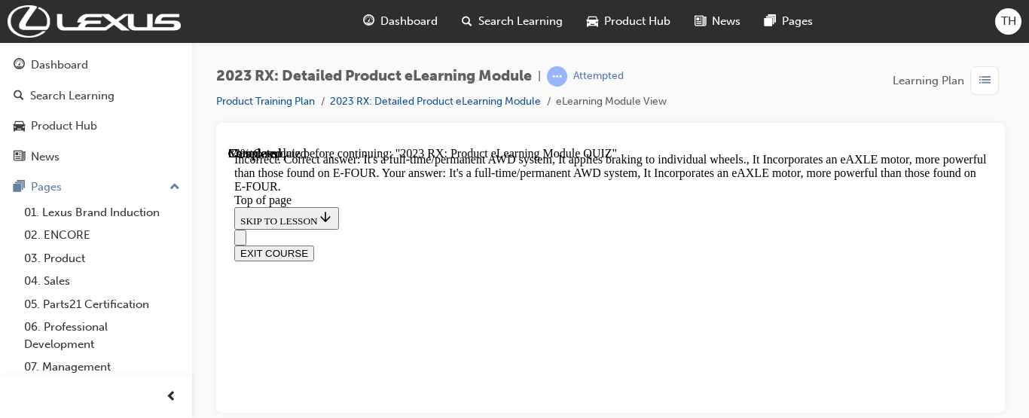
scroll to position [609, 0]
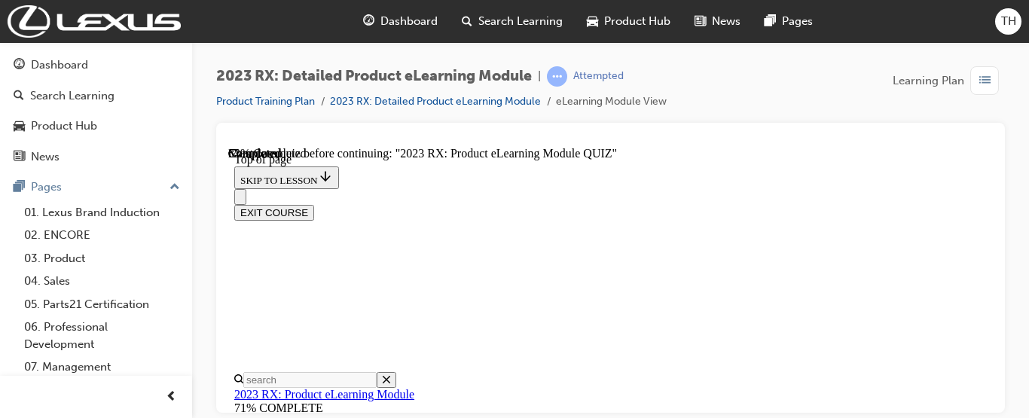
scroll to position [248, 0]
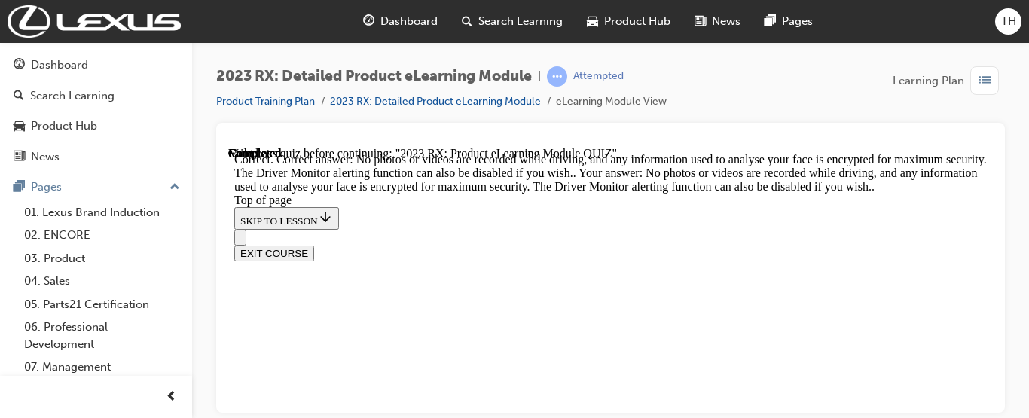
scroll to position [625, 0]
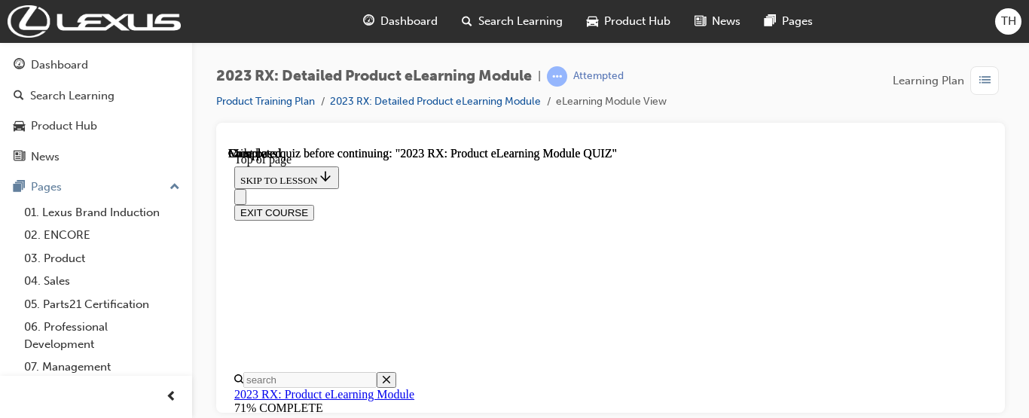
scroll to position [497, 0]
drag, startPoint x: 971, startPoint y: 325, endPoint x: 985, endPoint y: 330, distance: 15.3
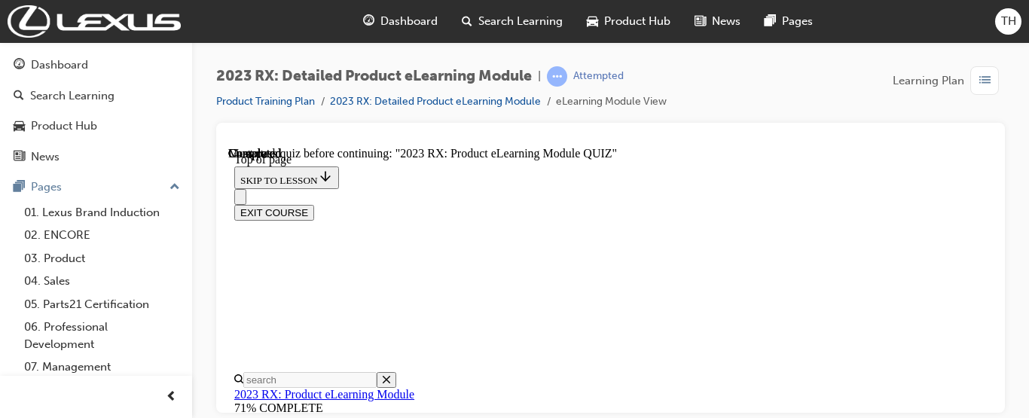
scroll to position [331, 0]
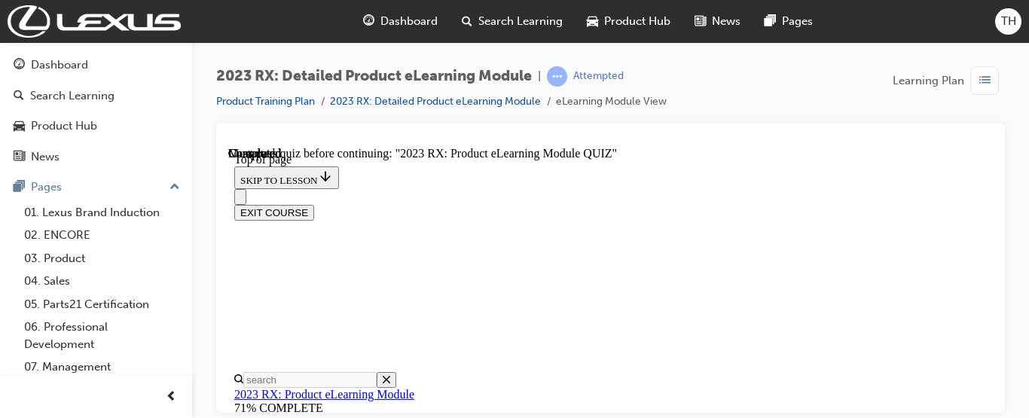
scroll to position [532, 0]
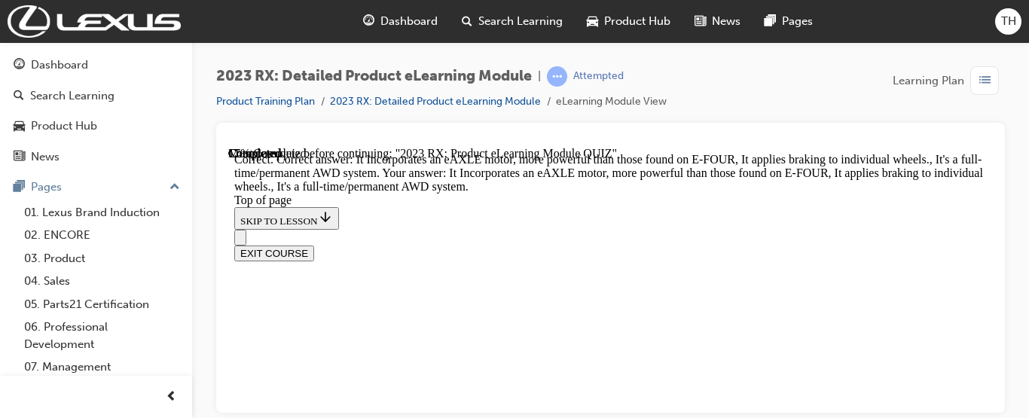
scroll to position [609, 0]
drag, startPoint x: 980, startPoint y: 258, endPoint x: 982, endPoint y: 302, distance: 43.8
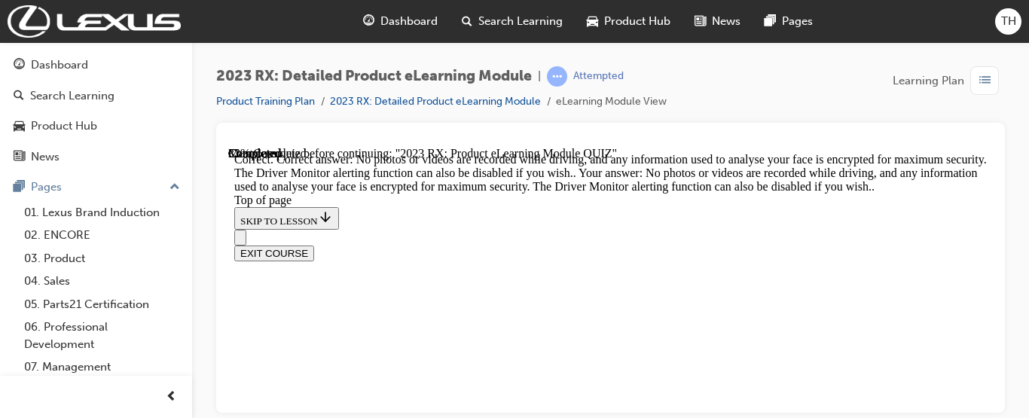
scroll to position [625, 0]
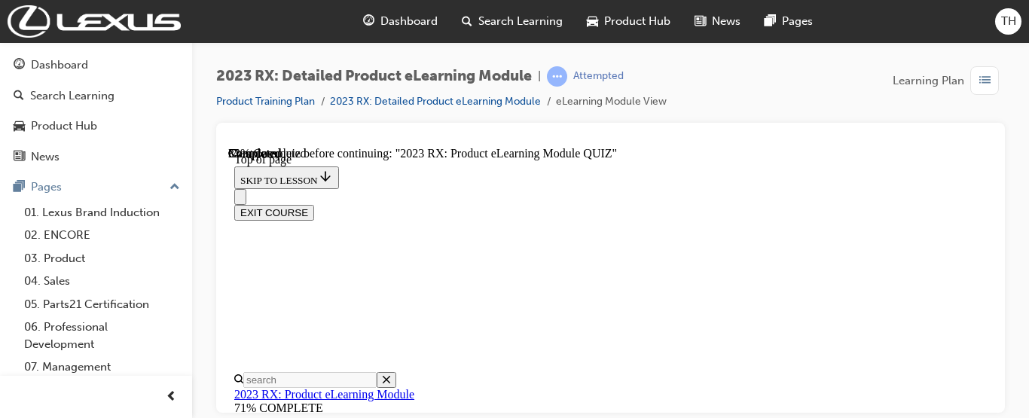
scroll to position [237, 0]
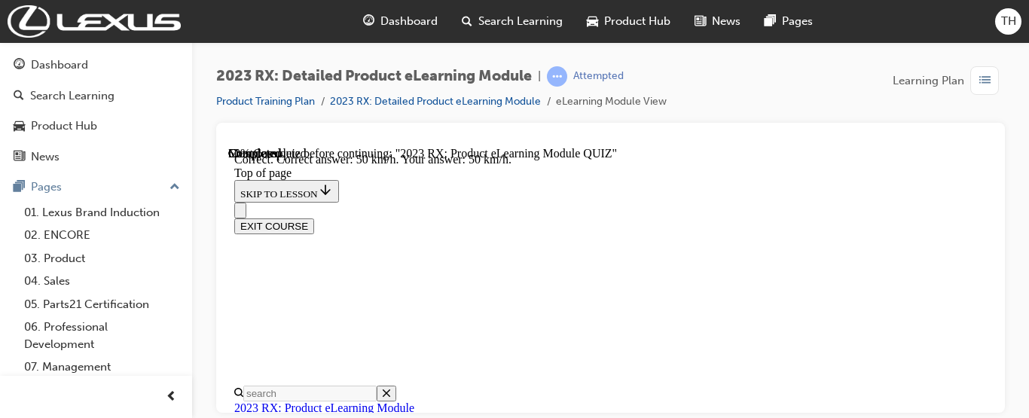
scroll to position [579, 0]
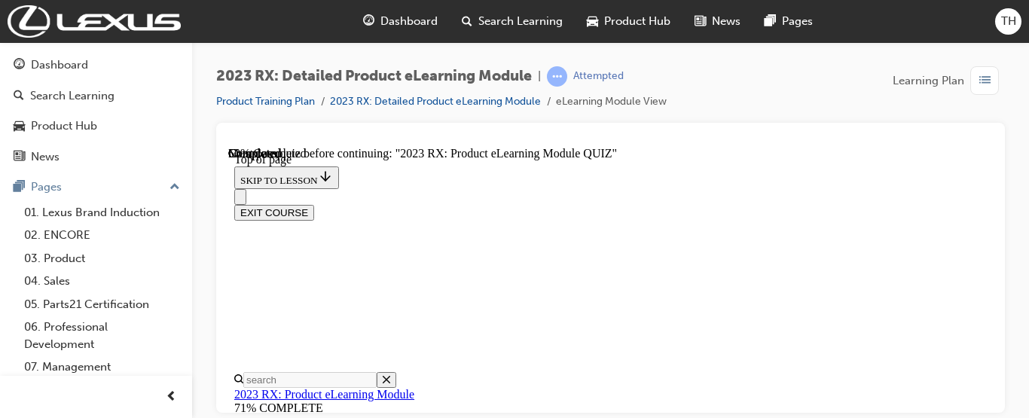
scroll to position [286, 0]
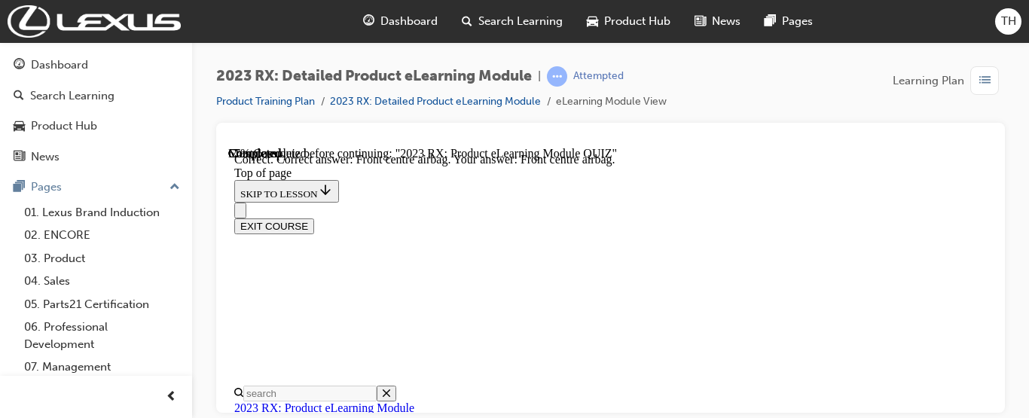
scroll to position [519, 0]
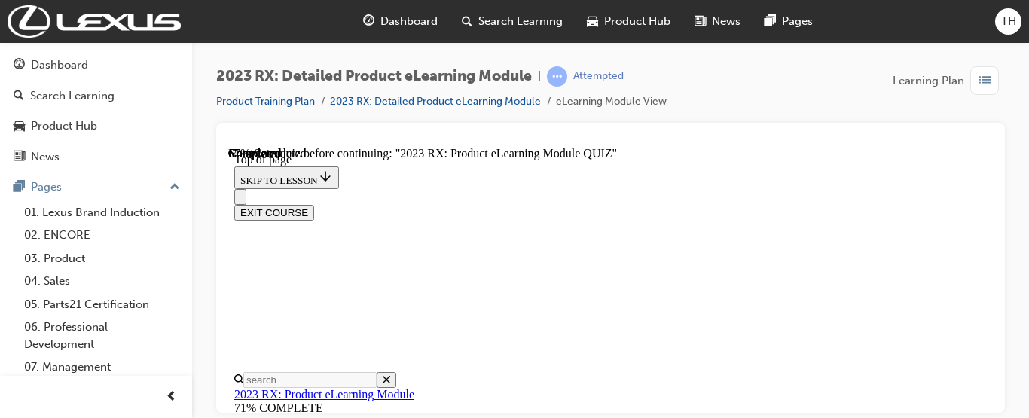
scroll to position [316, 0]
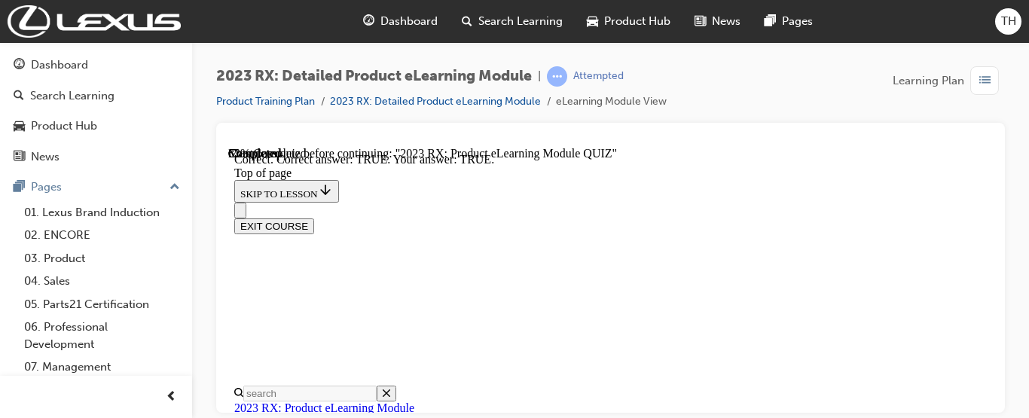
scroll to position [459, 0]
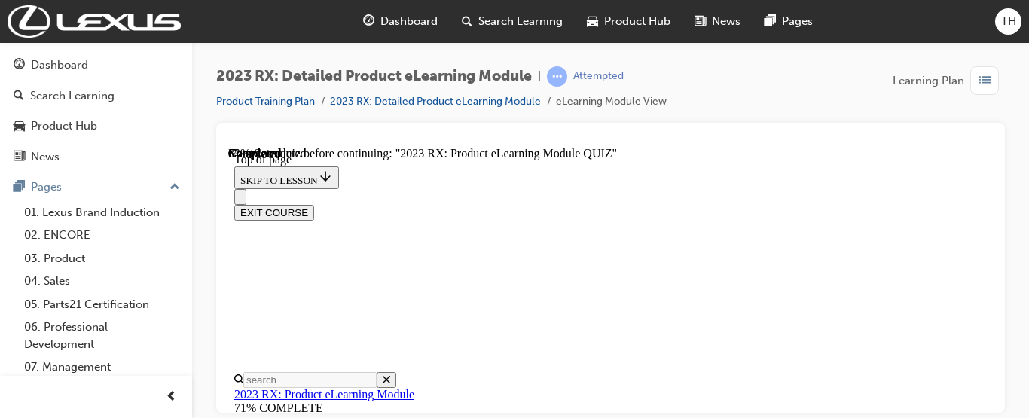
scroll to position [356, 0]
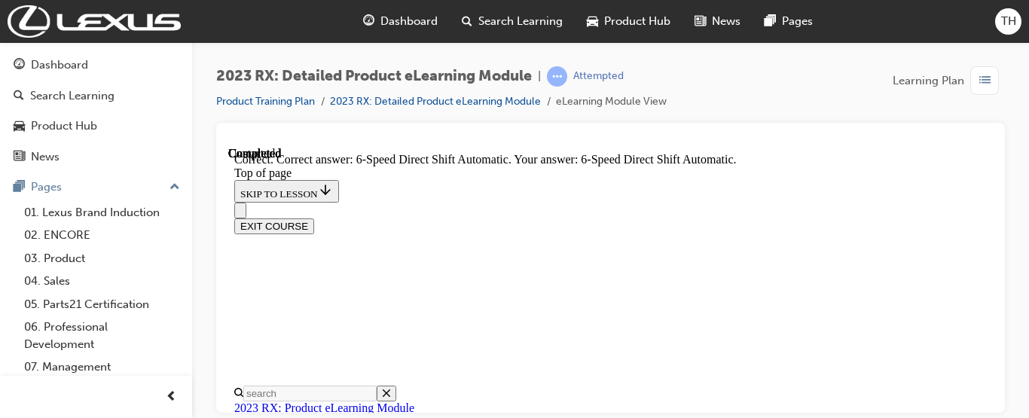
scroll to position [579, 0]
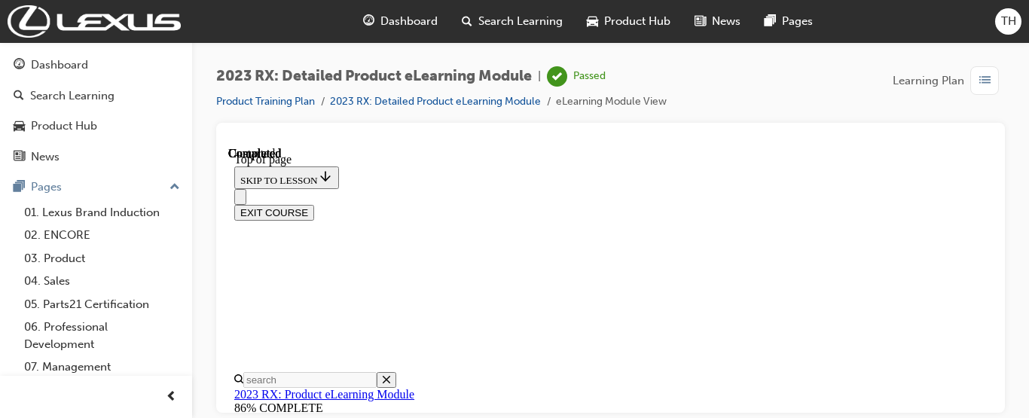
scroll to position [552, 0]
drag, startPoint x: 981, startPoint y: 325, endPoint x: 980, endPoint y: 350, distance: 24.9
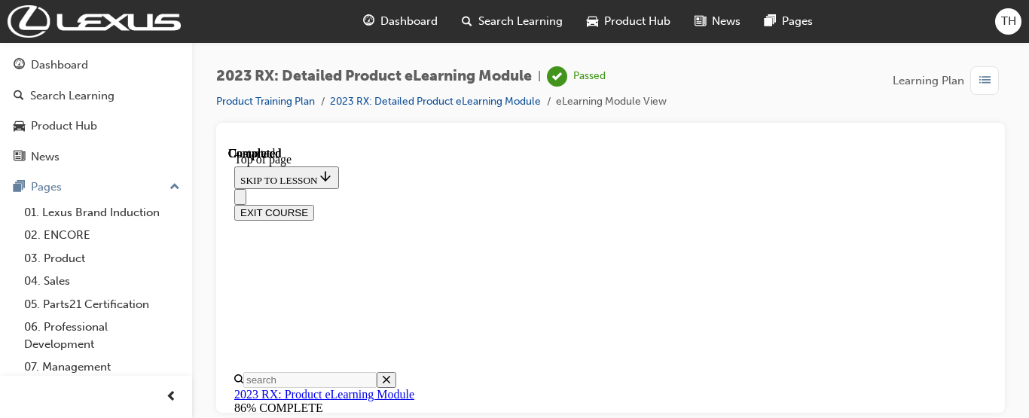
click at [314, 204] on button "EXIT COURSE" at bounding box center [274, 212] width 80 height 16
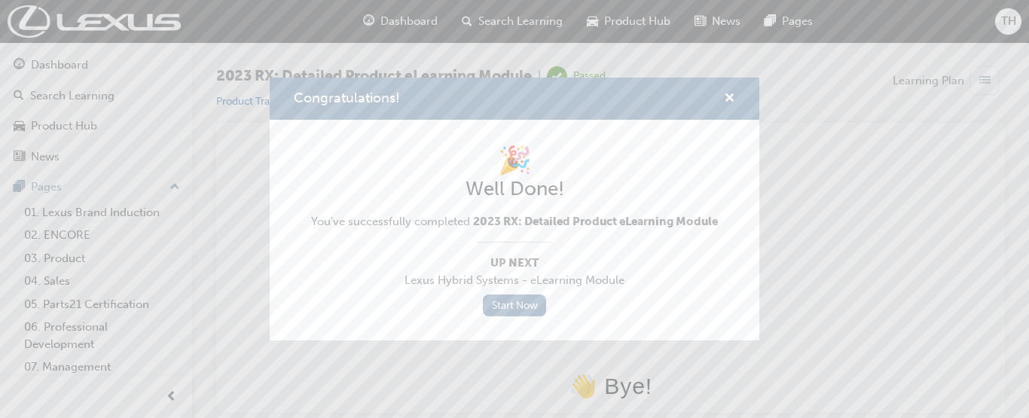
scroll to position [0, 0]
click at [505, 302] on link "Start Now" at bounding box center [514, 306] width 63 height 22
click at [520, 304] on link "Start Now" at bounding box center [514, 306] width 63 height 22
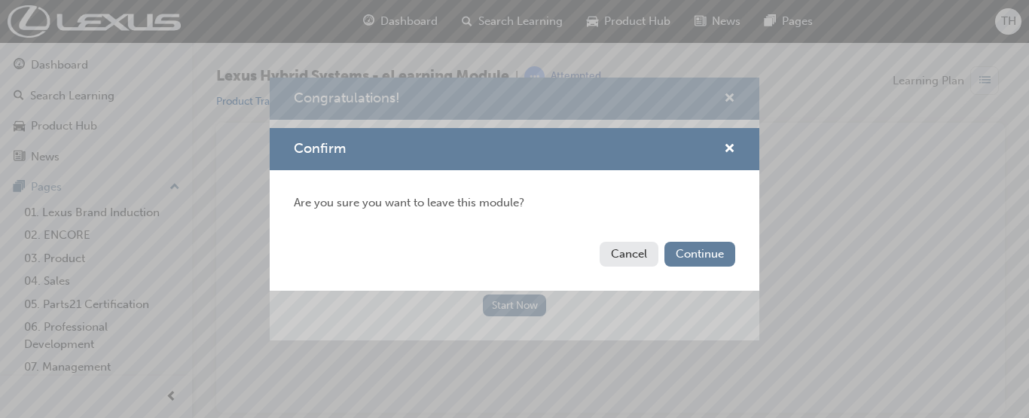
click at [649, 256] on button "Cancel" at bounding box center [629, 254] width 59 height 25
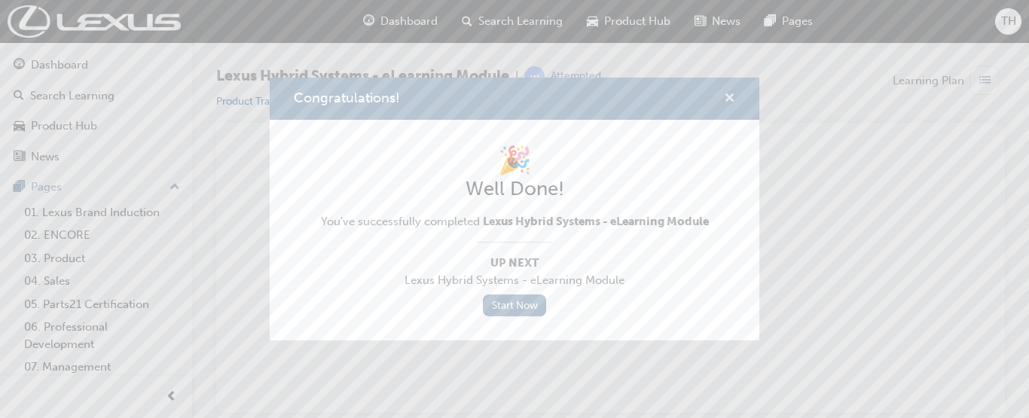
click at [728, 94] on span "cross-icon" at bounding box center [729, 100] width 11 height 14
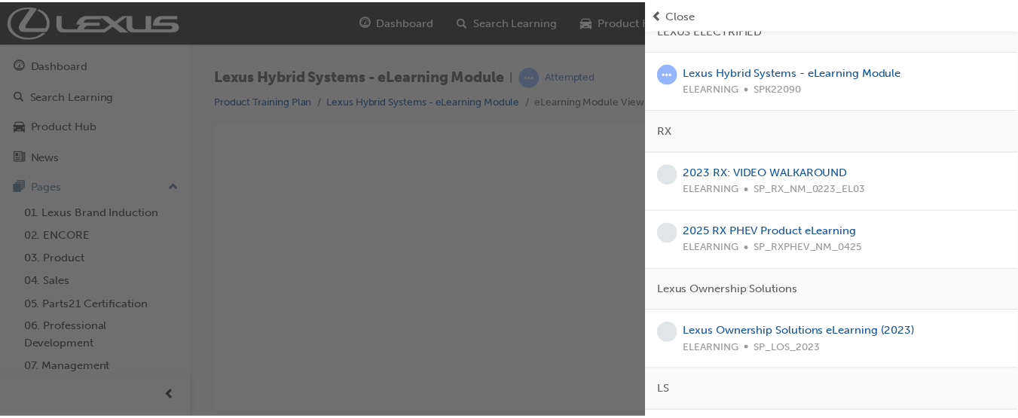
scroll to position [238, 0]
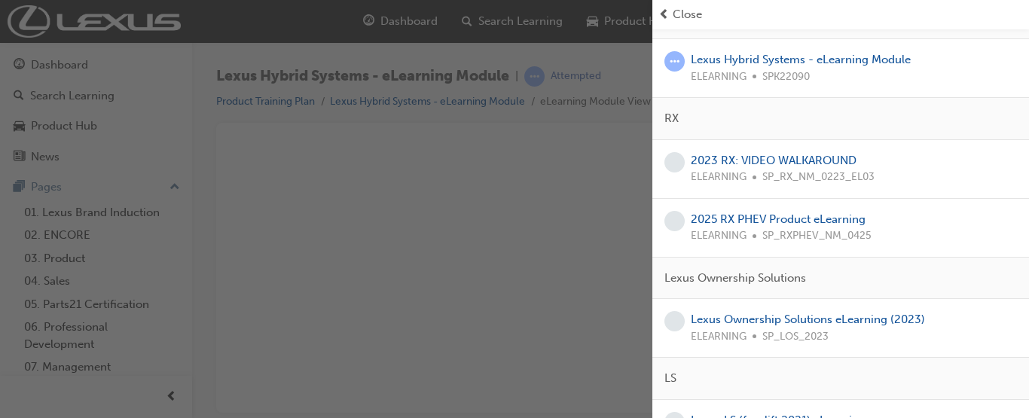
click at [1015, 124] on div "RX" at bounding box center [840, 119] width 377 height 42
click at [815, 161] on link "2023 RX: VIDEO WALKAROUND" at bounding box center [774, 161] width 166 height 14
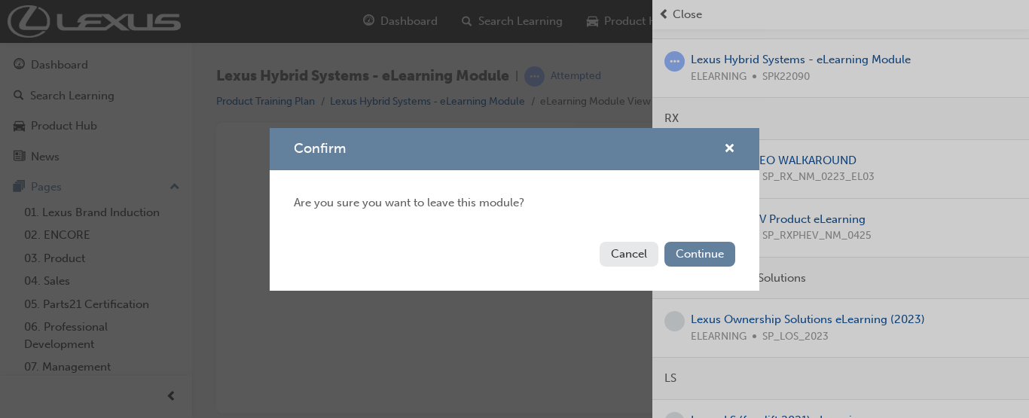
click at [616, 256] on button "Cancel" at bounding box center [629, 254] width 59 height 25
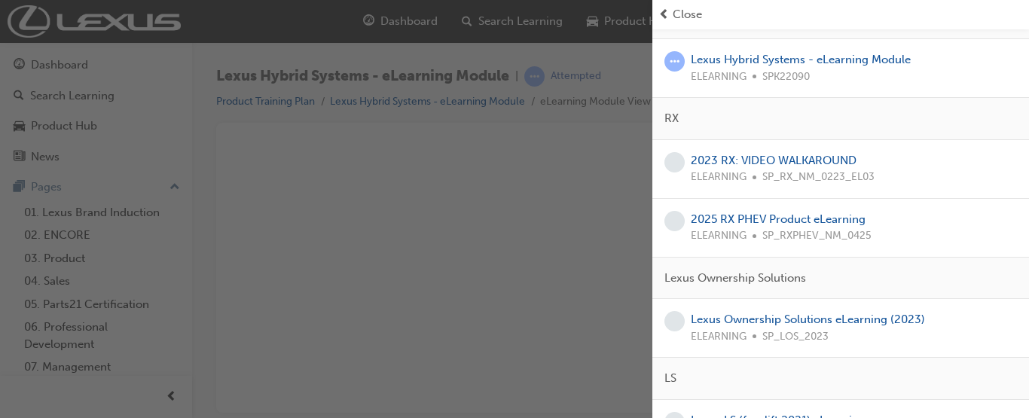
click at [605, 223] on div "button" at bounding box center [326, 209] width 652 height 418
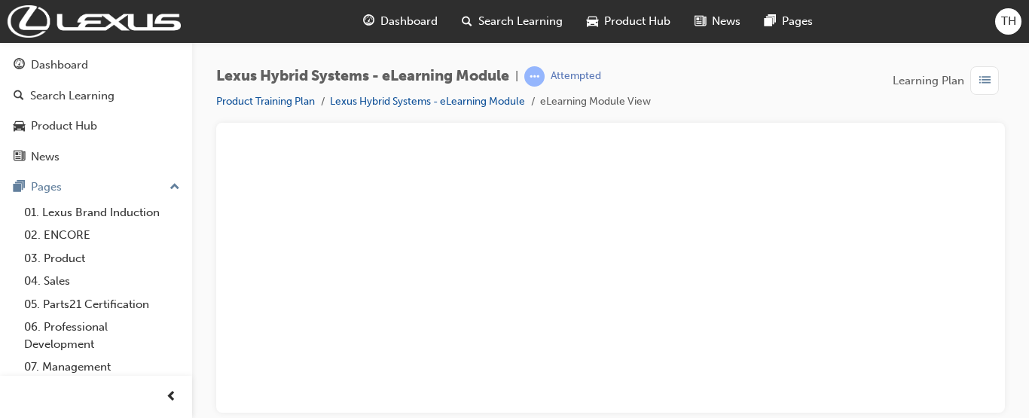
click at [418, 19] on span "Dashboard" at bounding box center [408, 21] width 57 height 17
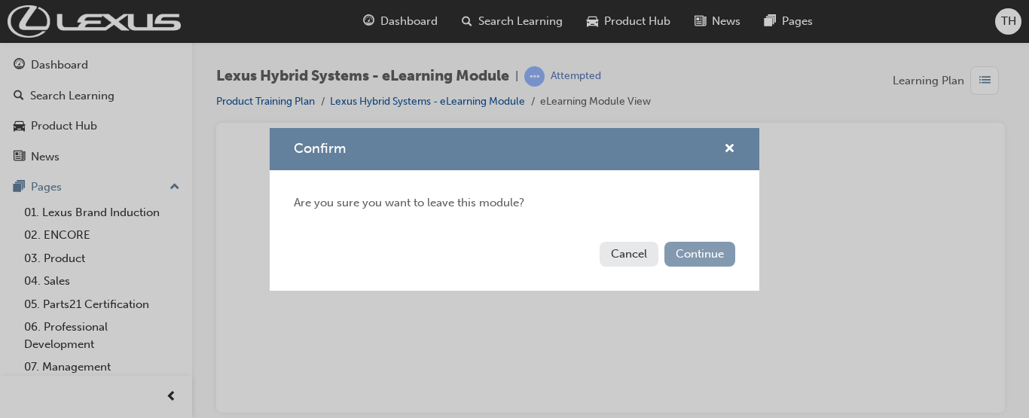
click at [672, 251] on button "Continue" at bounding box center [699, 254] width 71 height 25
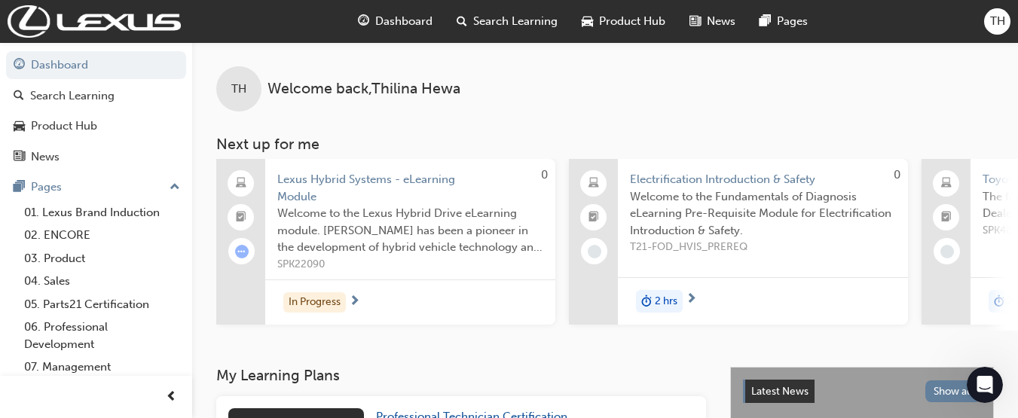
click at [391, 17] on span "Dashboard" at bounding box center [403, 21] width 57 height 17
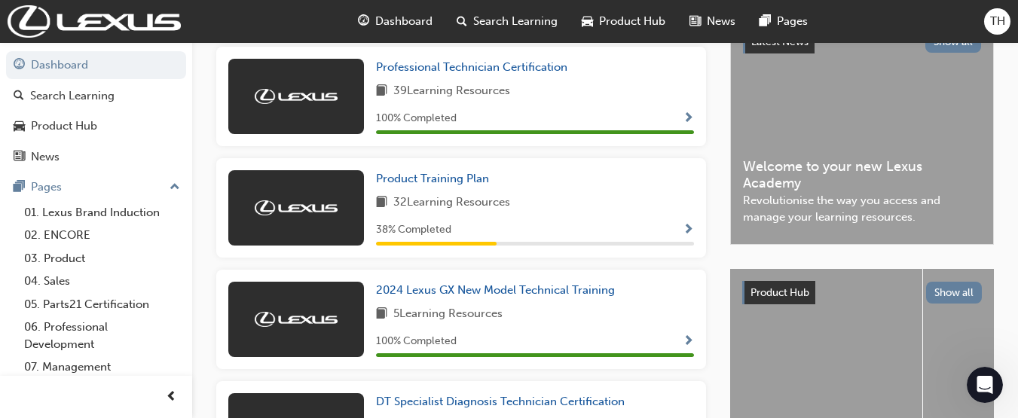
scroll to position [344, 0]
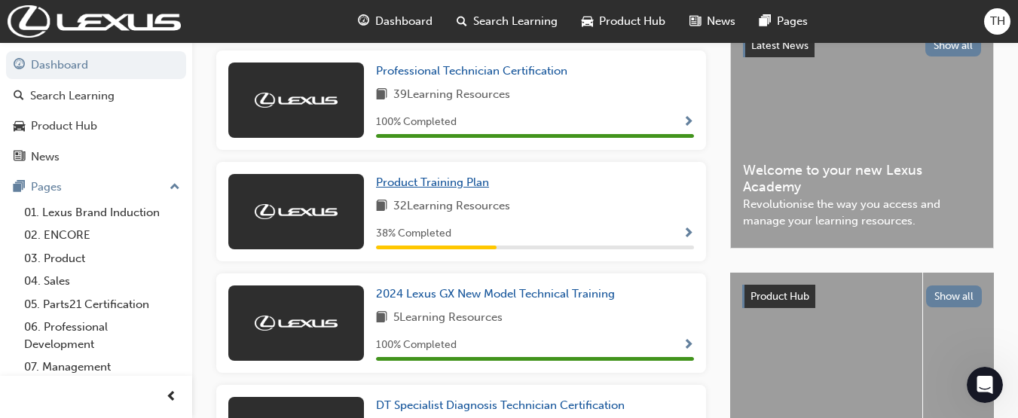
click at [486, 189] on span "Product Training Plan" at bounding box center [432, 183] width 113 height 14
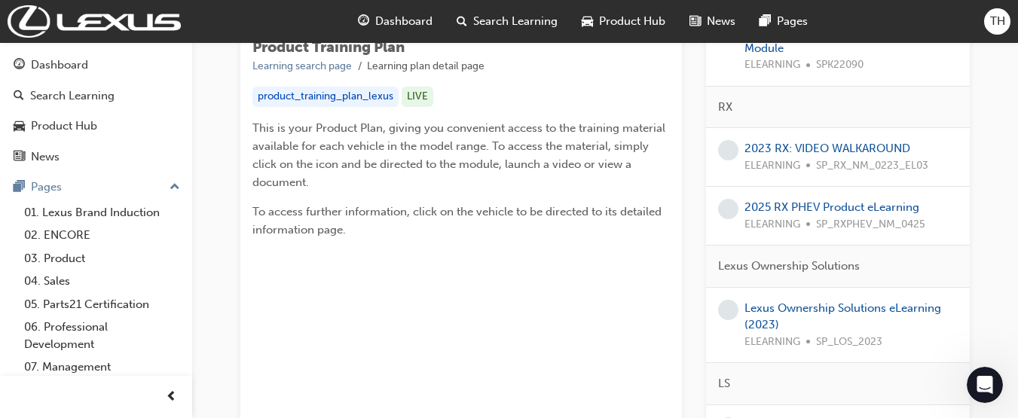
scroll to position [349, 0]
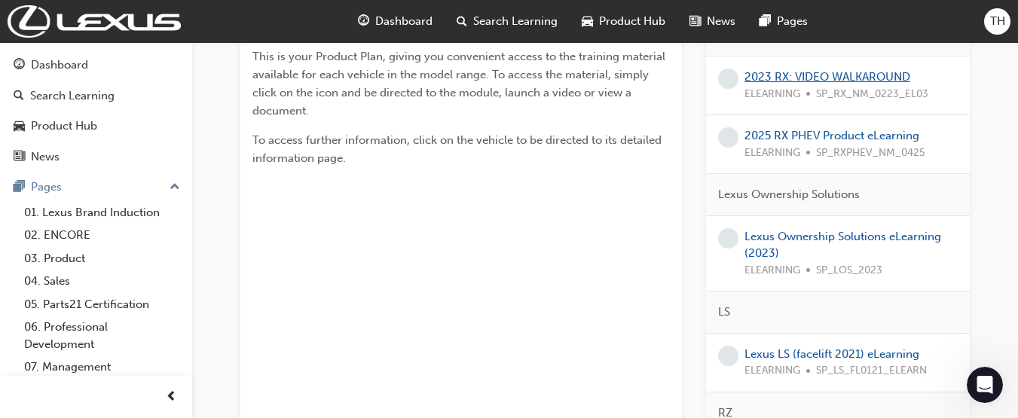
click at [854, 78] on link "2023 RX: VIDEO WALKAROUND" at bounding box center [827, 77] width 166 height 14
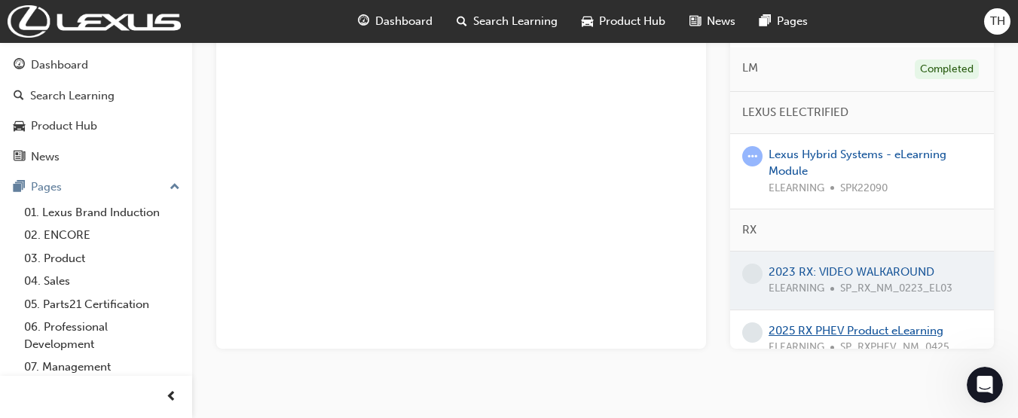
click at [904, 329] on link "2025 RX PHEV Product eLearning" at bounding box center [855, 331] width 175 height 14
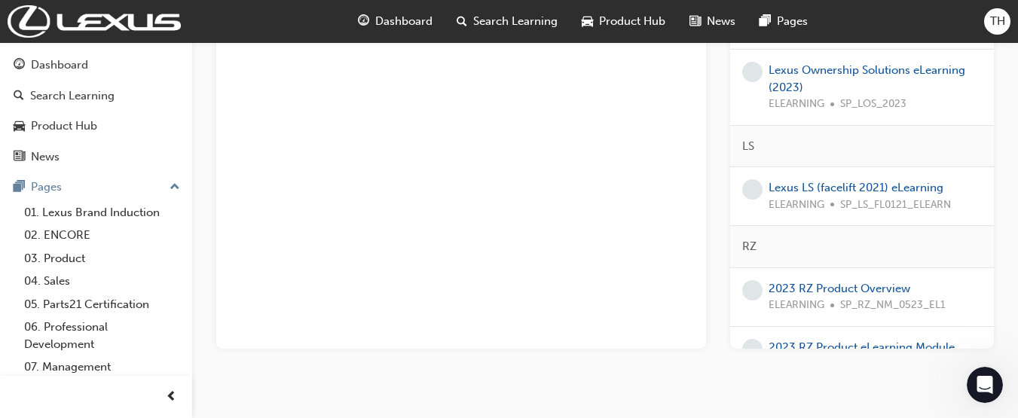
scroll to position [422, 0]
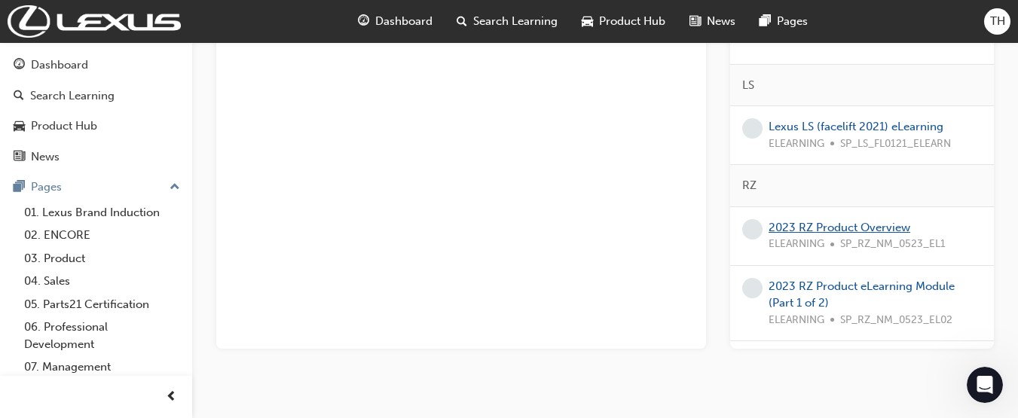
click at [863, 228] on link "2023 RZ Product Overview" at bounding box center [839, 228] width 142 height 14
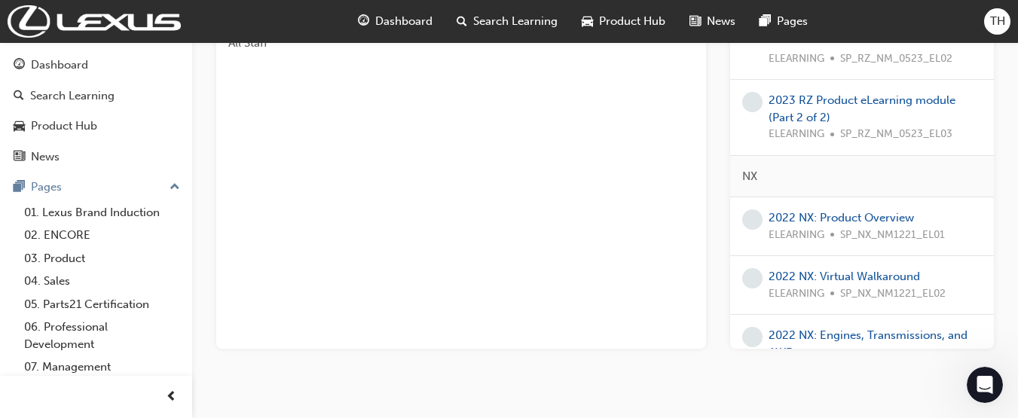
scroll to position [722, 0]
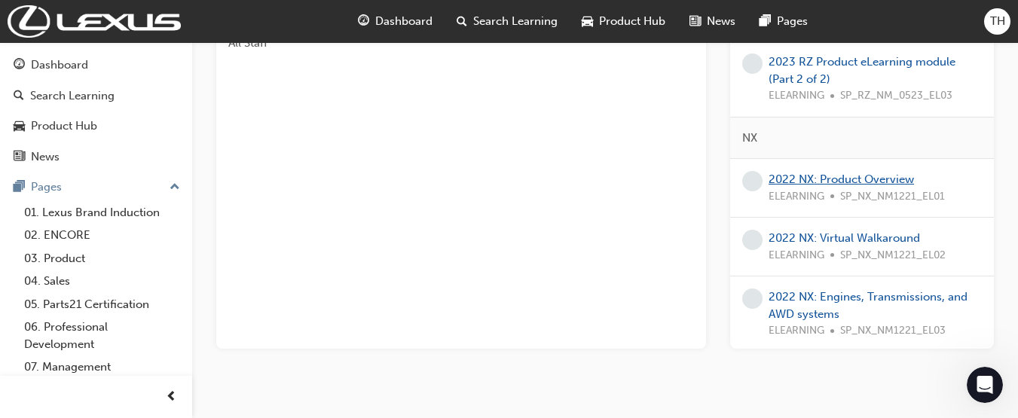
click at [841, 177] on link "2022 NX: Product Overview" at bounding box center [840, 180] width 145 height 14
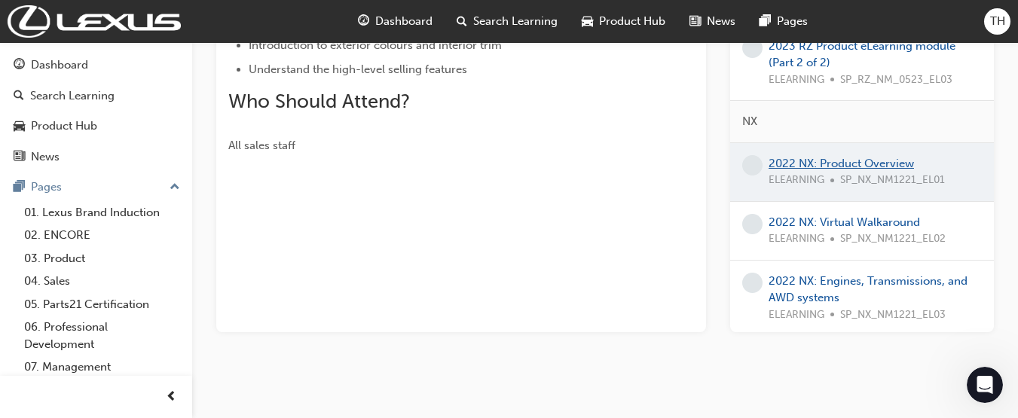
scroll to position [349, 0]
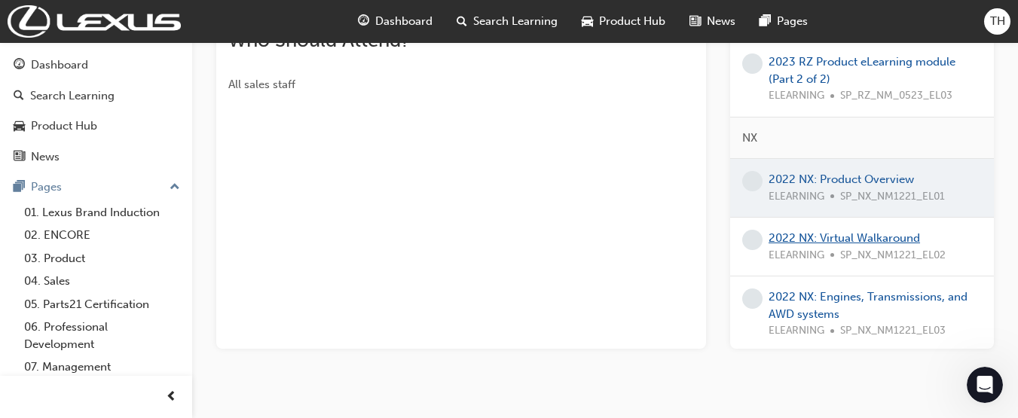
click at [854, 237] on link "2022 NX: Virtual Walkaround" at bounding box center [843, 238] width 151 height 14
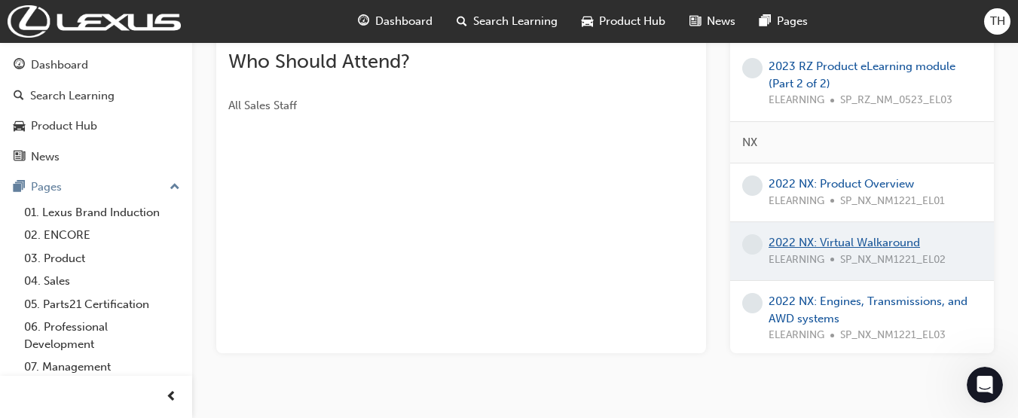
scroll to position [349, 0]
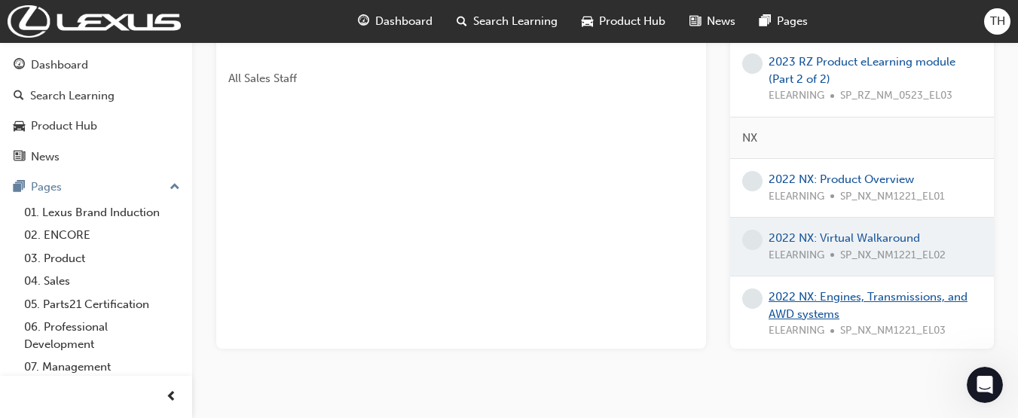
click at [824, 298] on link "2022 NX: Engines, Transmissions, and AWD systems" at bounding box center [867, 305] width 199 height 31
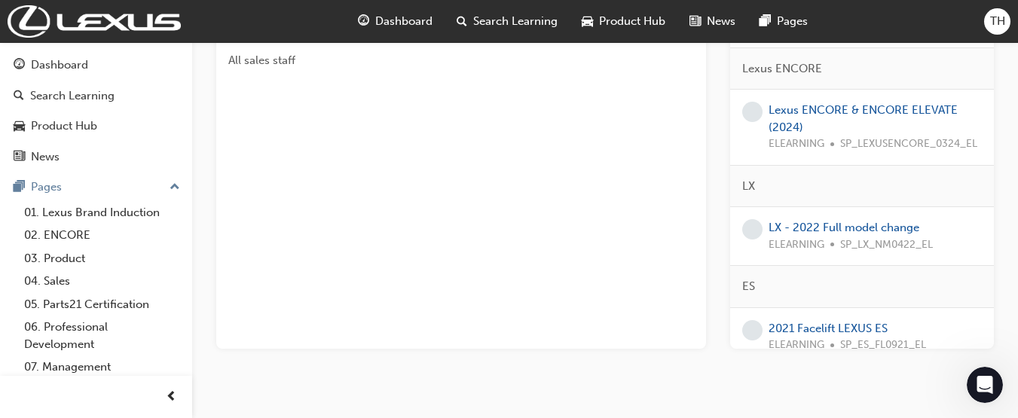
scroll to position [1166, 0]
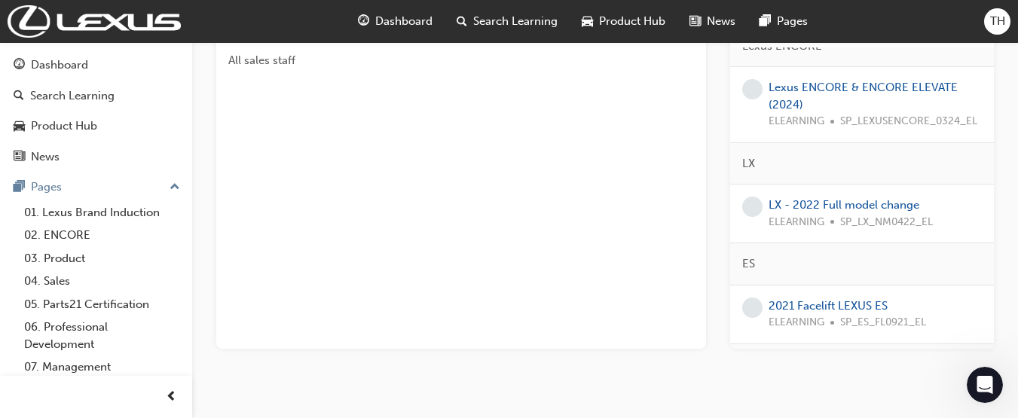
click at [890, 216] on span "SP_LX_NM0422_EL" at bounding box center [886, 222] width 93 height 17
click at [896, 203] on link "LX - 2022 Full model change" at bounding box center [843, 205] width 151 height 14
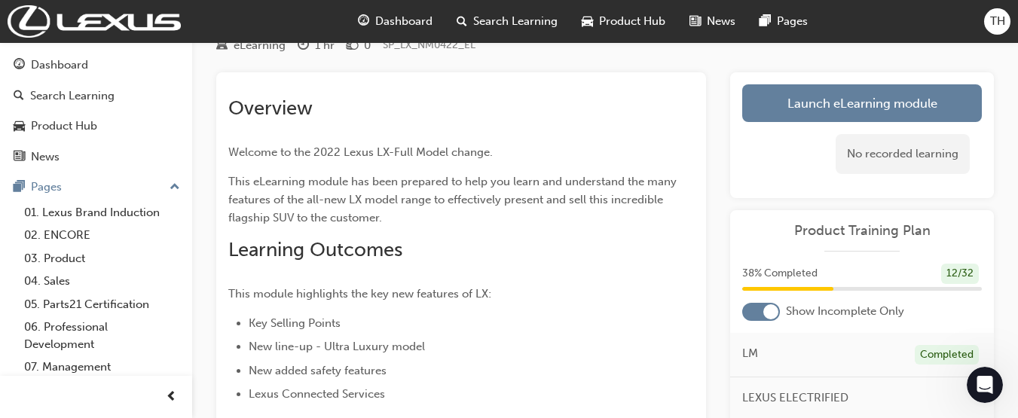
scroll to position [27, 0]
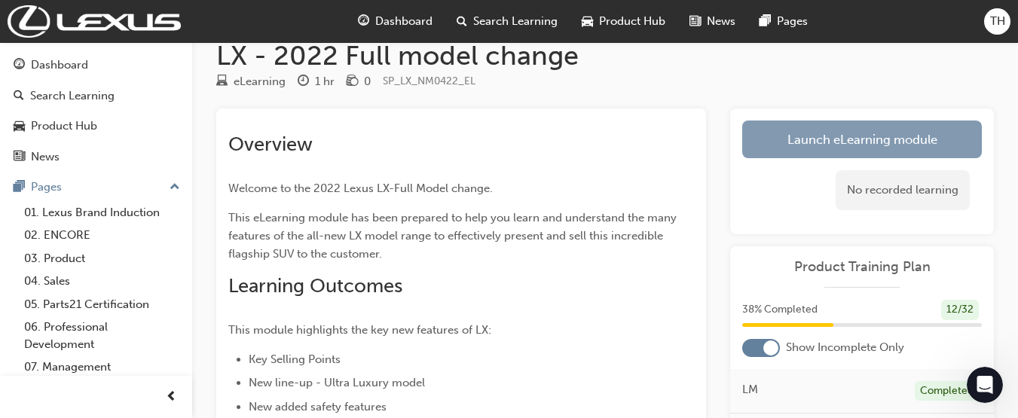
click at [800, 139] on link "Launch eLearning module" at bounding box center [862, 140] width 240 height 38
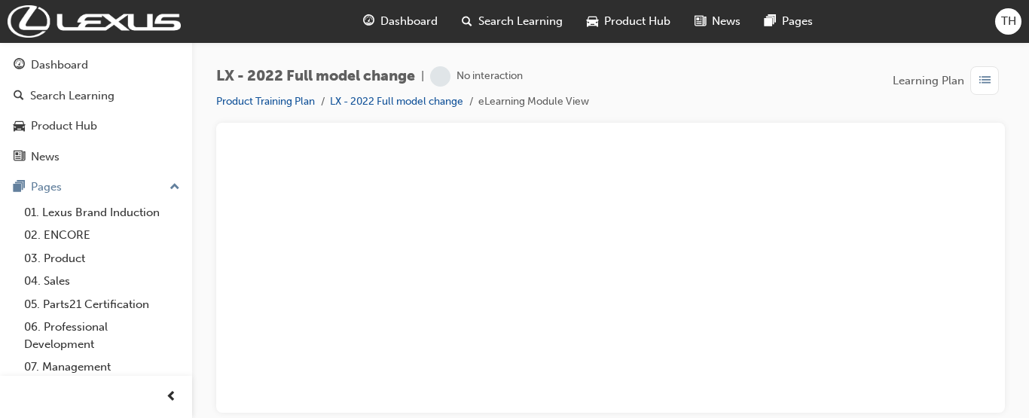
click at [540, 20] on span "Search Learning" at bounding box center [520, 21] width 84 height 17
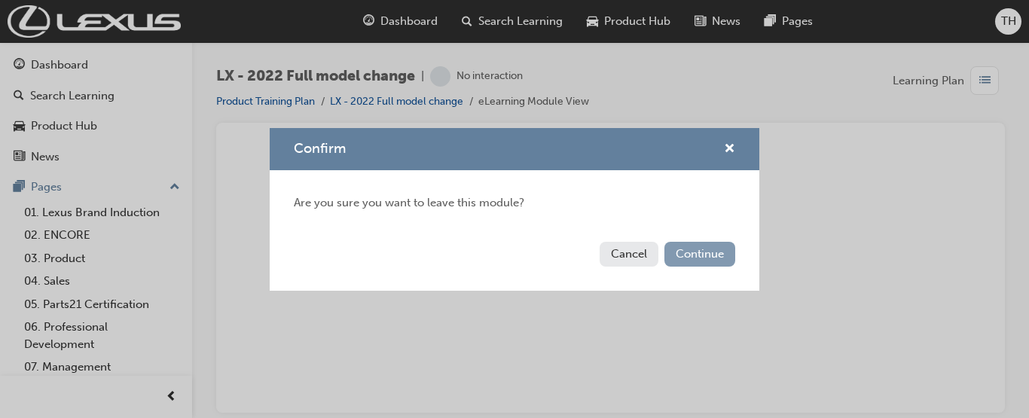
click at [687, 249] on button "Continue" at bounding box center [699, 254] width 71 height 25
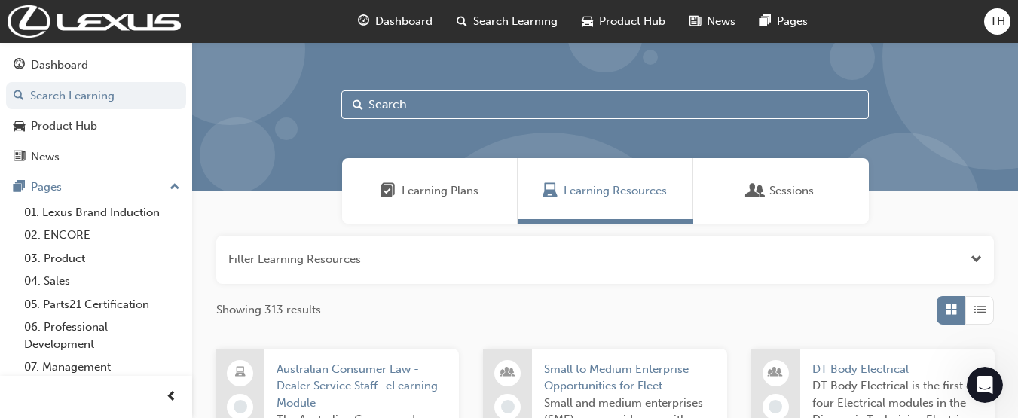
click at [429, 24] on span "Dashboard" at bounding box center [403, 21] width 57 height 17
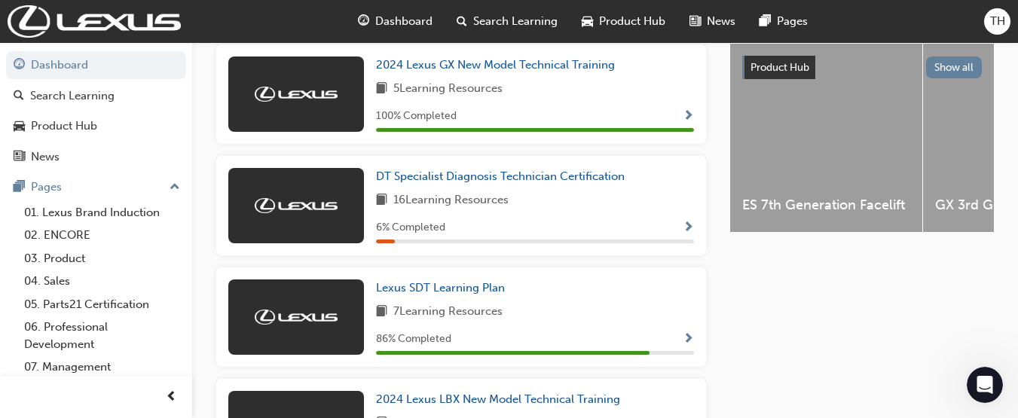
scroll to position [673, 0]
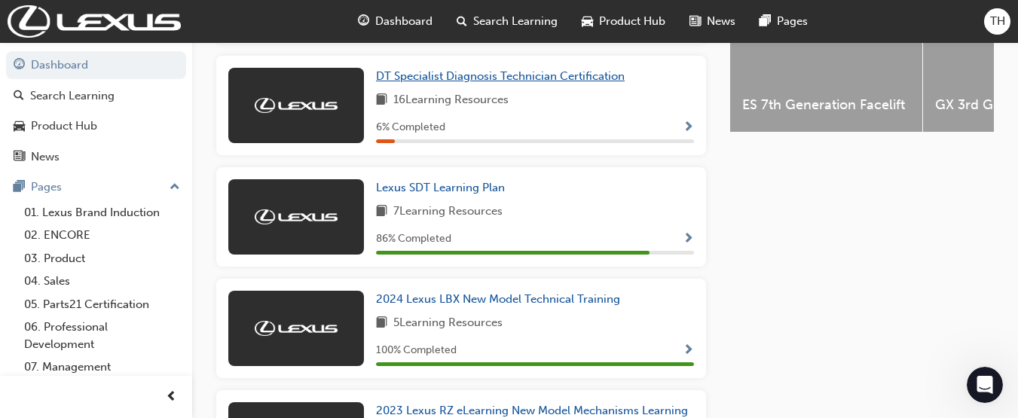
click at [599, 78] on span "DT Specialist Diagnosis Technician Certification" at bounding box center [500, 76] width 249 height 14
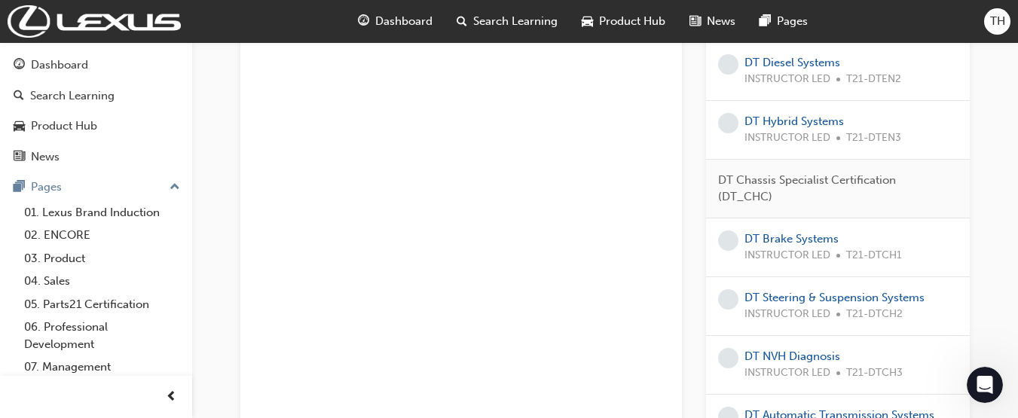
scroll to position [1061, 0]
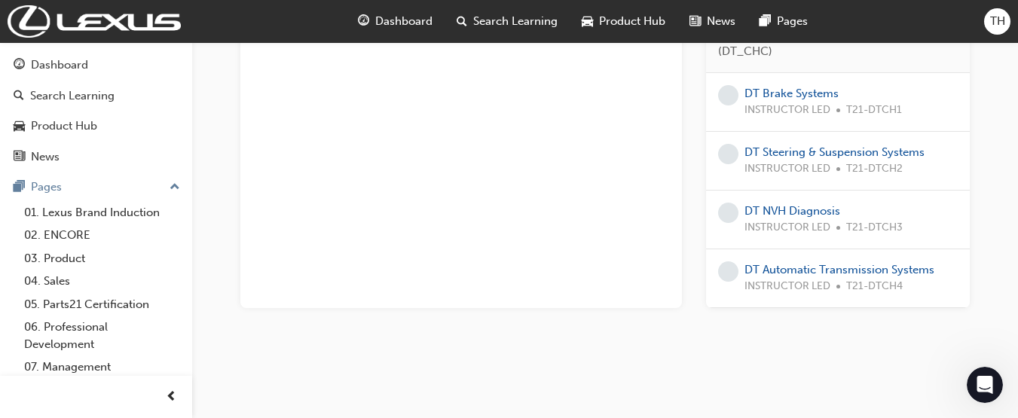
drag, startPoint x: 1007, startPoint y: 318, endPoint x: 1006, endPoint y: 307, distance: 11.4
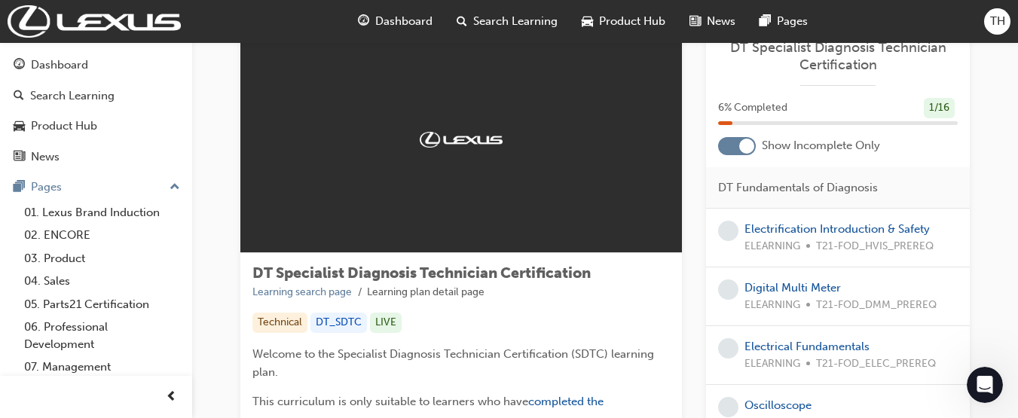
scroll to position [46, 0]
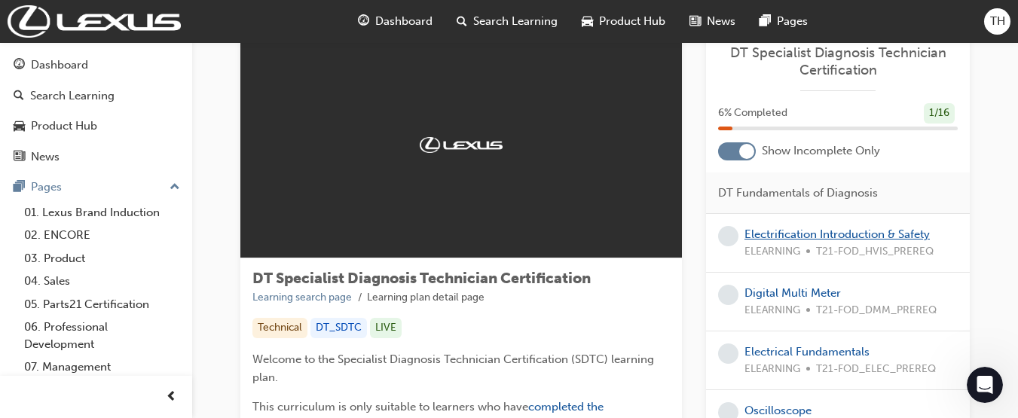
click at [831, 240] on link "Electrification Introduction & Safety" at bounding box center [836, 235] width 185 height 14
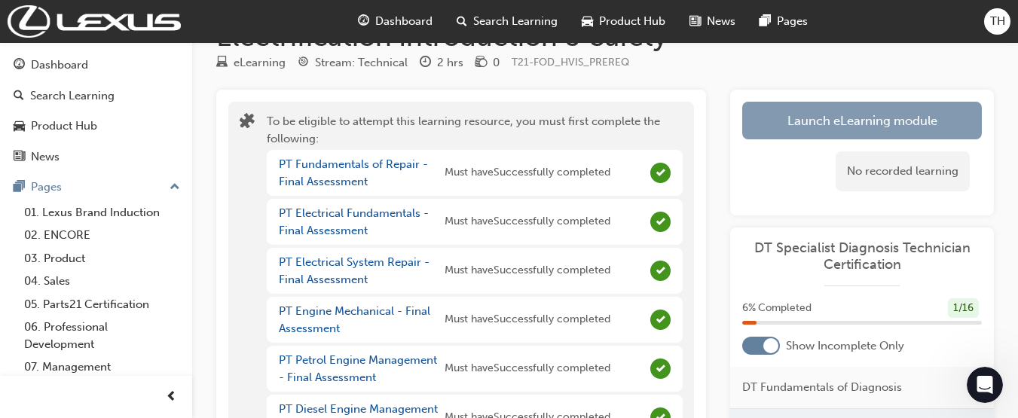
click at [953, 133] on button "Launch eLearning module" at bounding box center [862, 121] width 240 height 38
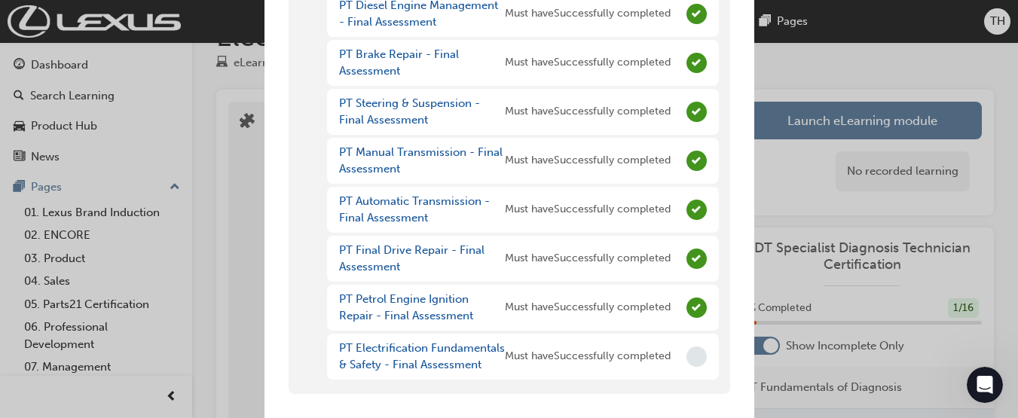
scroll to position [386, 0]
click at [800, 29] on div "You have incomplete prerequisites To be eligible to attempt this learning resou…" at bounding box center [509, 209] width 1018 height 418
